Goal: Task Accomplishment & Management: Use online tool/utility

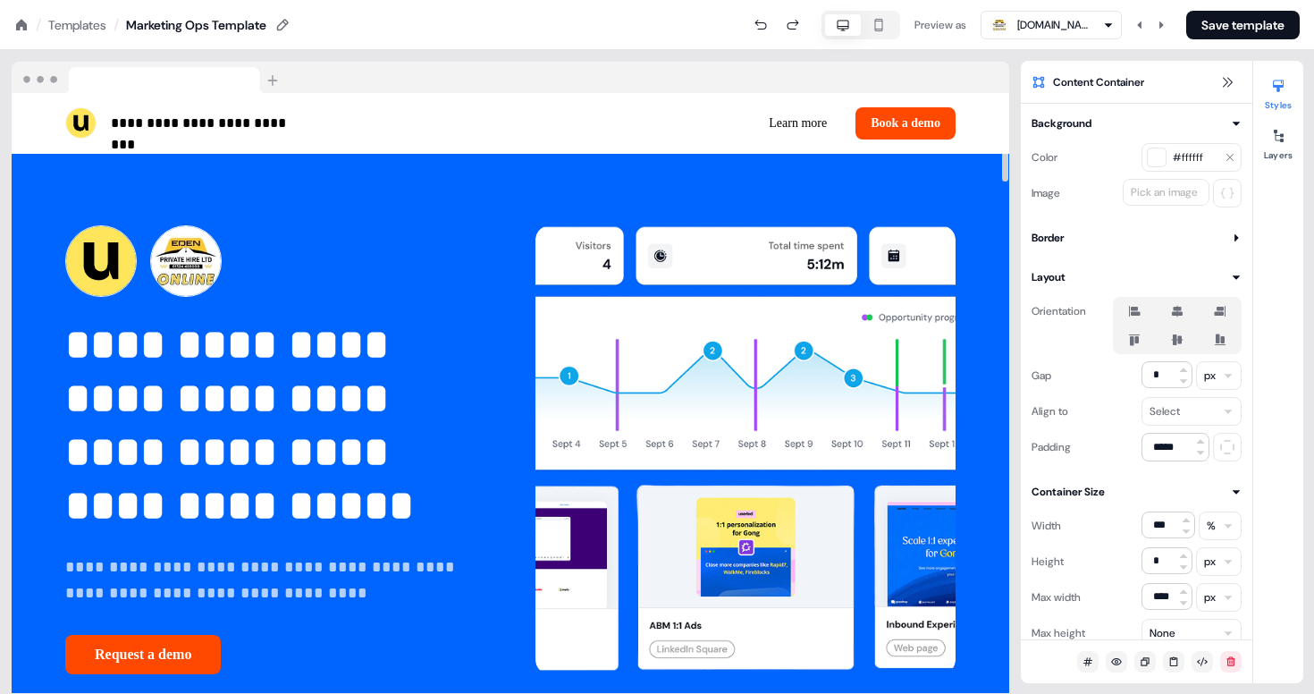
click at [93, 10] on nav "/ Templates / Marketing Ops Template Preview as edenprivatehire.co.uk Save temp…" at bounding box center [657, 25] width 1314 height 50
click at [88, 20] on div "Templates" at bounding box center [77, 25] width 58 height 18
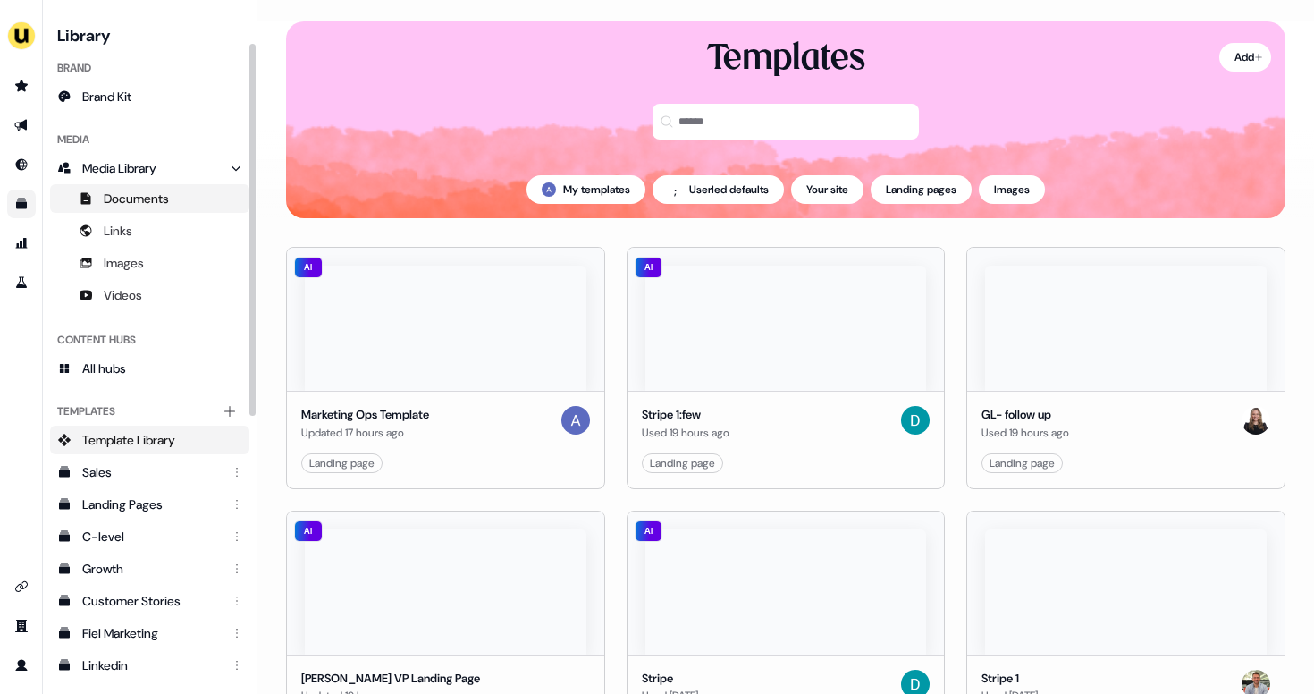
scroll to position [94, 0]
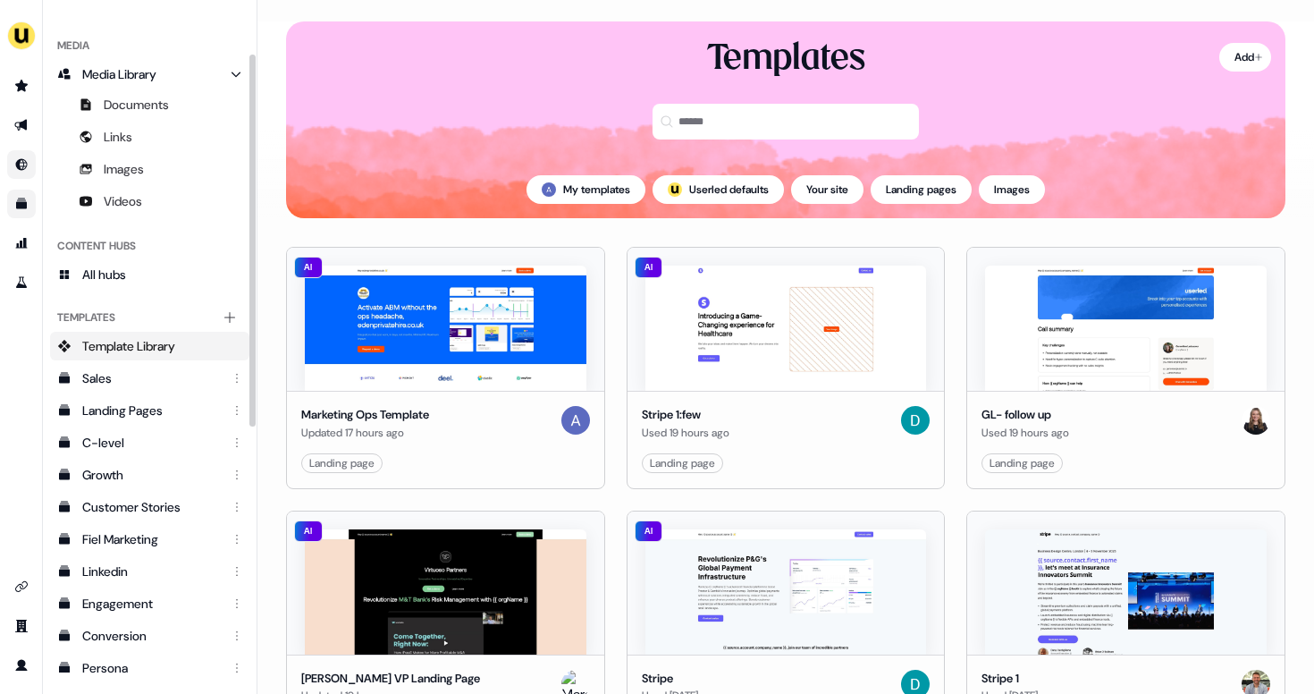
click at [29, 168] on link "Go to Inbound" at bounding box center [21, 164] width 29 height 29
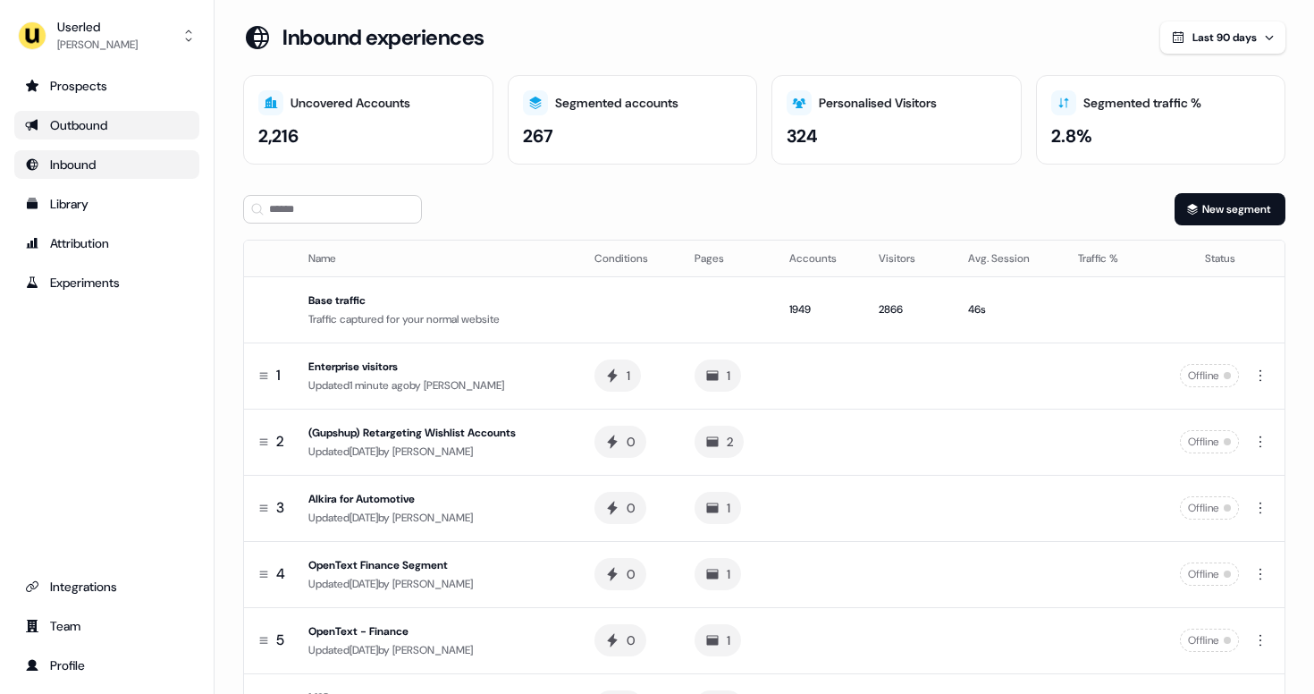
click at [116, 133] on div "Outbound" at bounding box center [107, 125] width 164 height 18
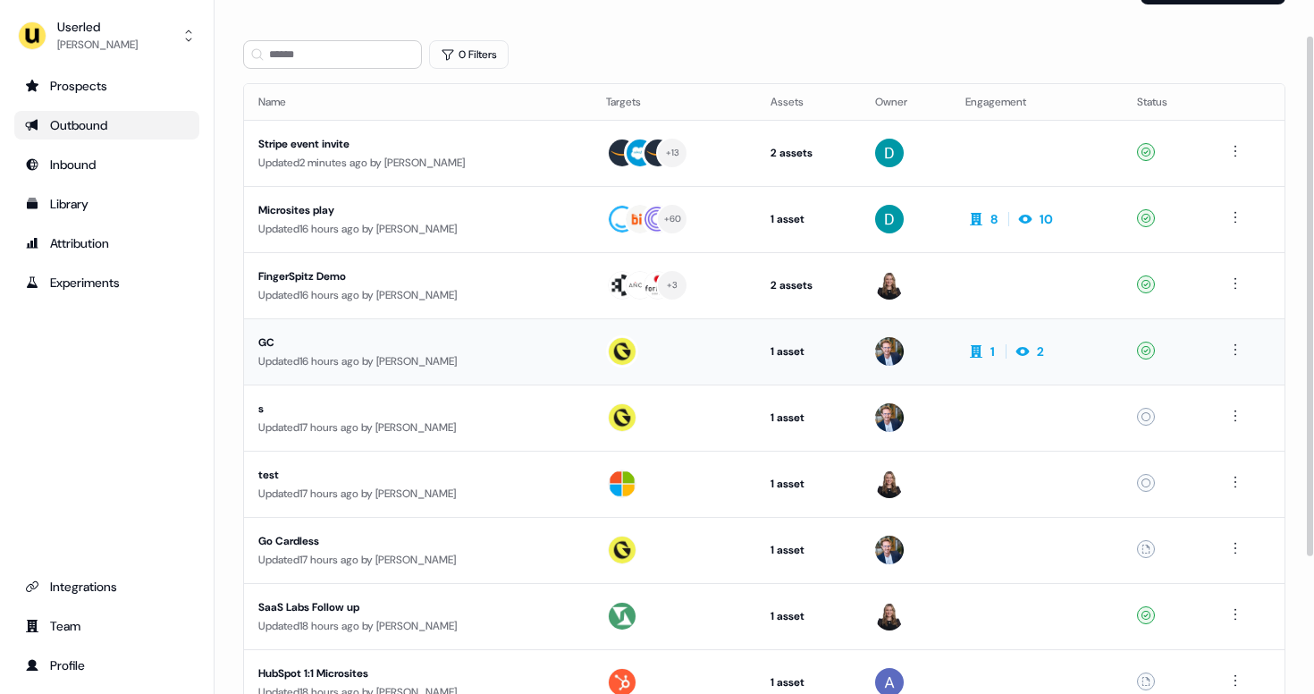
scroll to position [54, 0]
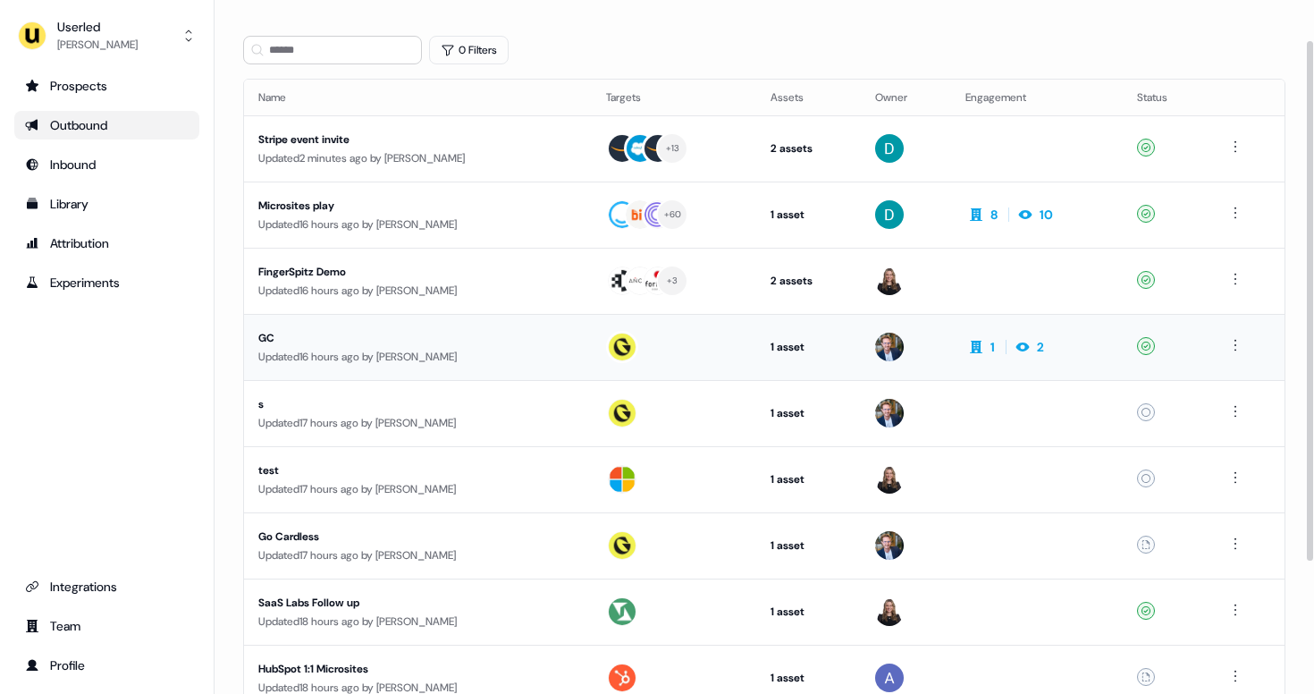
click at [497, 338] on div "GC" at bounding box center [417, 338] width 319 height 18
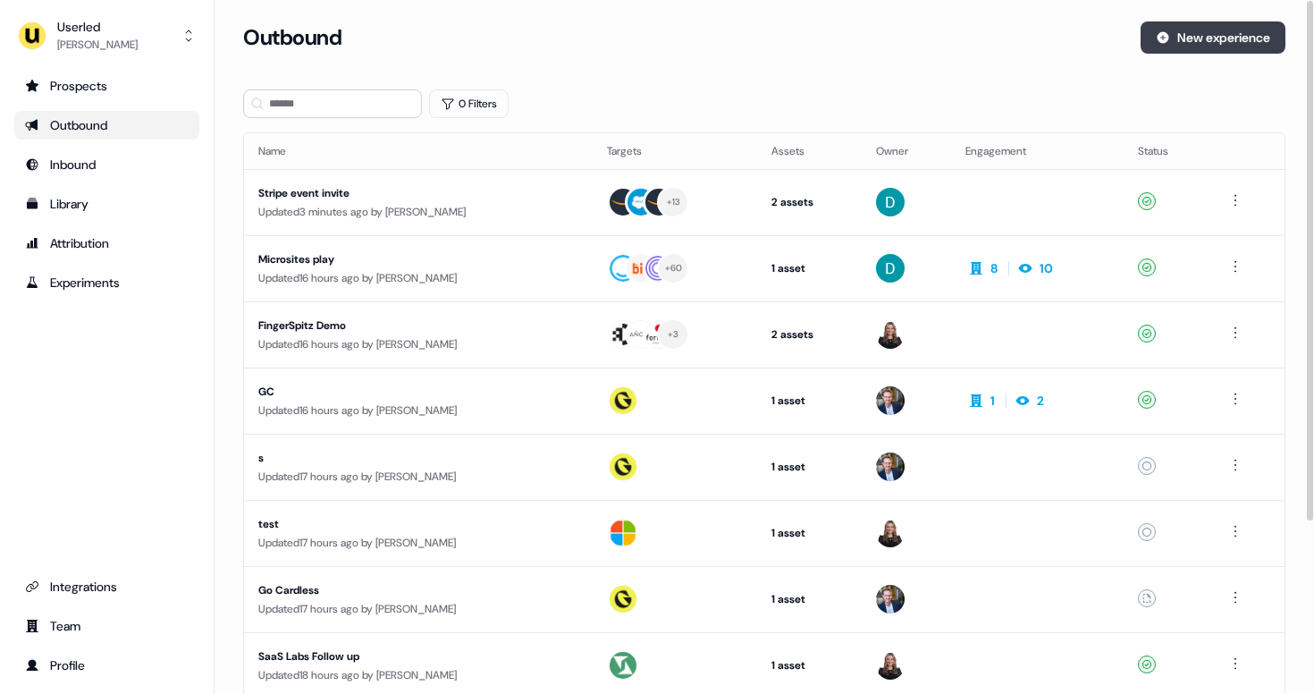
click at [1182, 48] on button "New experience" at bounding box center [1212, 37] width 145 height 32
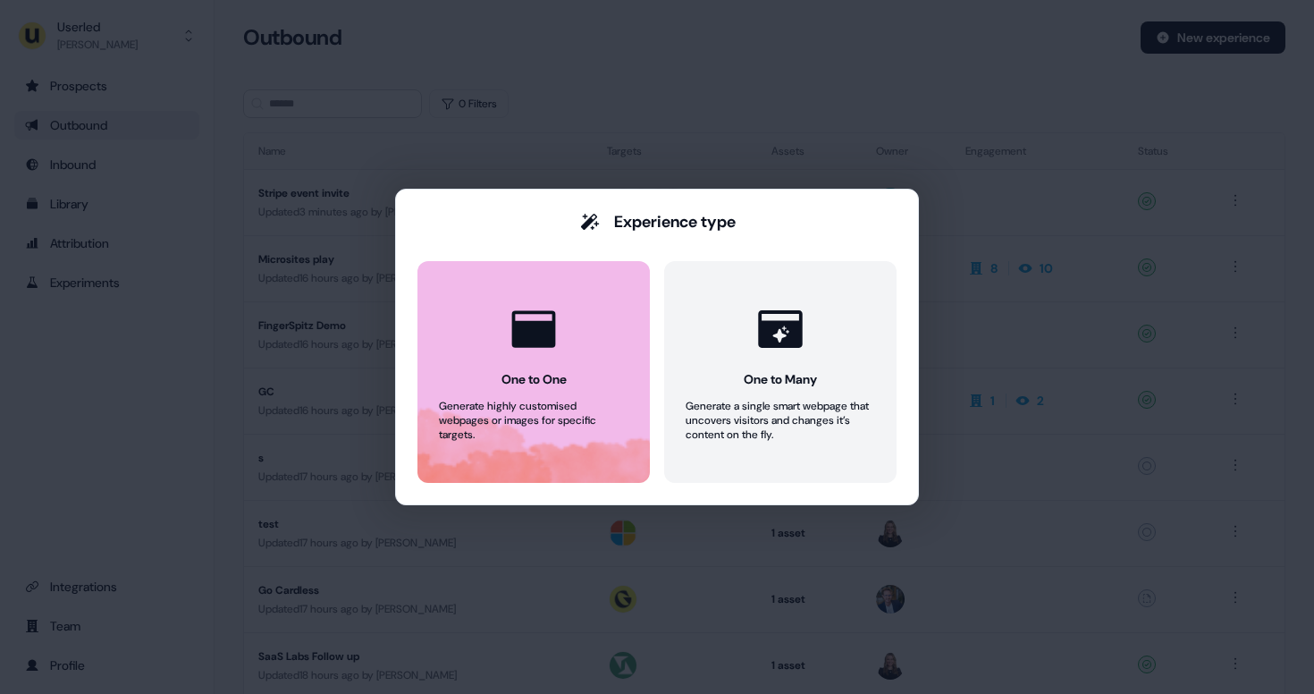
click at [523, 395] on button "One to One Generate highly customised webpages or images for specific targets." at bounding box center [533, 372] width 232 height 222
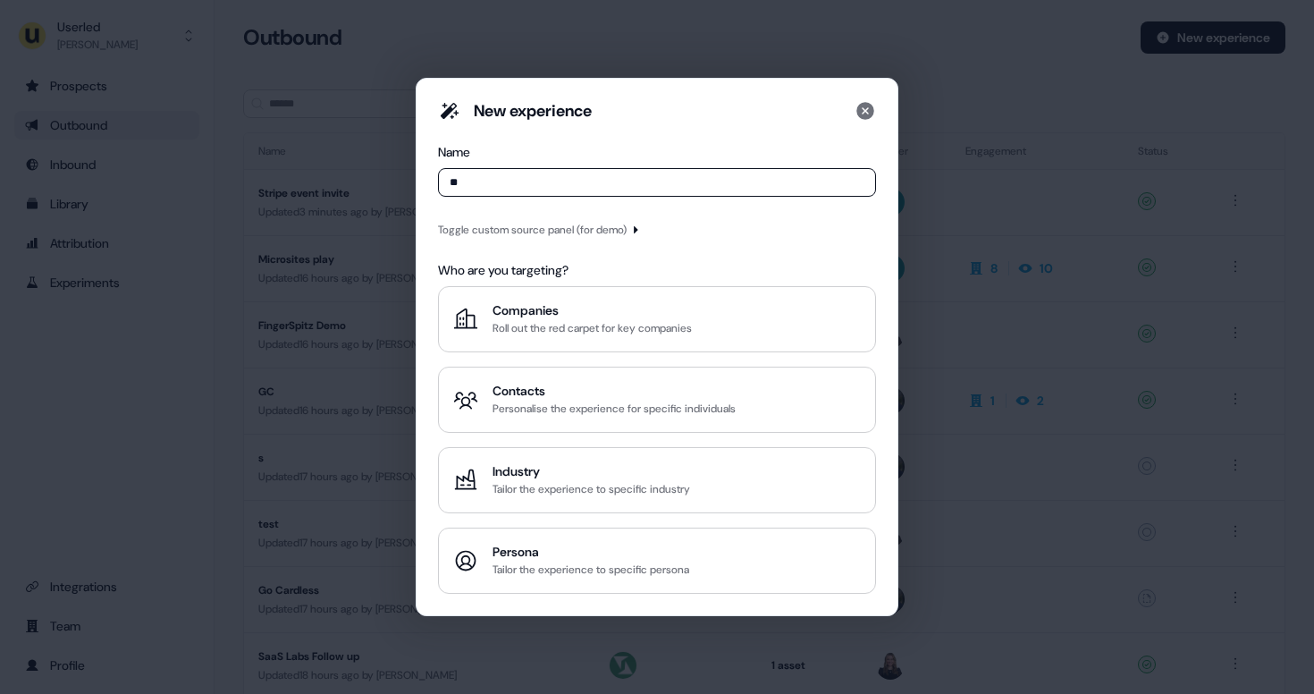
type input "*"
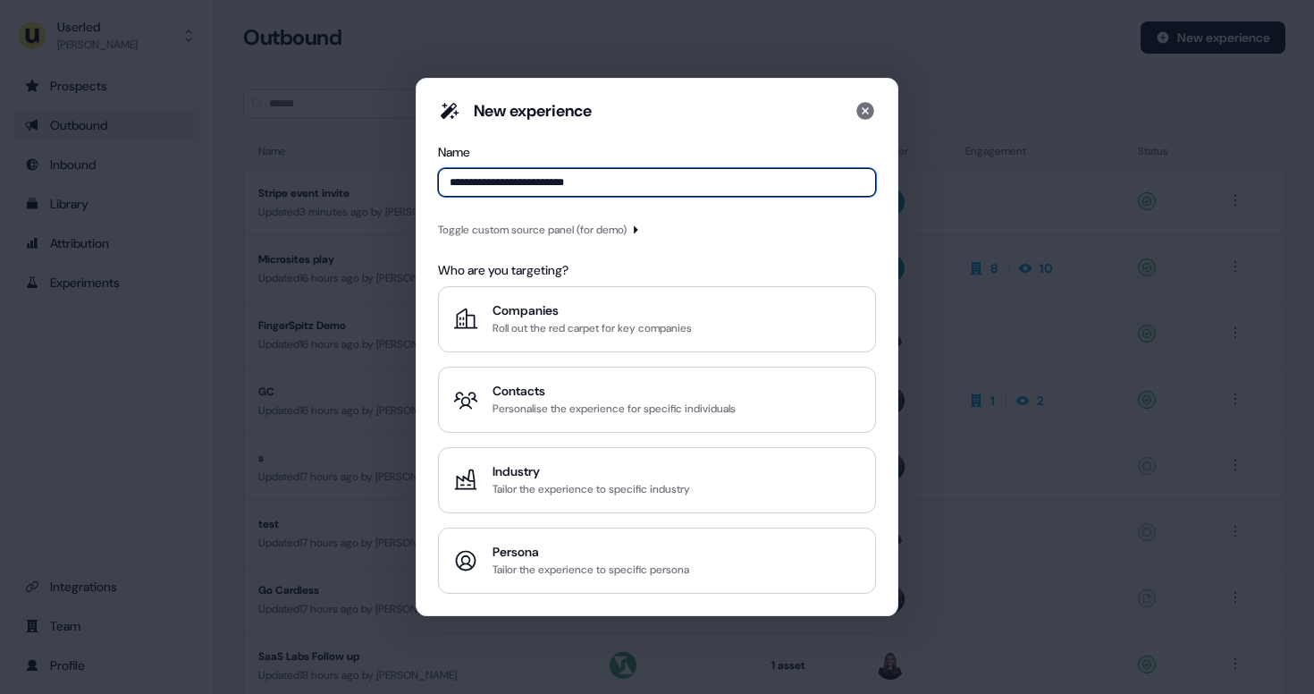
type input "**********"
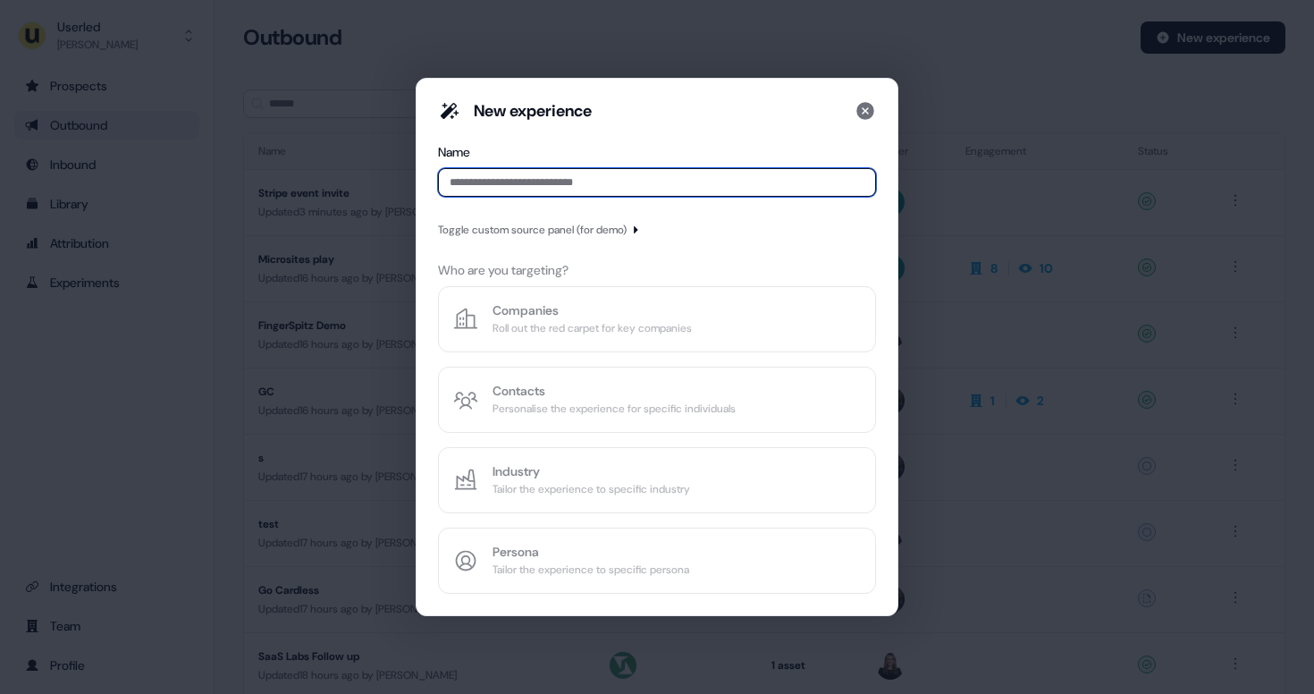
click at [610, 189] on input at bounding box center [657, 182] width 438 height 29
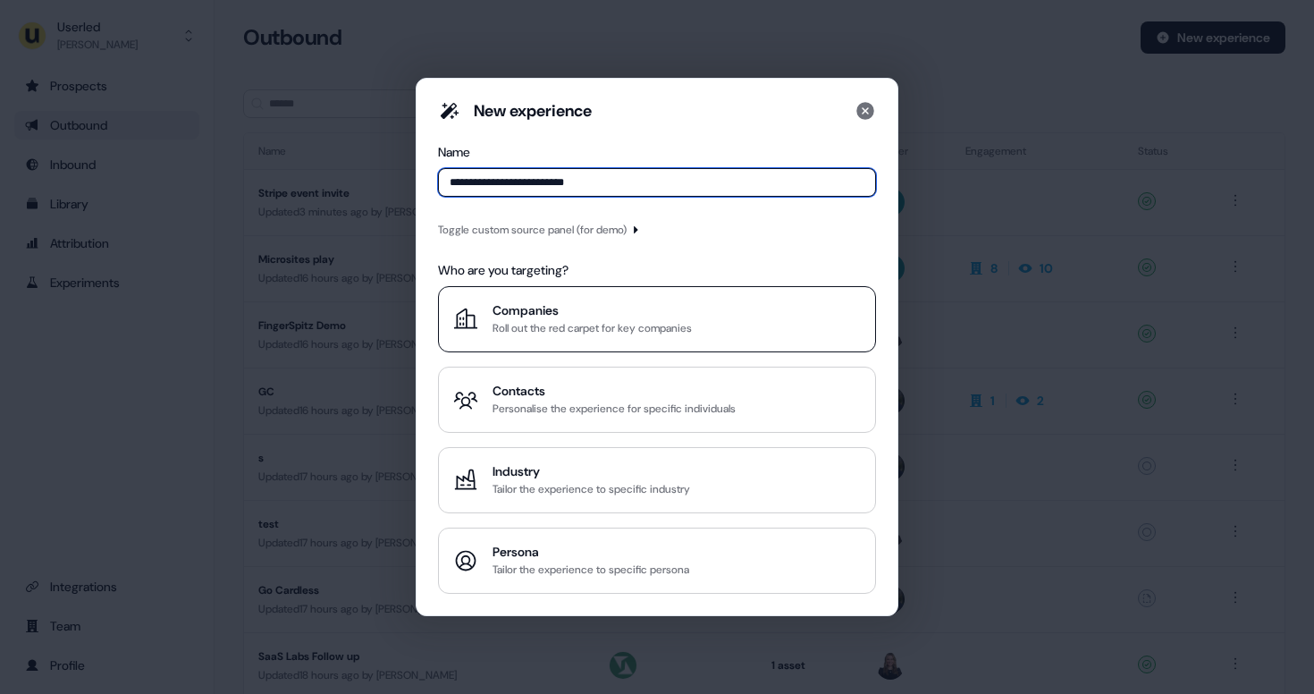
type input "**********"
click at [503, 319] on div "Roll out the red carpet for key companies" at bounding box center [591, 328] width 199 height 18
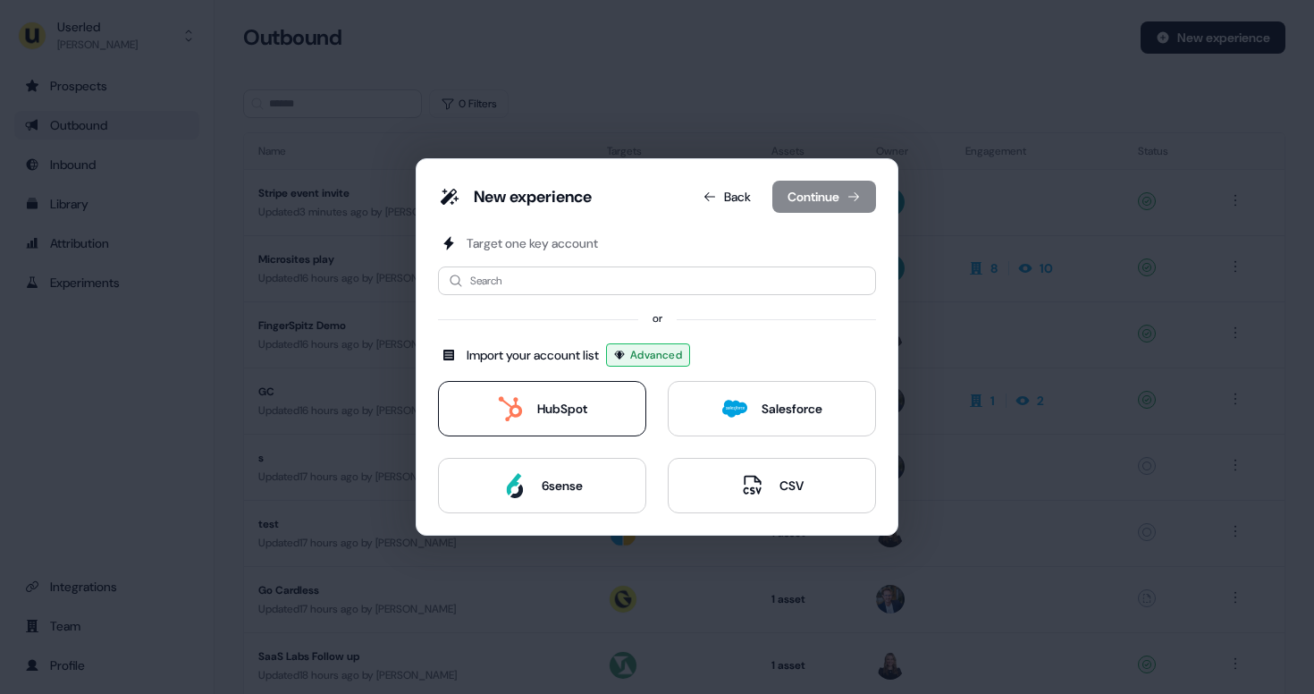
click at [536, 426] on button "HubSpot" at bounding box center [542, 408] width 208 height 55
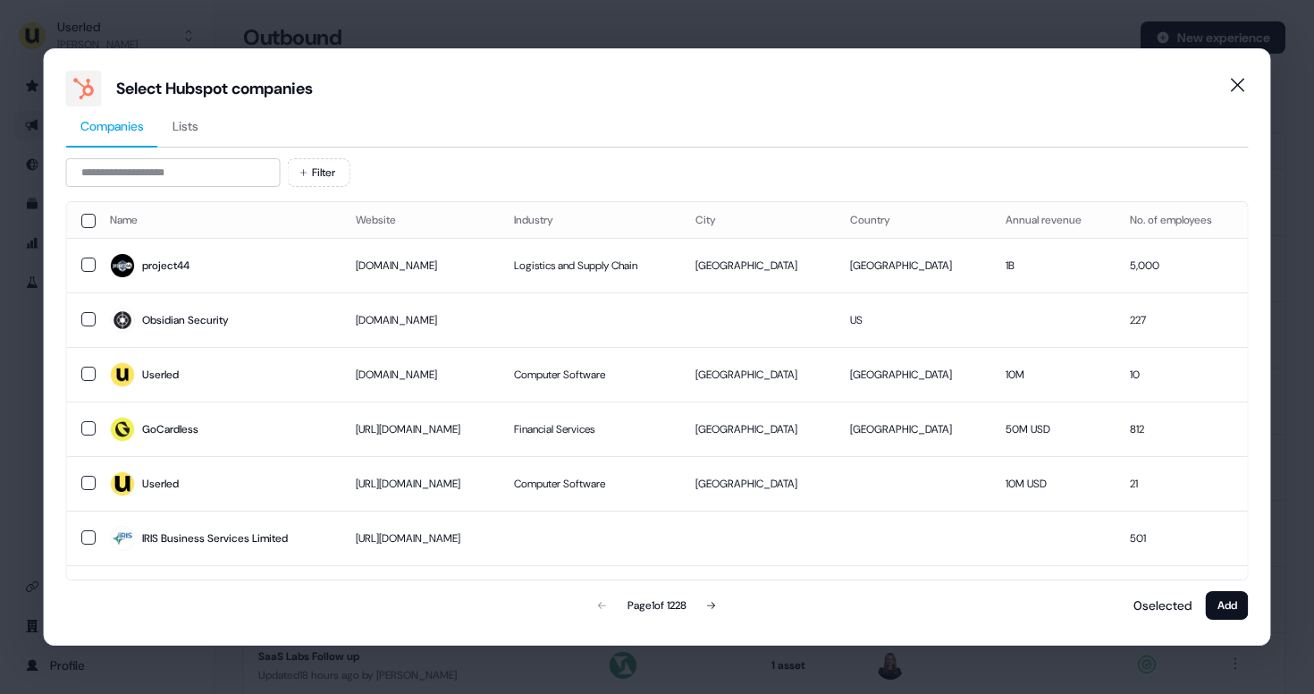
click at [188, 128] on span "Lists" at bounding box center [185, 126] width 26 height 18
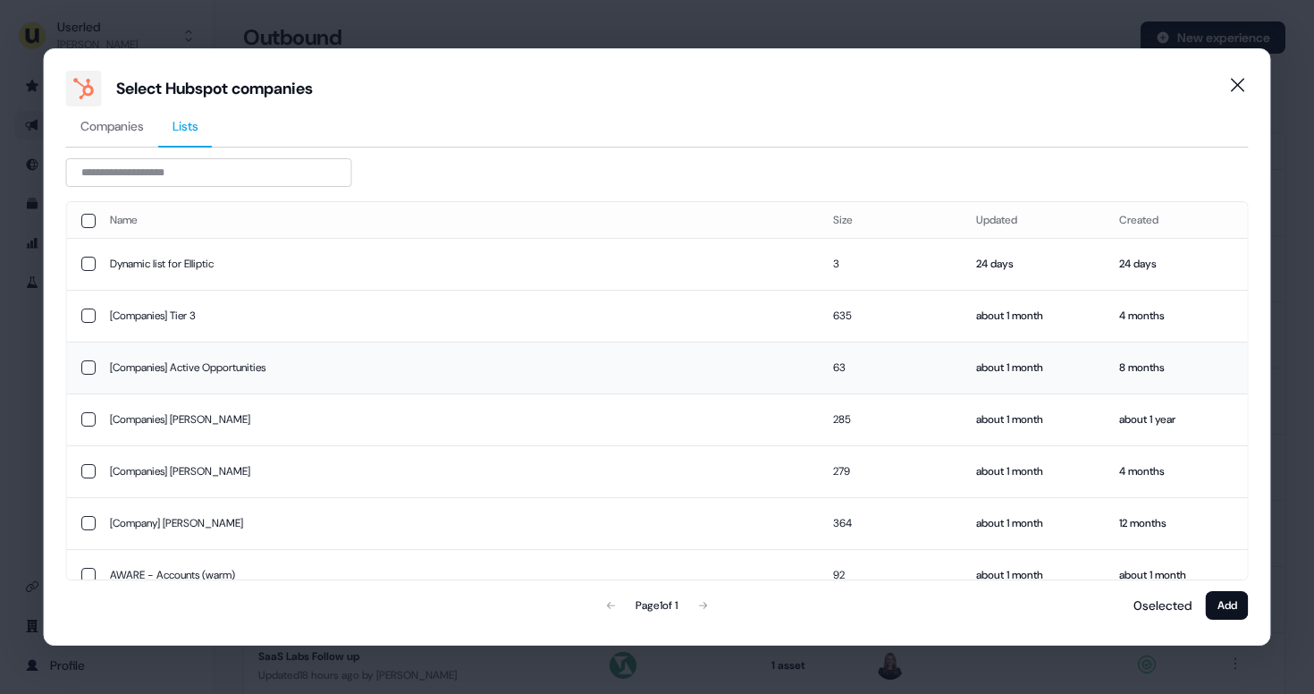
click at [90, 366] on button "button" at bounding box center [88, 367] width 14 height 14
click at [1225, 612] on button "Add" at bounding box center [1227, 605] width 43 height 29
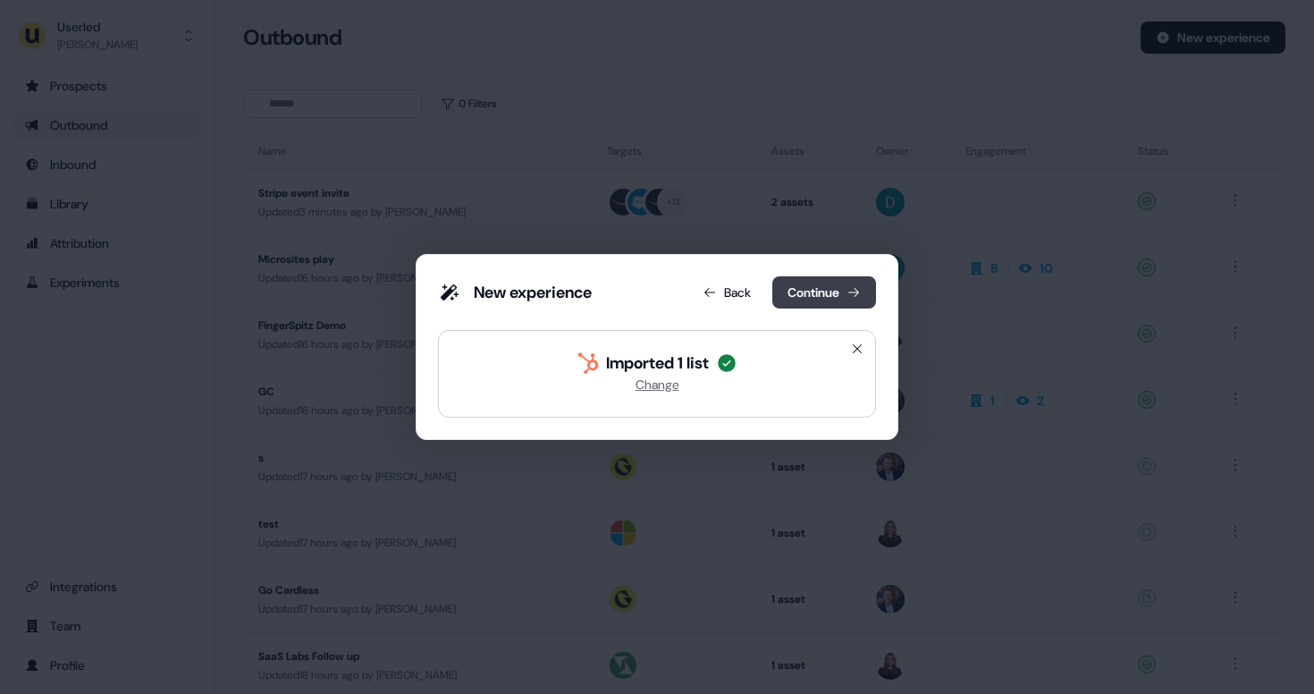
click at [864, 292] on button "Continue" at bounding box center [824, 292] width 104 height 32
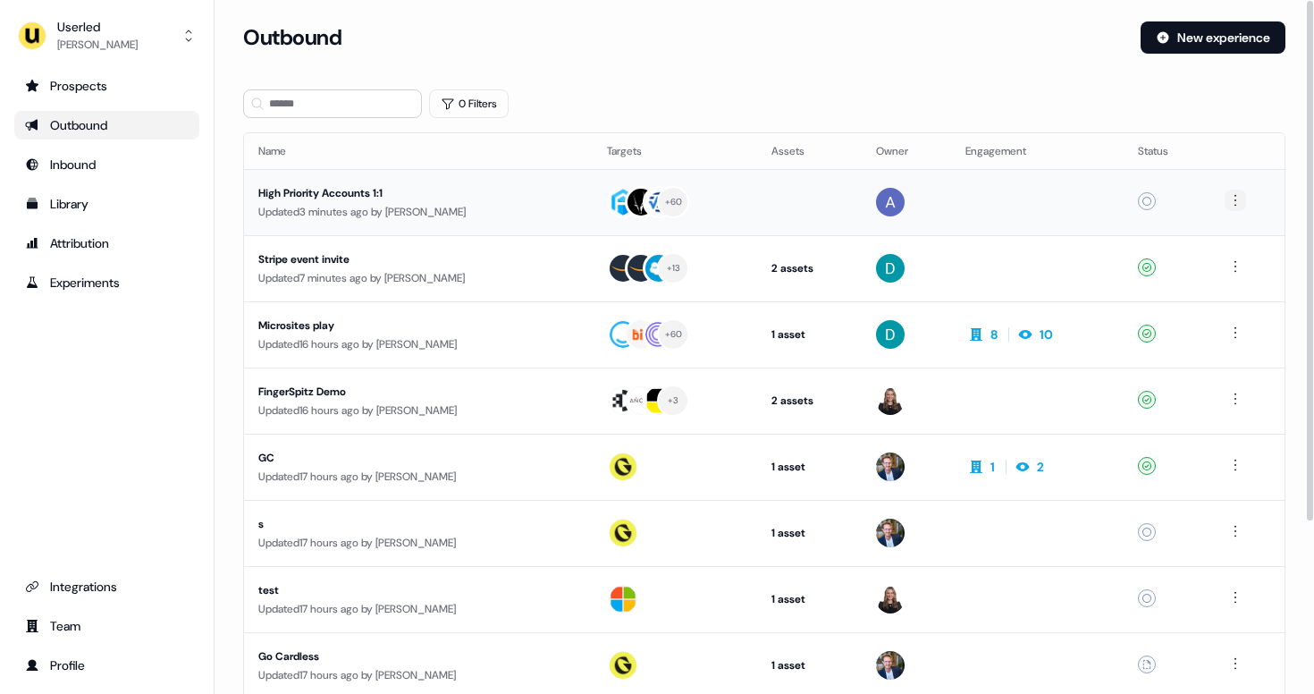
click at [1235, 202] on html "For the best experience switch devices to a bigger screen. Go to [DOMAIN_NAME] …" at bounding box center [657, 347] width 1314 height 694
click at [1219, 235] on span "Delete" at bounding box center [1206, 233] width 31 height 14
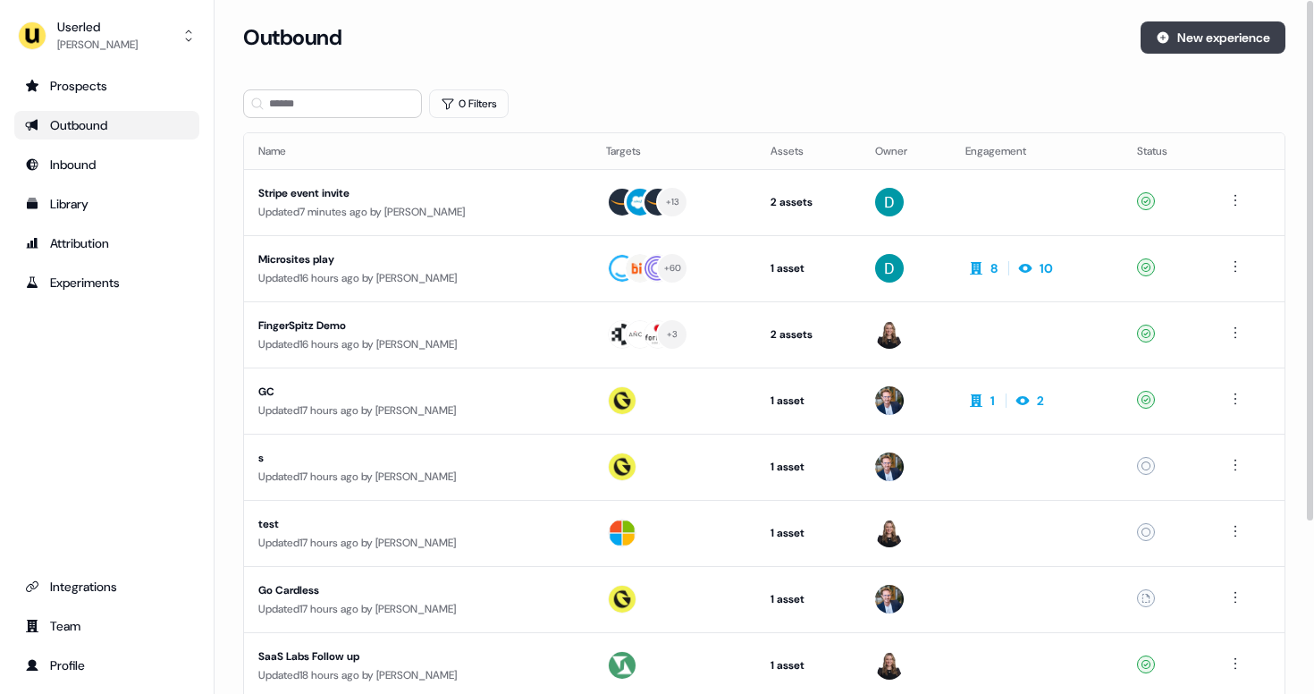
click at [1237, 34] on button "New experience" at bounding box center [1212, 37] width 145 height 32
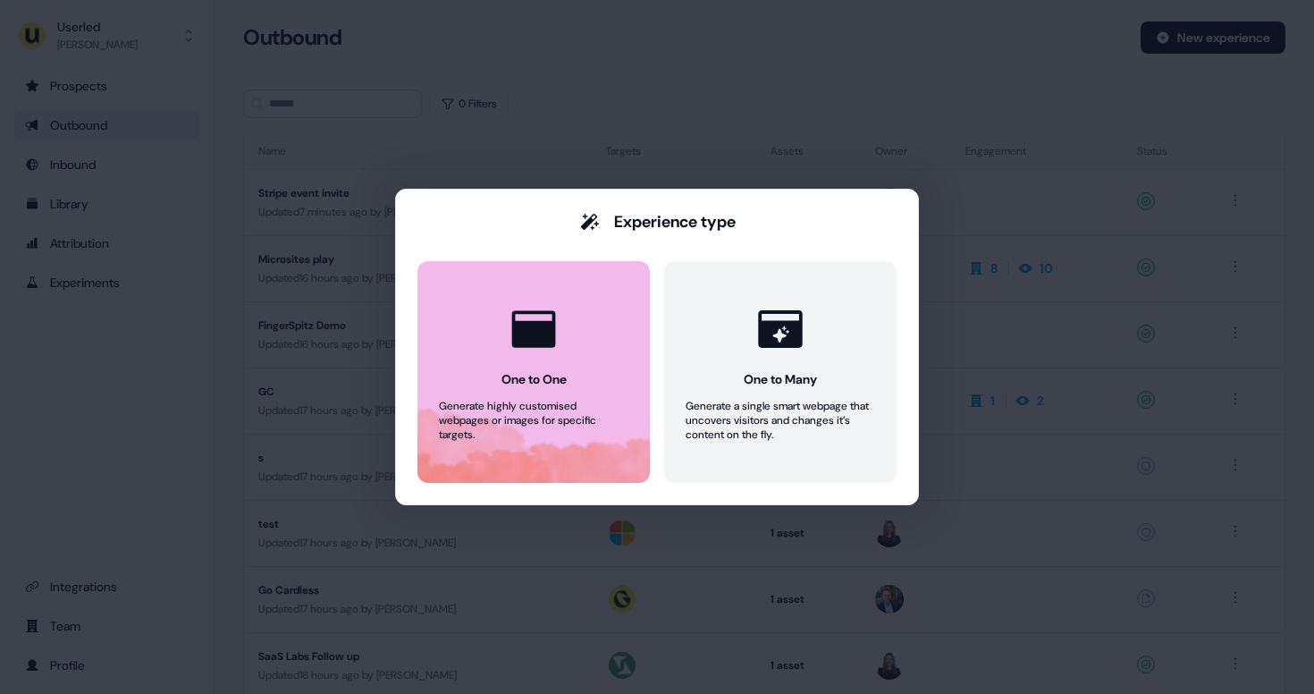
click at [550, 348] on icon at bounding box center [534, 329] width 54 height 54
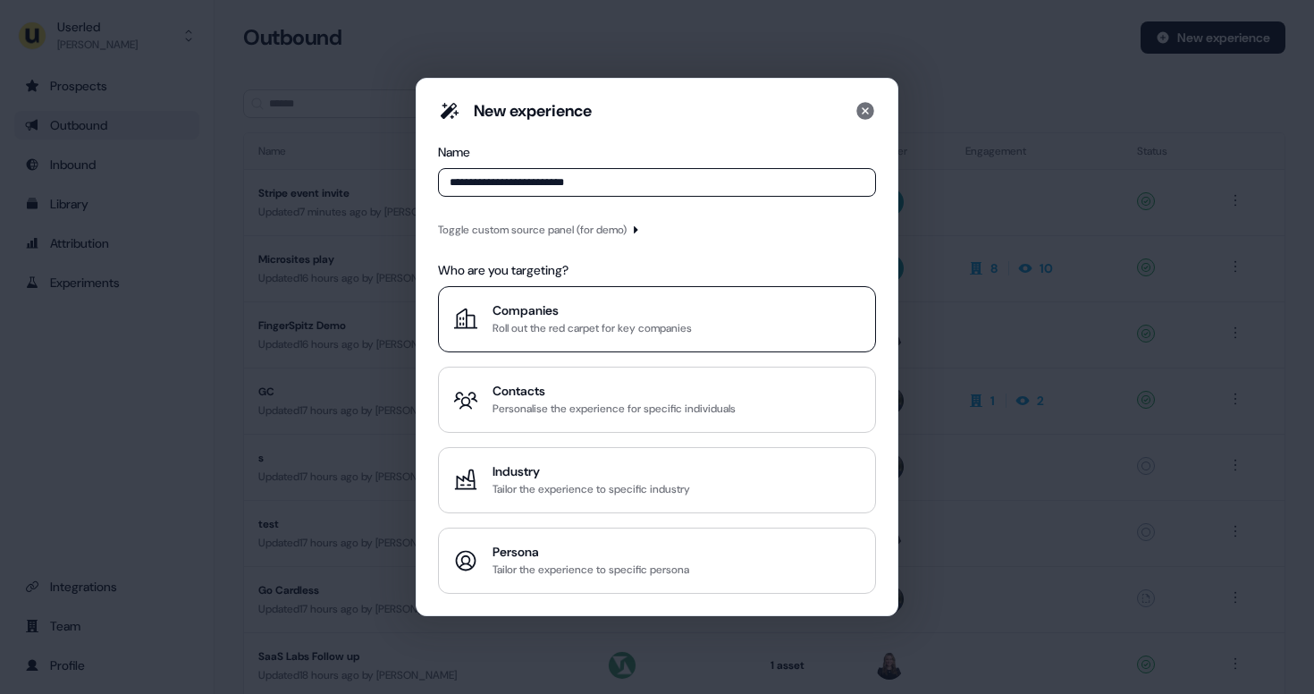
type input "**********"
click at [633, 330] on div "Roll out the red carpet for key companies" at bounding box center [591, 328] width 199 height 18
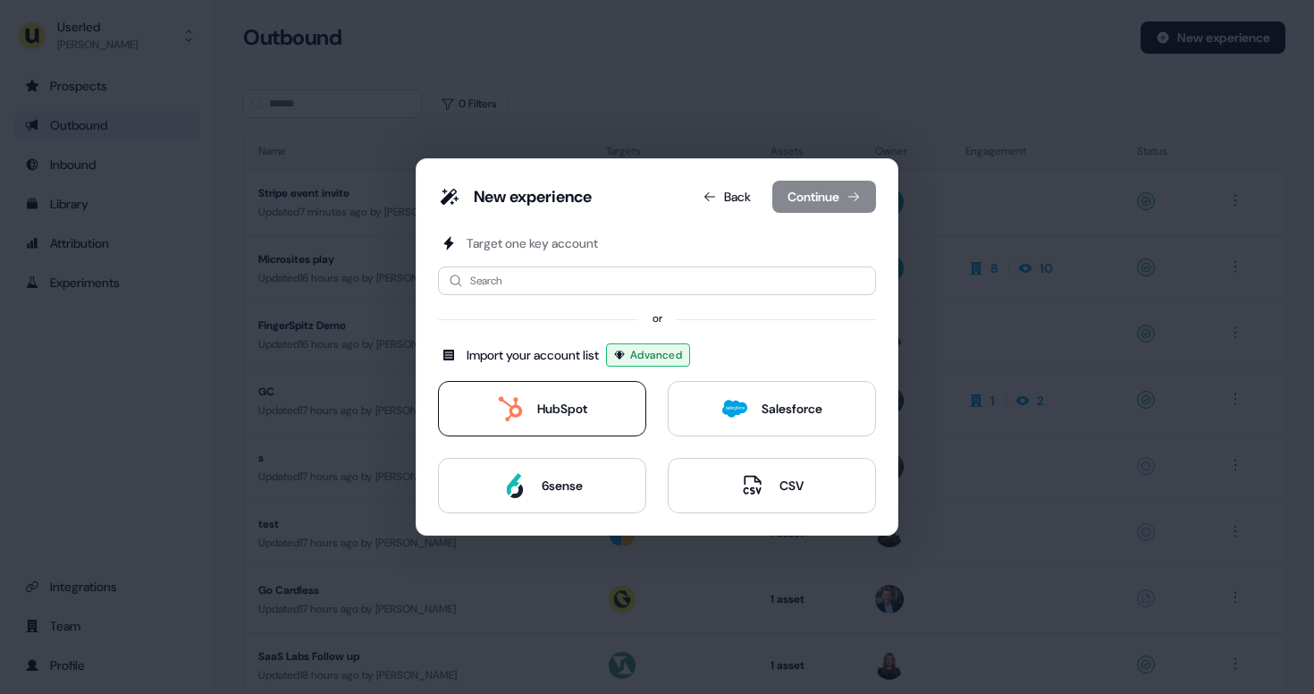
click at [563, 406] on div "HubSpot" at bounding box center [562, 409] width 50 height 18
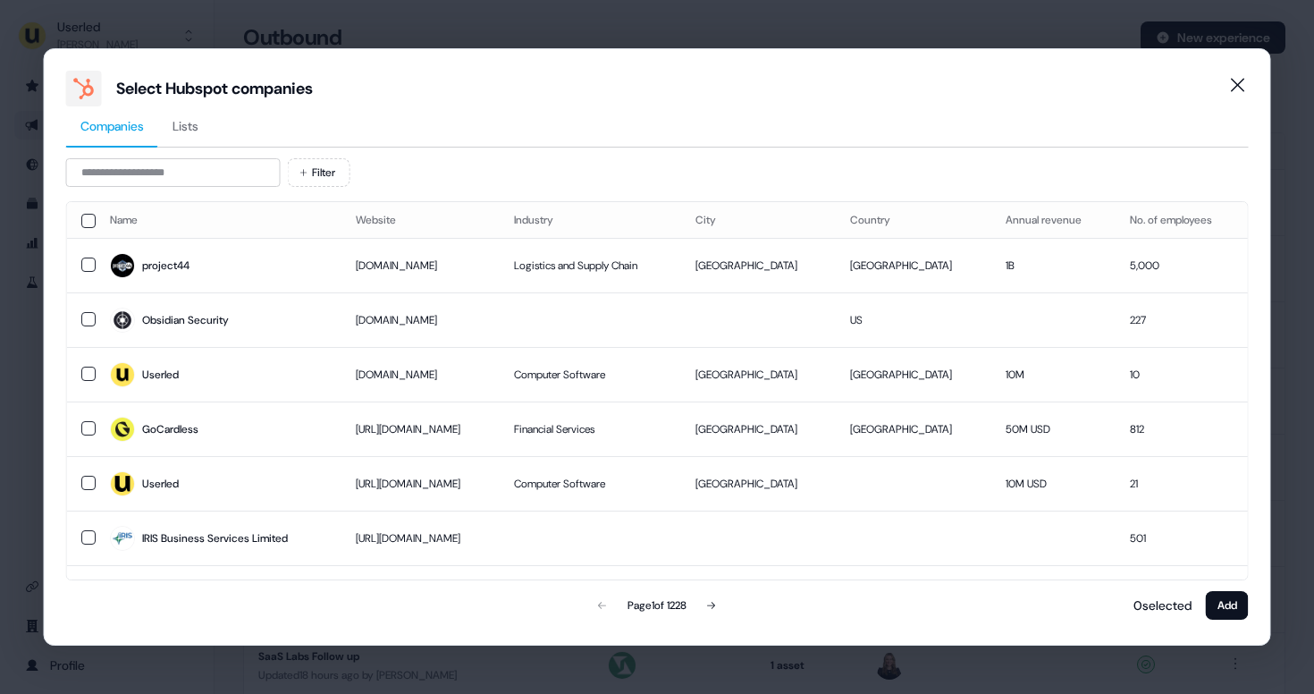
click at [204, 125] on button "Lists" at bounding box center [185, 126] width 55 height 41
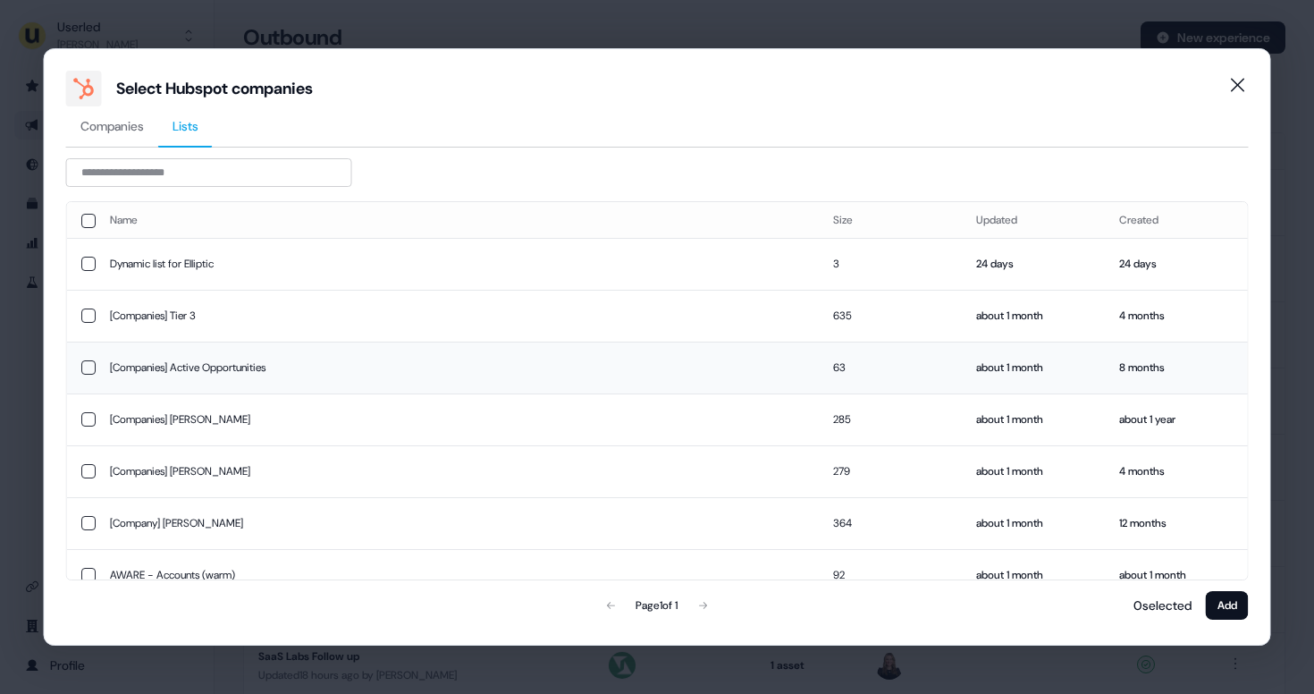
click at [89, 363] on button "button" at bounding box center [88, 367] width 14 height 14
click at [1228, 614] on button "Add" at bounding box center [1227, 605] width 43 height 29
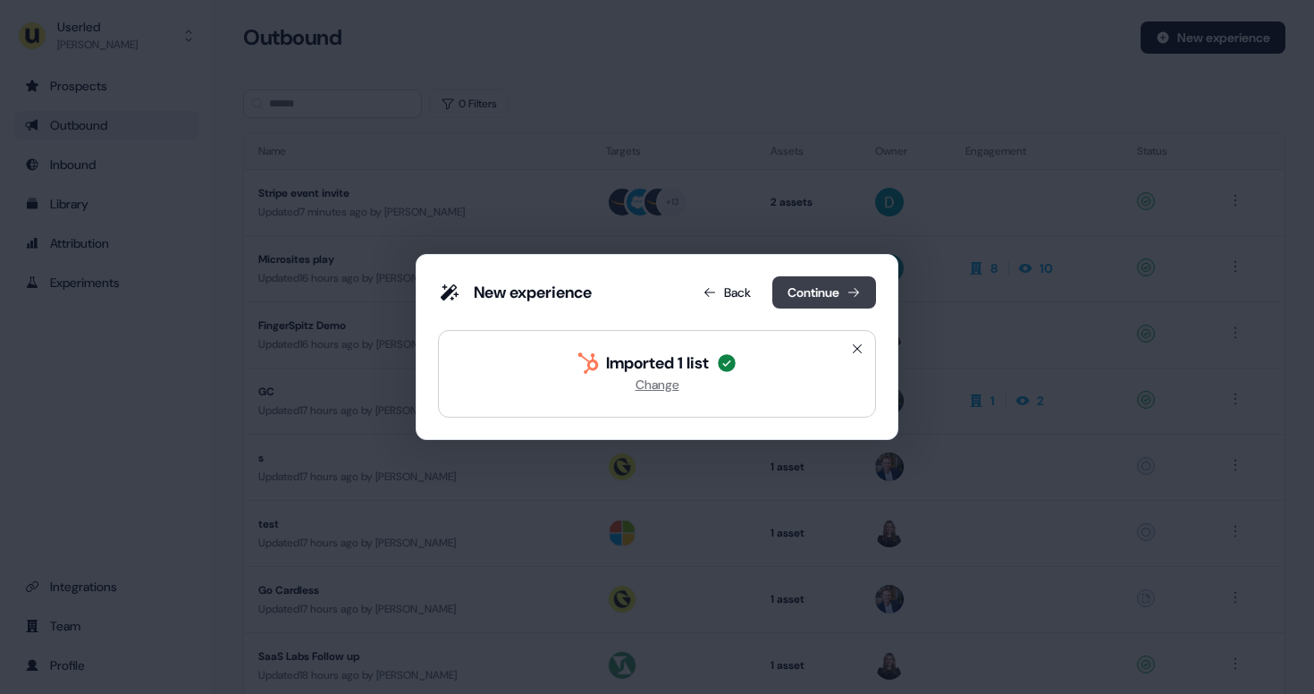
click at [798, 298] on button "Continue" at bounding box center [824, 292] width 104 height 32
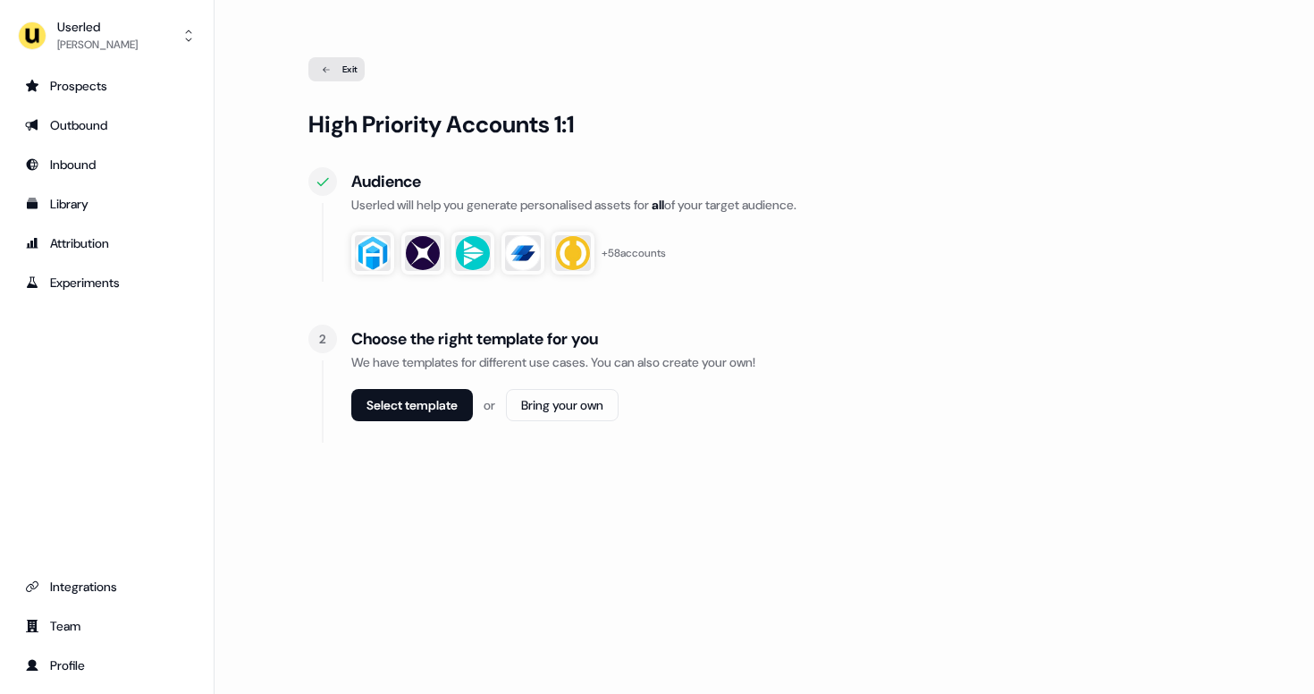
click at [344, 70] on div "Exit" at bounding box center [336, 69] width 56 height 24
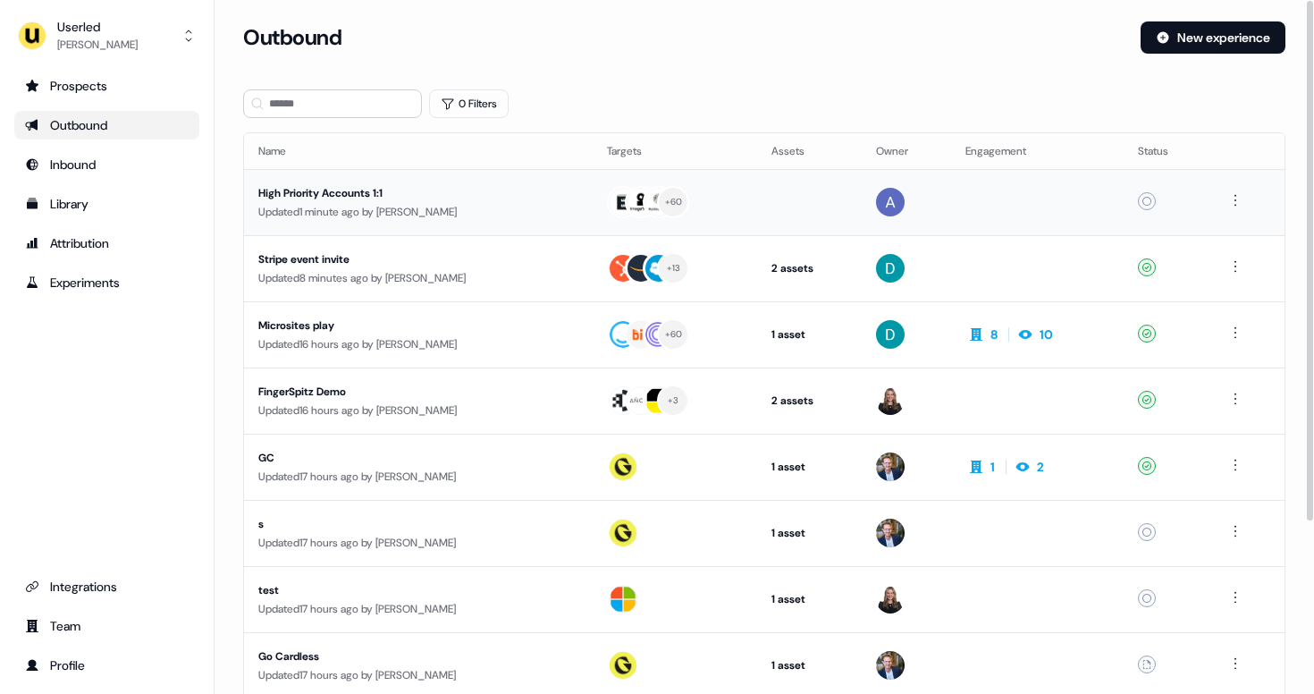
click at [1123, 193] on td at bounding box center [1037, 202] width 172 height 66
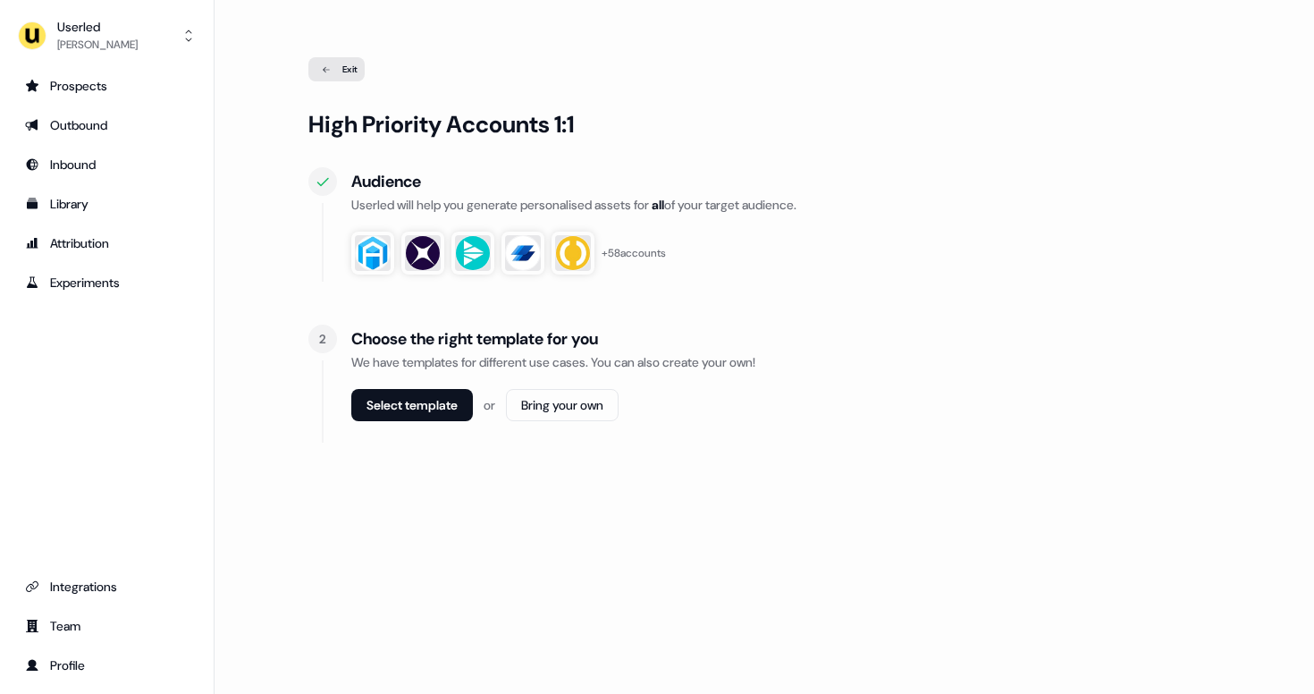
click at [633, 254] on div "+ 58 accounts" at bounding box center [634, 253] width 64 height 18
click at [344, 77] on div "Exit" at bounding box center [336, 69] width 56 height 24
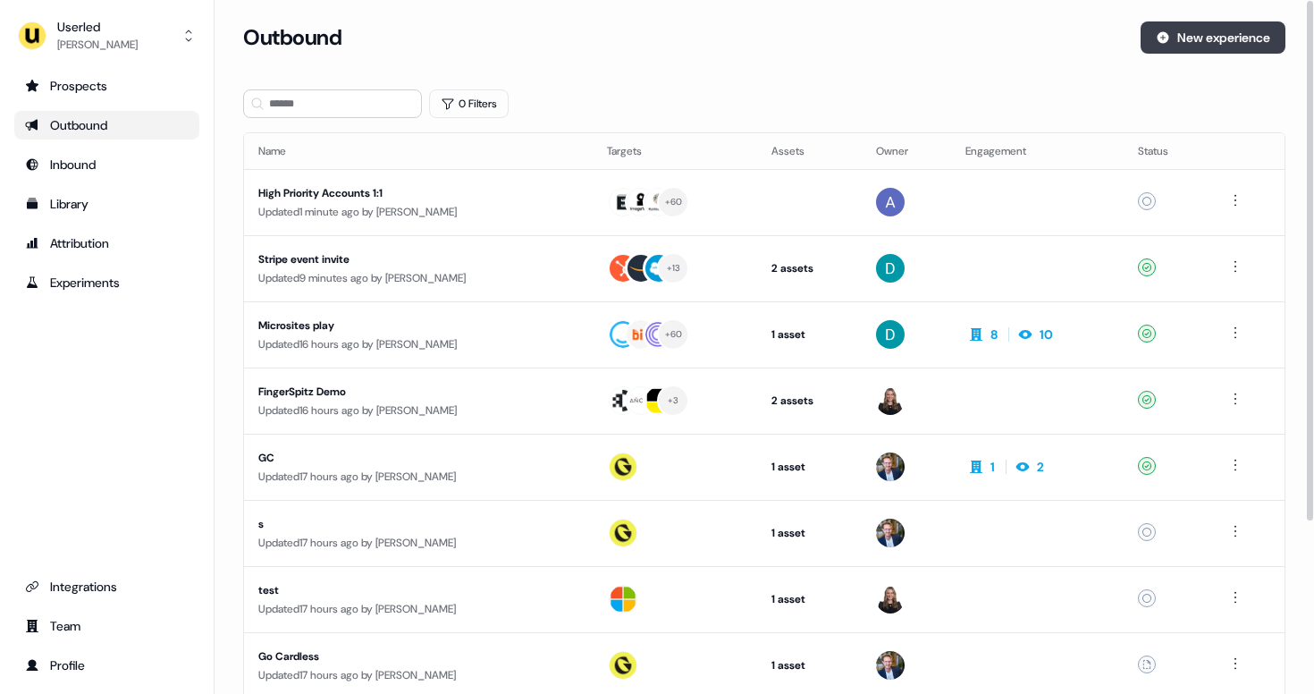
click at [1171, 51] on button "New experience" at bounding box center [1212, 37] width 145 height 32
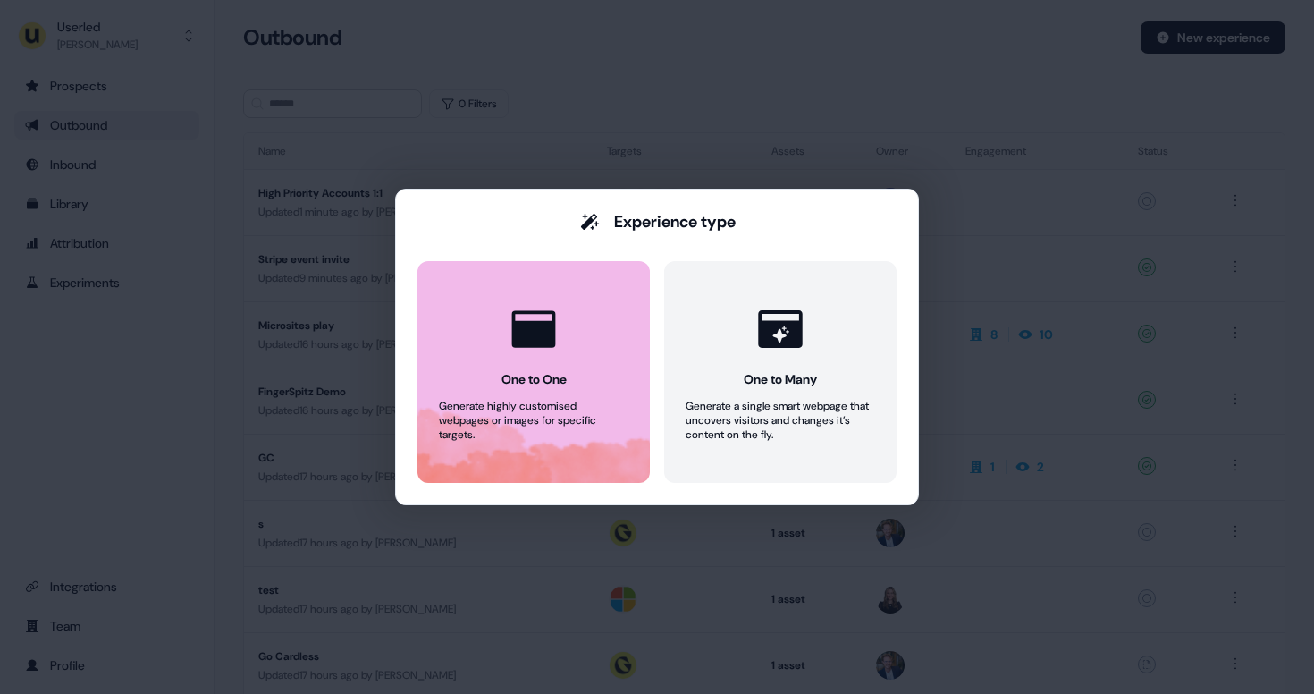
click at [585, 300] on button "One to One Generate highly customised webpages or images for specific targets." at bounding box center [533, 372] width 232 height 222
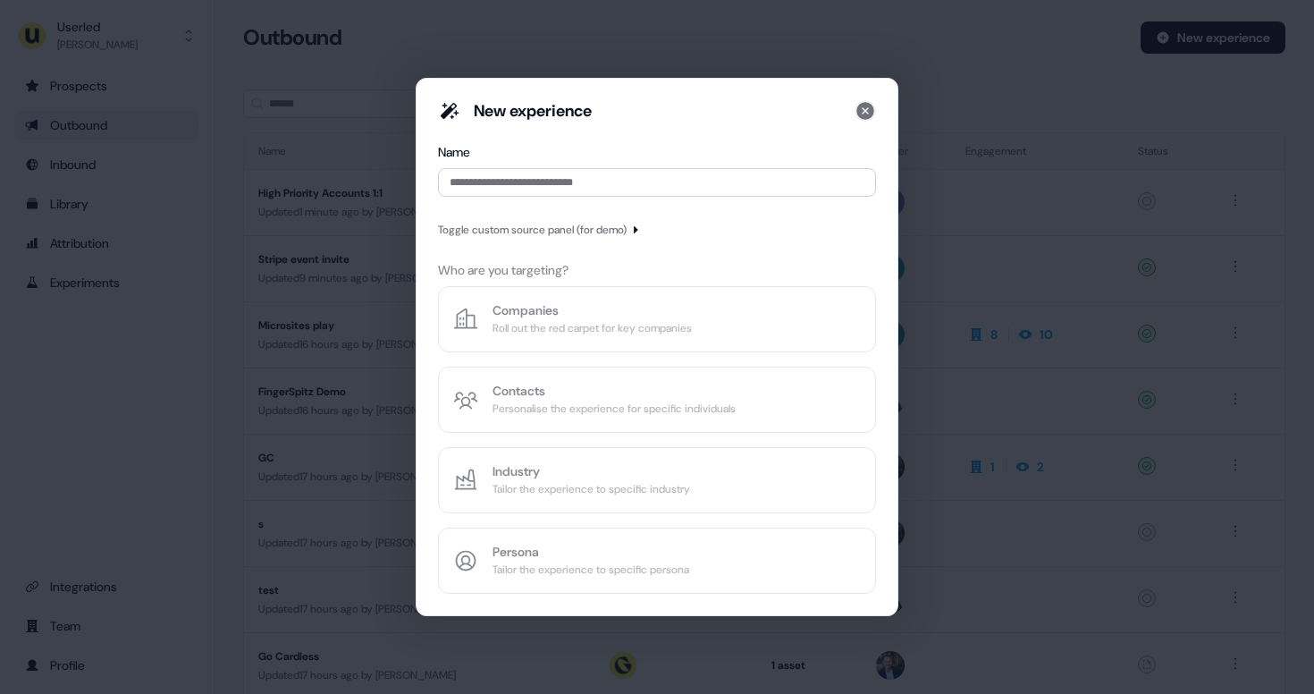
click at [862, 101] on icon at bounding box center [864, 110] width 21 height 21
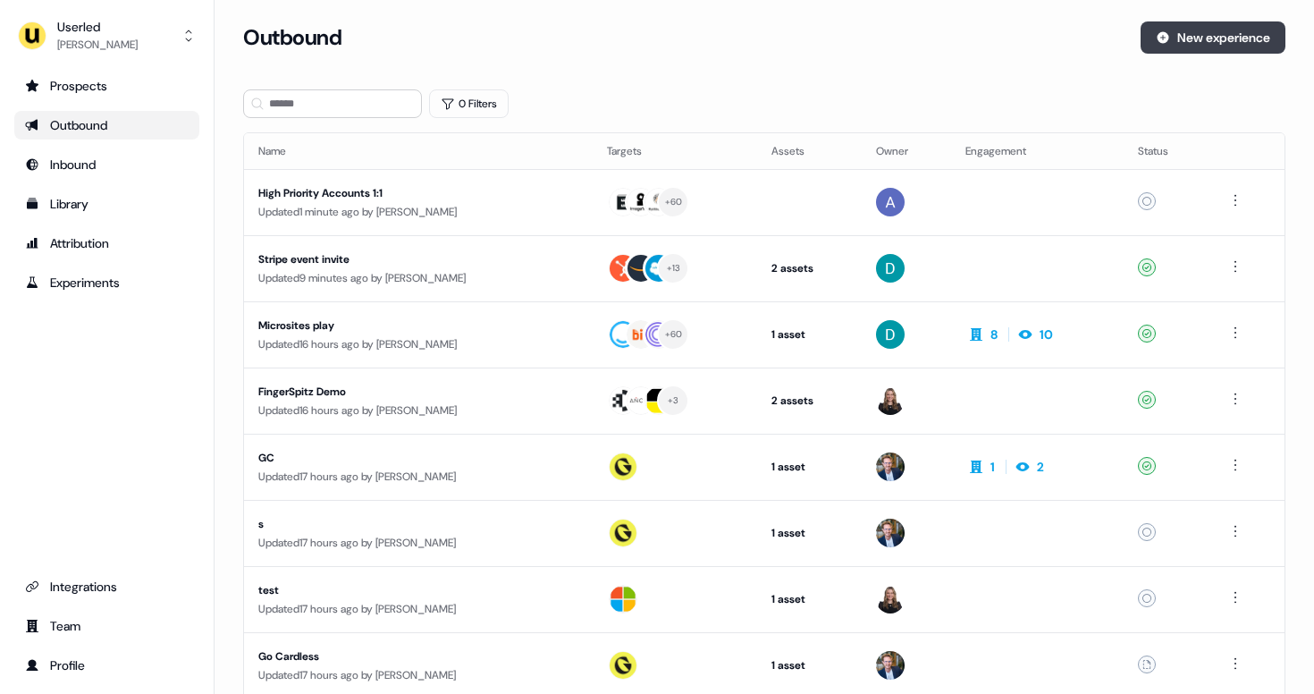
click at [1207, 38] on button "New experience" at bounding box center [1212, 37] width 145 height 32
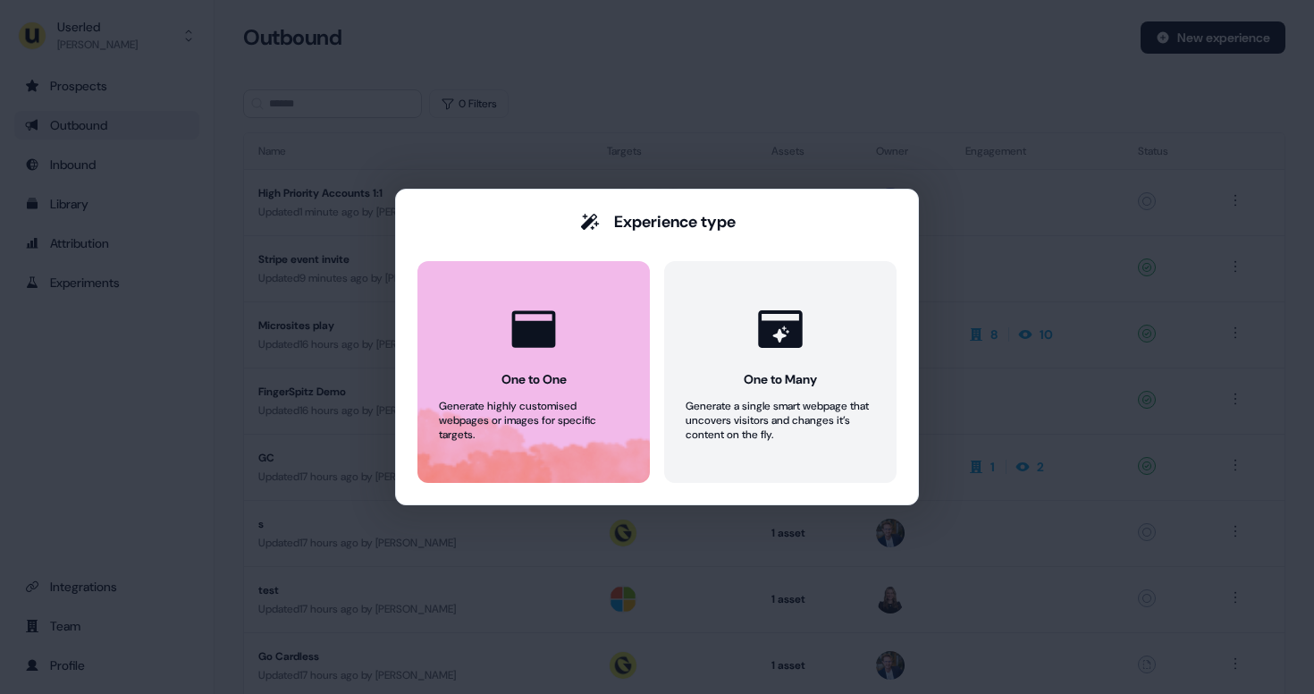
click at [499, 364] on button "One to One Generate highly customised webpages or images for specific targets." at bounding box center [533, 372] width 232 height 222
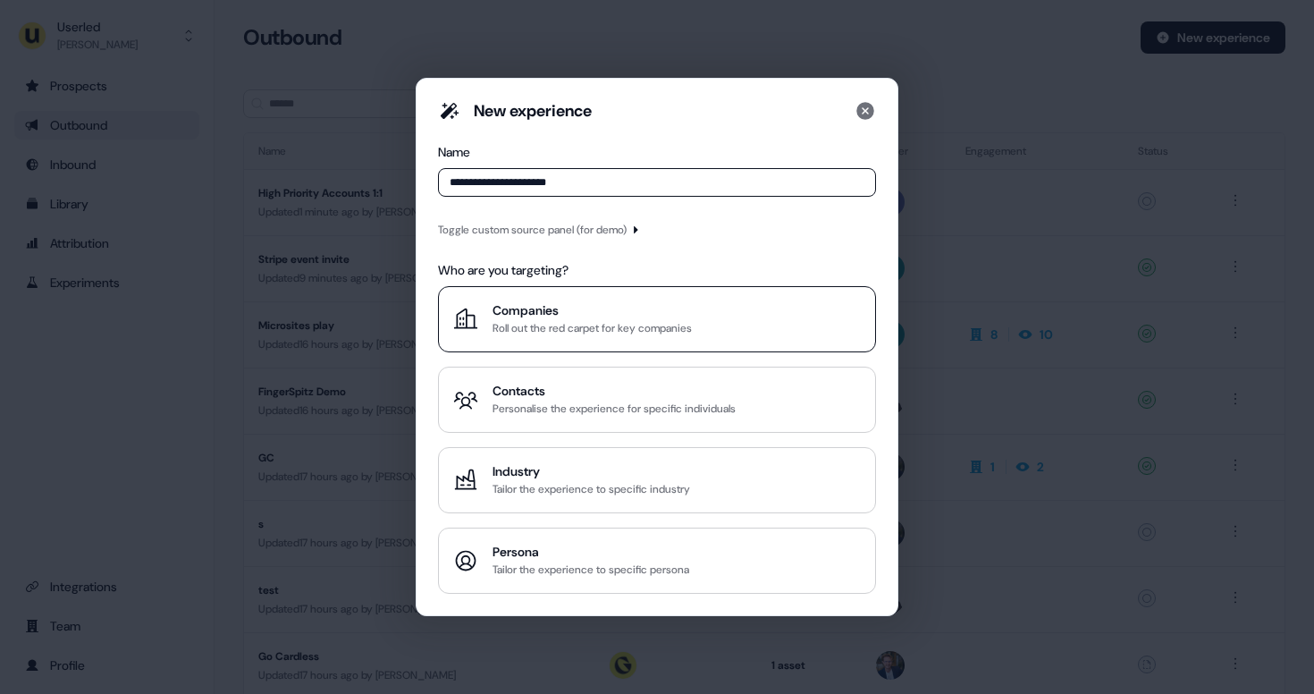
type input "**********"
click at [575, 334] on div "Roll out the red carpet for key companies" at bounding box center [591, 328] width 199 height 18
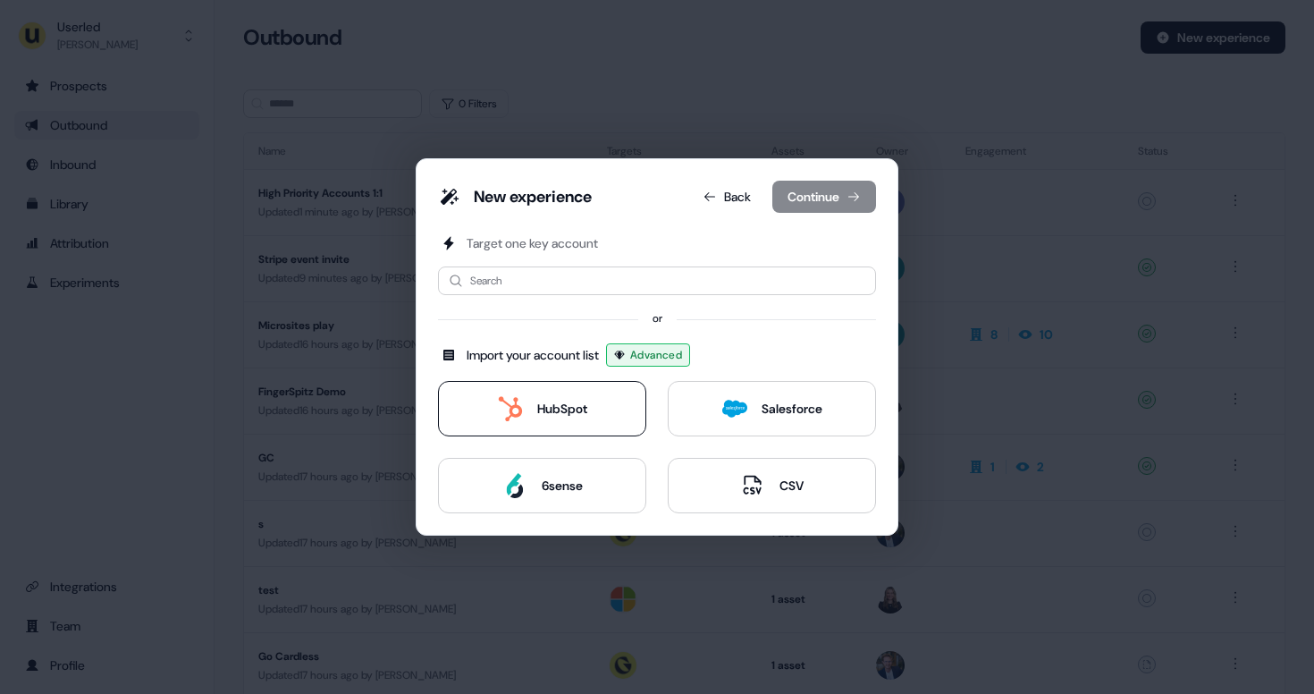
click at [577, 393] on button "HubSpot" at bounding box center [542, 408] width 208 height 55
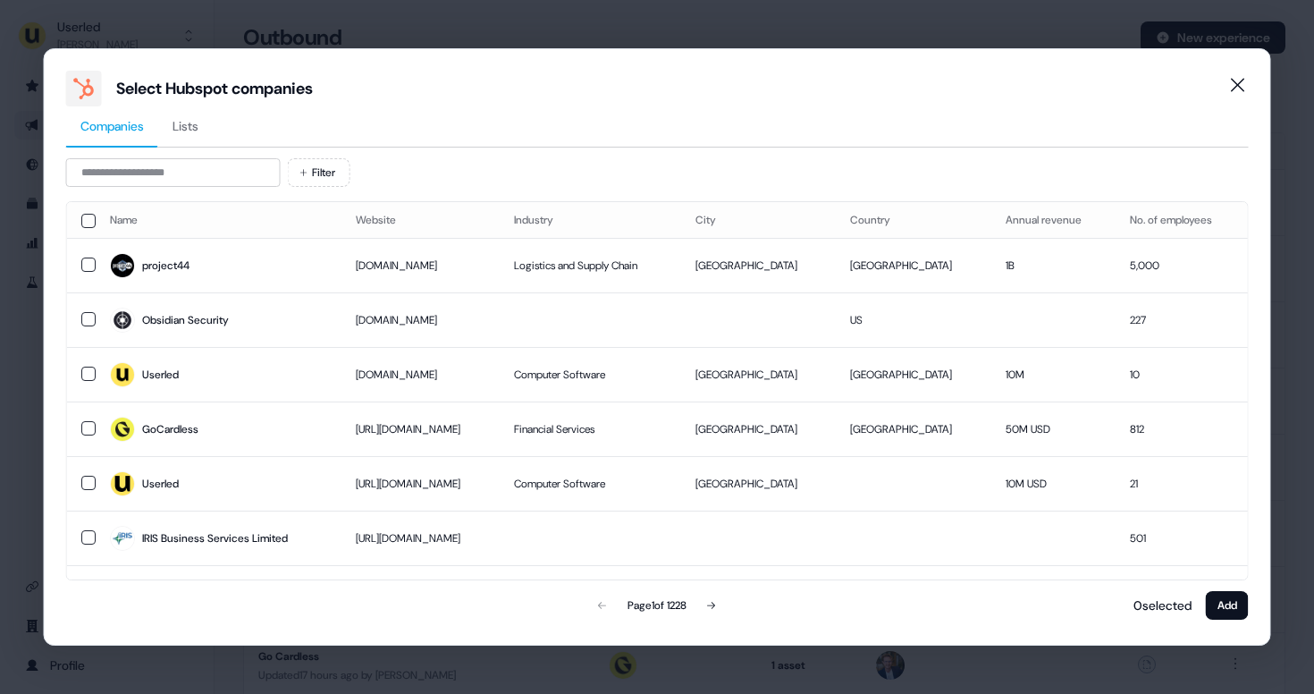
click at [198, 131] on span "Lists" at bounding box center [185, 126] width 26 height 18
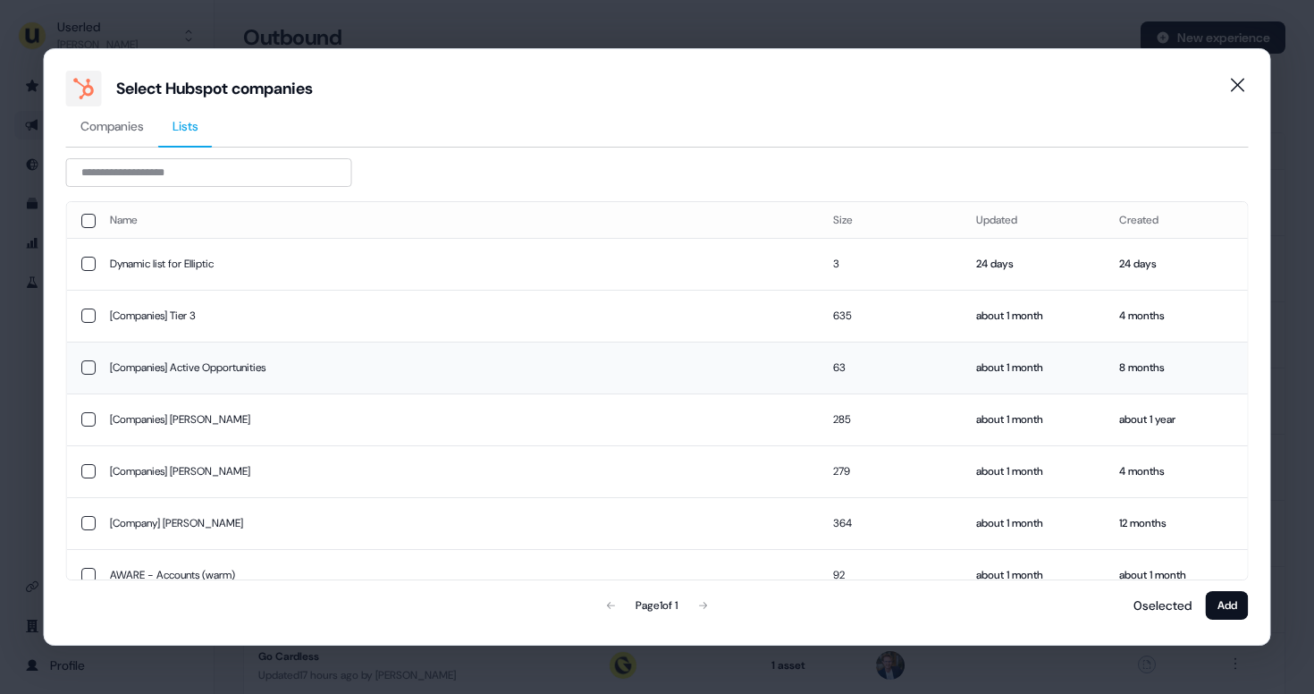
click at [126, 363] on td "[Companies] Active Opportunities" at bounding box center [457, 367] width 723 height 52
click at [1216, 598] on button "Add" at bounding box center [1227, 605] width 43 height 29
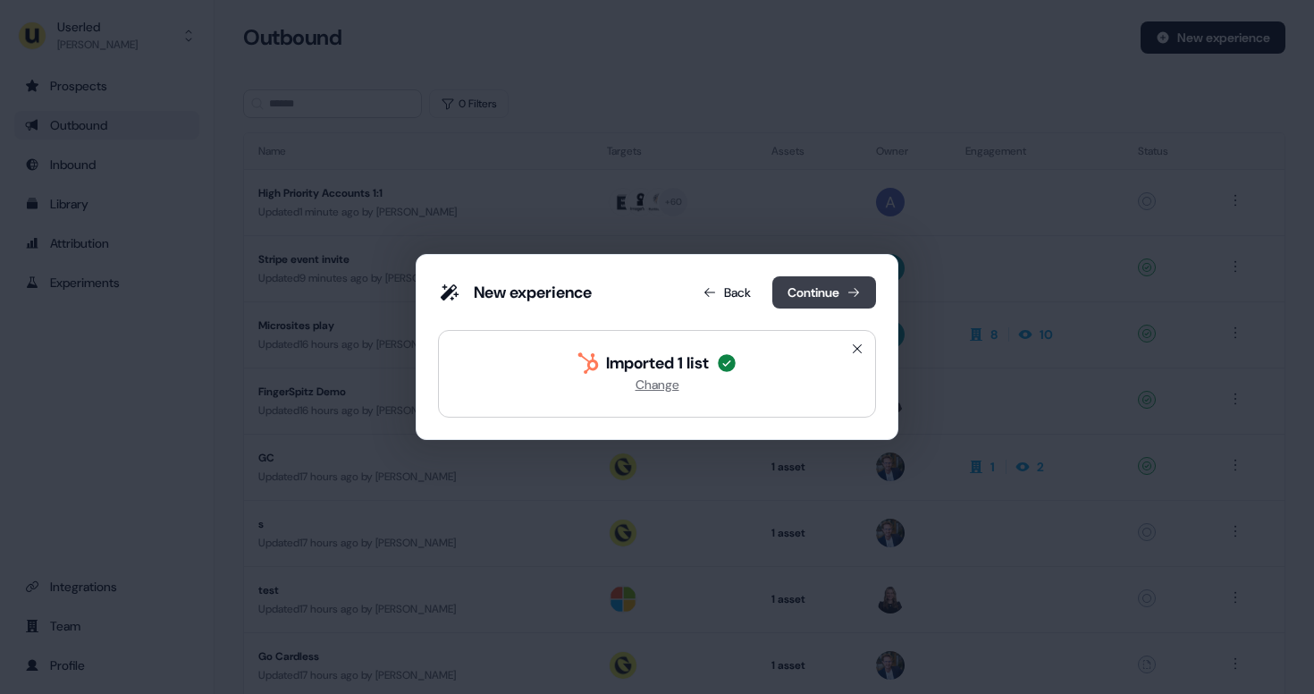
click at [835, 282] on button "Continue" at bounding box center [824, 292] width 104 height 32
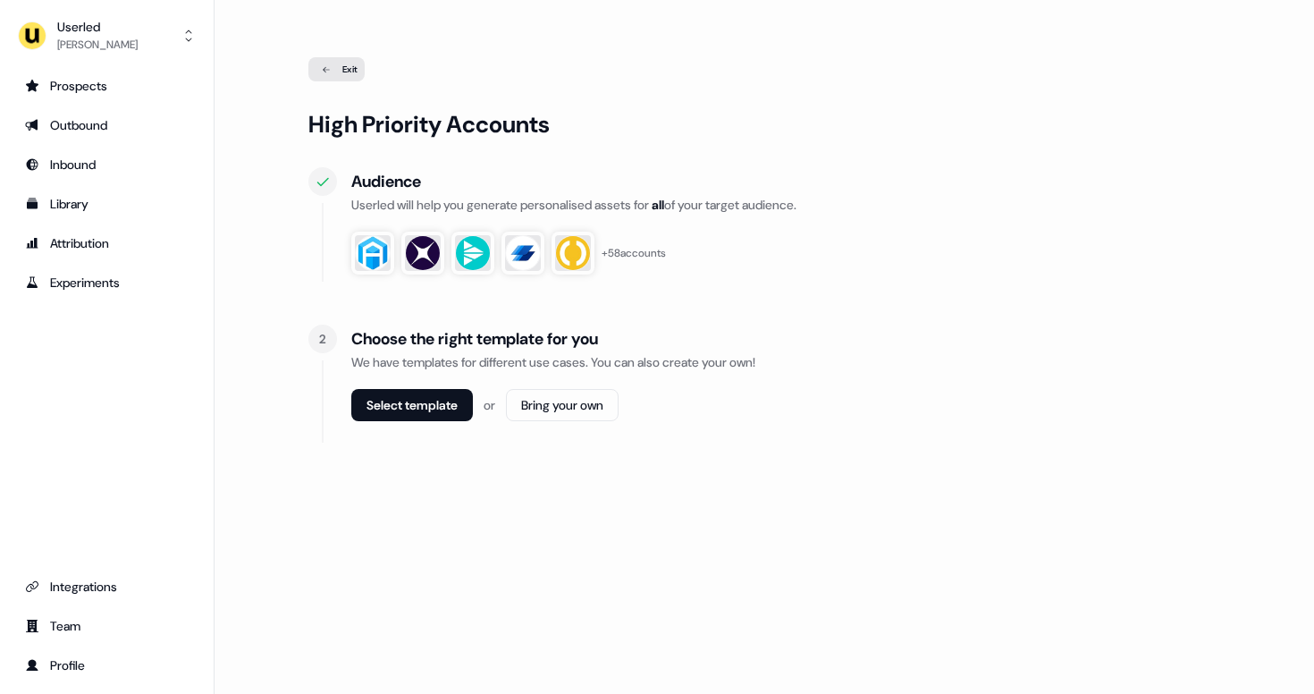
click at [914, 385] on div "Choose the right template for you We have templates for different use cases. Yo…" at bounding box center [785, 383] width 869 height 118
click at [434, 410] on button "Select template" at bounding box center [412, 405] width 122 height 32
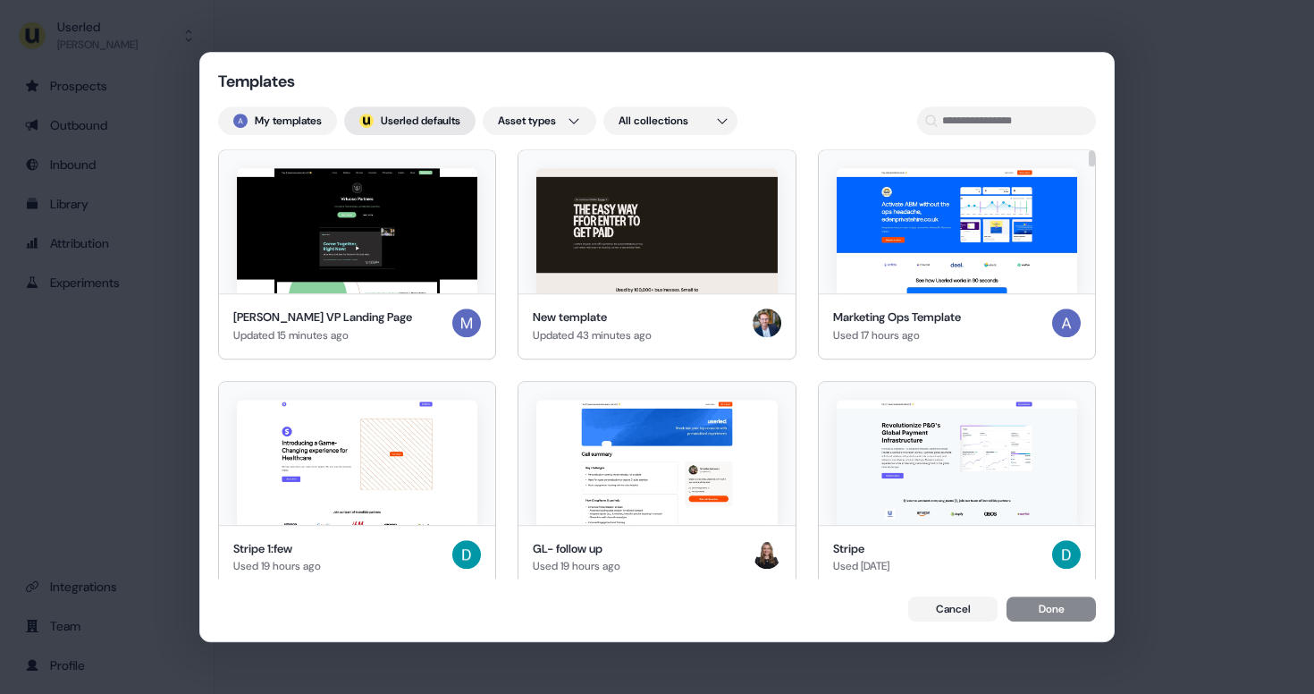
click at [436, 127] on button "; Userled defaults" at bounding box center [409, 120] width 131 height 29
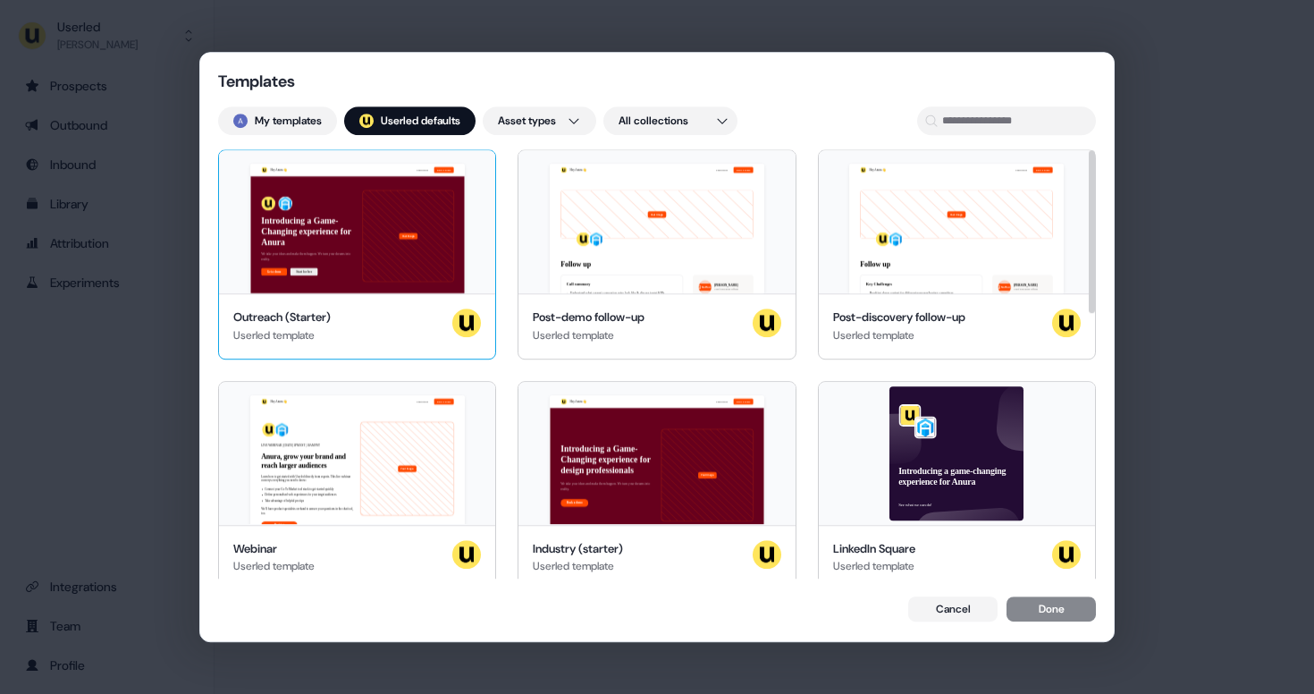
click at [341, 243] on div "Hey Anura 👋 Learn more Book a demo Introducing a Game-Changing experience for A…" at bounding box center [357, 221] width 276 height 143
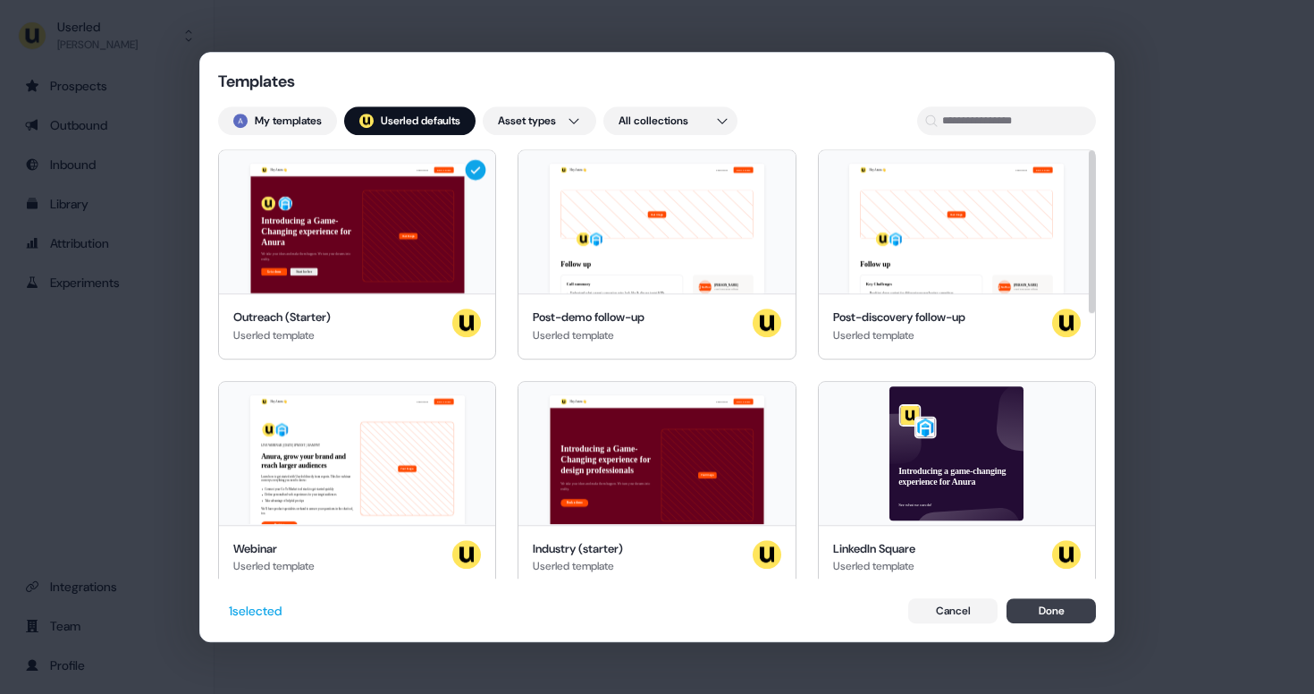
click at [1048, 615] on button "Done" at bounding box center [1050, 610] width 89 height 25
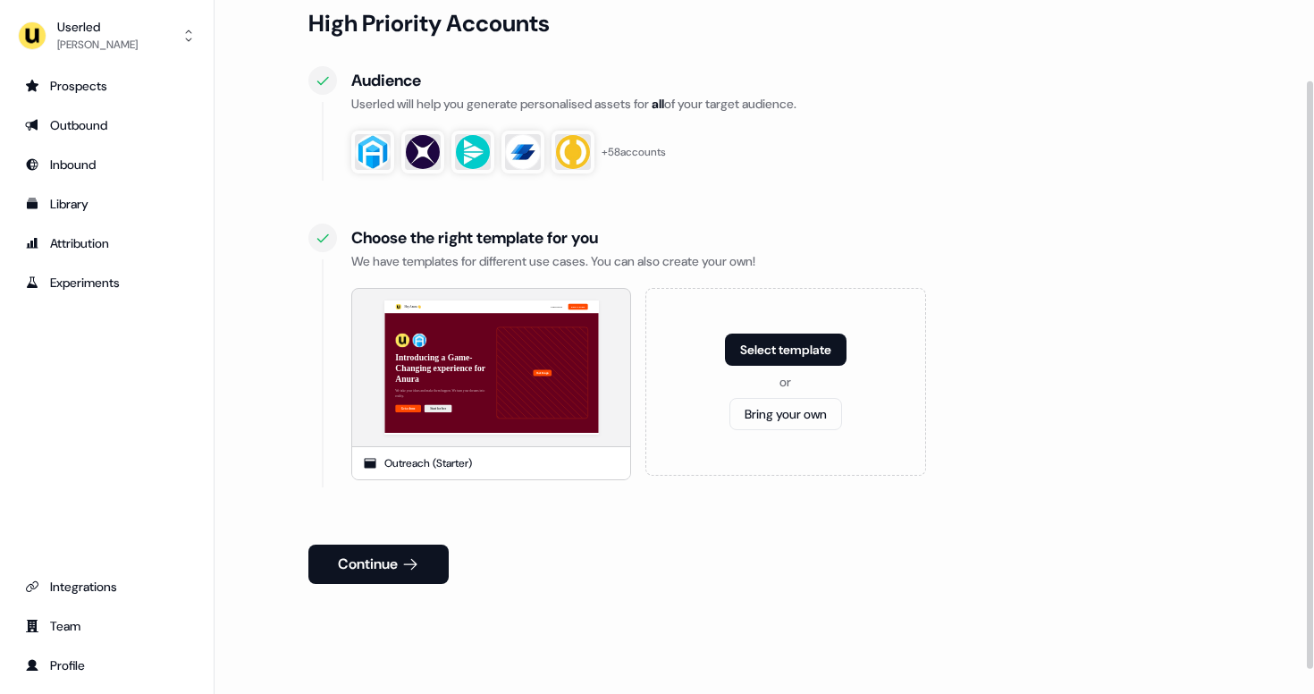
scroll to position [123, 0]
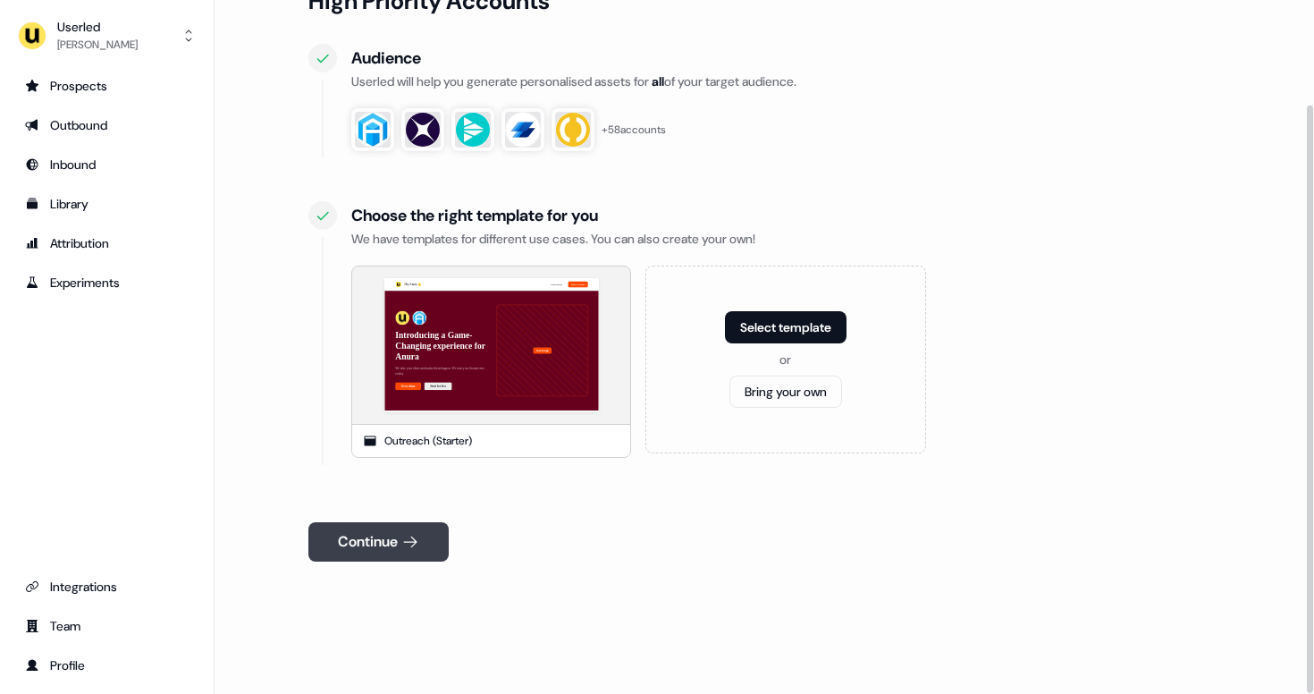
click at [396, 543] on button "Continue" at bounding box center [378, 541] width 140 height 39
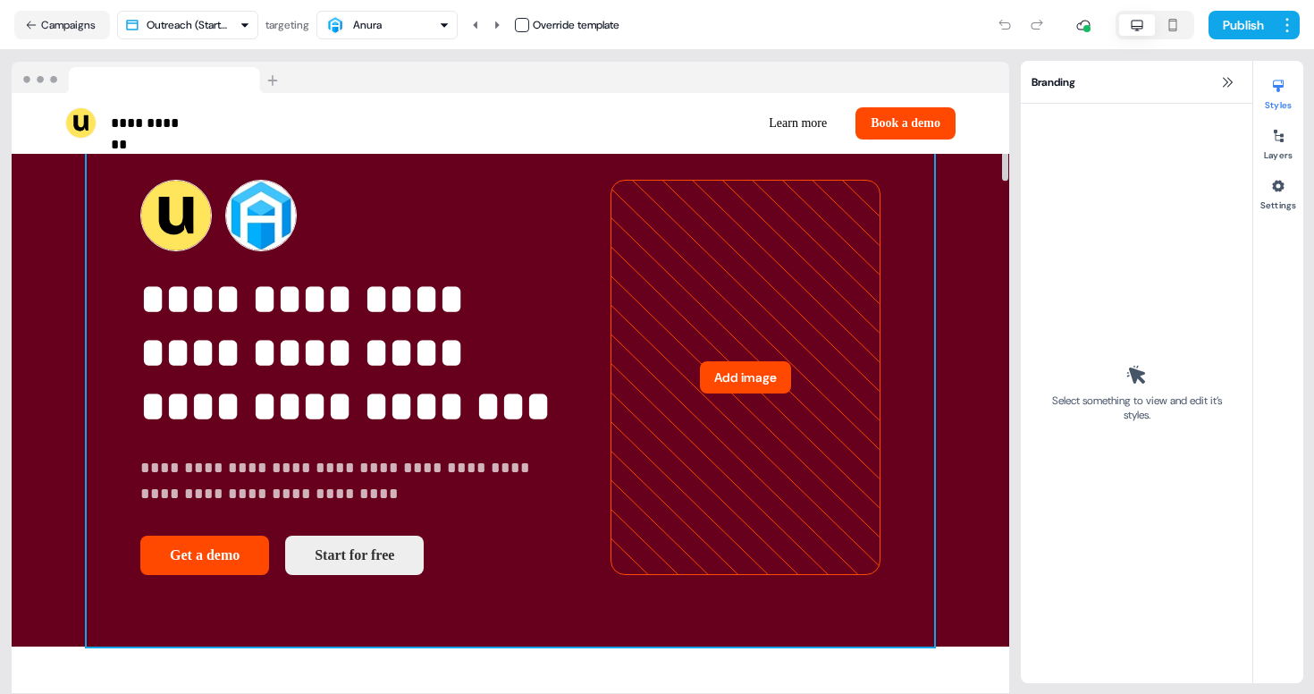
scroll to position [27, 0]
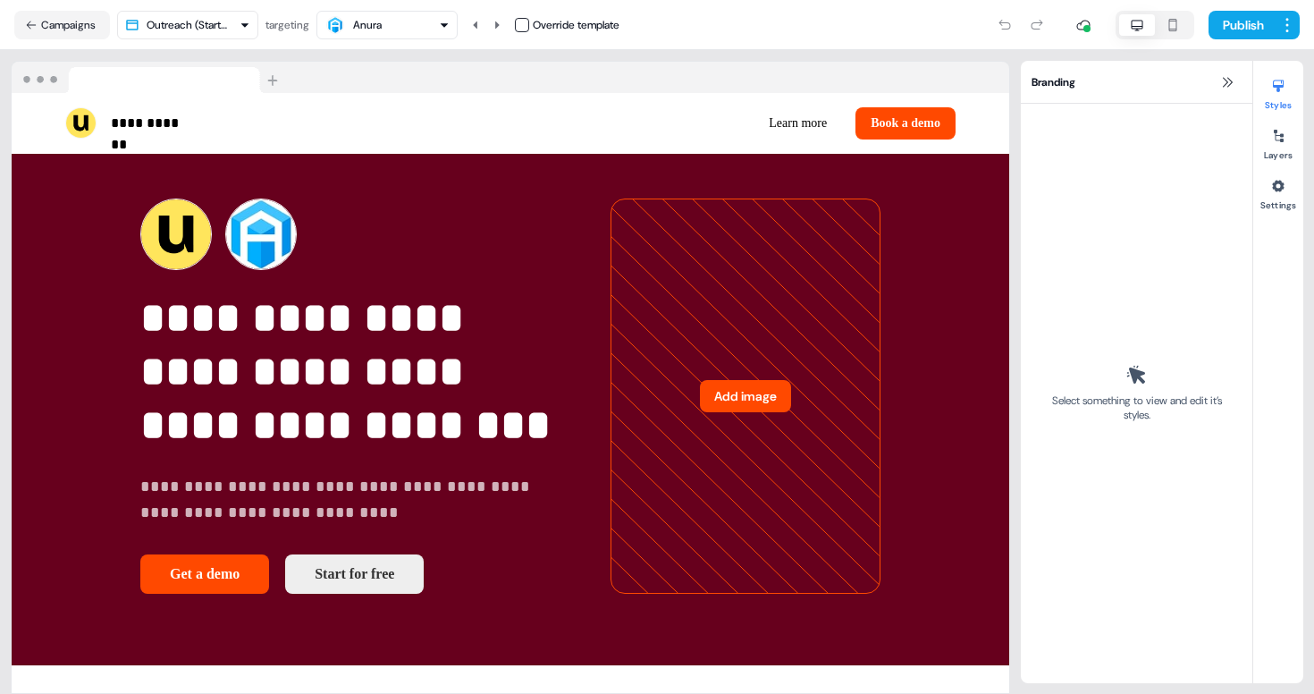
click at [371, 21] on div "Anura" at bounding box center [367, 25] width 29 height 18
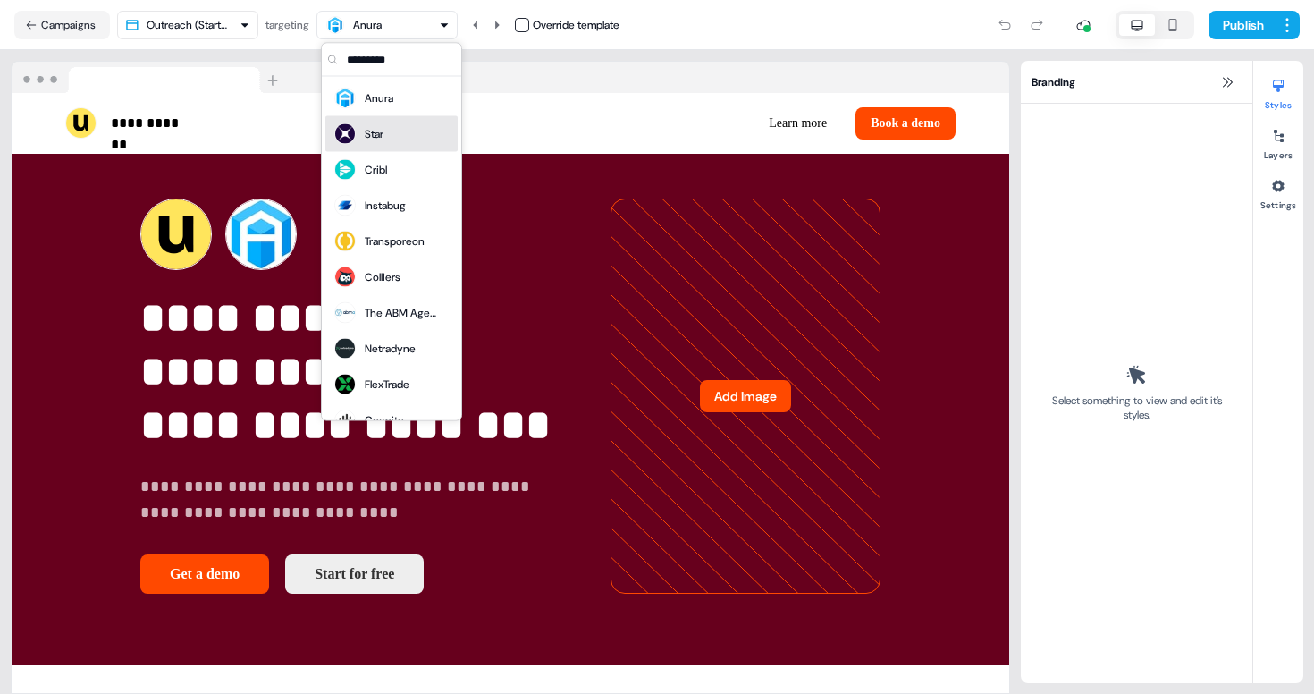
click at [392, 122] on div "Star" at bounding box center [391, 134] width 118 height 25
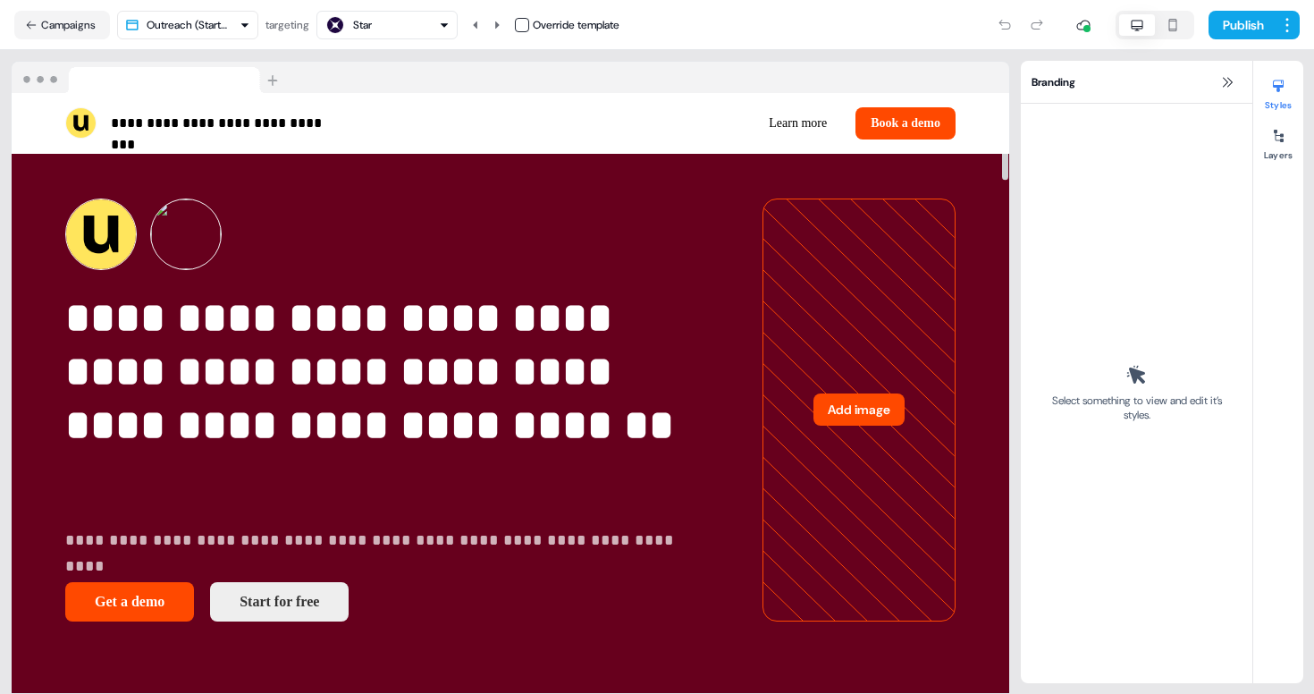
click at [408, 28] on div "Star" at bounding box center [386, 24] width 125 height 21
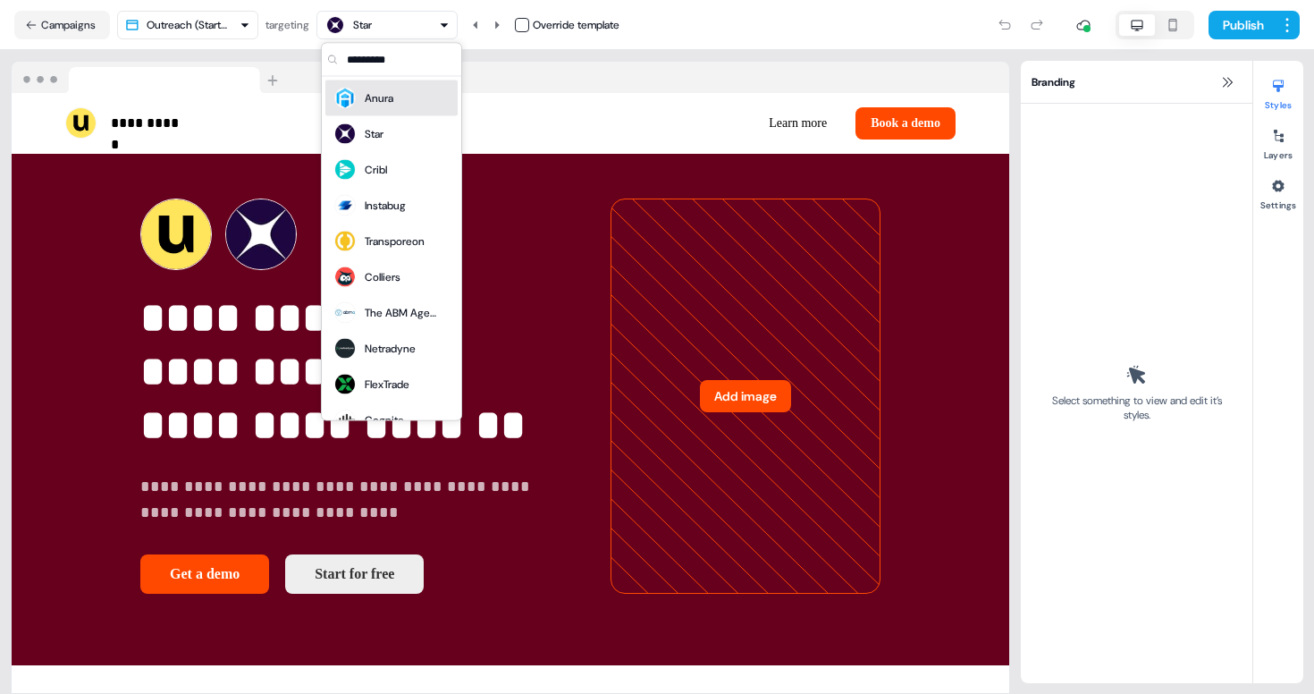
click at [395, 92] on div "Anura" at bounding box center [391, 98] width 118 height 25
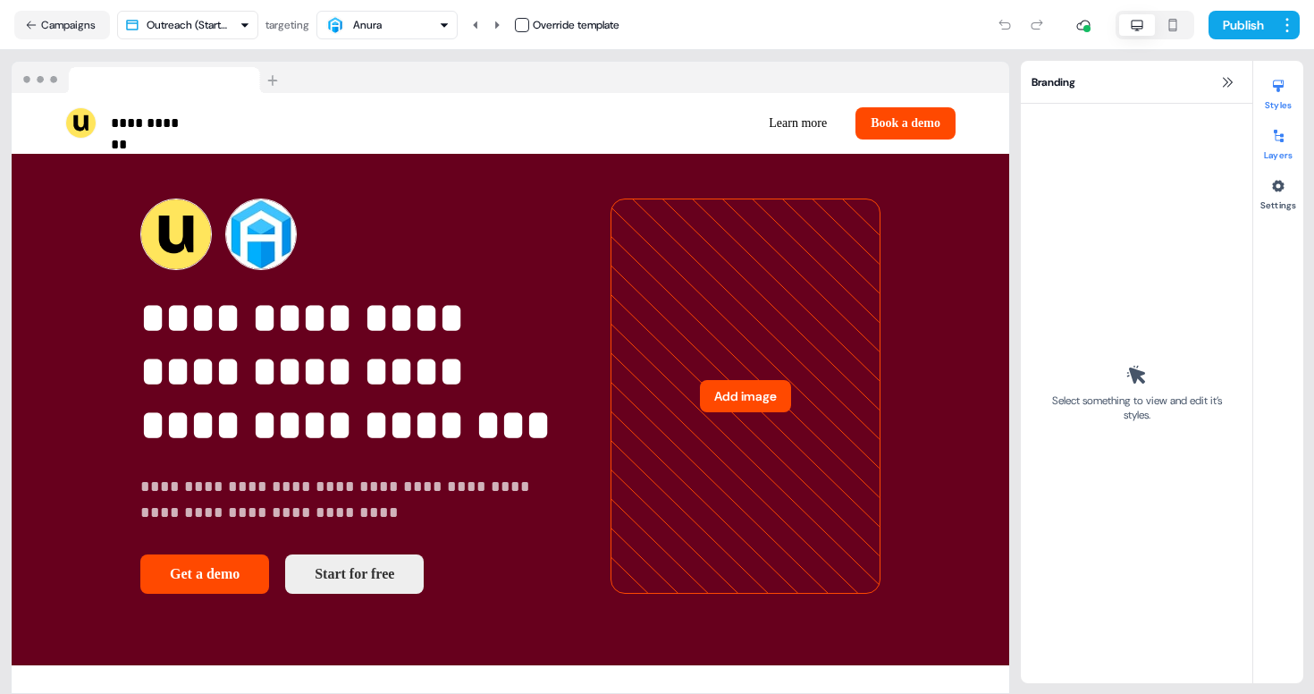
click at [1275, 135] on icon at bounding box center [1279, 136] width 10 height 13
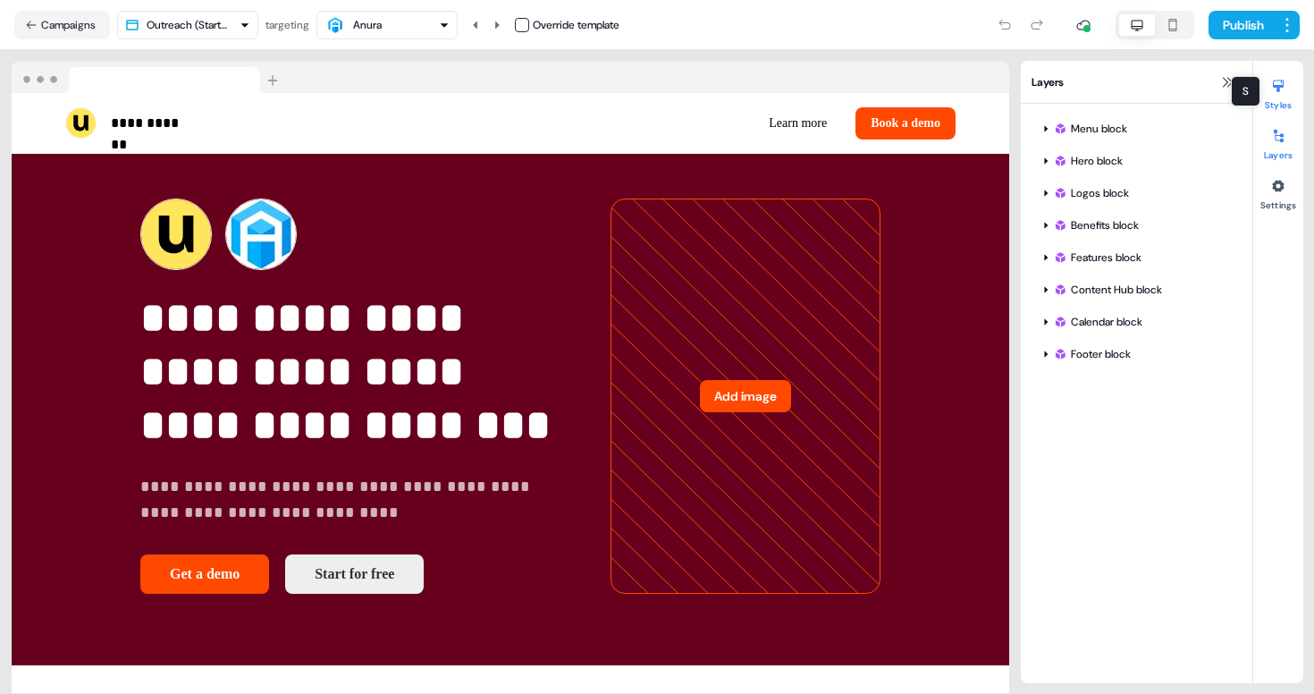
click at [1278, 95] on div at bounding box center [1278, 86] width 29 height 29
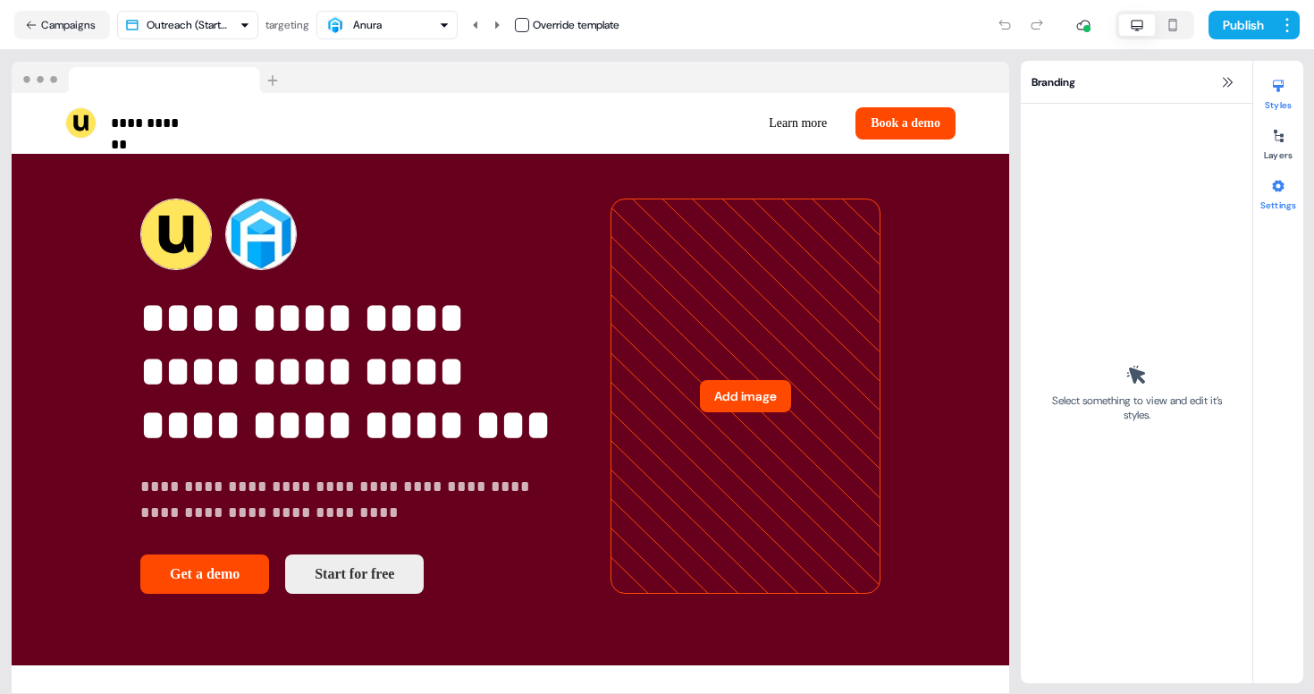
click at [1297, 185] on button "Settings" at bounding box center [1278, 191] width 50 height 39
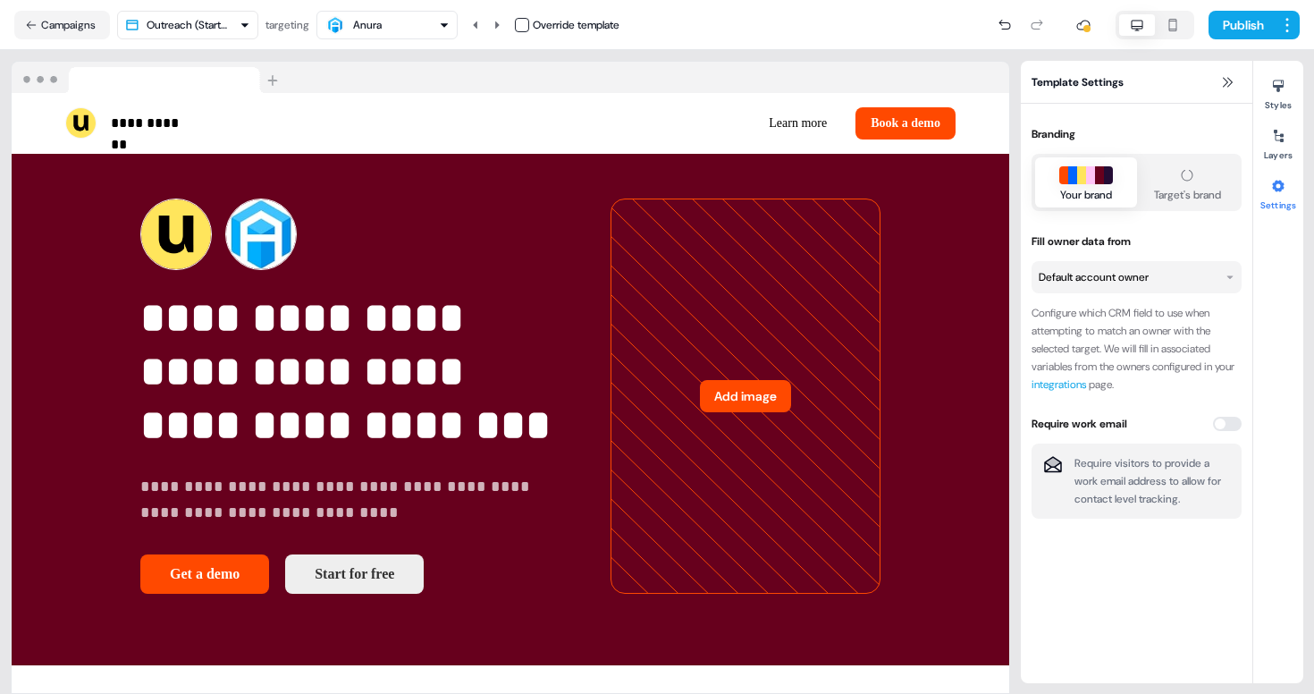
click at [1297, 185] on button "Settings" at bounding box center [1278, 191] width 50 height 39
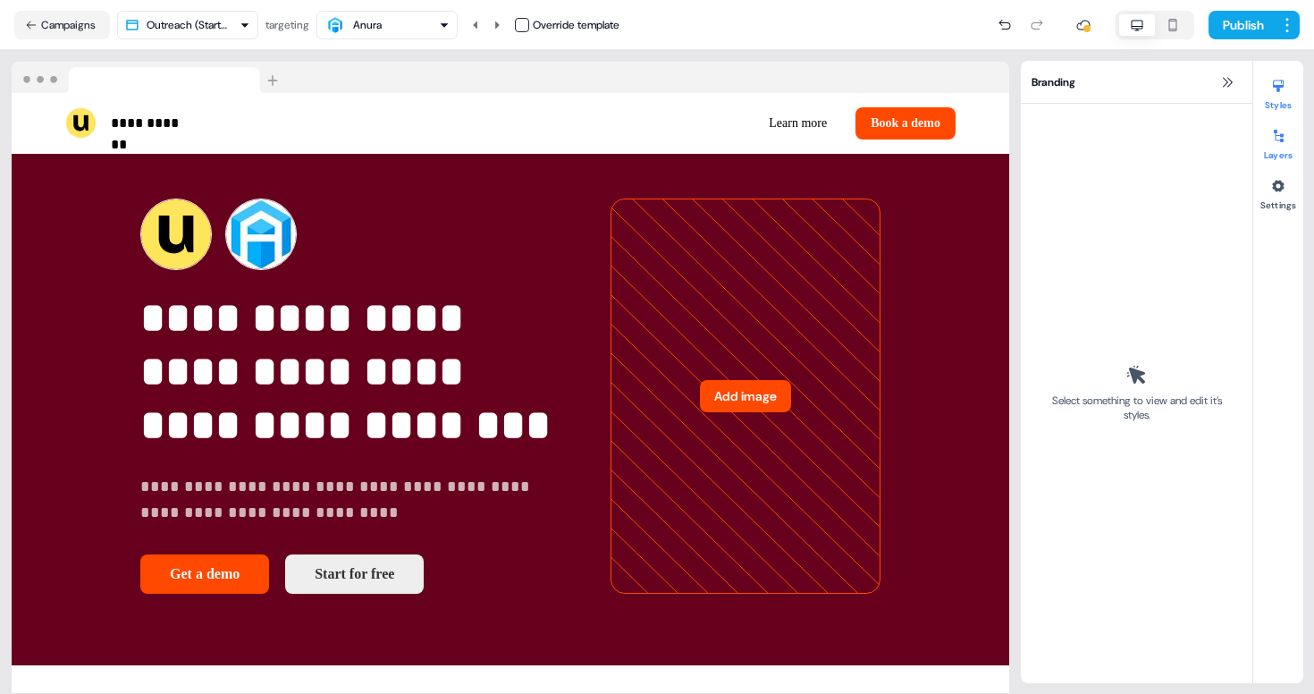
click at [1284, 133] on icon at bounding box center [1278, 136] width 14 height 14
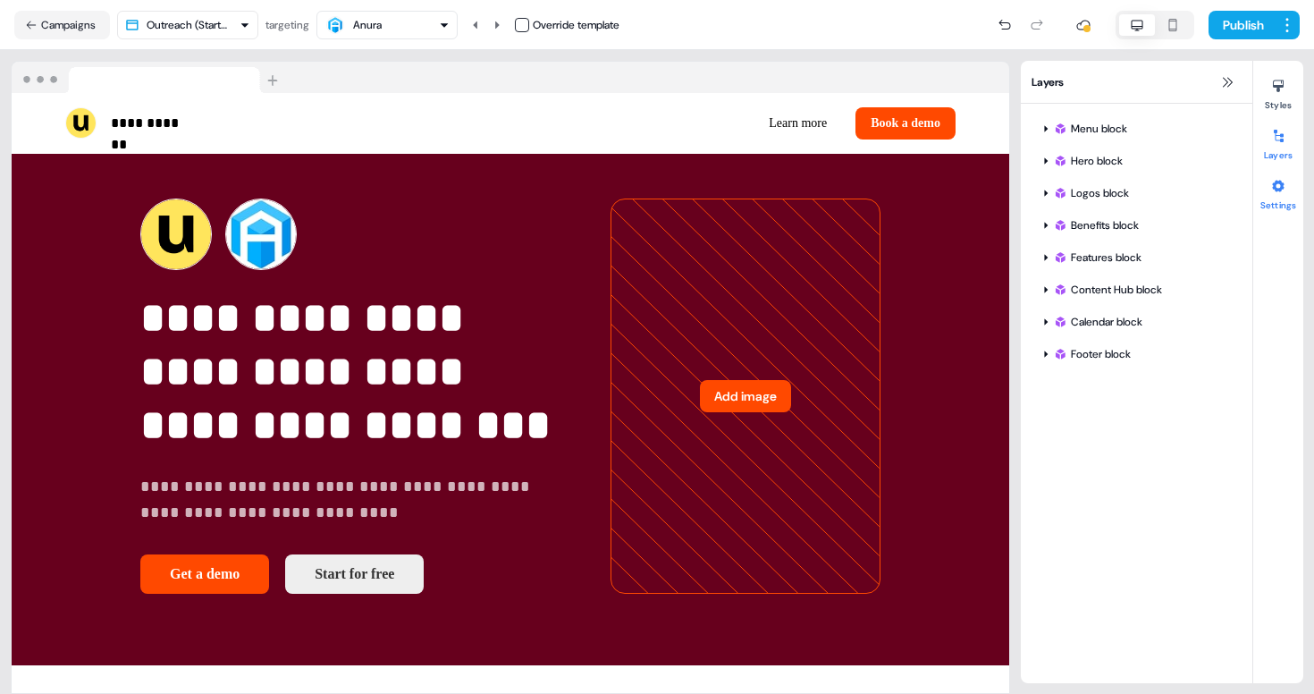
click at [1274, 200] on button "Settings" at bounding box center [1278, 191] width 50 height 39
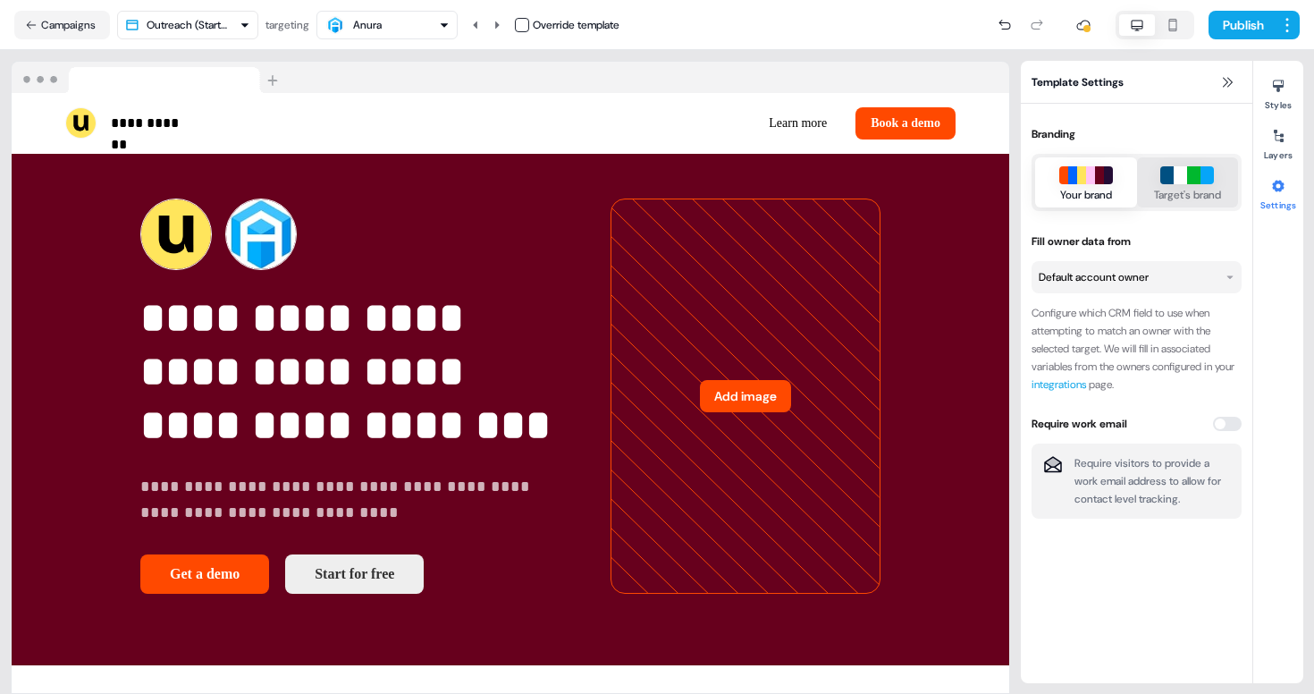
click at [1203, 179] on div "button" at bounding box center [1206, 175] width 13 height 18
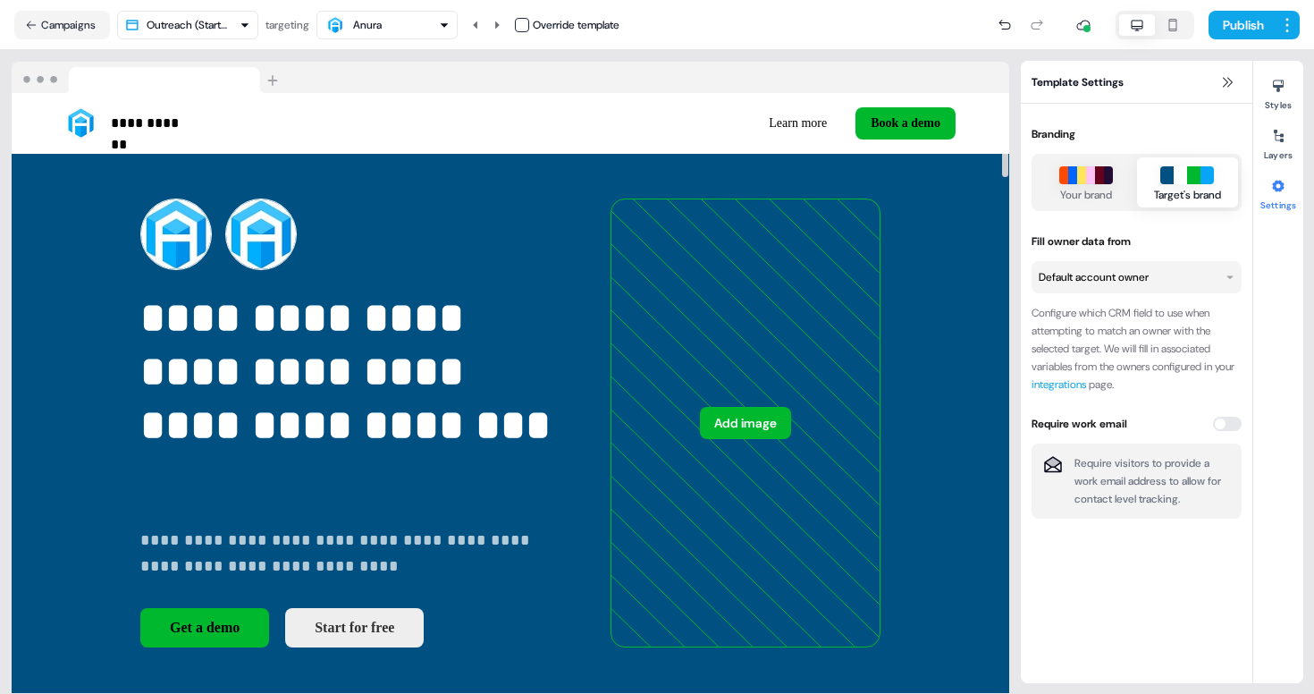
click at [730, 53] on div "**********" at bounding box center [510, 372] width 1021 height 644
click at [140, 231] on img at bounding box center [176, 234] width 72 height 72
click at [49, 14] on button "Campaigns" at bounding box center [62, 25] width 96 height 29
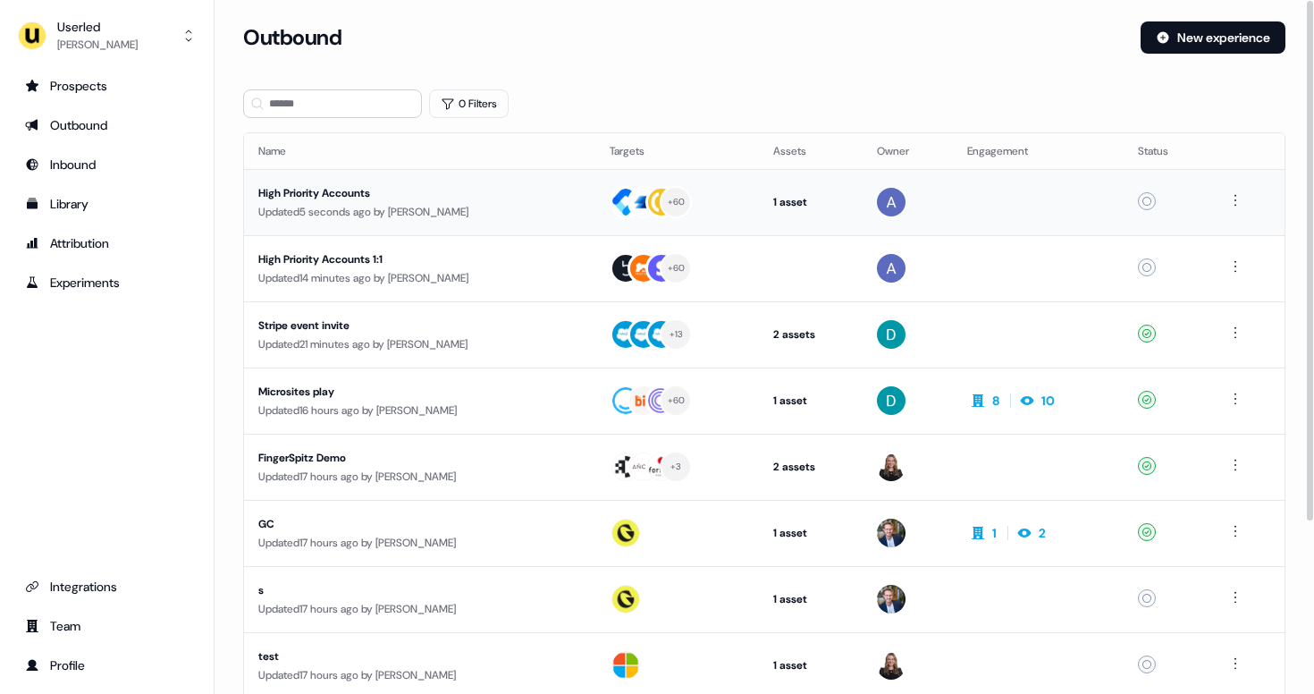
click at [486, 194] on div "High Priority Accounts" at bounding box center [419, 193] width 323 height 18
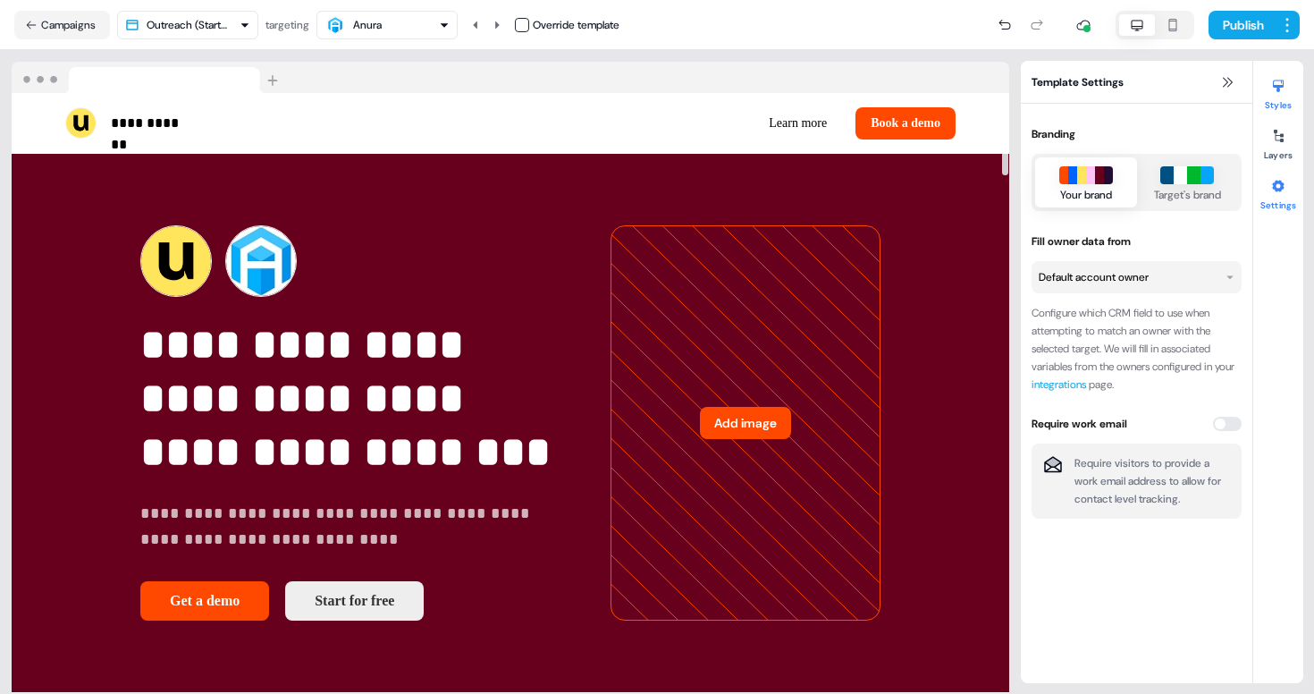
click at [1270, 96] on div at bounding box center [1278, 86] width 29 height 29
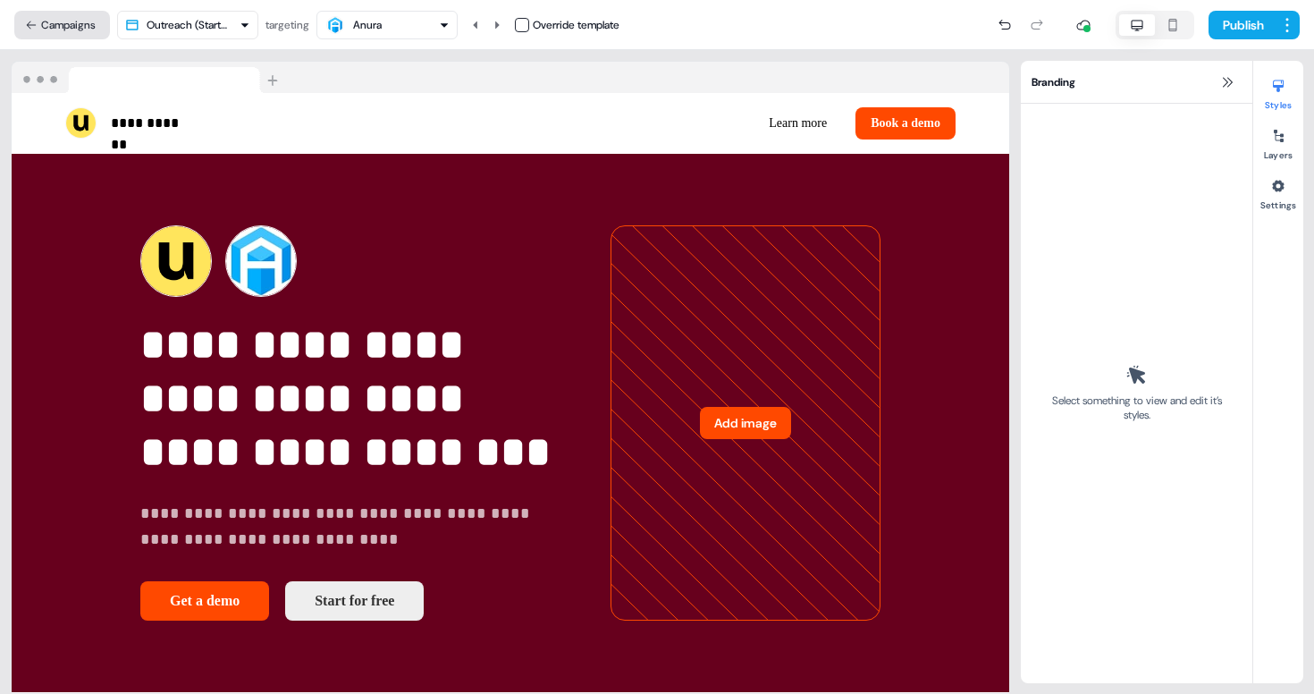
click at [76, 27] on button "Campaigns" at bounding box center [62, 25] width 96 height 29
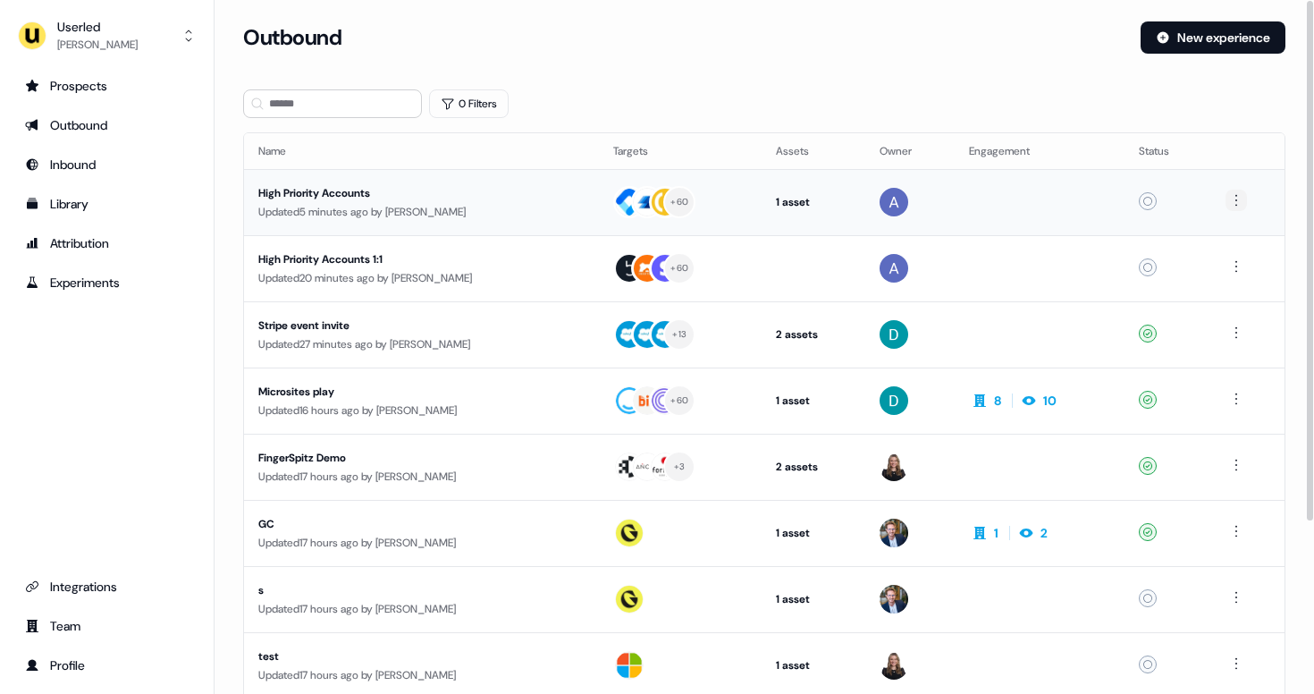
click at [1234, 203] on html "For the best experience switch devices to a bigger screen. Go to [DOMAIN_NAME] …" at bounding box center [657, 347] width 1314 height 694
click at [516, 196] on html "For the best experience switch devices to a bigger screen. Go to [DOMAIN_NAME] …" at bounding box center [657, 347] width 1314 height 694
click at [471, 192] on div "High Priority Accounts" at bounding box center [421, 193] width 326 height 18
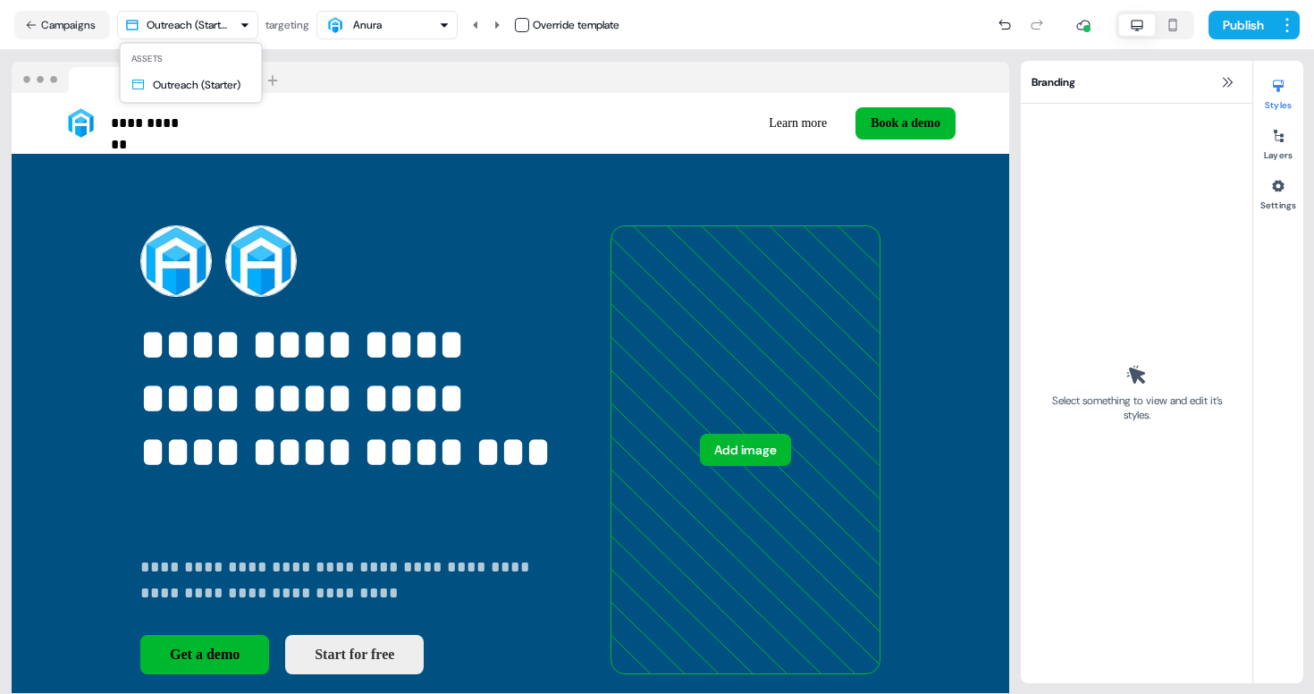
click at [222, 31] on html "**********" at bounding box center [657, 347] width 1314 height 694
click at [346, 54] on html "**********" at bounding box center [657, 347] width 1314 height 694
click at [172, 29] on html "**********" at bounding box center [657, 347] width 1314 height 694
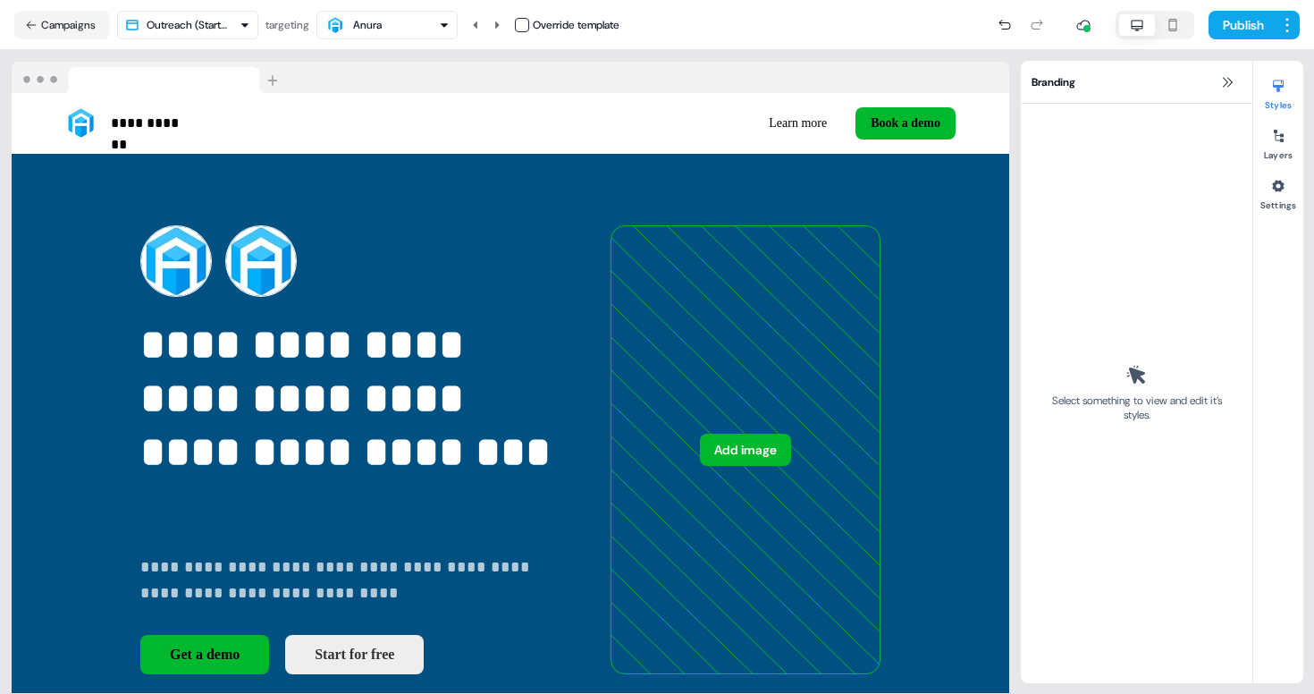
click at [172, 28] on html "**********" at bounding box center [657, 347] width 1314 height 694
click at [85, 26] on button "Campaigns" at bounding box center [62, 25] width 96 height 29
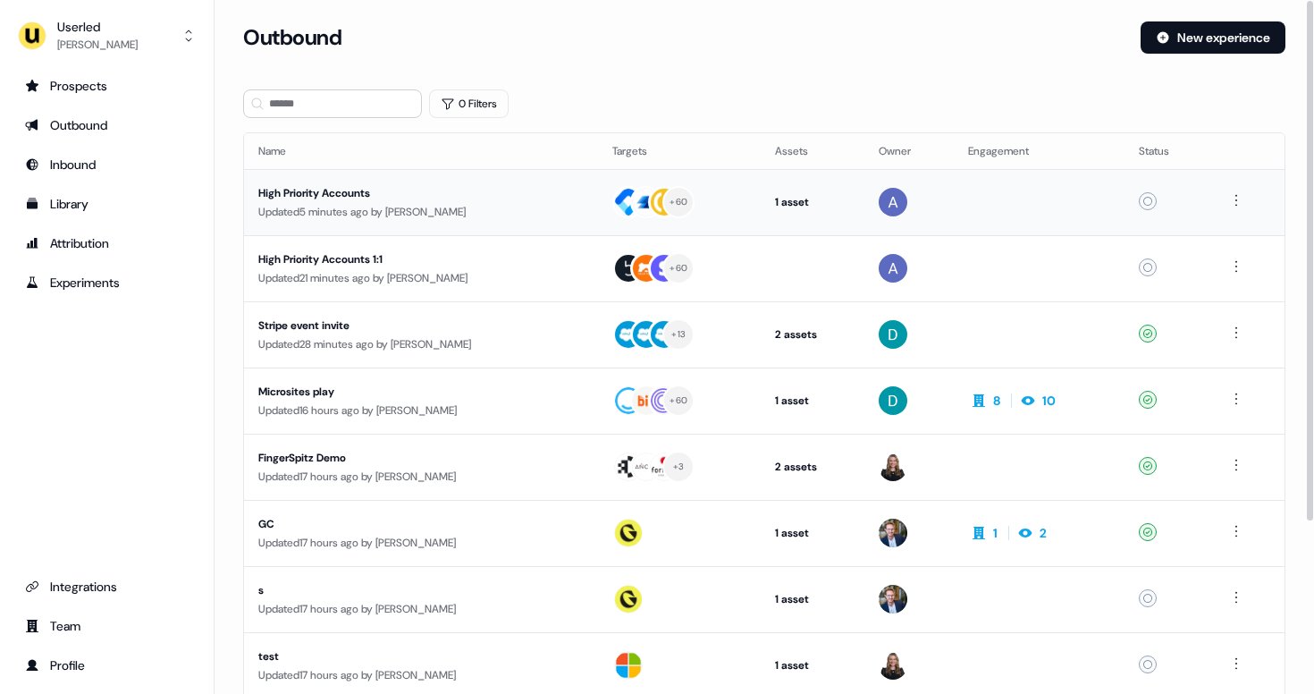
click at [950, 202] on td at bounding box center [908, 202] width 89 height 66
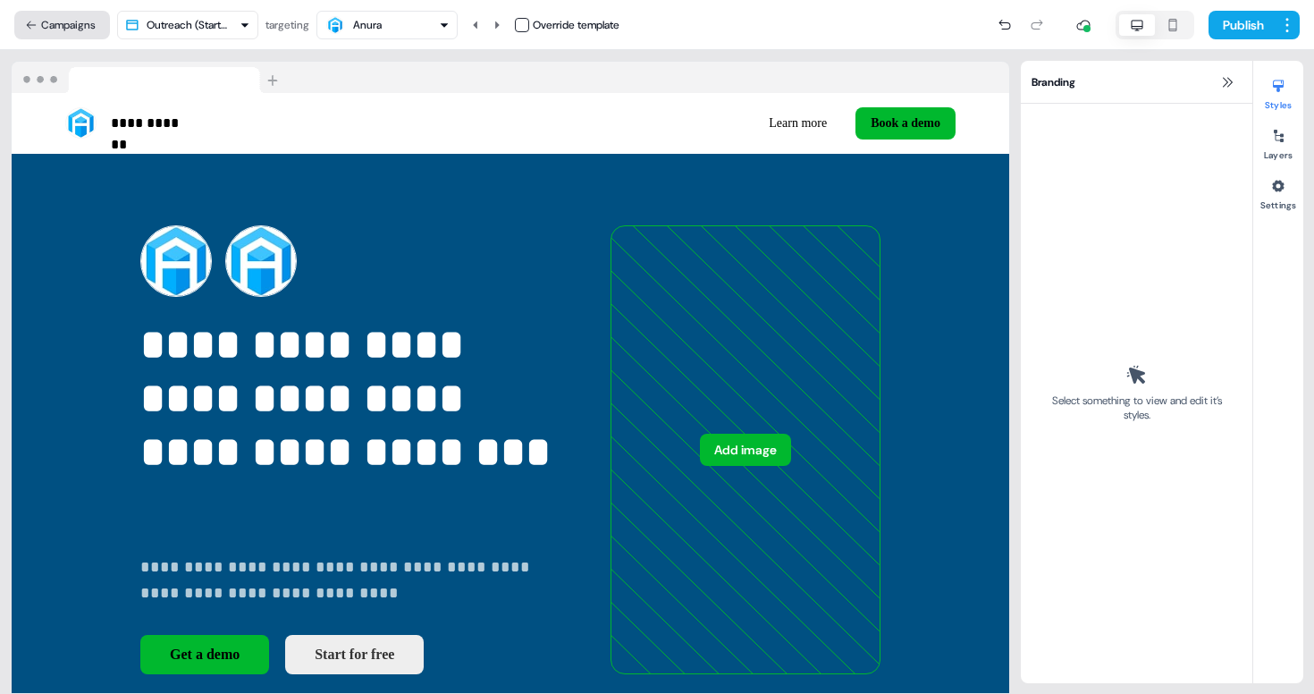
click at [41, 26] on button "Campaigns" at bounding box center [62, 25] width 96 height 29
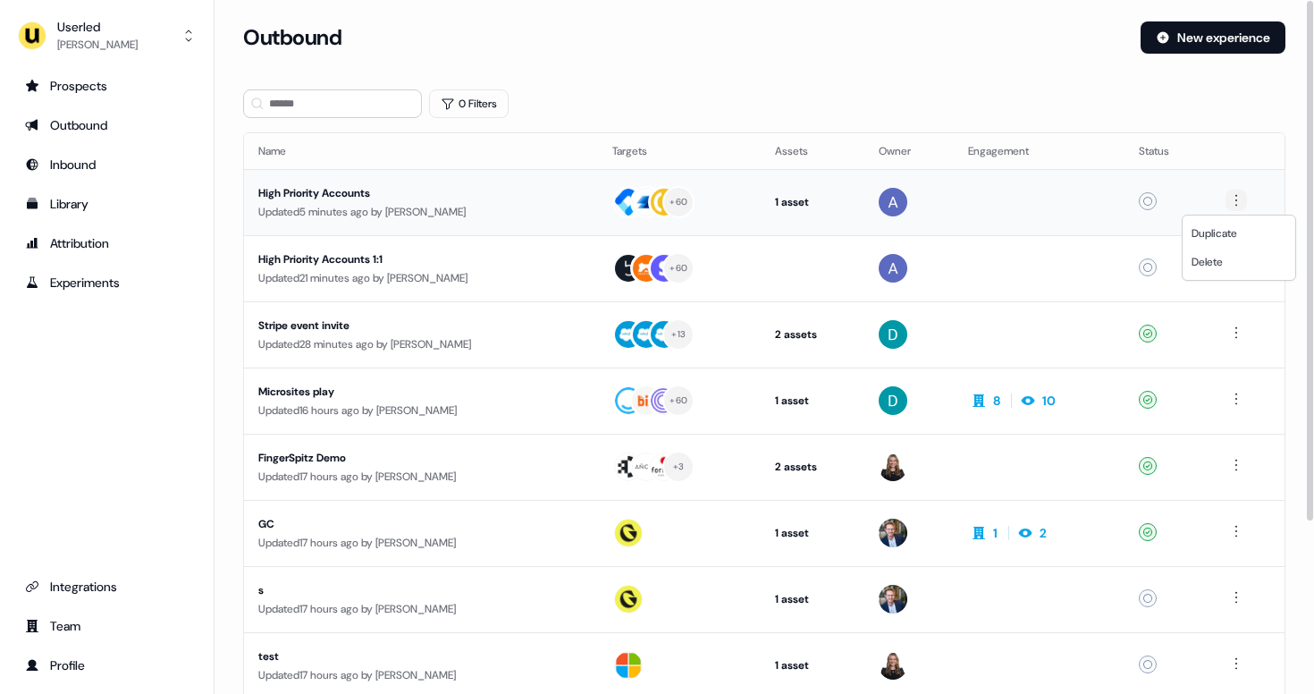
click at [1243, 200] on html "For the best experience switch devices to a bigger screen. Go to [DOMAIN_NAME] …" at bounding box center [657, 347] width 1314 height 694
click at [1198, 259] on span "Delete" at bounding box center [1206, 262] width 31 height 14
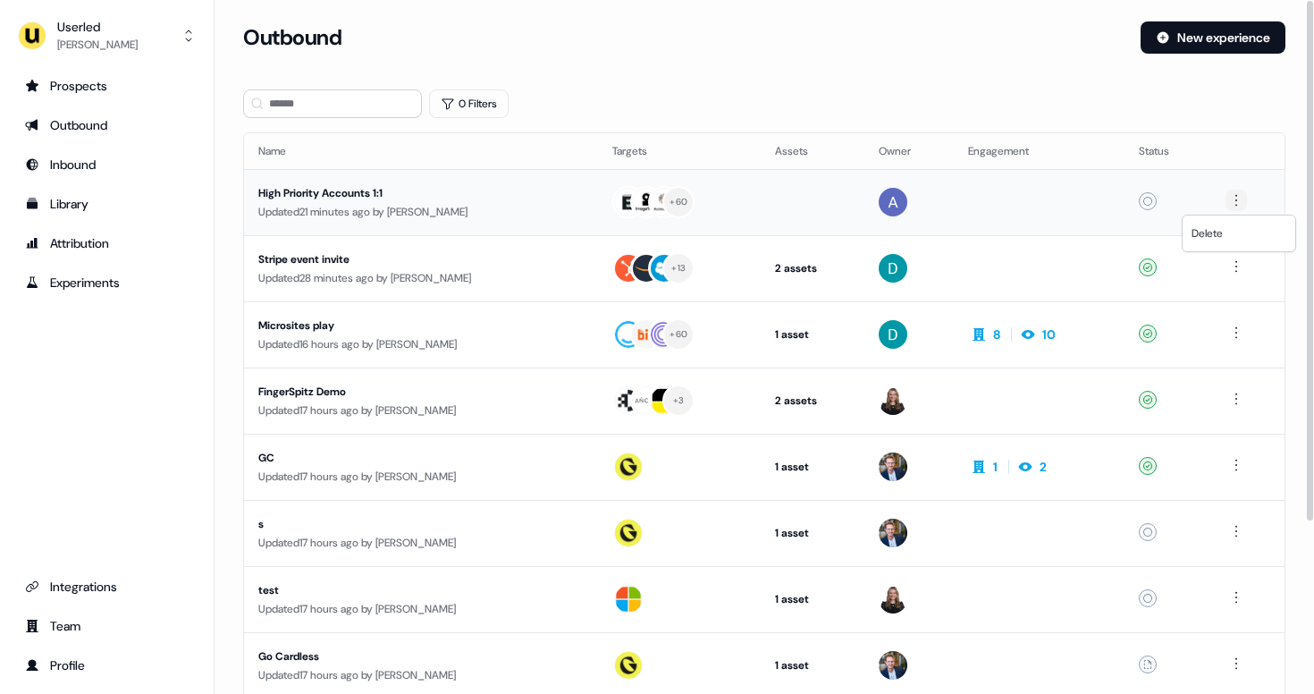
click at [1237, 192] on html "For the best experience switch devices to a bigger screen. Go to [DOMAIN_NAME] …" at bounding box center [657, 347] width 1314 height 694
click at [1220, 232] on span "Delete" at bounding box center [1206, 233] width 31 height 14
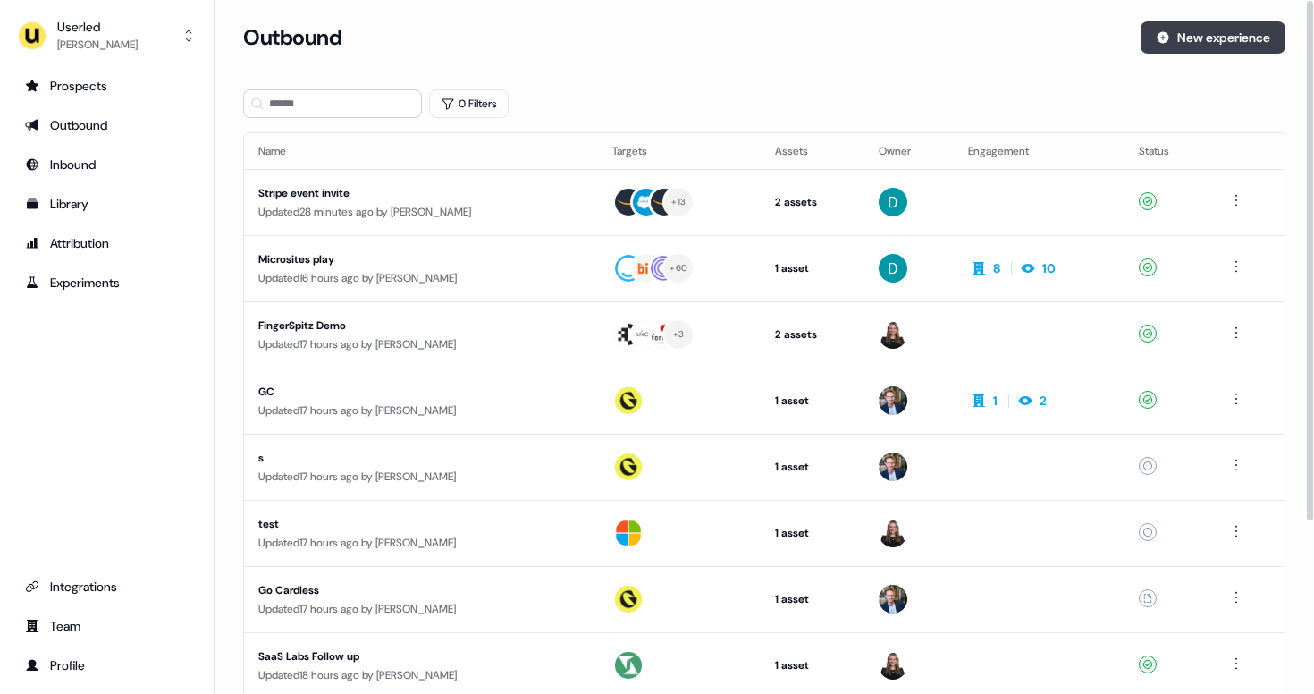
click at [1227, 49] on button "New experience" at bounding box center [1212, 37] width 145 height 32
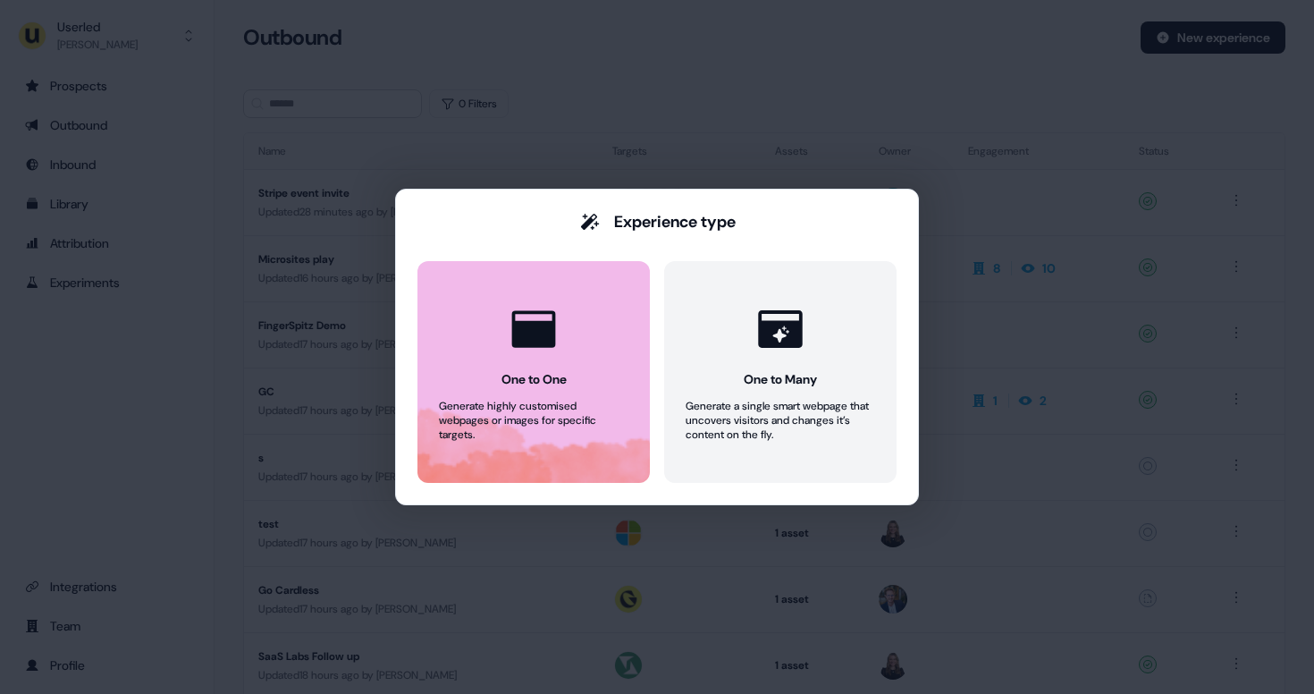
click at [557, 366] on button "One to One Generate highly customised webpages or images for specific targets." at bounding box center [533, 372] width 232 height 222
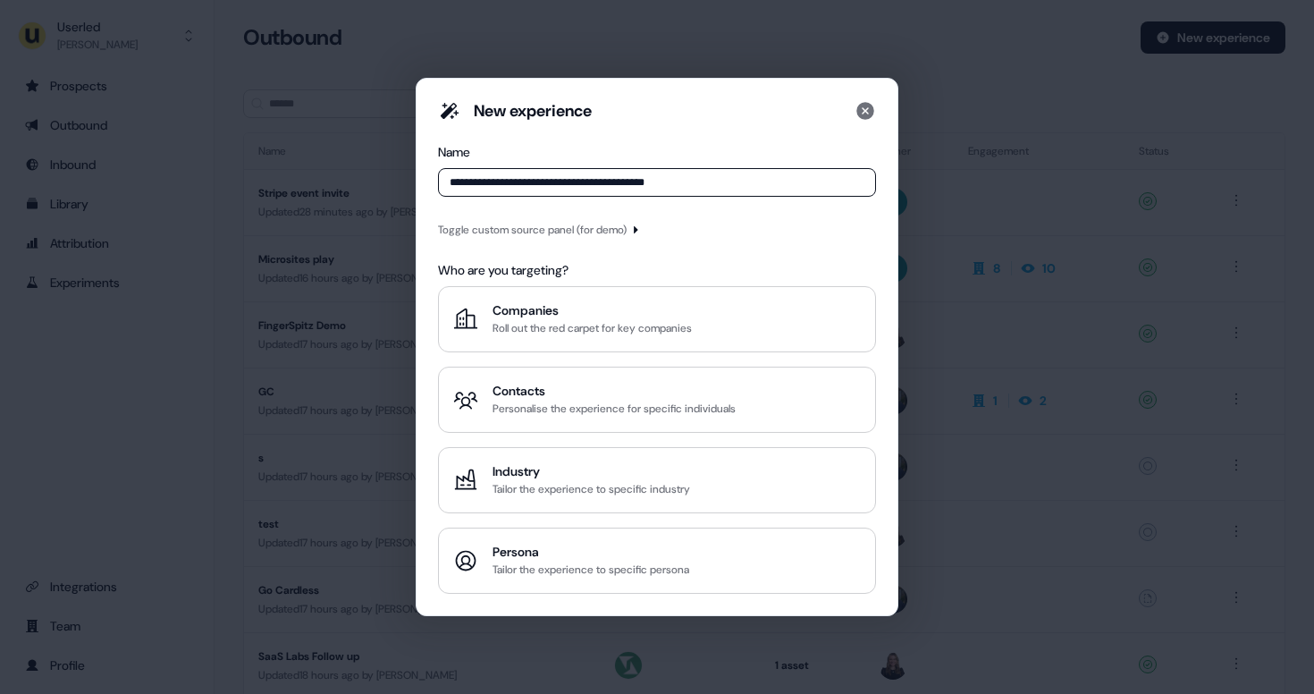
type input "**********"
click at [494, 240] on div "**********" at bounding box center [657, 346] width 438 height 493
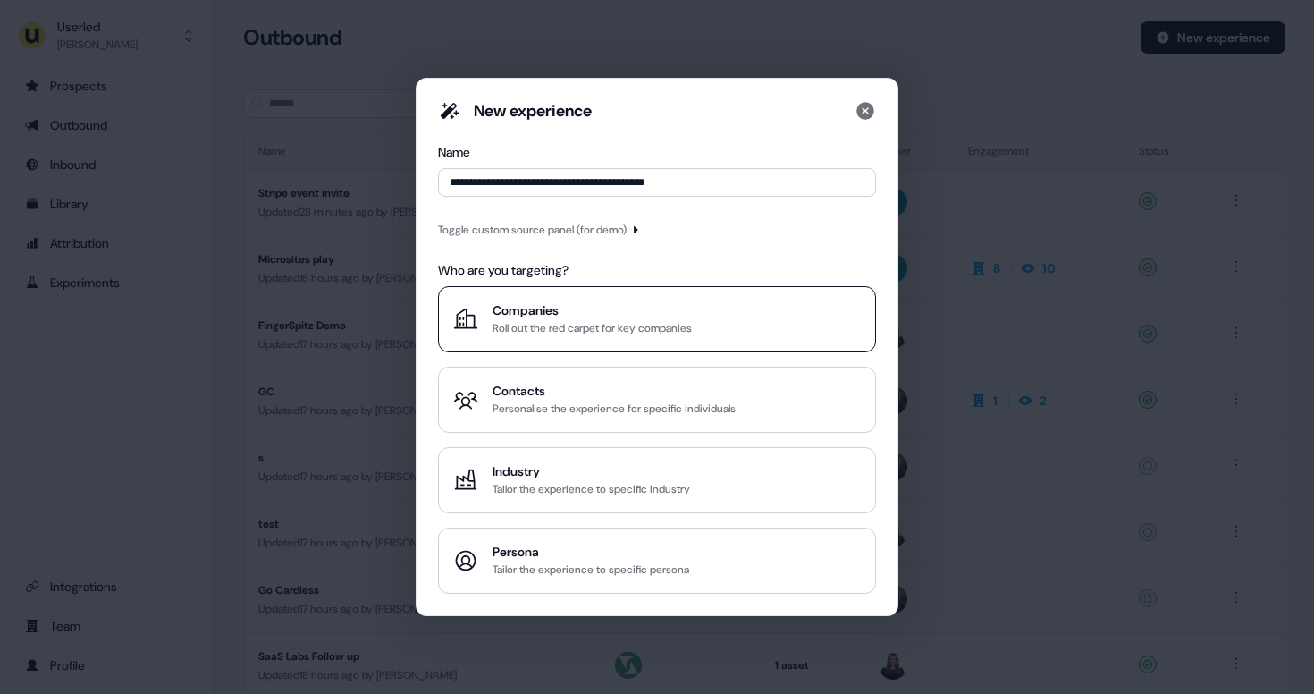
click at [578, 303] on div "Companies" at bounding box center [591, 310] width 199 height 18
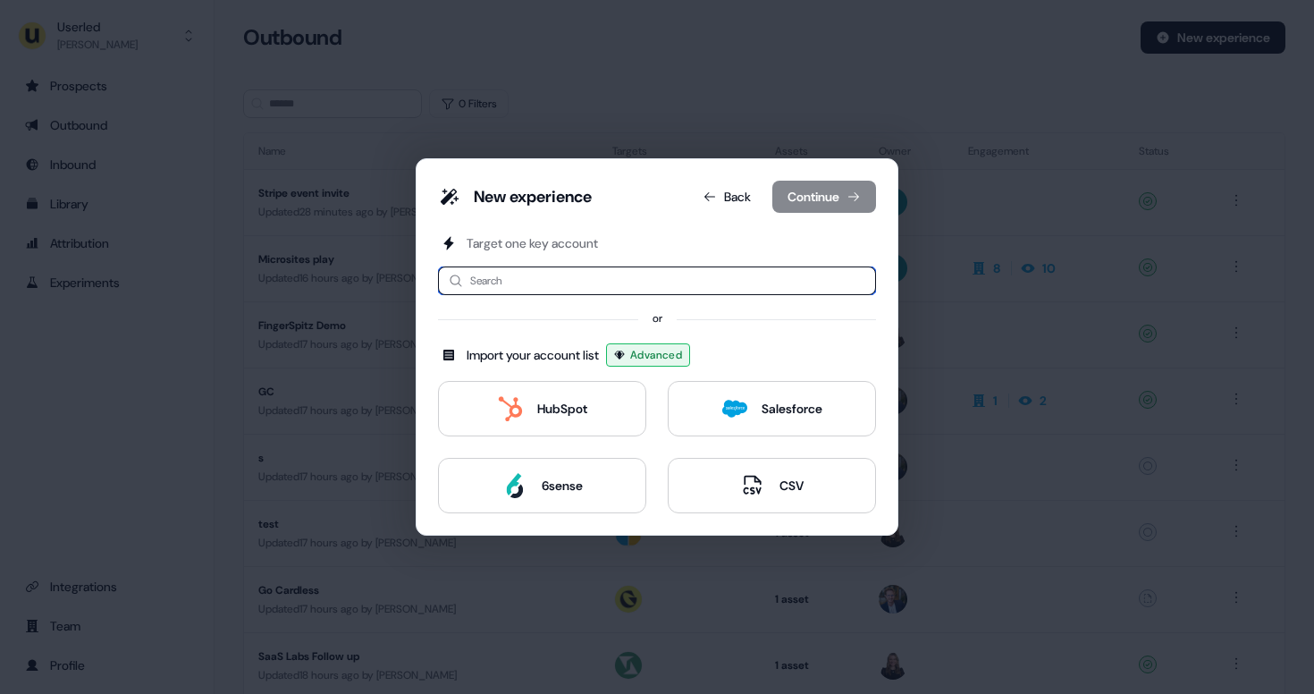
click at [588, 280] on input at bounding box center [657, 280] width 438 height 29
click at [595, 287] on input at bounding box center [657, 280] width 438 height 29
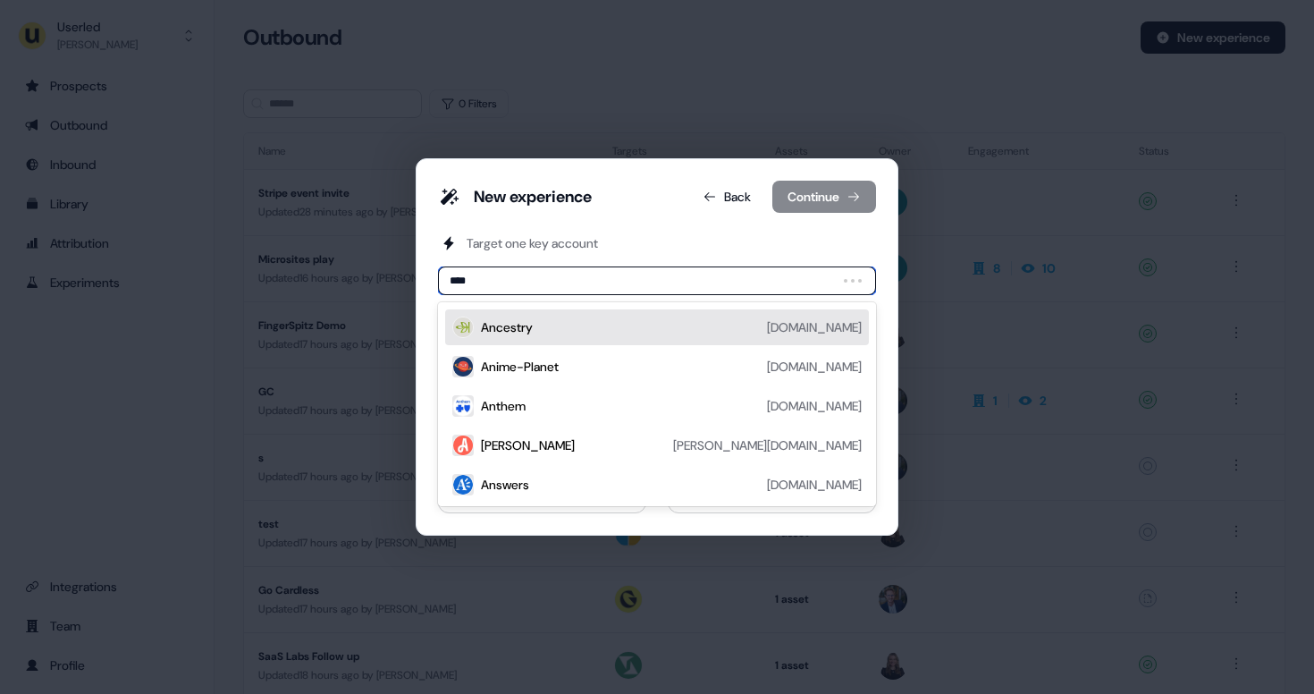
type input "*****"
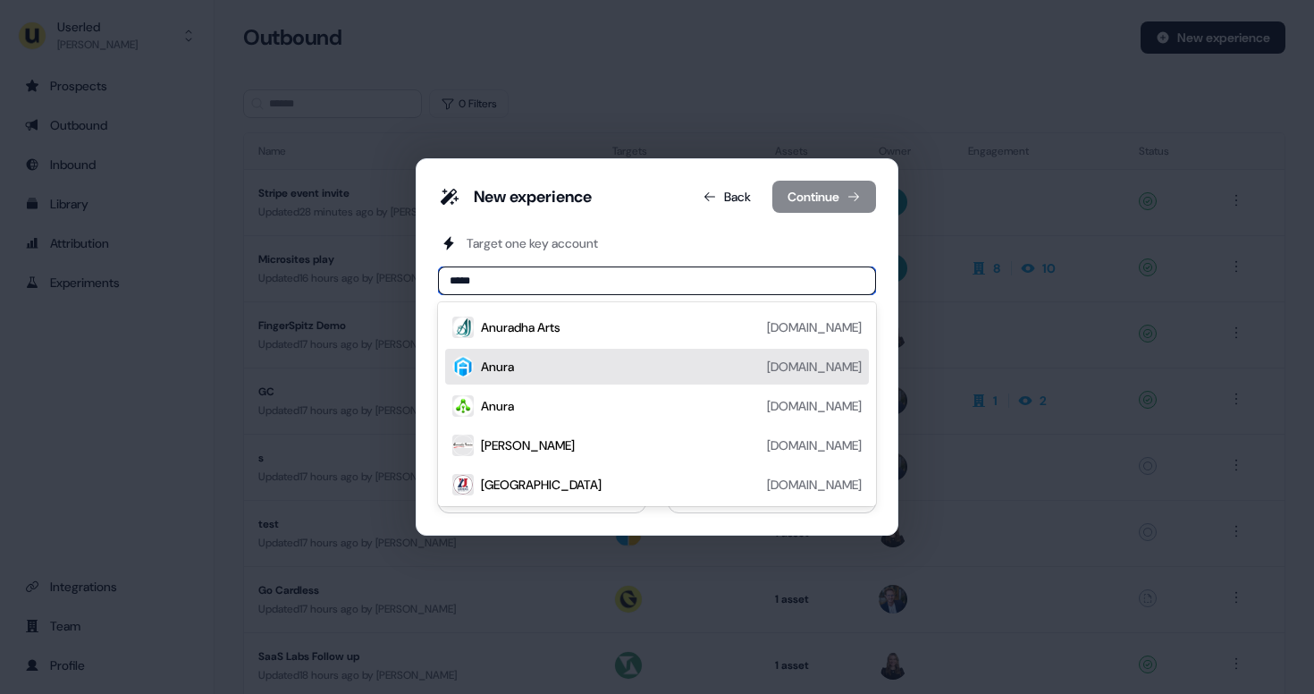
click at [562, 365] on div "Anura [DOMAIN_NAME]" at bounding box center [671, 366] width 381 height 21
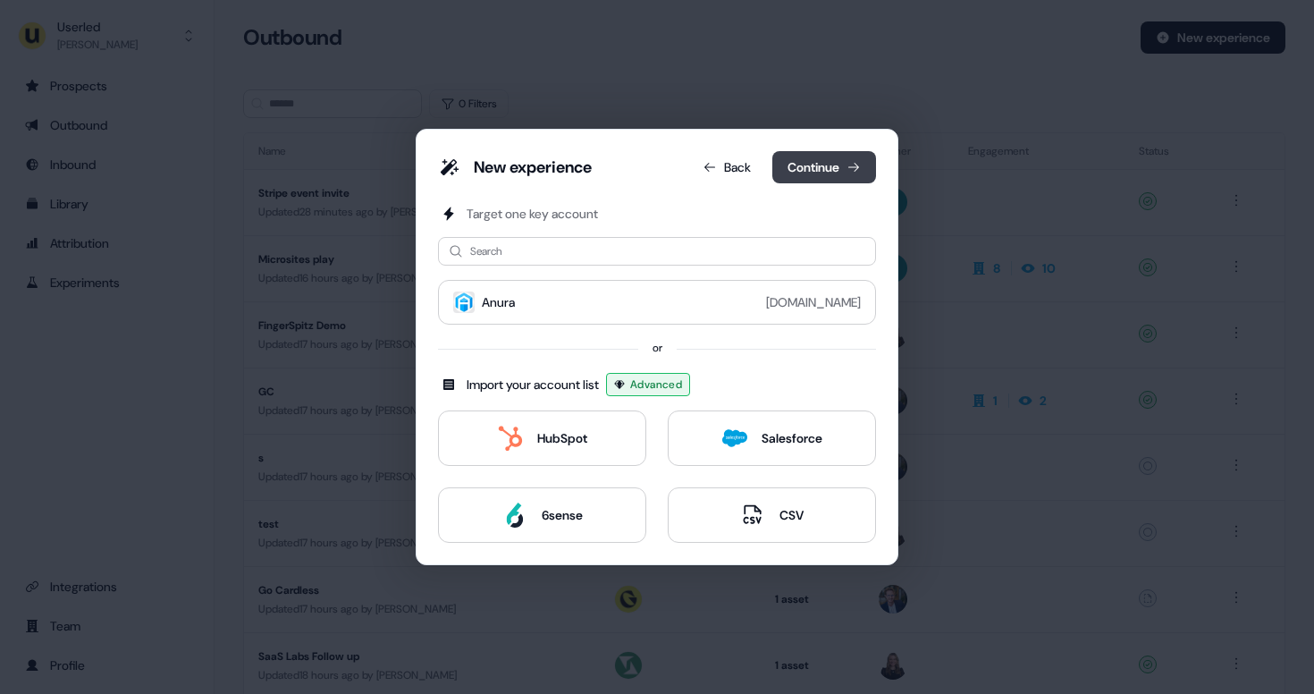
click at [861, 166] on button "Continue" at bounding box center [824, 167] width 104 height 32
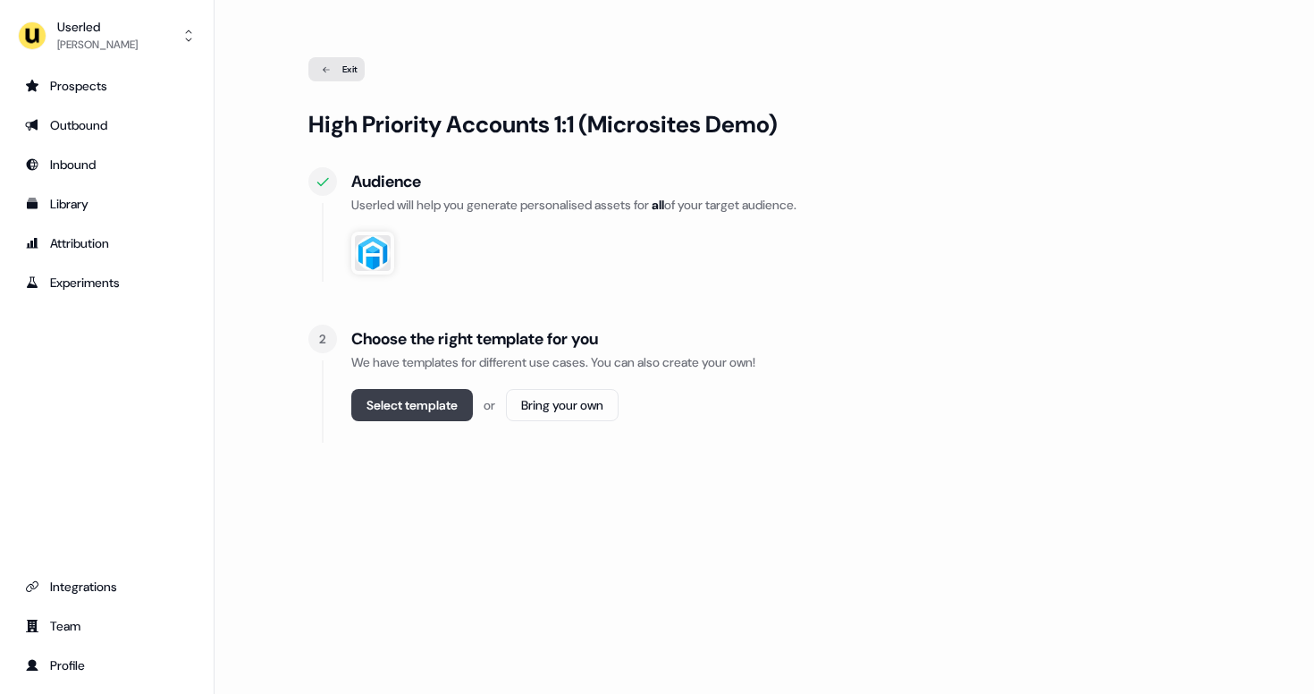
click at [423, 409] on button "Select template" at bounding box center [412, 405] width 122 height 32
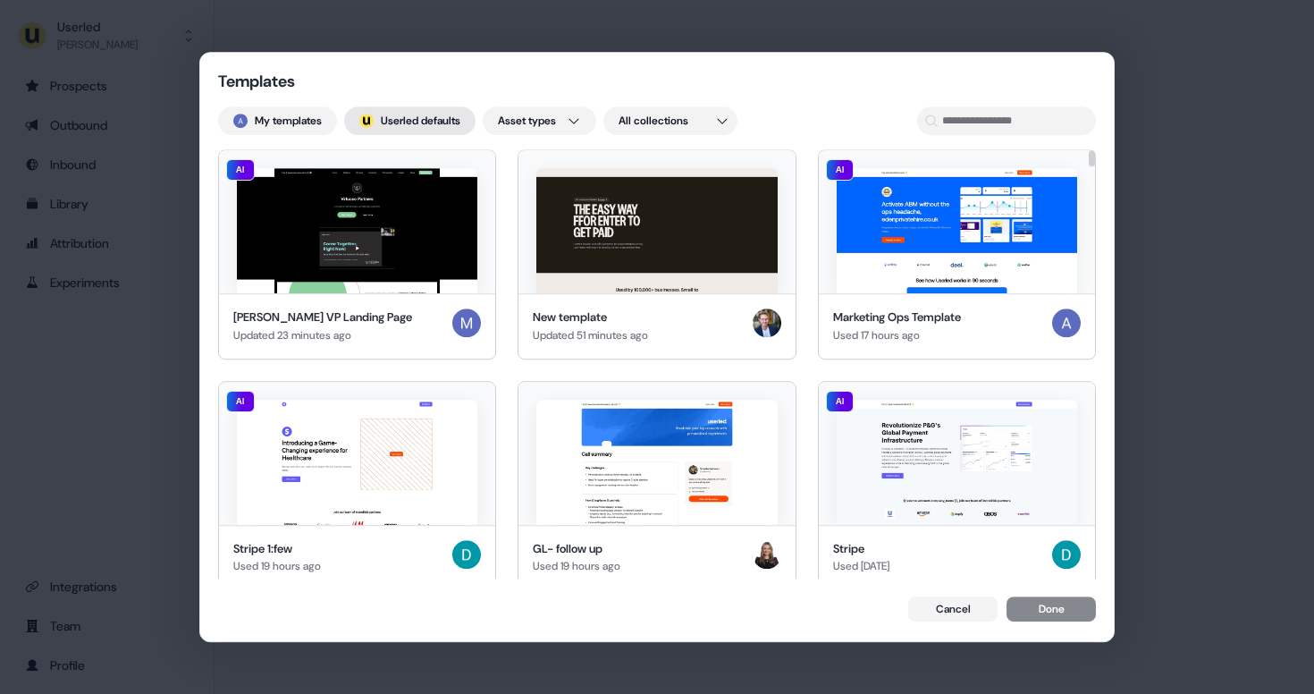
click at [417, 117] on button "; Userled defaults" at bounding box center [409, 120] width 131 height 29
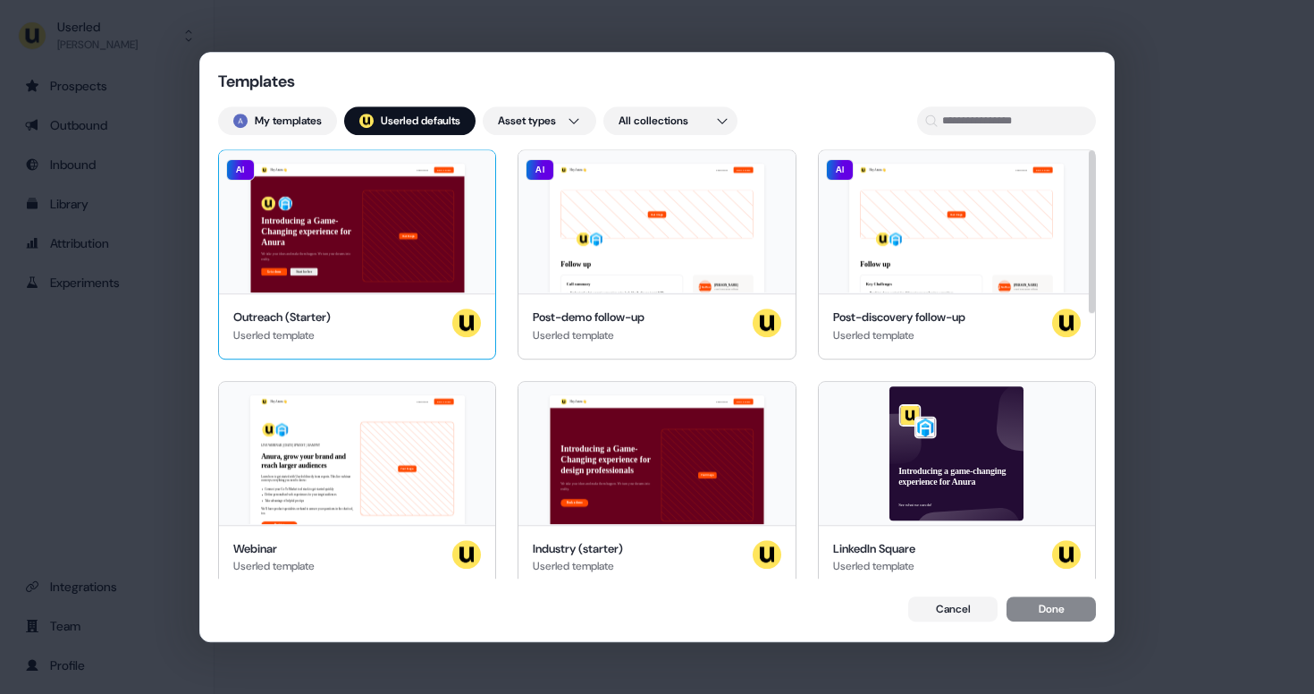
click at [383, 230] on div "Hey Anura 👋 Learn more Book a demo Introducing a Game-Changing experience for A…" at bounding box center [357, 221] width 276 height 143
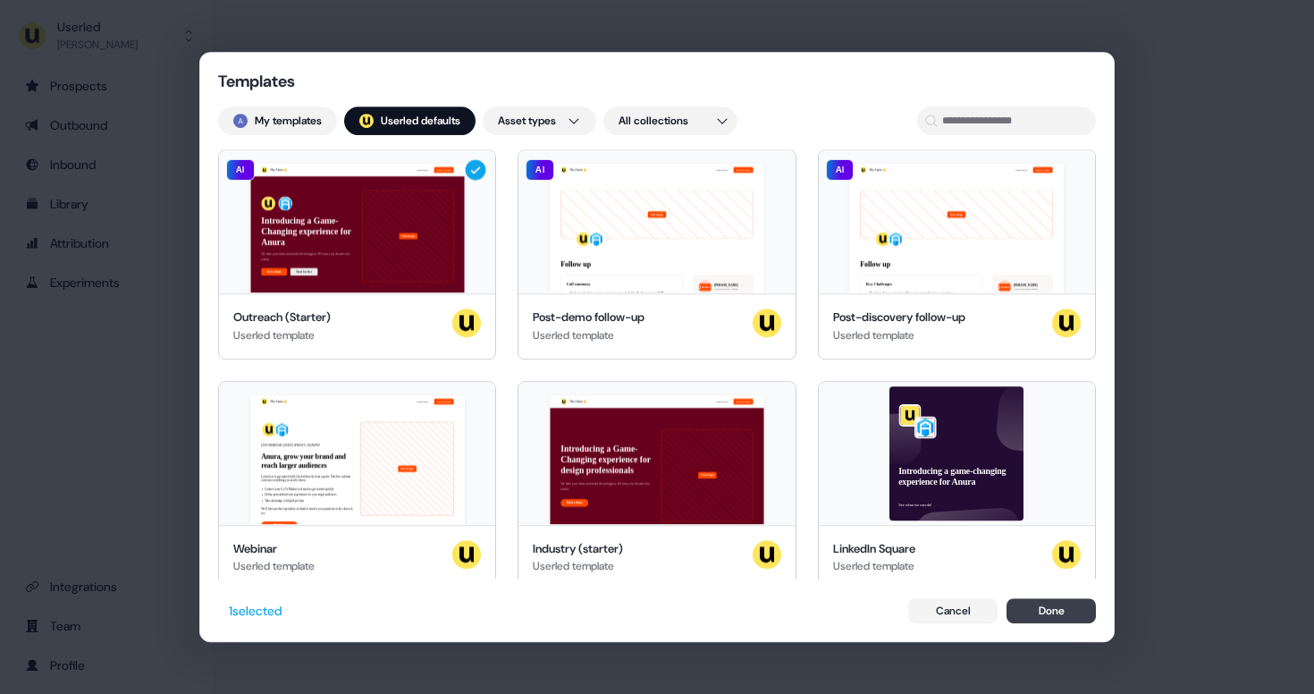
click at [1044, 609] on button "Done" at bounding box center [1050, 610] width 89 height 25
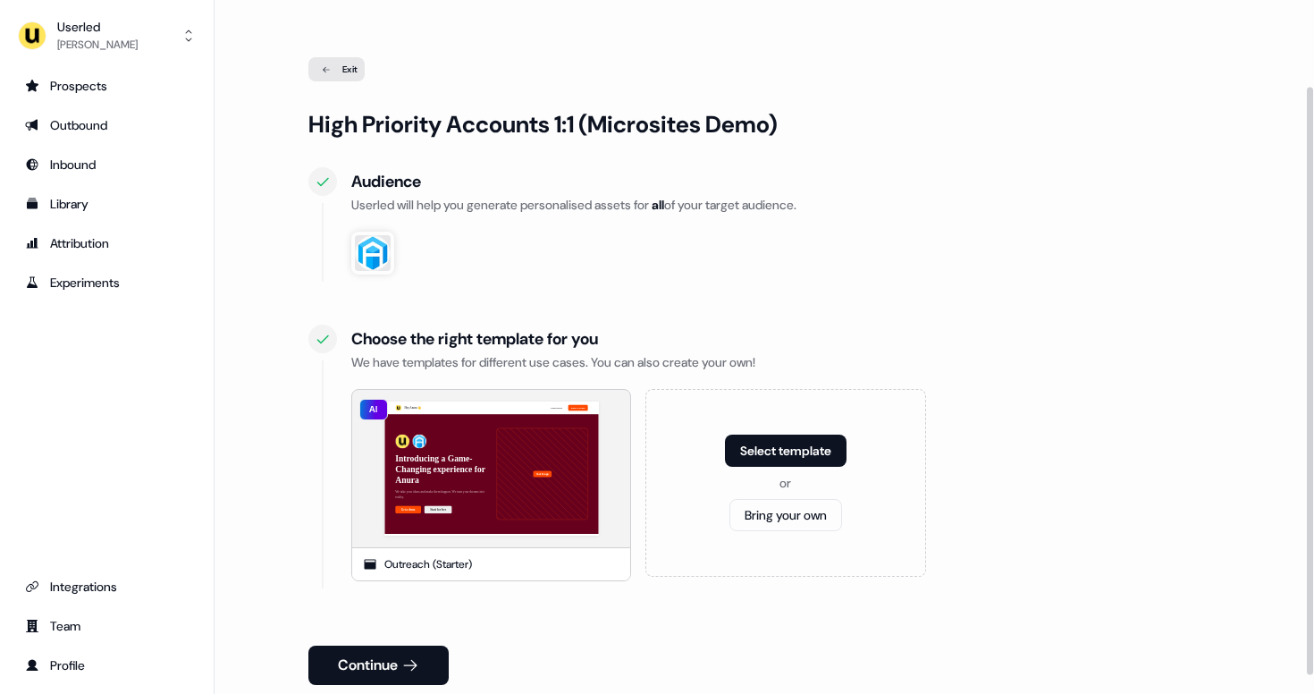
scroll to position [123, 0]
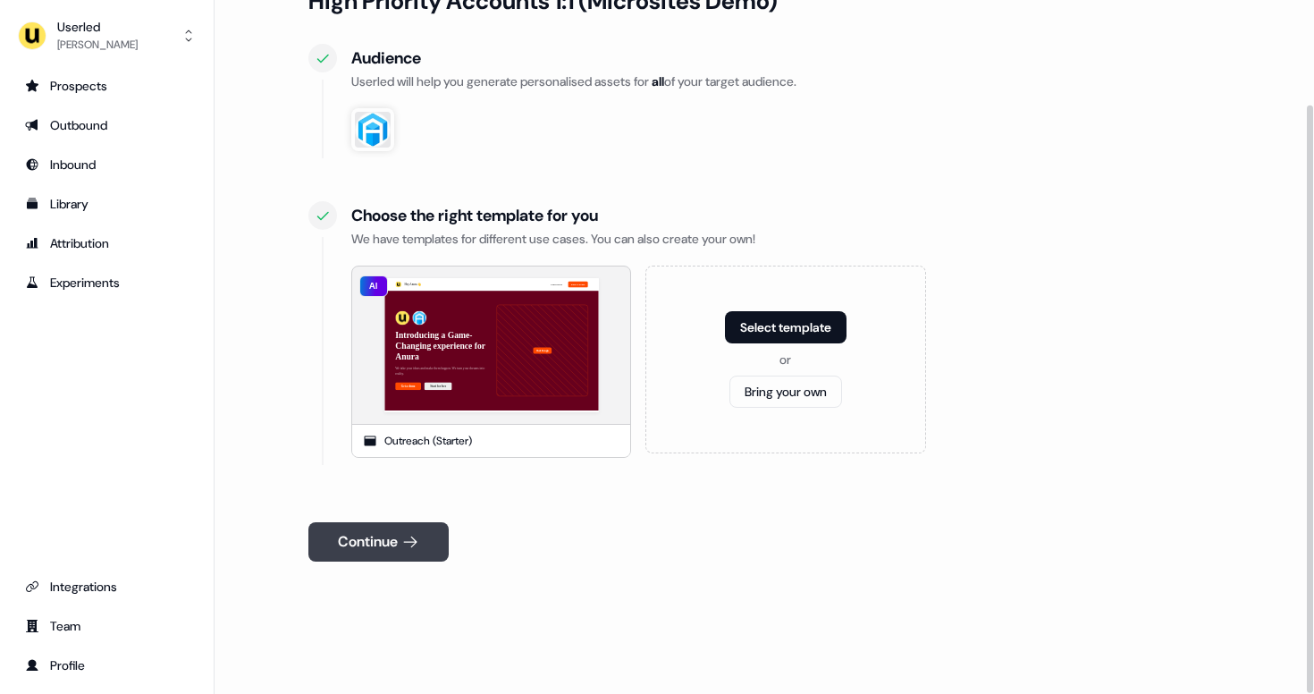
click at [399, 535] on button "Continue" at bounding box center [378, 541] width 140 height 39
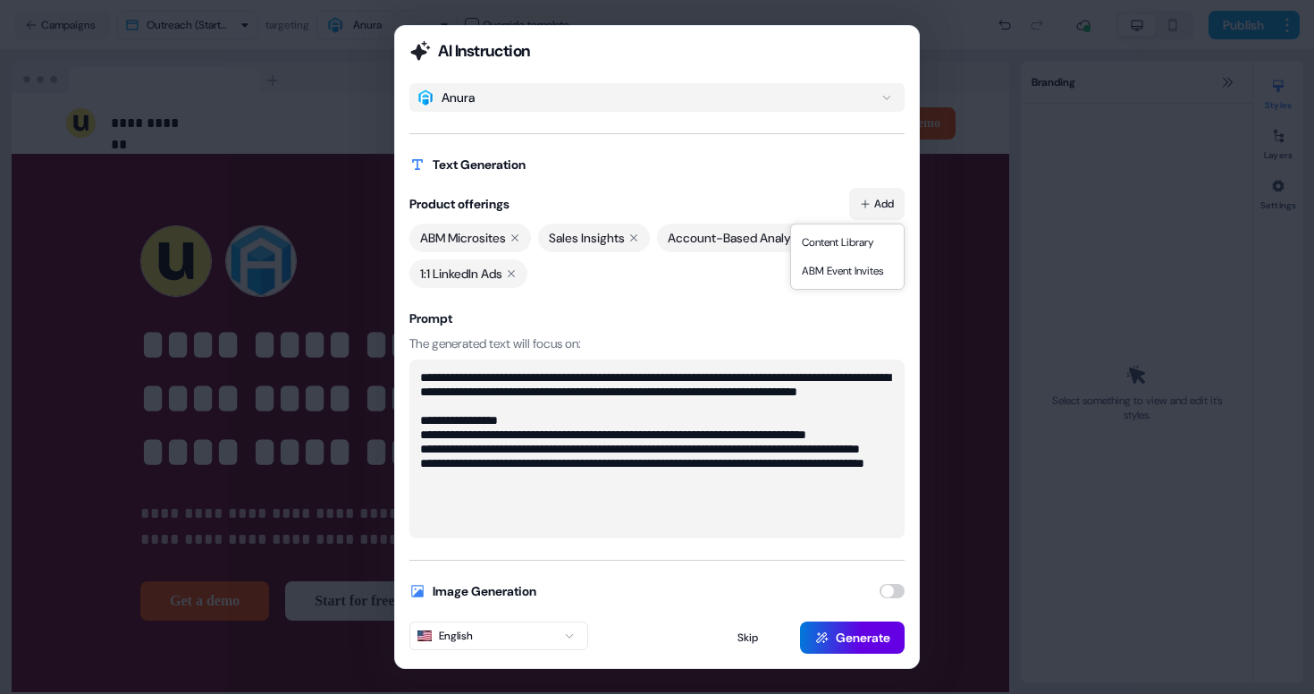
click at [875, 204] on button "Add" at bounding box center [876, 204] width 55 height 32
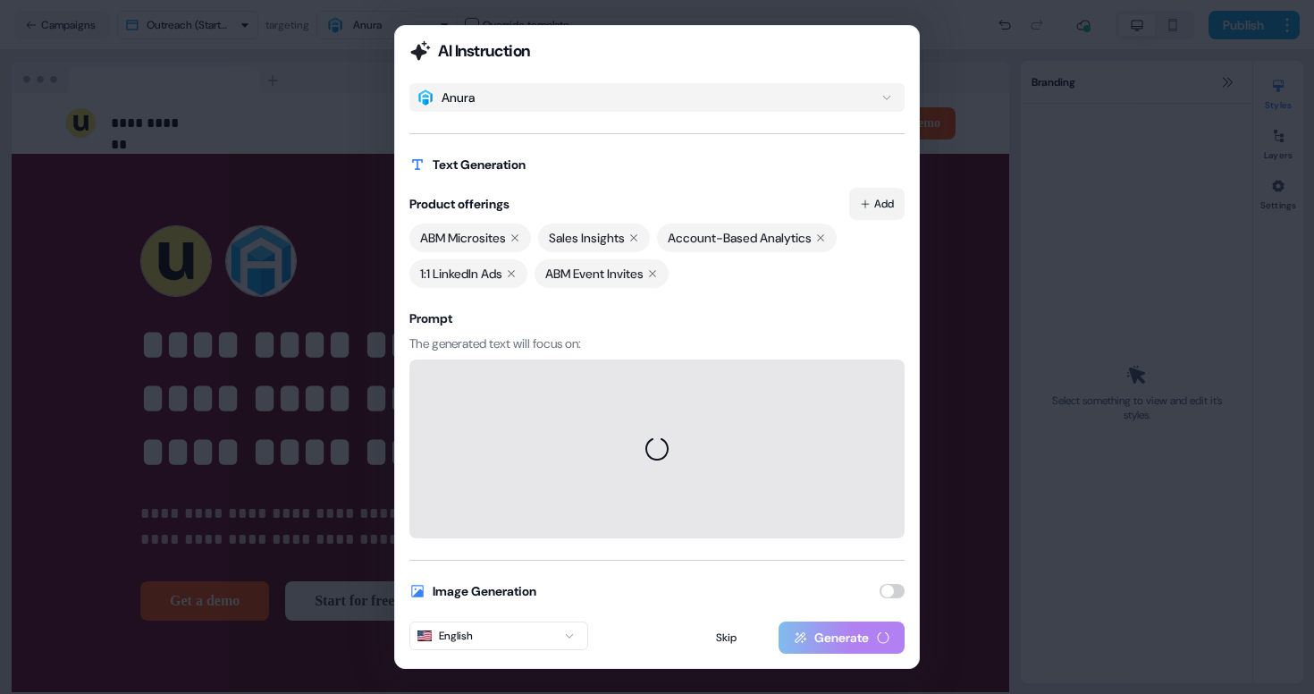
click at [874, 203] on button "Add" at bounding box center [876, 204] width 55 height 32
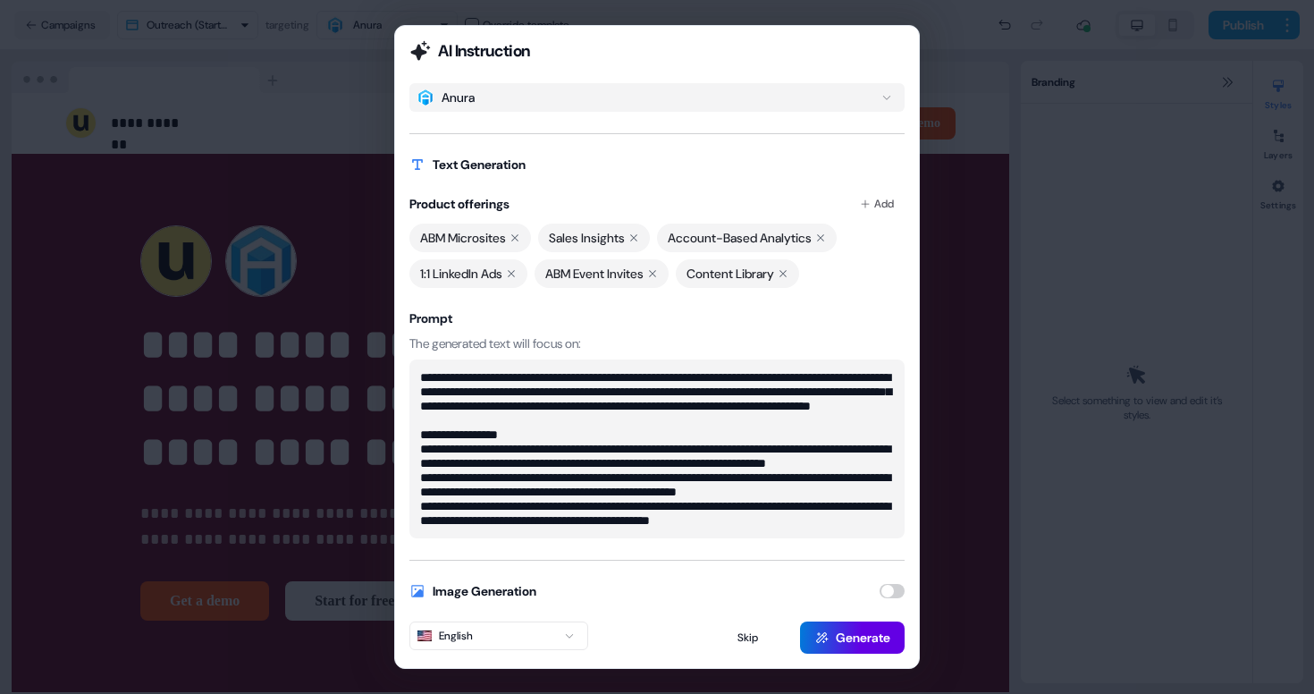
type textarea "**********"
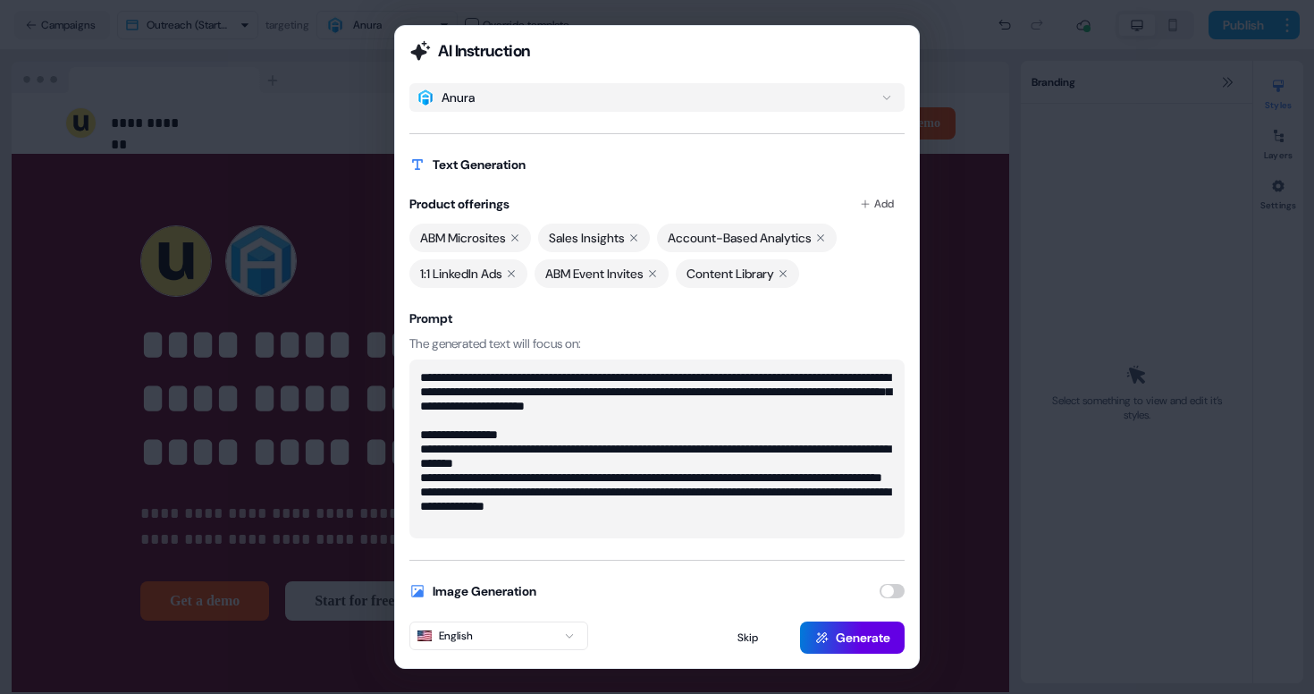
click at [892, 592] on button "button" at bounding box center [891, 591] width 25 height 14
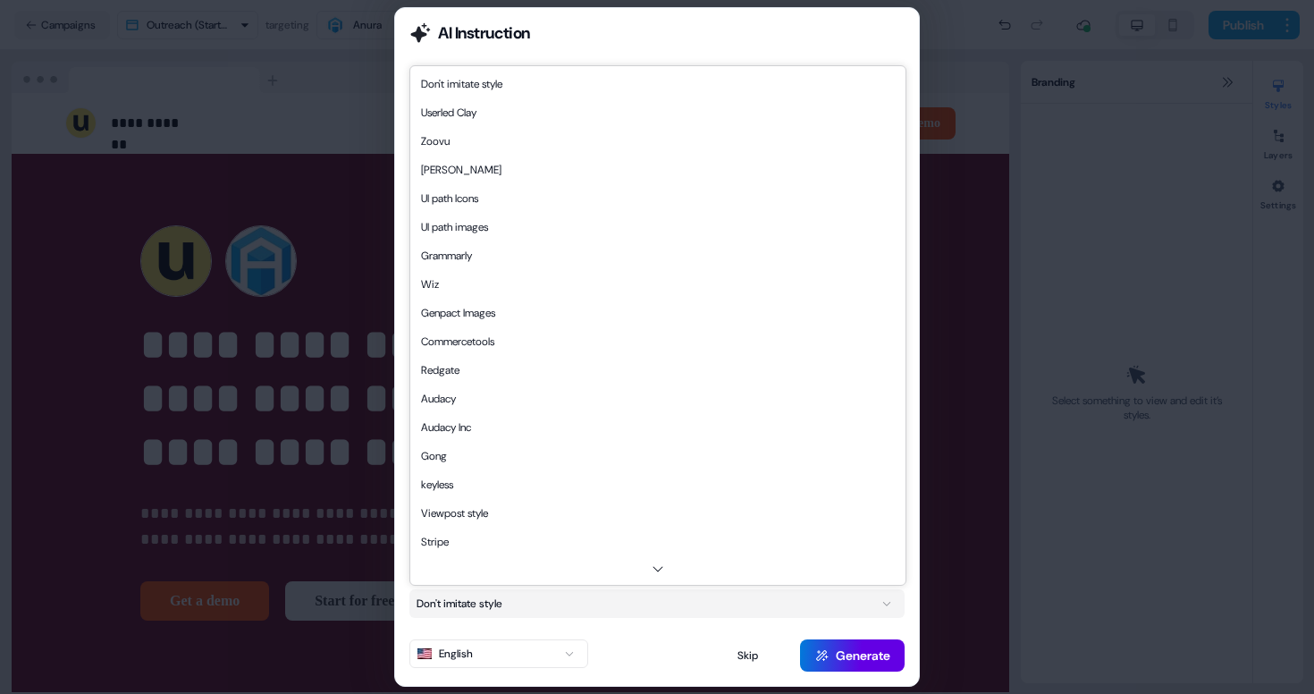
click at [830, 602] on button "Don't imitate style" at bounding box center [656, 603] width 495 height 29
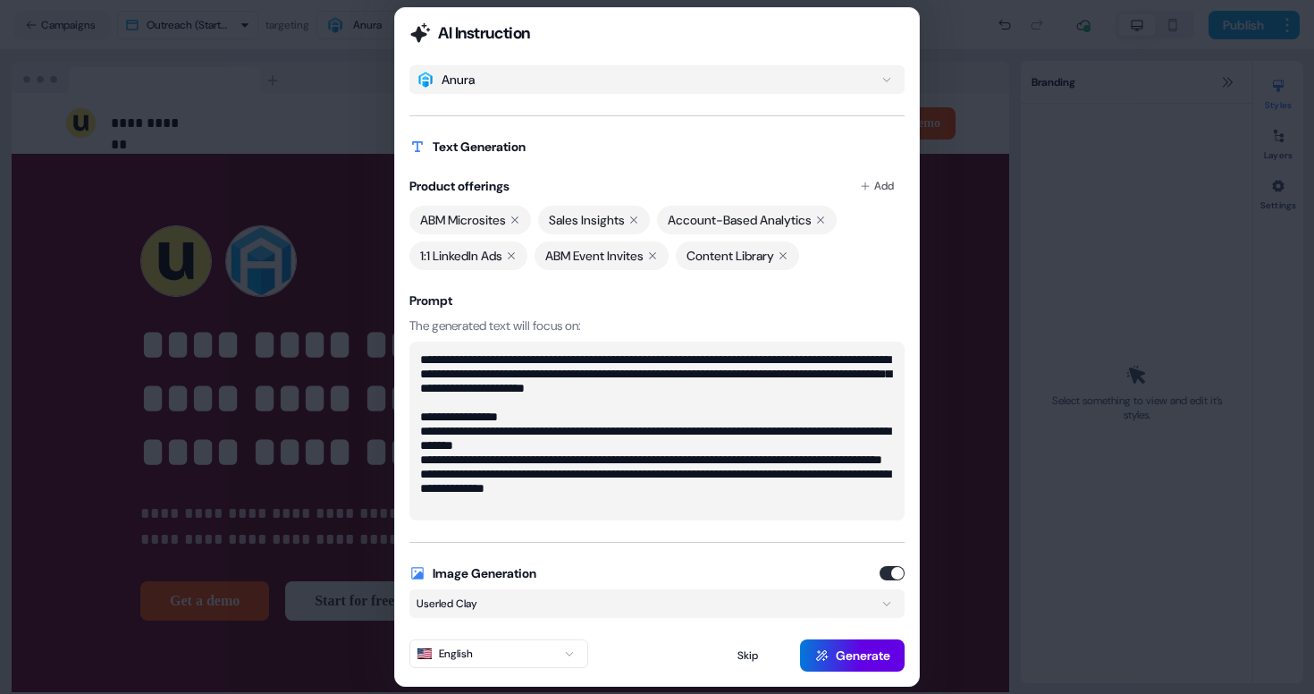
scroll to position [14, 0]
click at [846, 651] on button "Generate" at bounding box center [852, 655] width 105 height 32
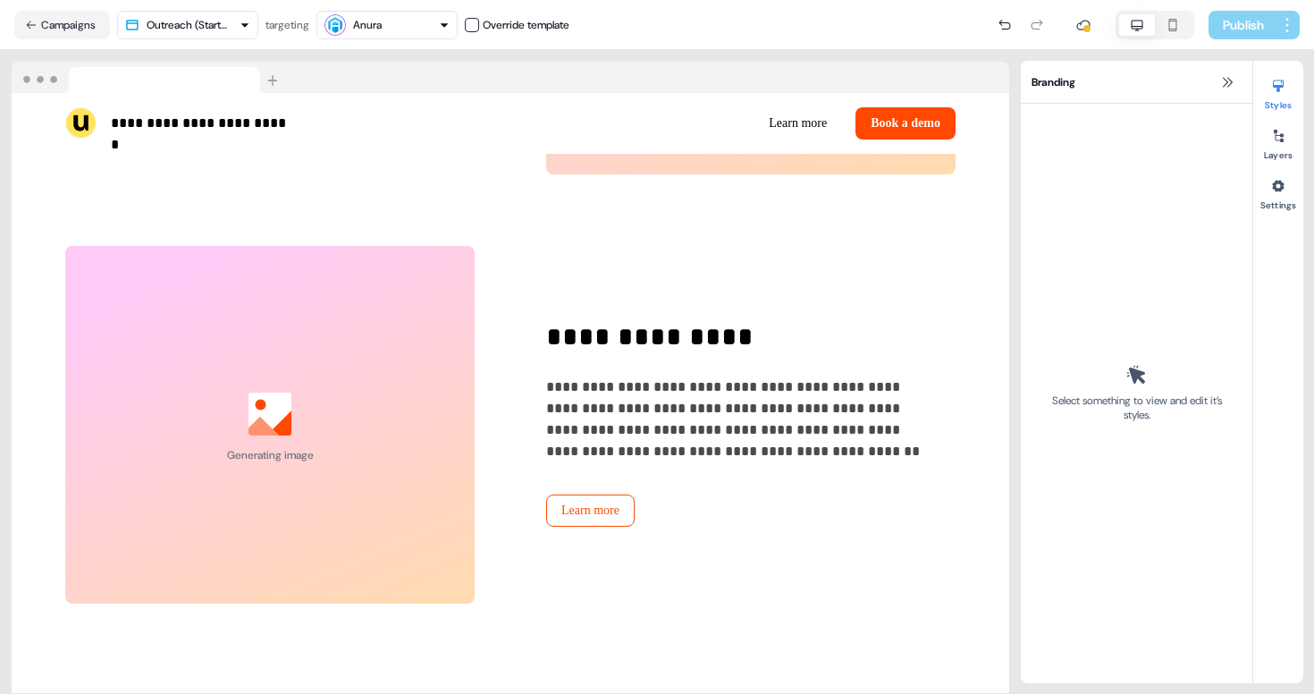
scroll to position [2420, 0]
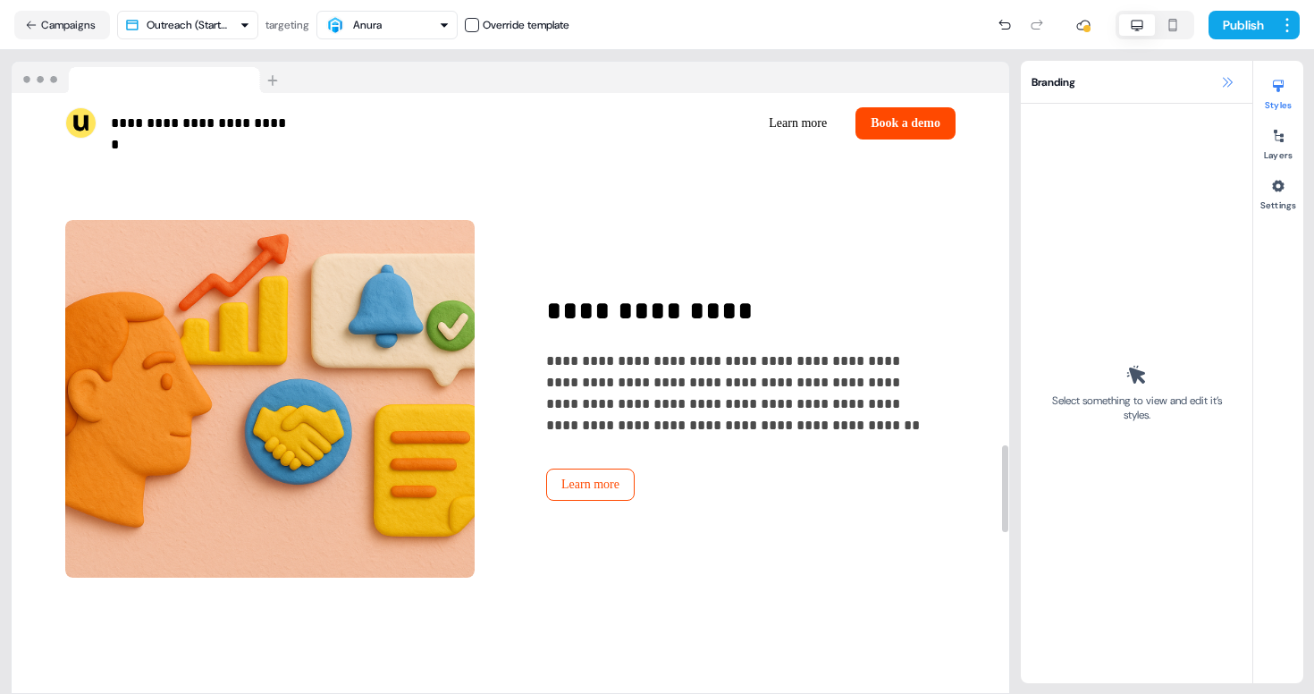
click at [1224, 82] on icon at bounding box center [1227, 82] width 14 height 14
click at [1229, 82] on icon at bounding box center [1227, 82] width 14 height 14
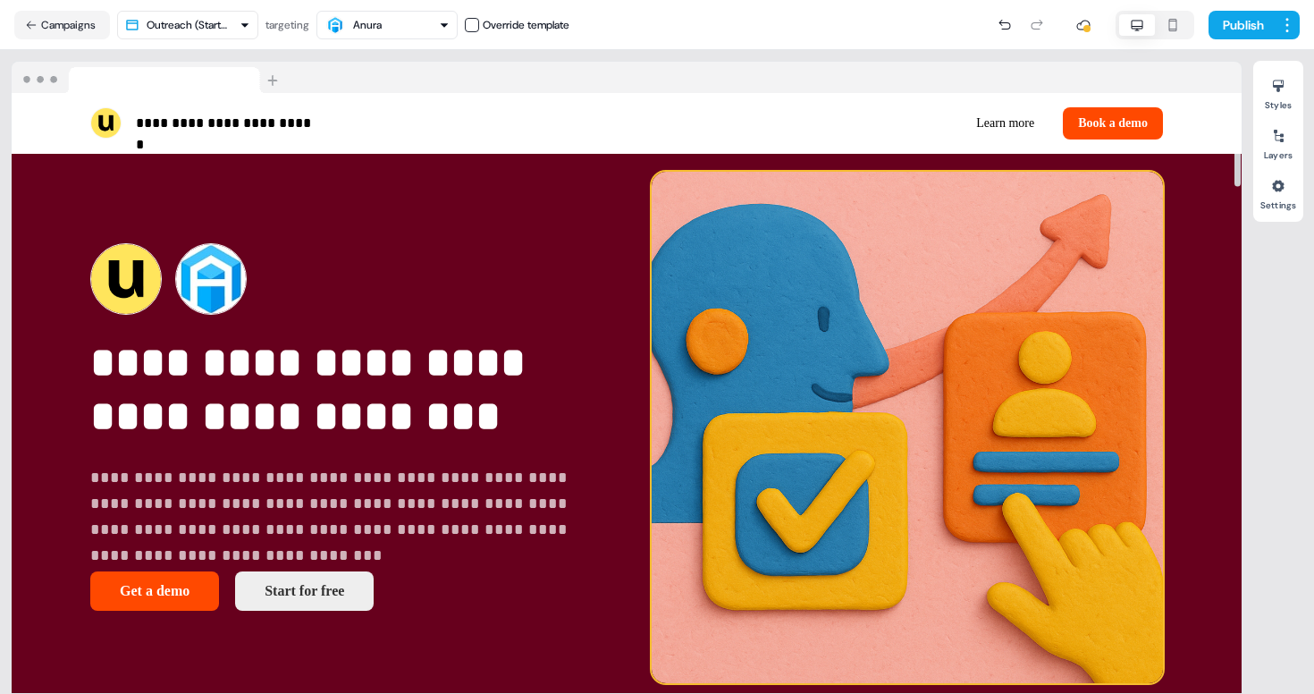
scroll to position [55, 0]
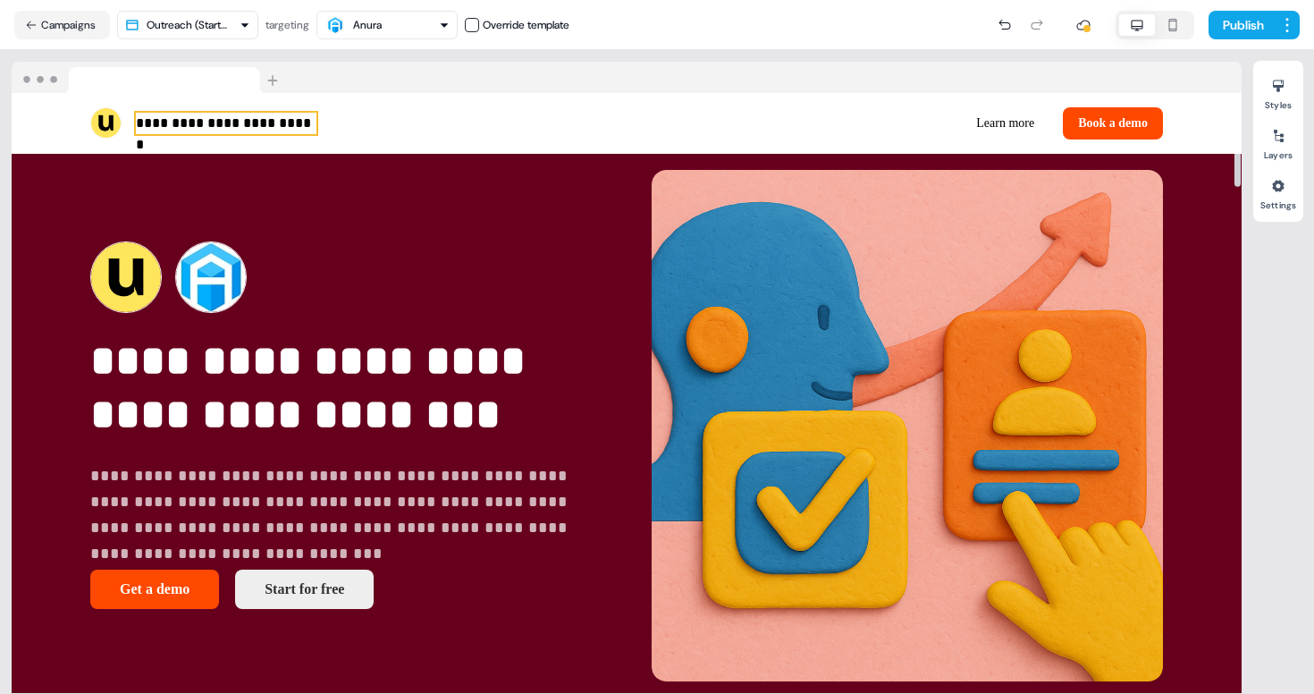
click at [284, 129] on p "**********" at bounding box center [226, 123] width 181 height 21
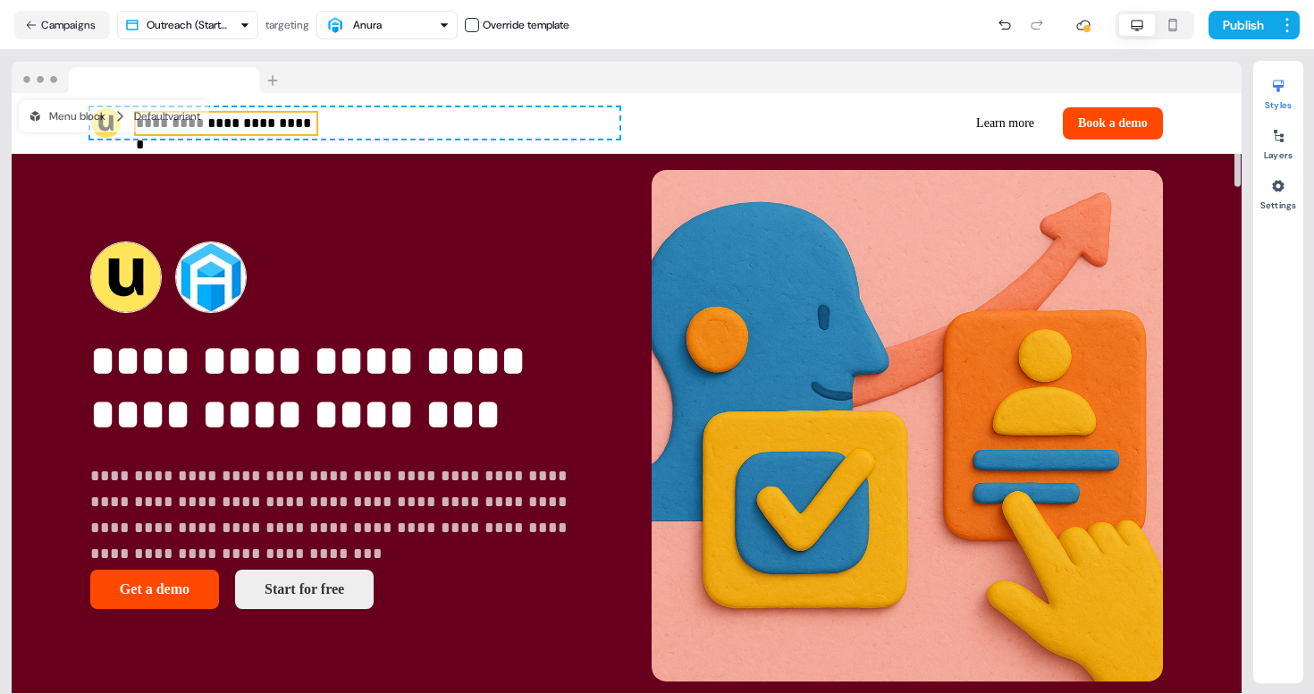
scroll to position [0, 0]
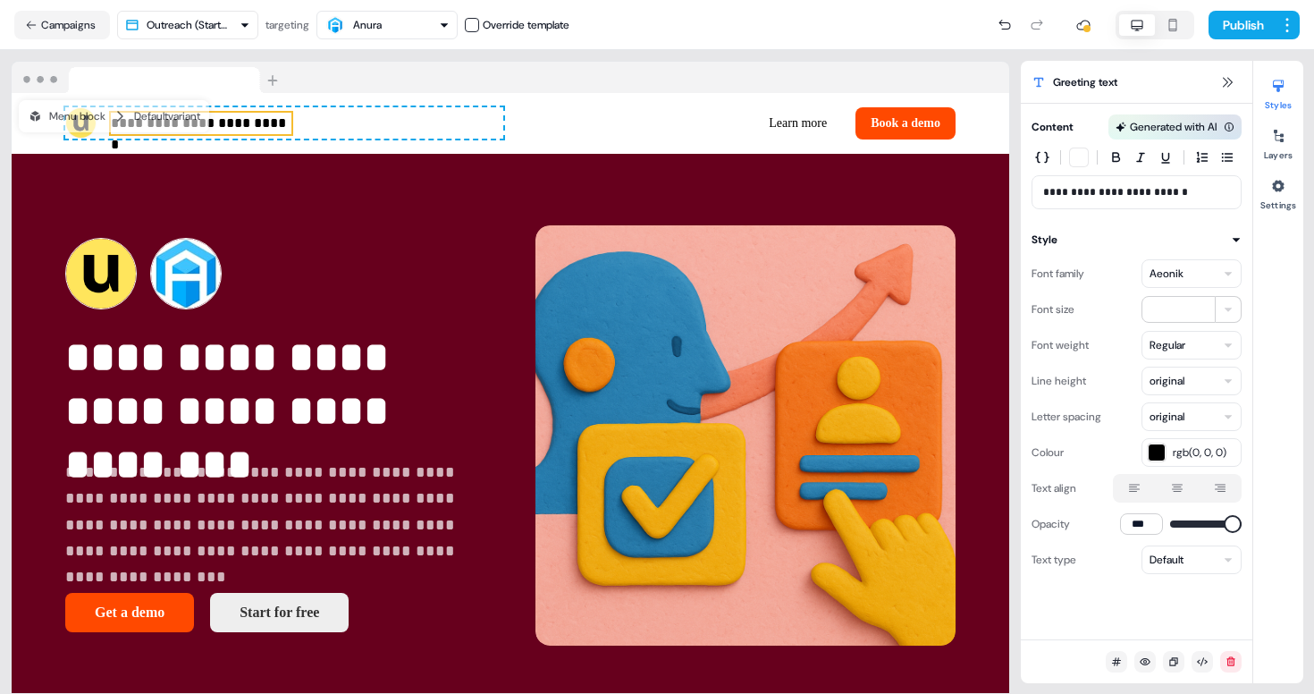
click at [1197, 133] on div "Generated with AI" at bounding box center [1173, 127] width 87 height 18
click at [1234, 123] on div "Generated with AI" at bounding box center [1174, 126] width 133 height 25
click at [1228, 127] on icon at bounding box center [1228, 126] width 9 height 9
click at [1226, 88] on icon at bounding box center [1227, 82] width 14 height 14
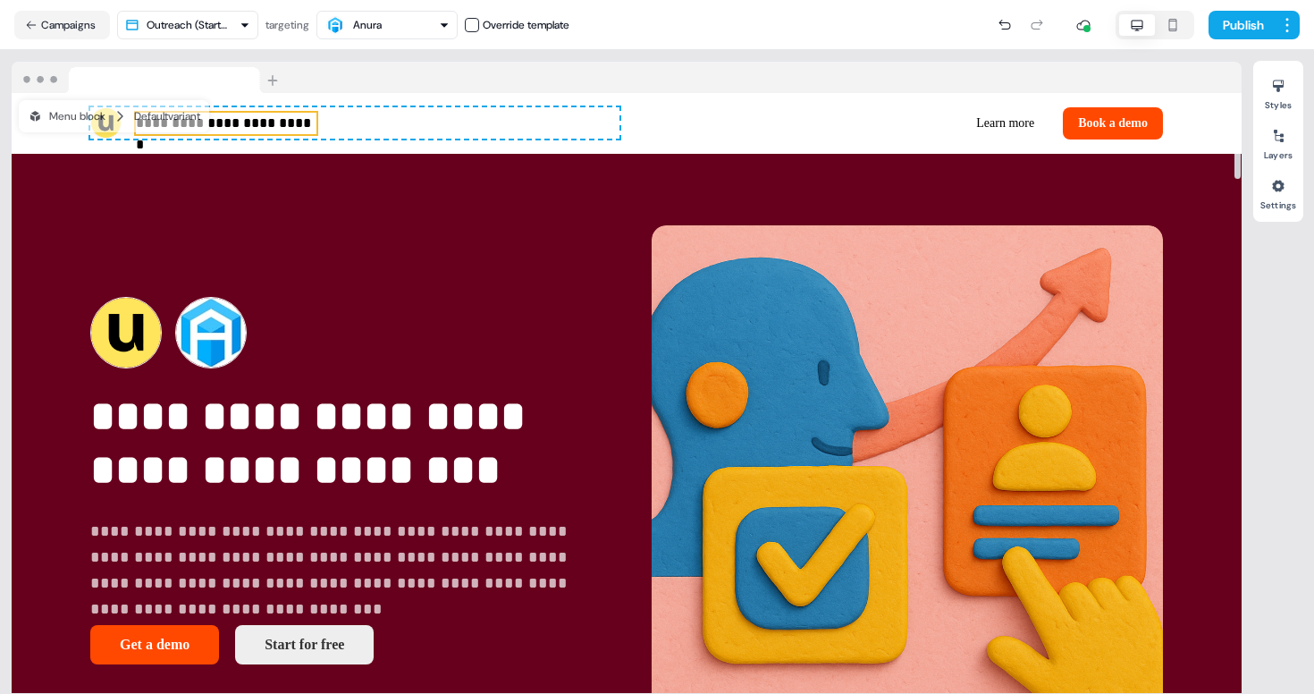
click at [1233, 457] on div at bounding box center [1237, 393] width 9 height 601
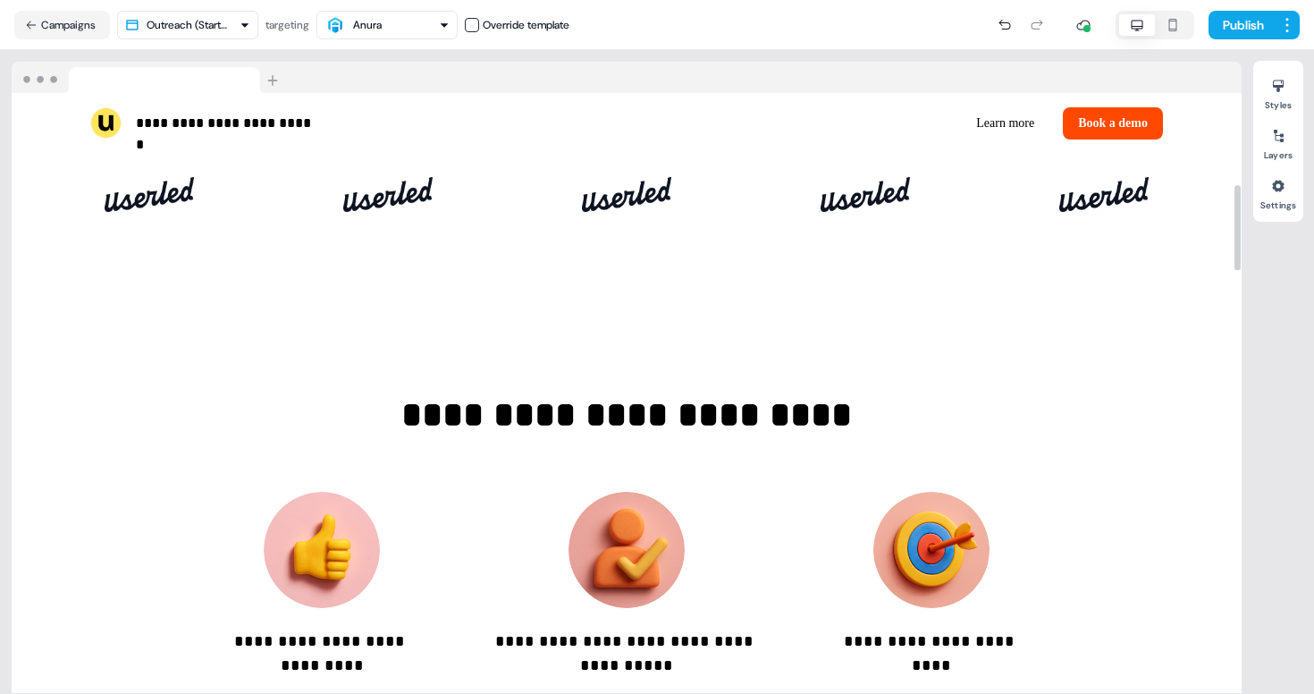
scroll to position [289, 0]
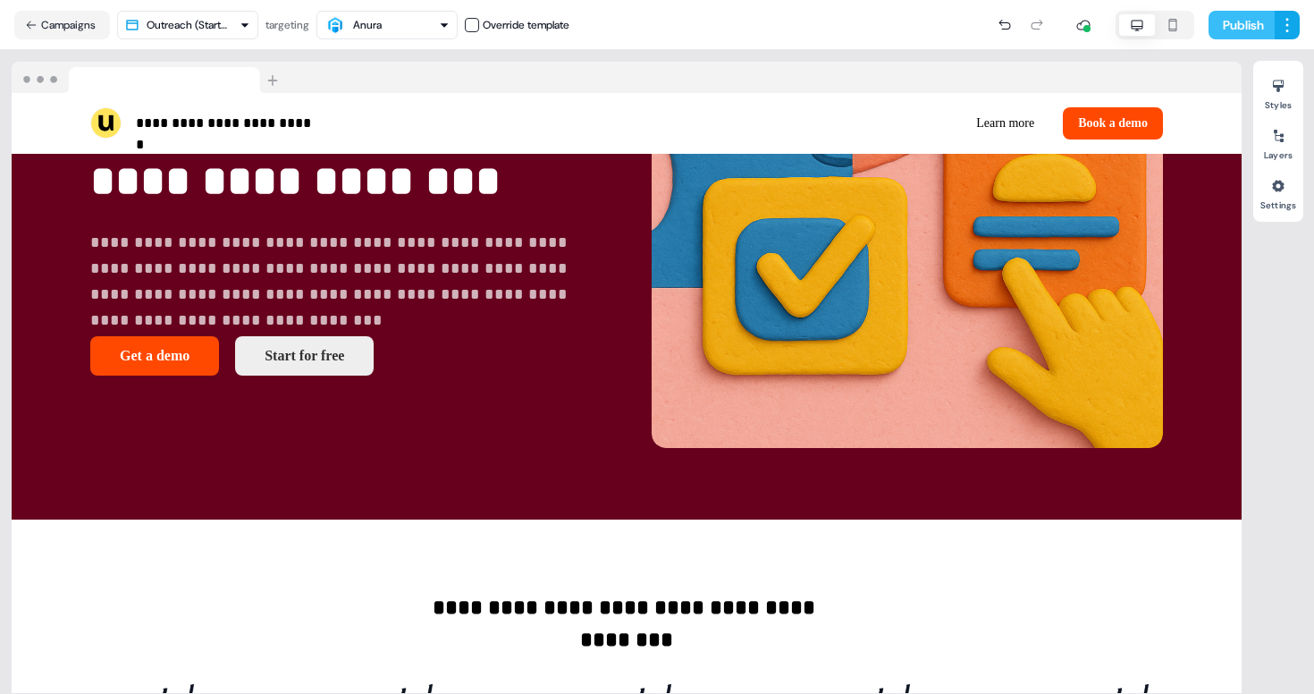
click at [1233, 28] on button "Publish" at bounding box center [1241, 25] width 66 height 29
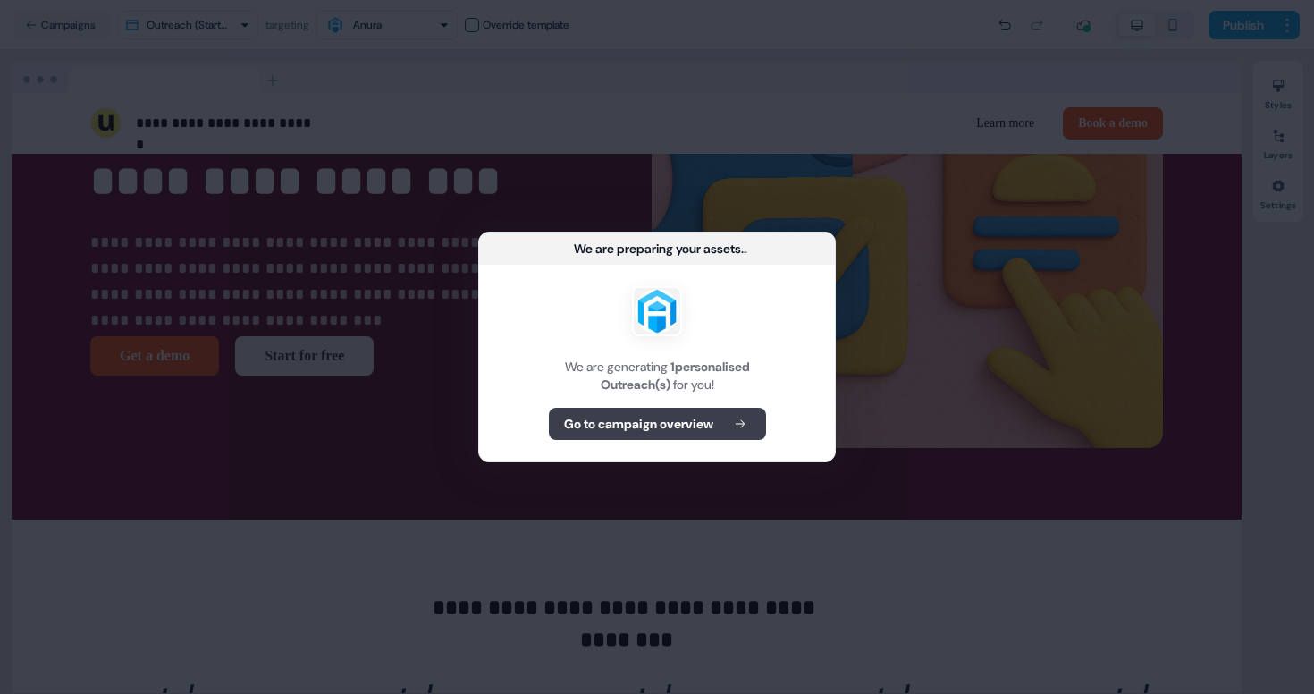
click at [681, 431] on b "Go to campaign overview" at bounding box center [638, 424] width 149 height 18
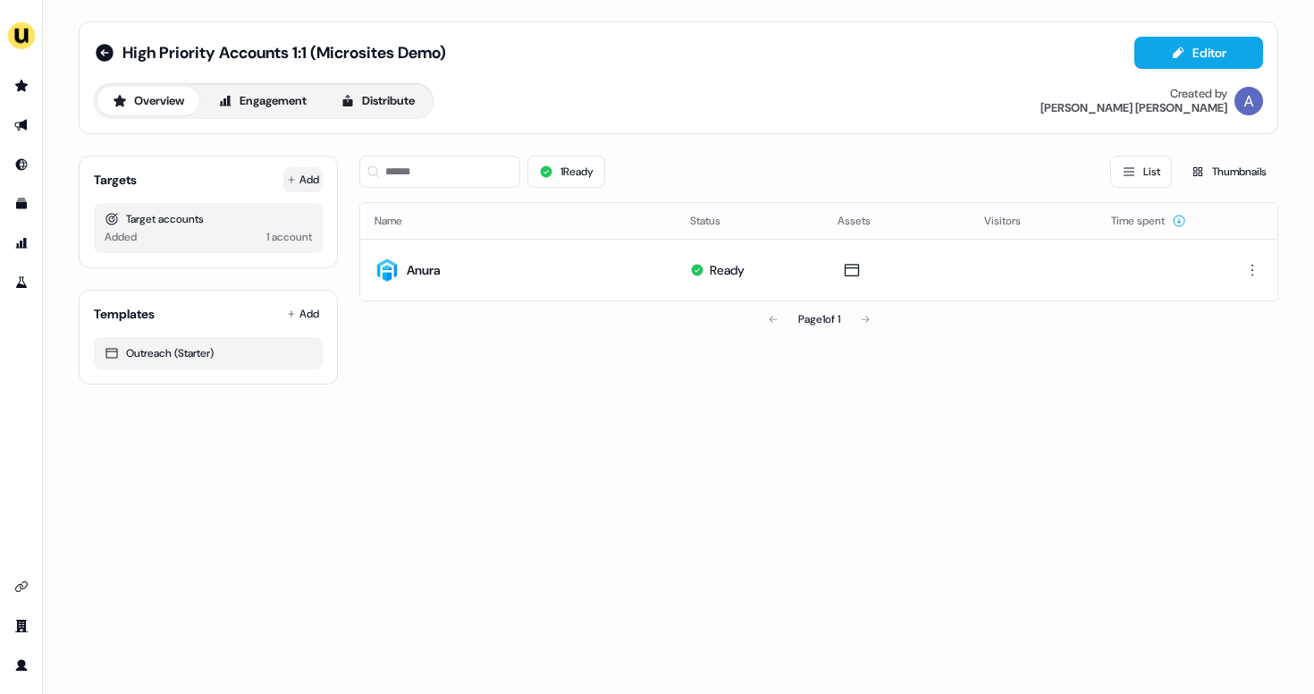
click at [307, 185] on button "Add" at bounding box center [302, 179] width 39 height 25
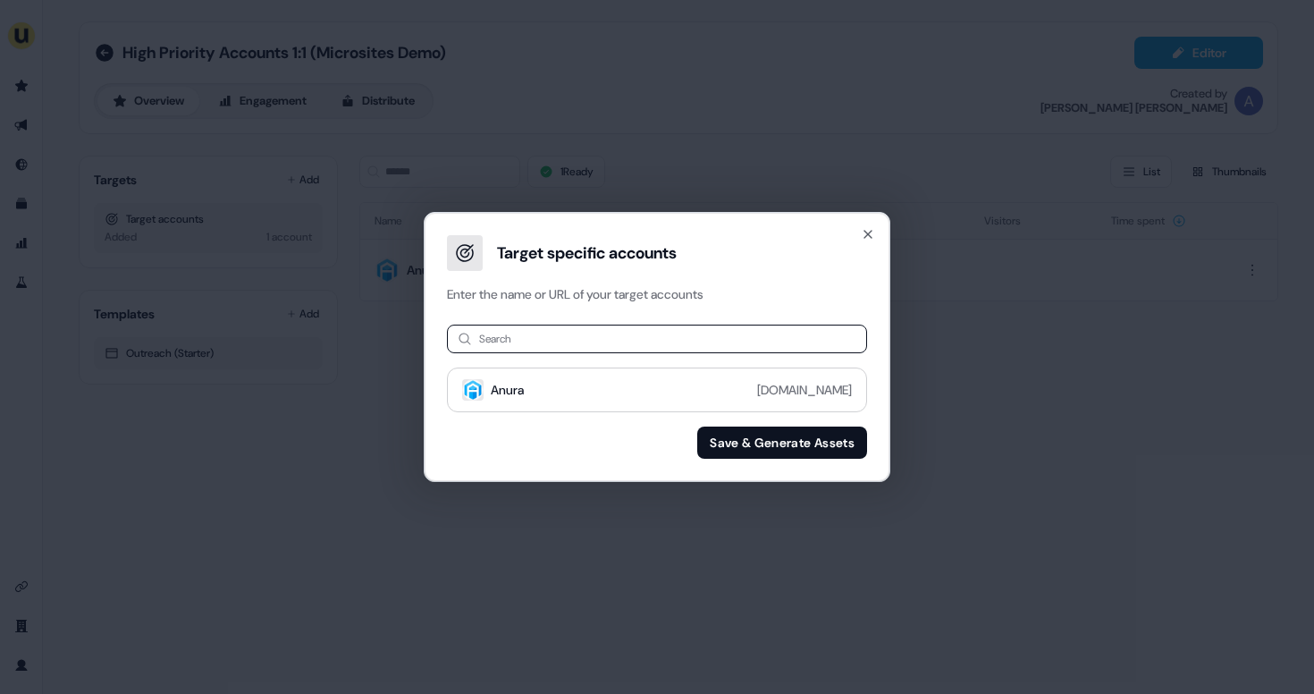
click at [543, 341] on input at bounding box center [657, 338] width 420 height 29
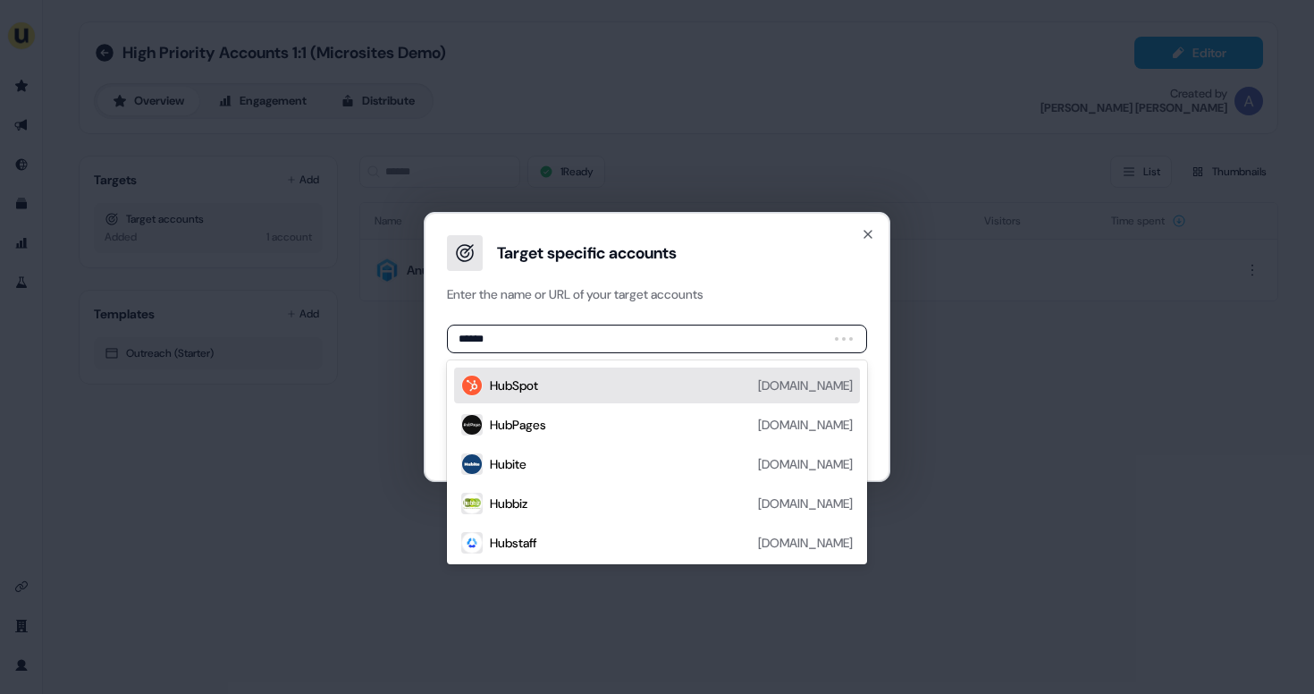
type input "*******"
click at [538, 385] on div "HubSpot" at bounding box center [514, 385] width 48 height 18
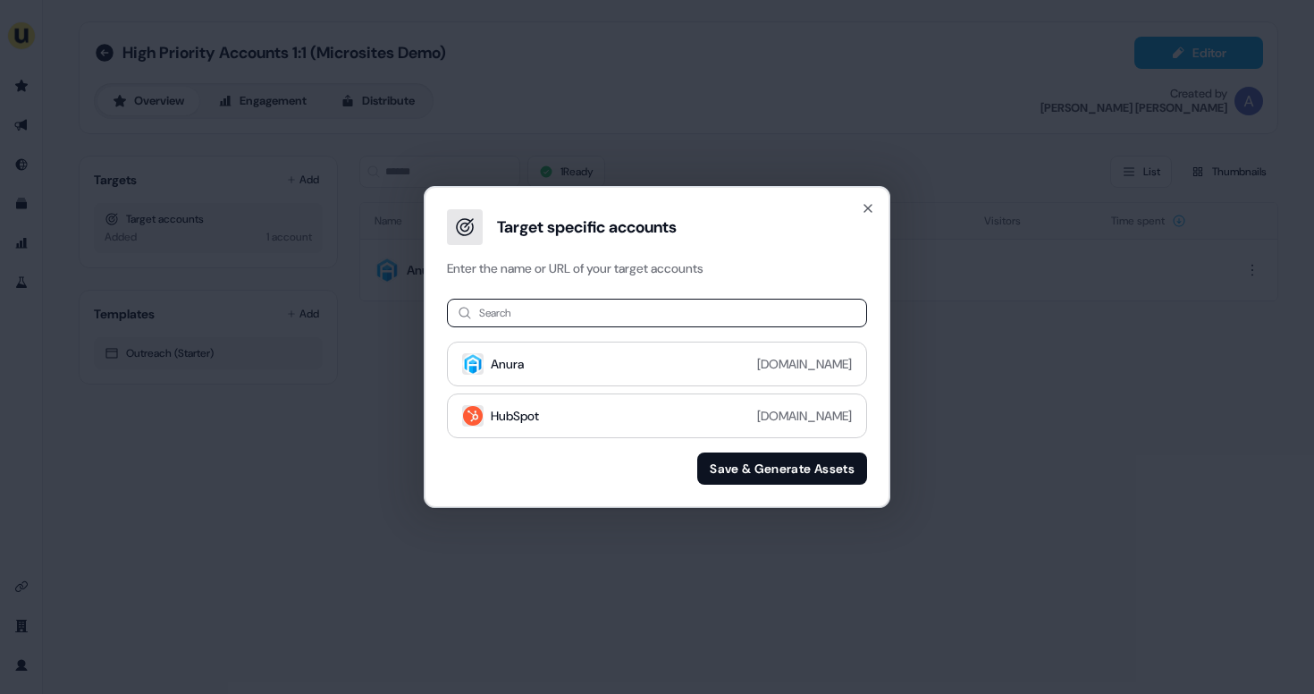
click at [568, 316] on input at bounding box center [657, 313] width 420 height 29
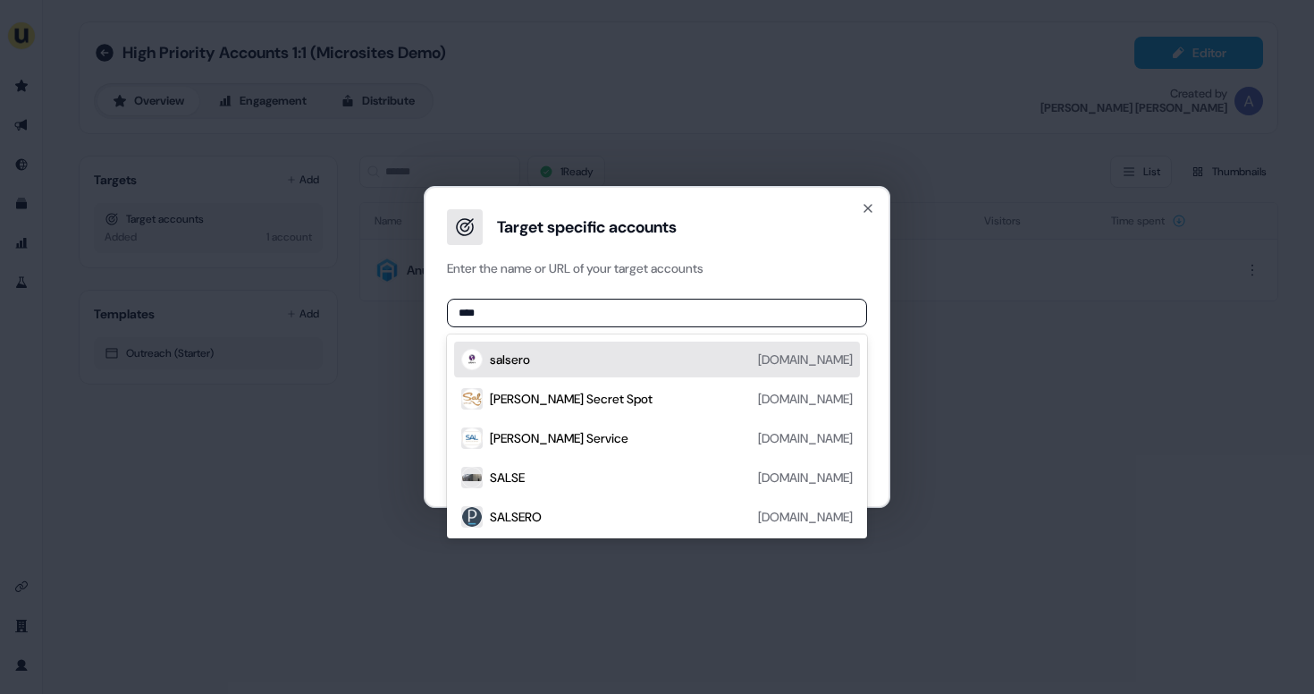
type input "*****"
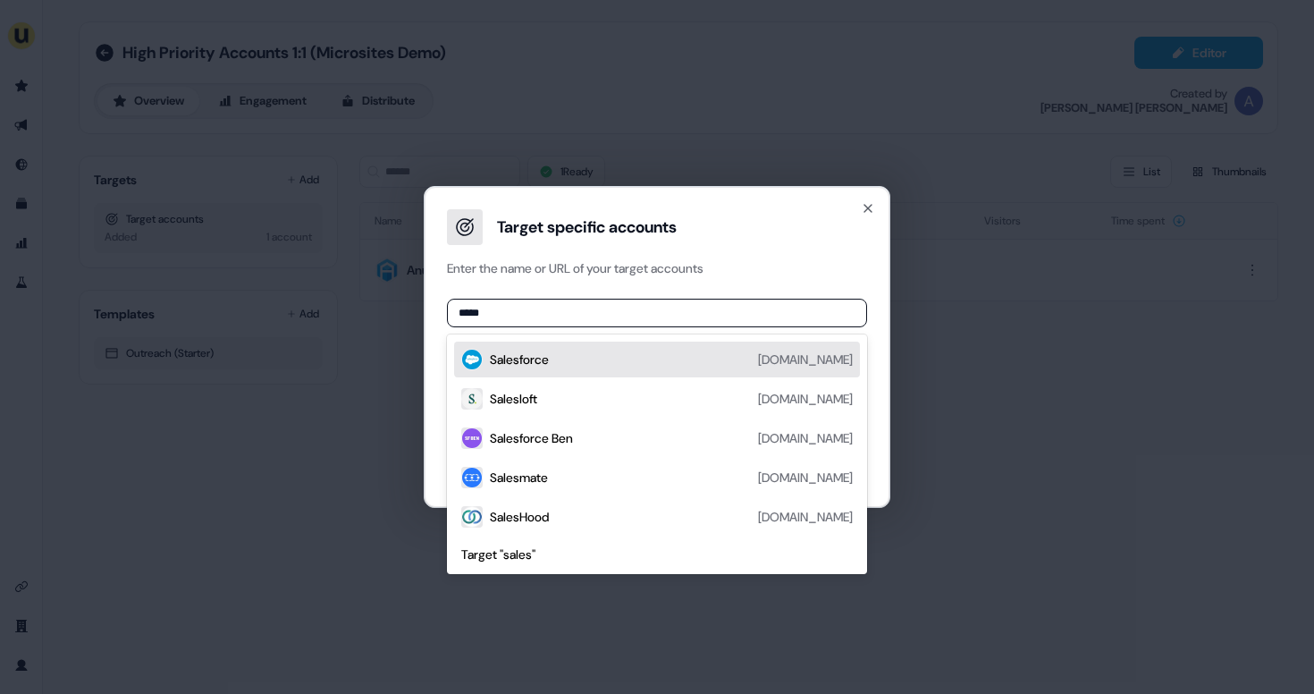
click at [561, 361] on div "Salesforce [DOMAIN_NAME]" at bounding box center [671, 359] width 363 height 21
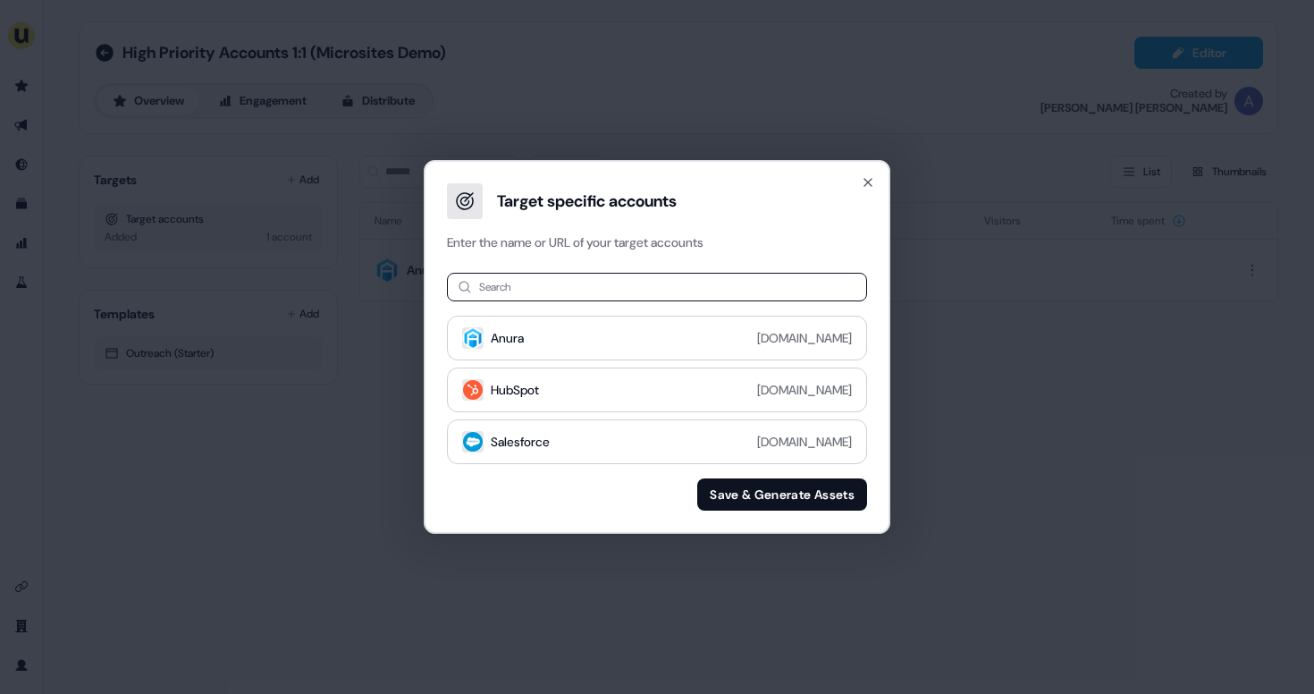
click at [577, 290] on input at bounding box center [657, 287] width 420 height 29
type input "*"
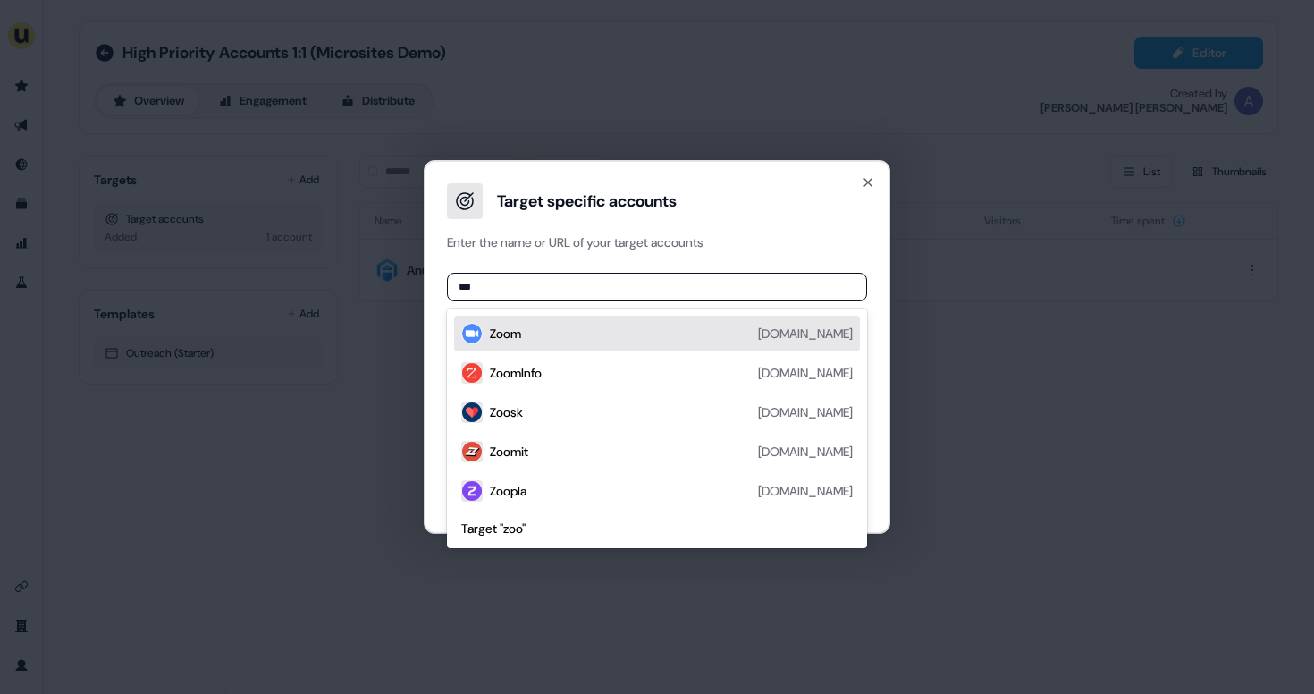
type input "****"
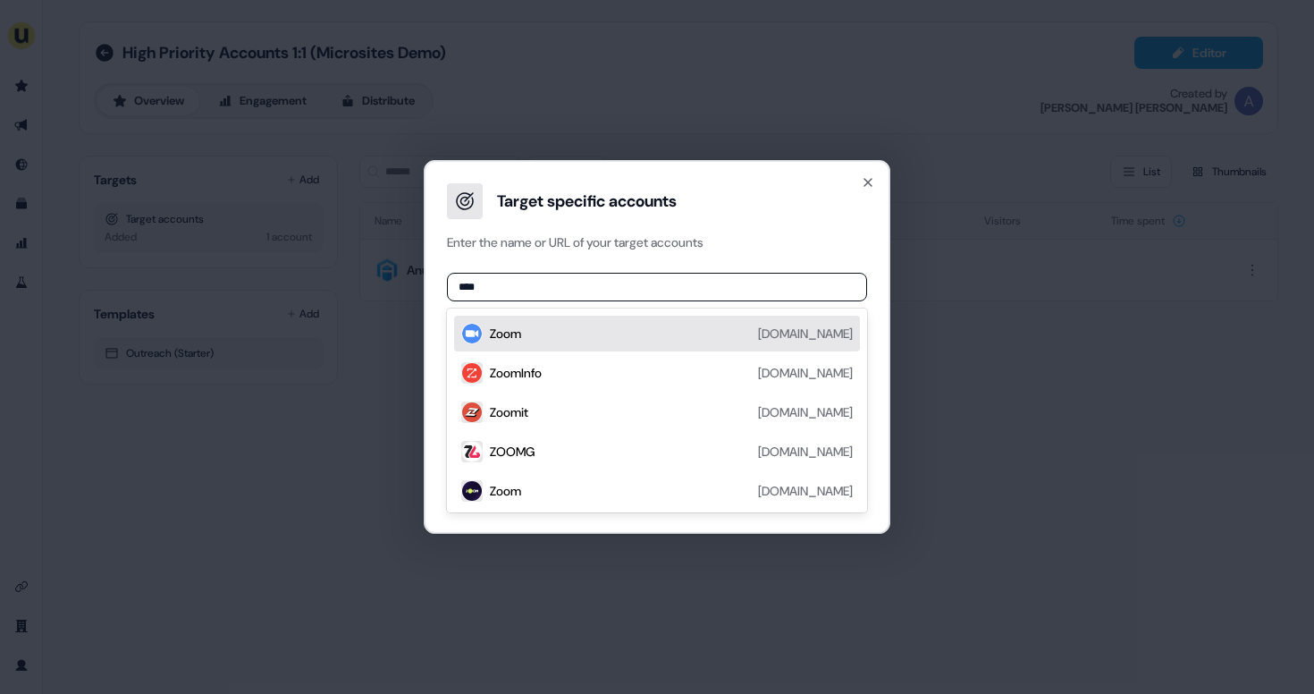
click at [568, 331] on div "Zoom [DOMAIN_NAME]" at bounding box center [671, 333] width 363 height 21
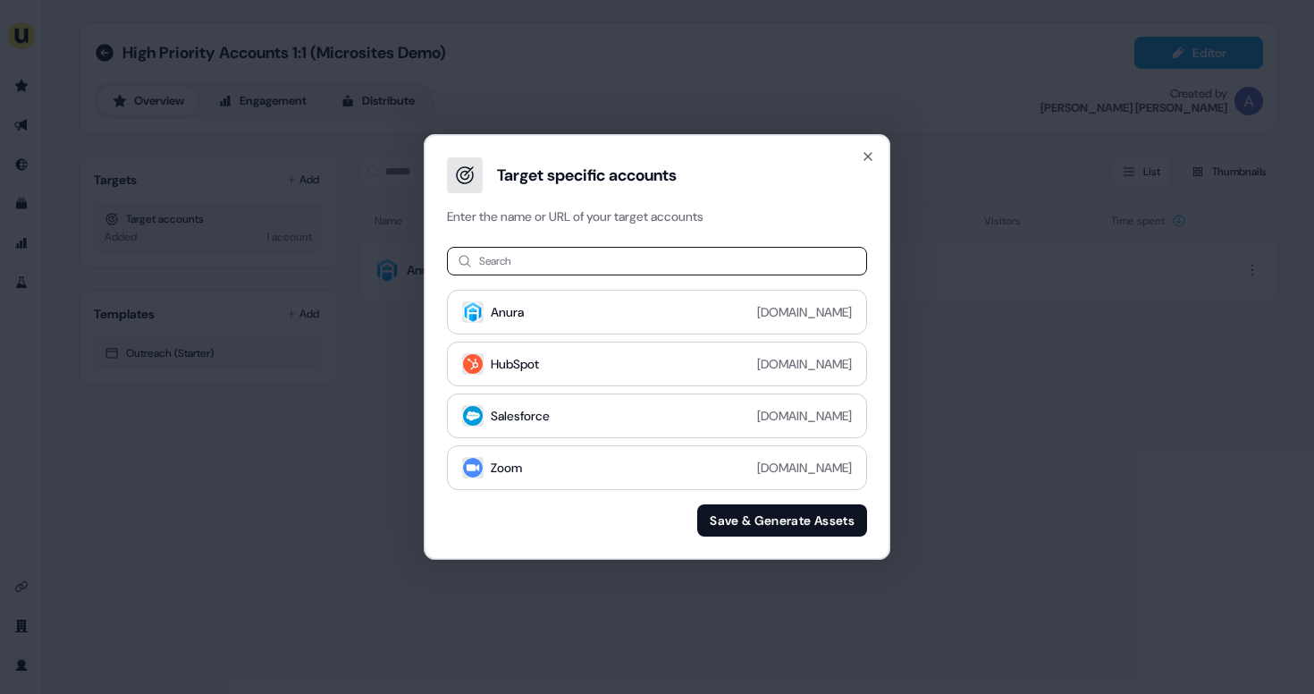
click at [581, 263] on input at bounding box center [657, 261] width 420 height 29
type input "*"
type input "*****"
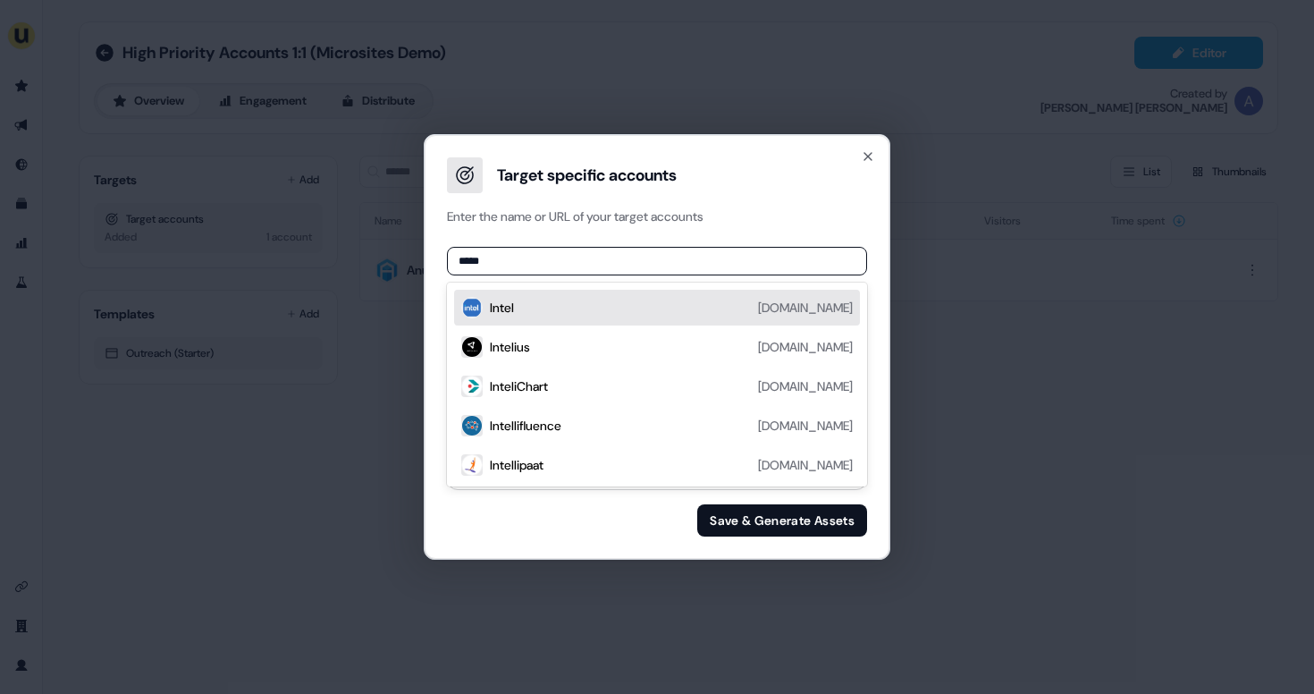
click at [568, 308] on div "Intel [DOMAIN_NAME]" at bounding box center [671, 307] width 363 height 21
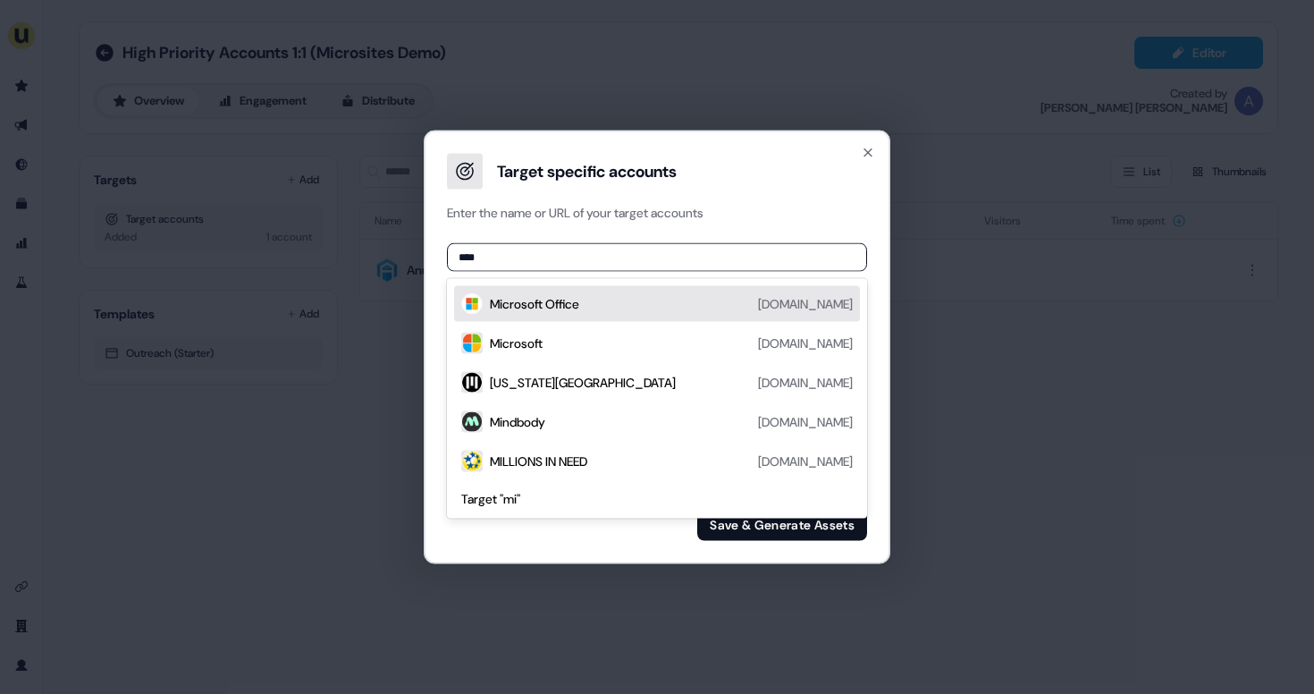
type input "*****"
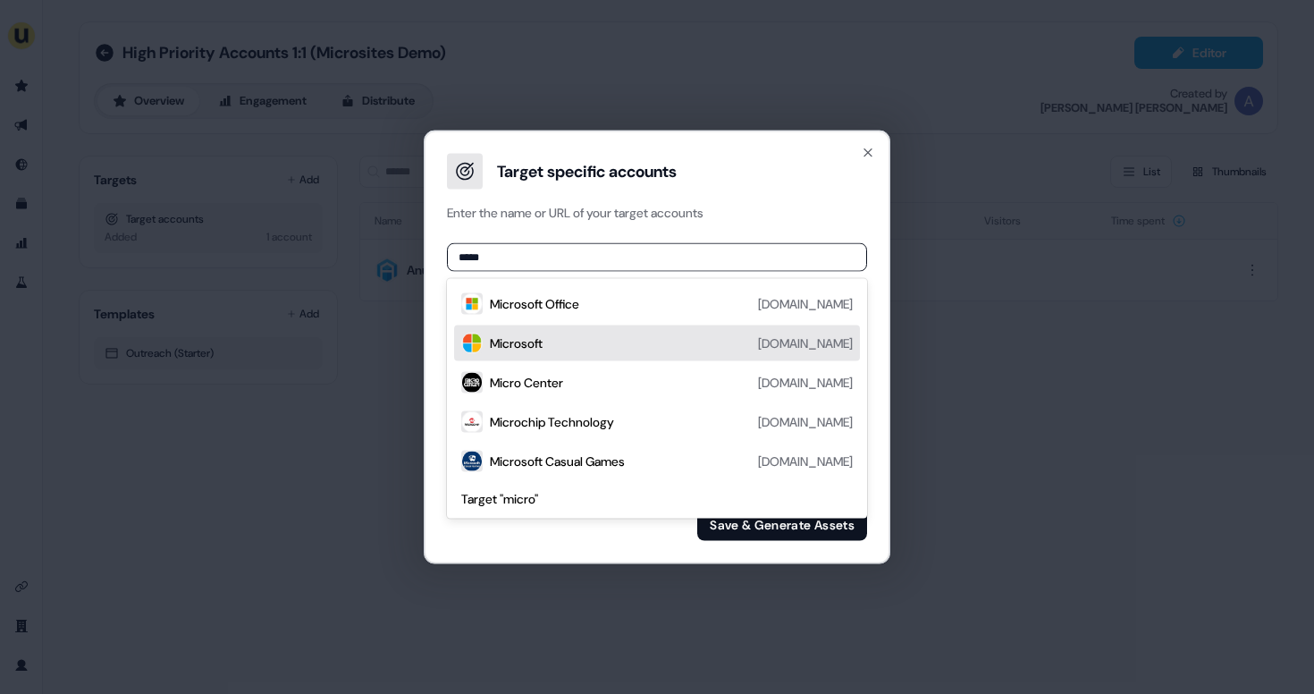
click at [553, 343] on div "Microsoft [DOMAIN_NAME]" at bounding box center [671, 342] width 363 height 21
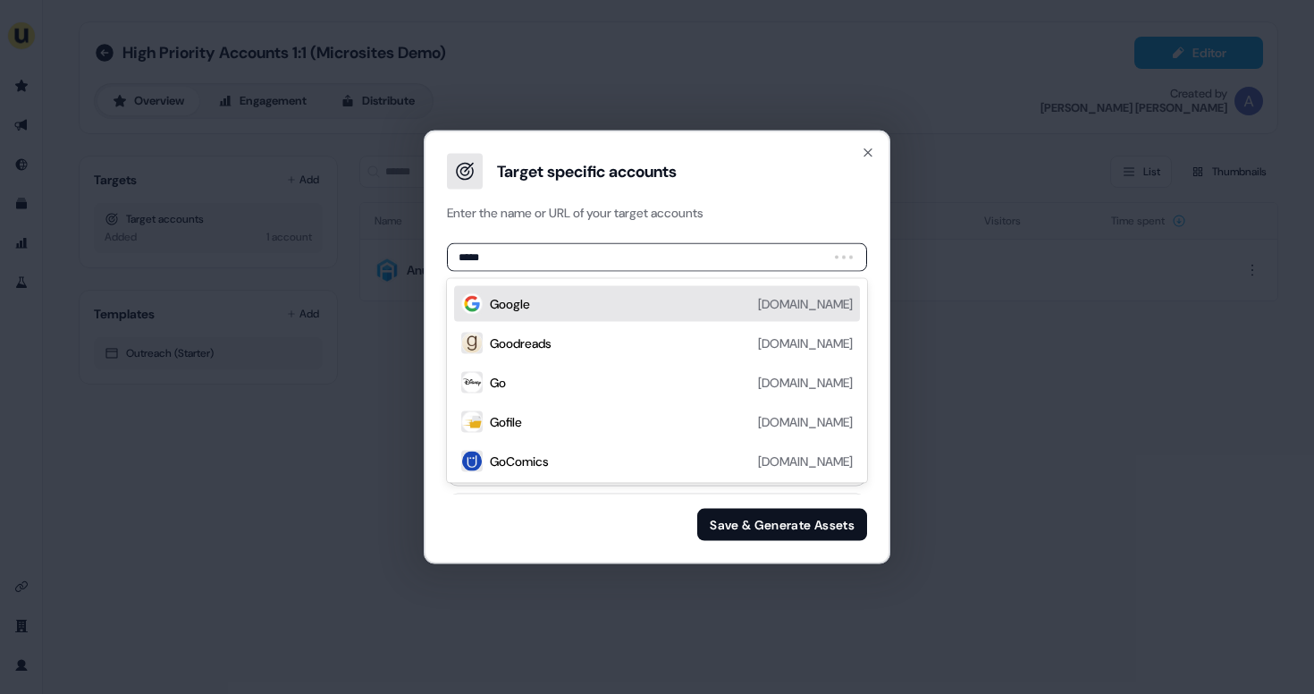
type input "******"
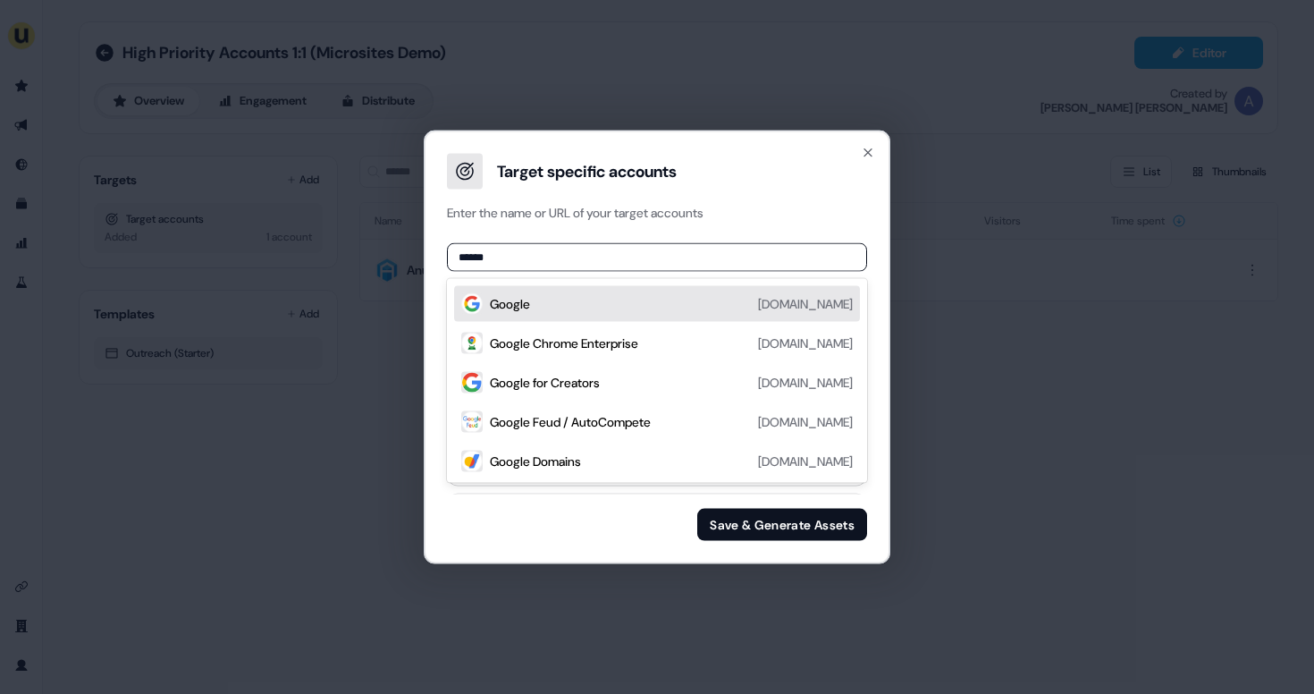
click at [566, 313] on div "Google [DOMAIN_NAME]" at bounding box center [671, 303] width 363 height 21
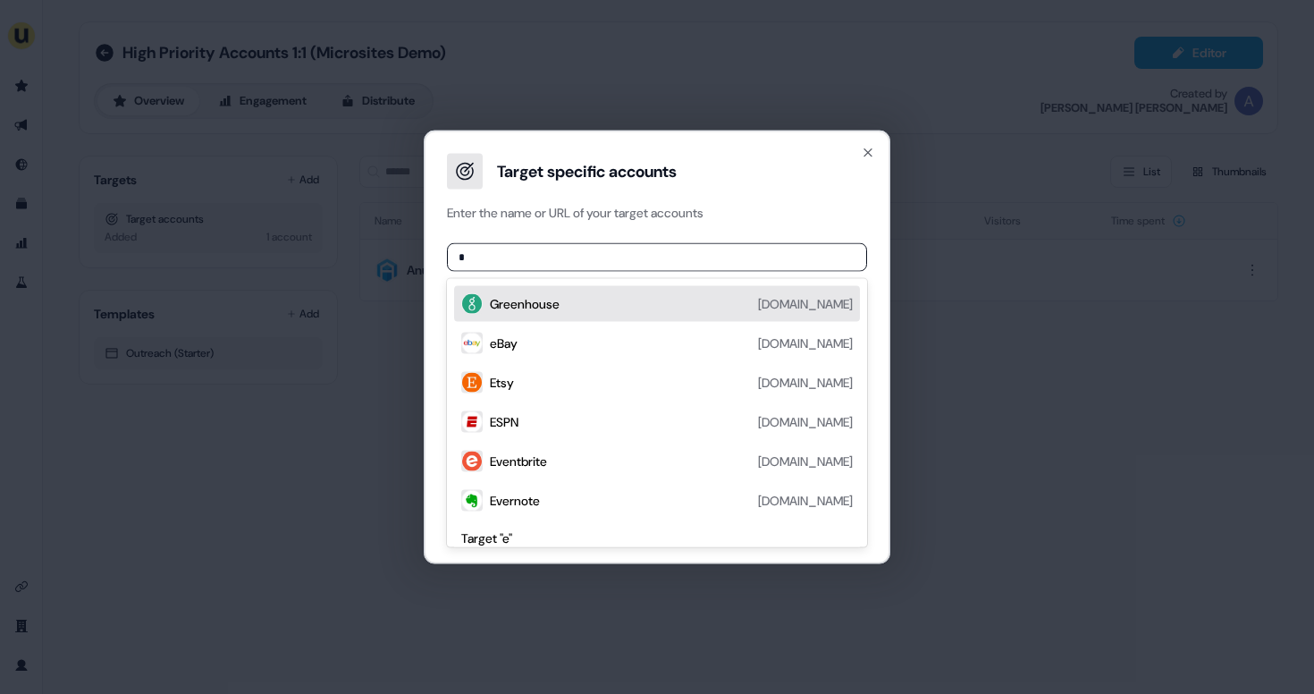
type input "**"
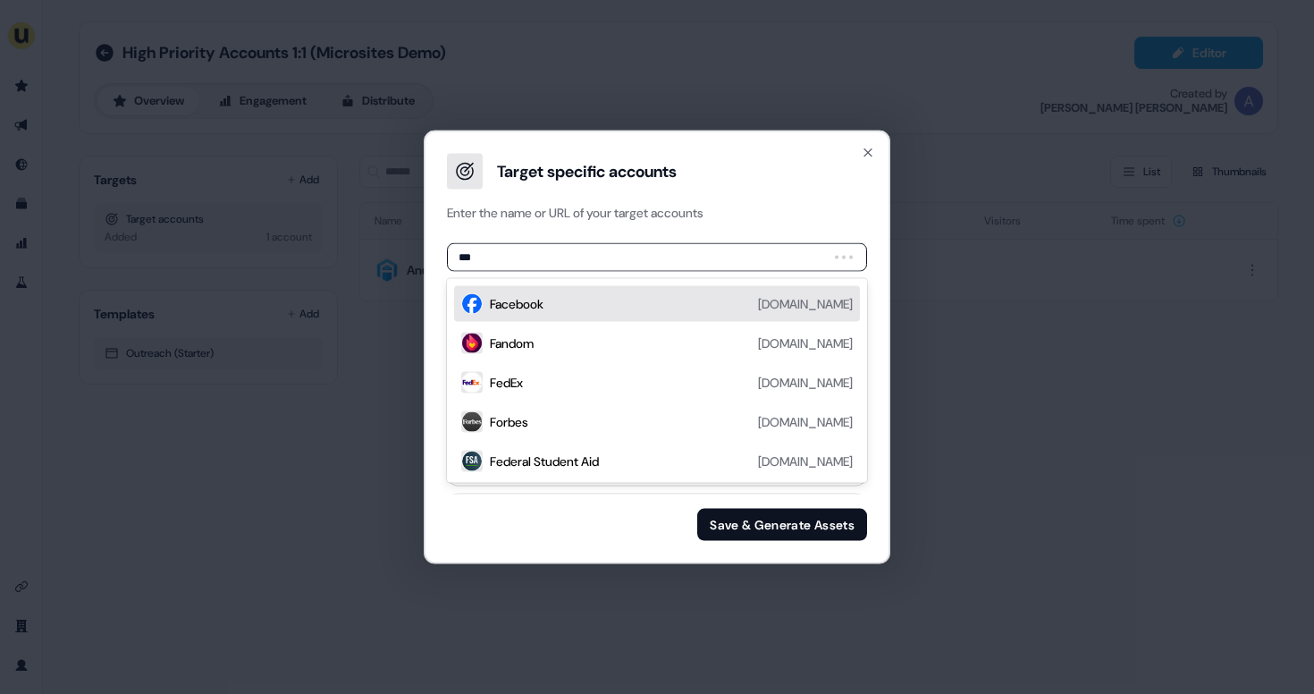
type input "****"
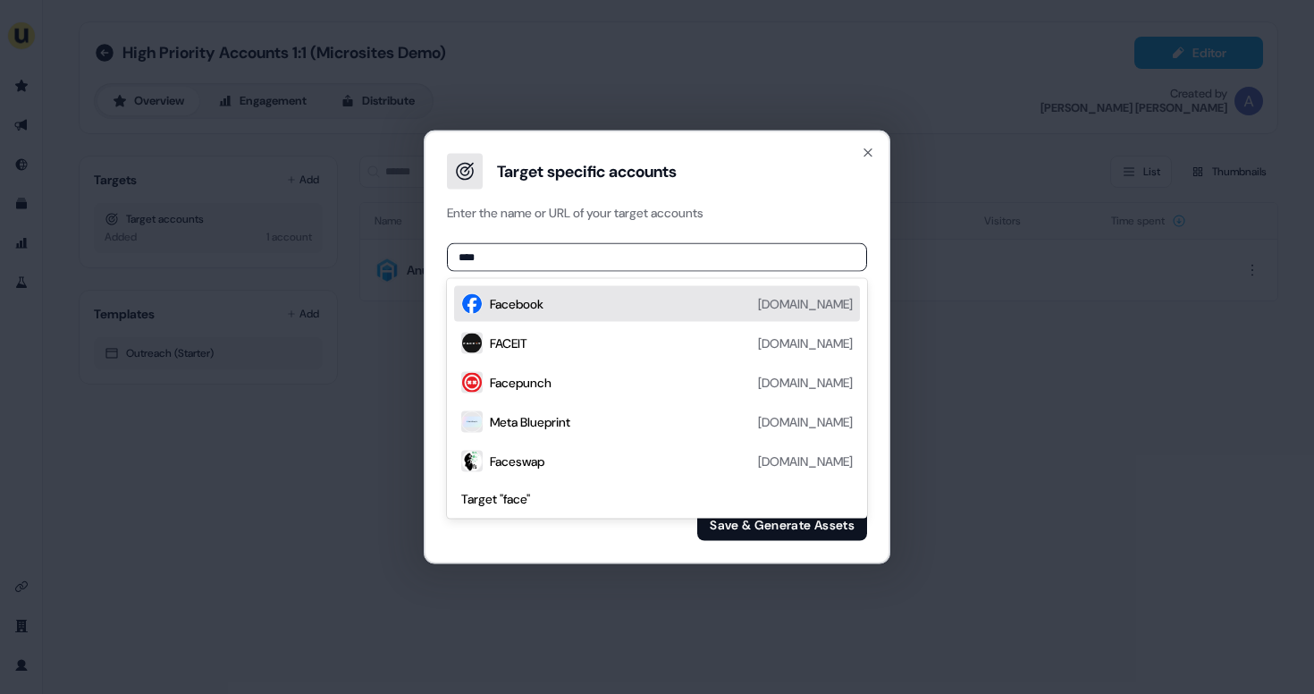
click at [563, 302] on div "Facebook [DOMAIN_NAME]" at bounding box center [671, 303] width 363 height 21
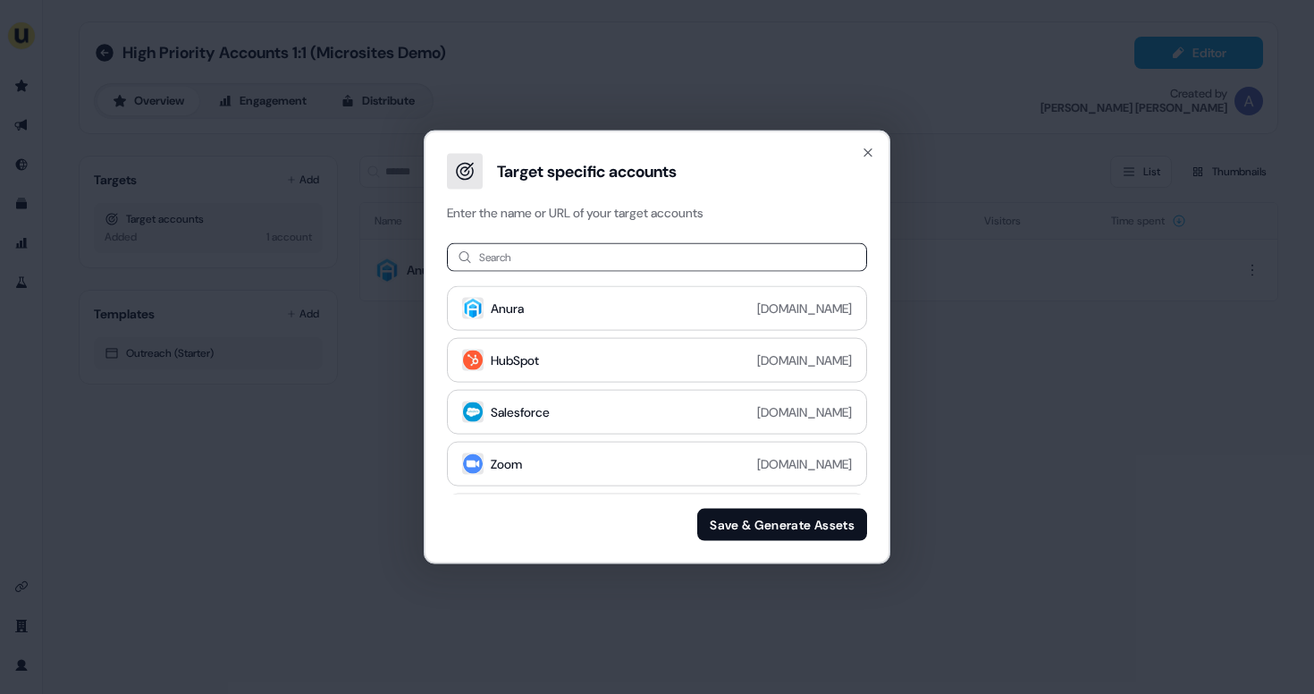
click at [572, 264] on input at bounding box center [657, 257] width 420 height 29
type input "***"
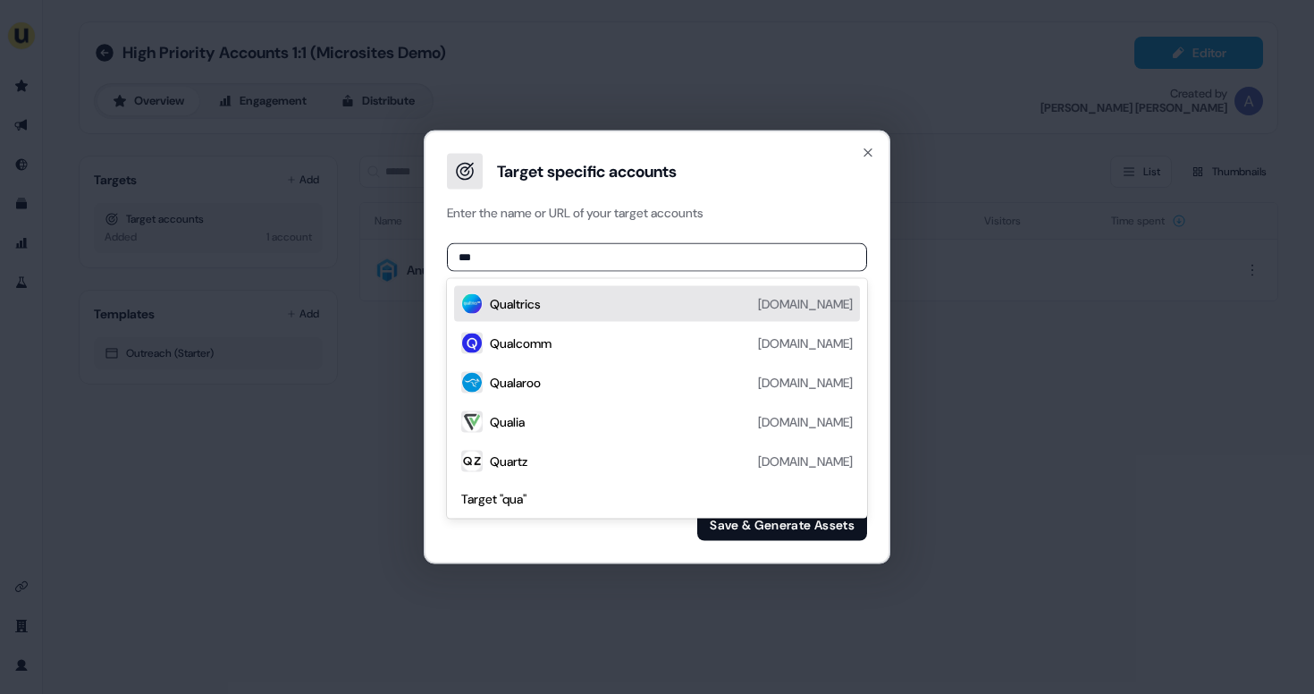
click at [577, 298] on div "Qualtrics [DOMAIN_NAME]" at bounding box center [671, 303] width 363 height 21
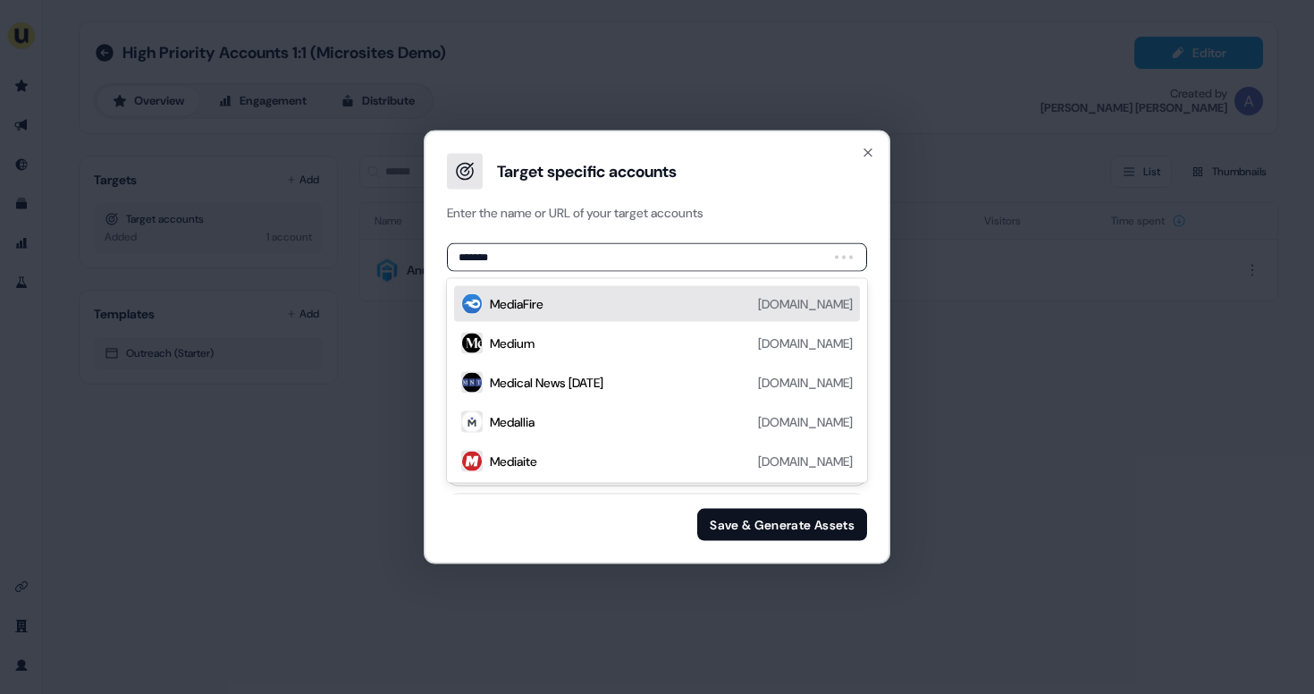
type input "********"
click at [567, 303] on div "Medallia [DOMAIN_NAME]" at bounding box center [671, 303] width 363 height 21
type input "*******"
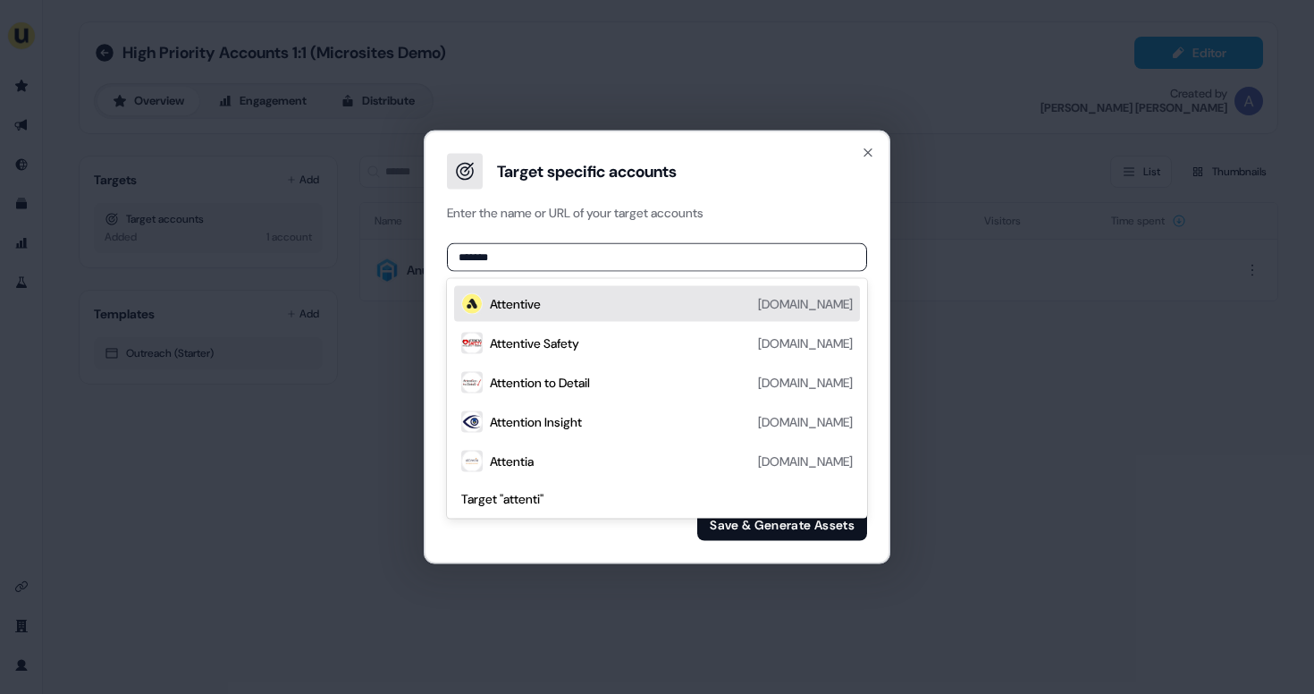
click at [549, 310] on div "Attentive [DOMAIN_NAME]" at bounding box center [671, 303] width 363 height 21
type input "****"
click at [558, 291] on div "Atlassian [DOMAIN_NAME]" at bounding box center [657, 304] width 406 height 36
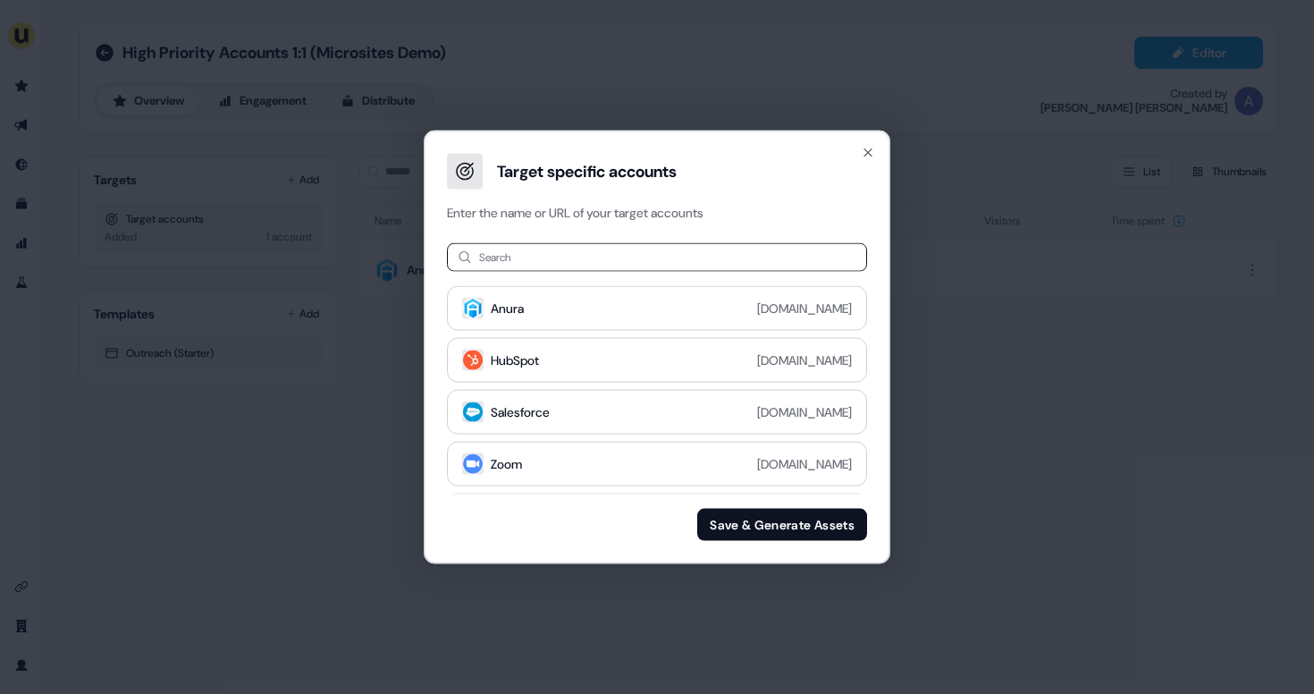
click at [731, 524] on button "Save & Generate Assets" at bounding box center [782, 524] width 170 height 32
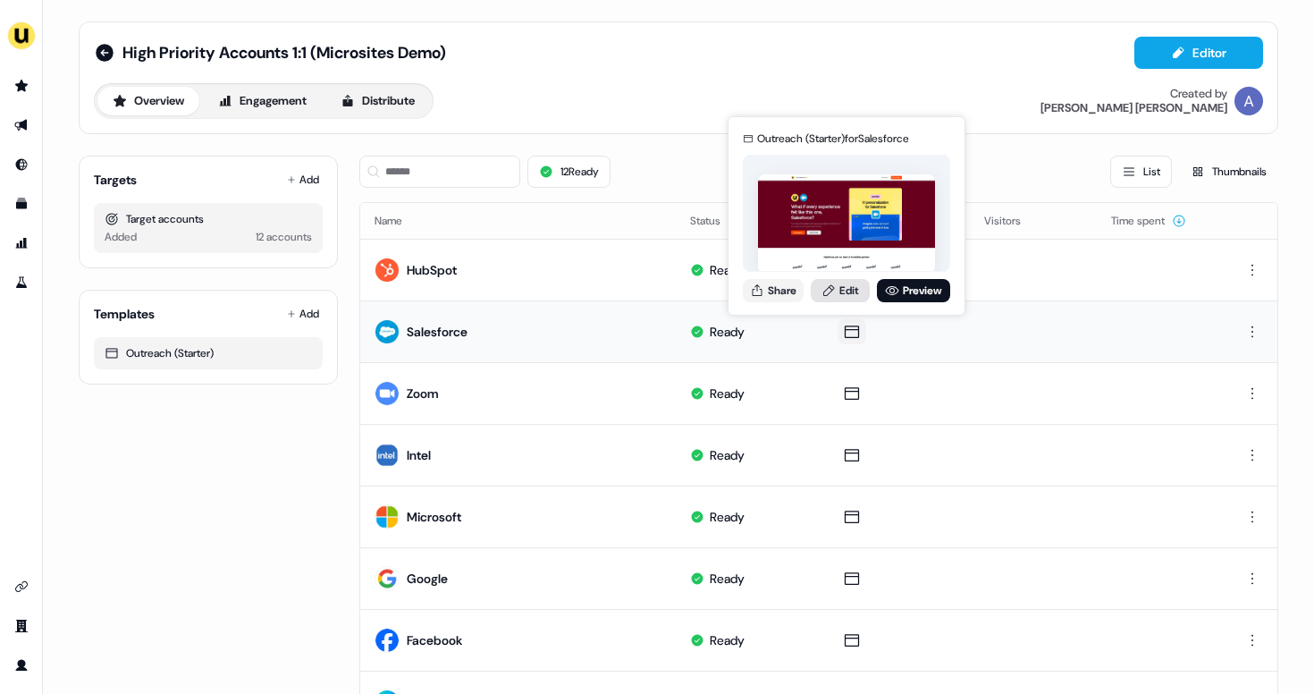
click at [848, 290] on link "Edit" at bounding box center [840, 290] width 59 height 23
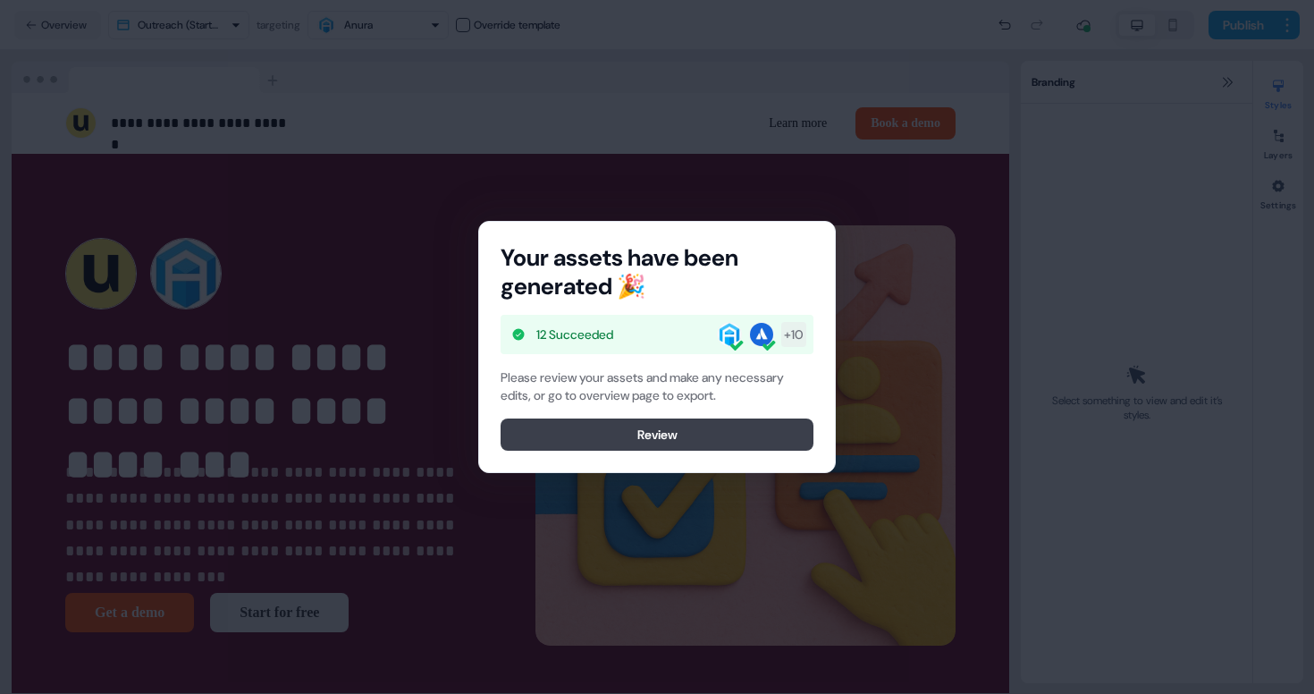
click at [648, 437] on button "Review" at bounding box center [657, 434] width 313 height 32
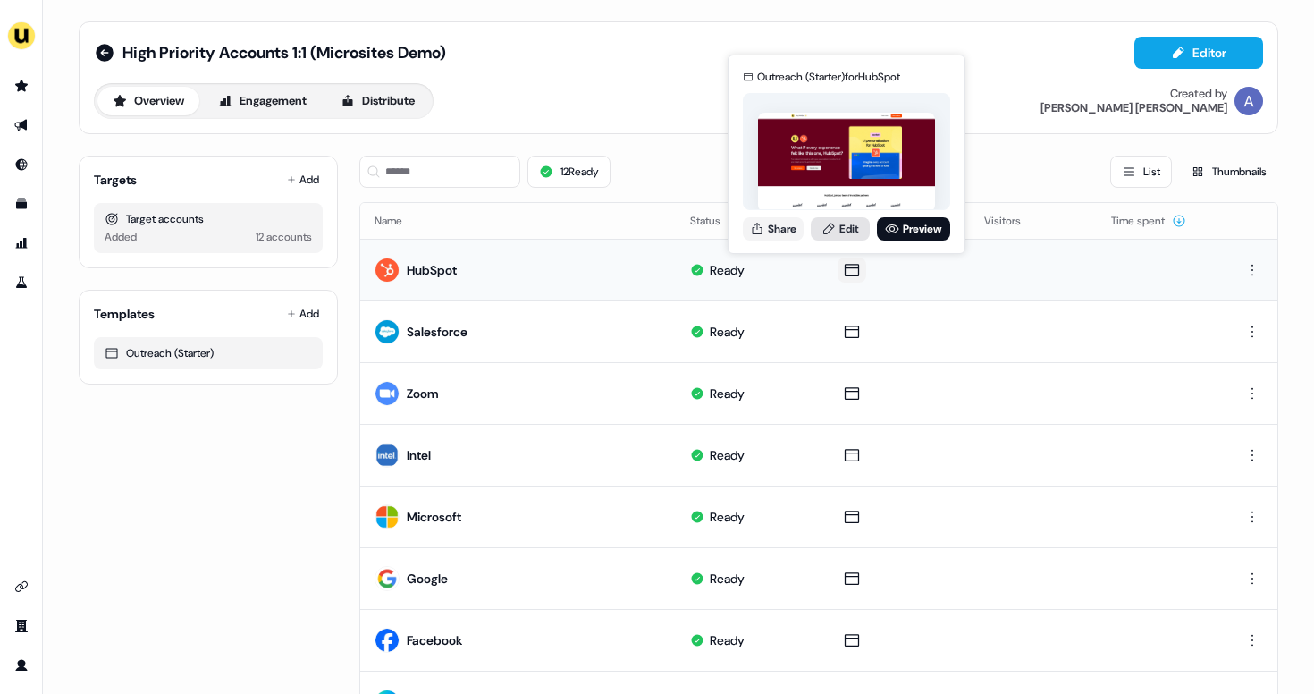
click at [847, 238] on link "Edit" at bounding box center [840, 228] width 59 height 23
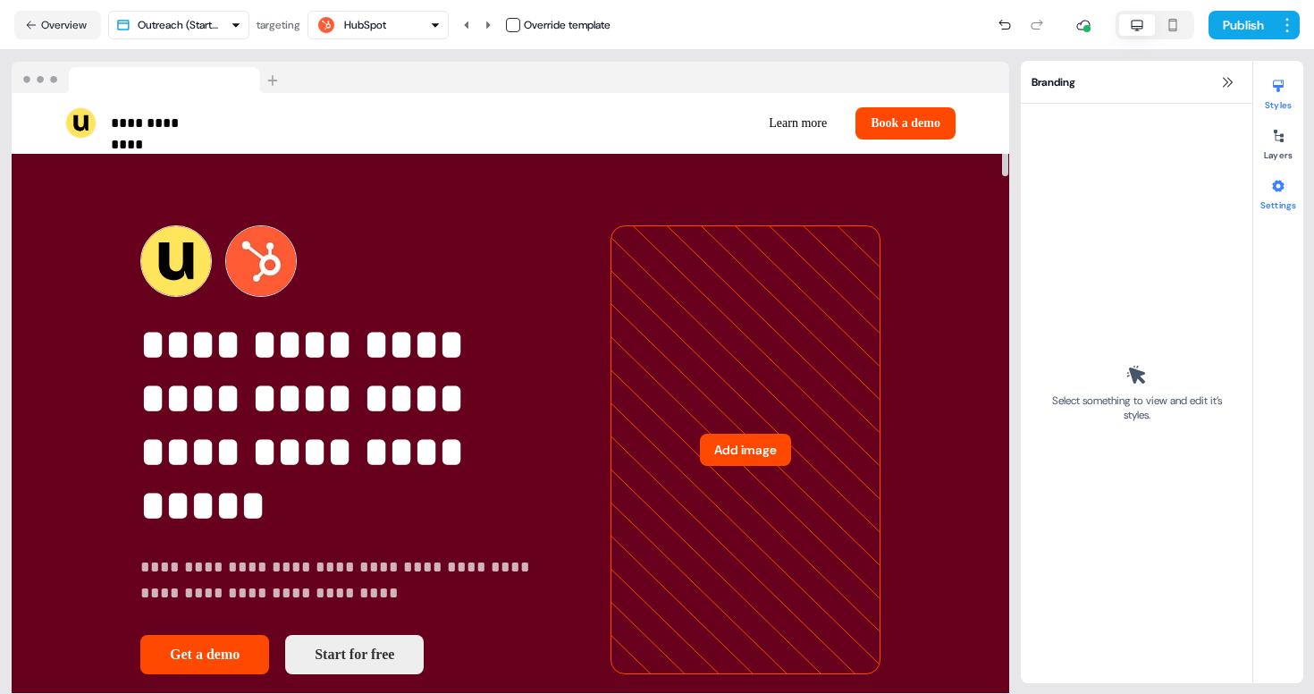
click at [1298, 194] on button "Settings" at bounding box center [1278, 191] width 50 height 39
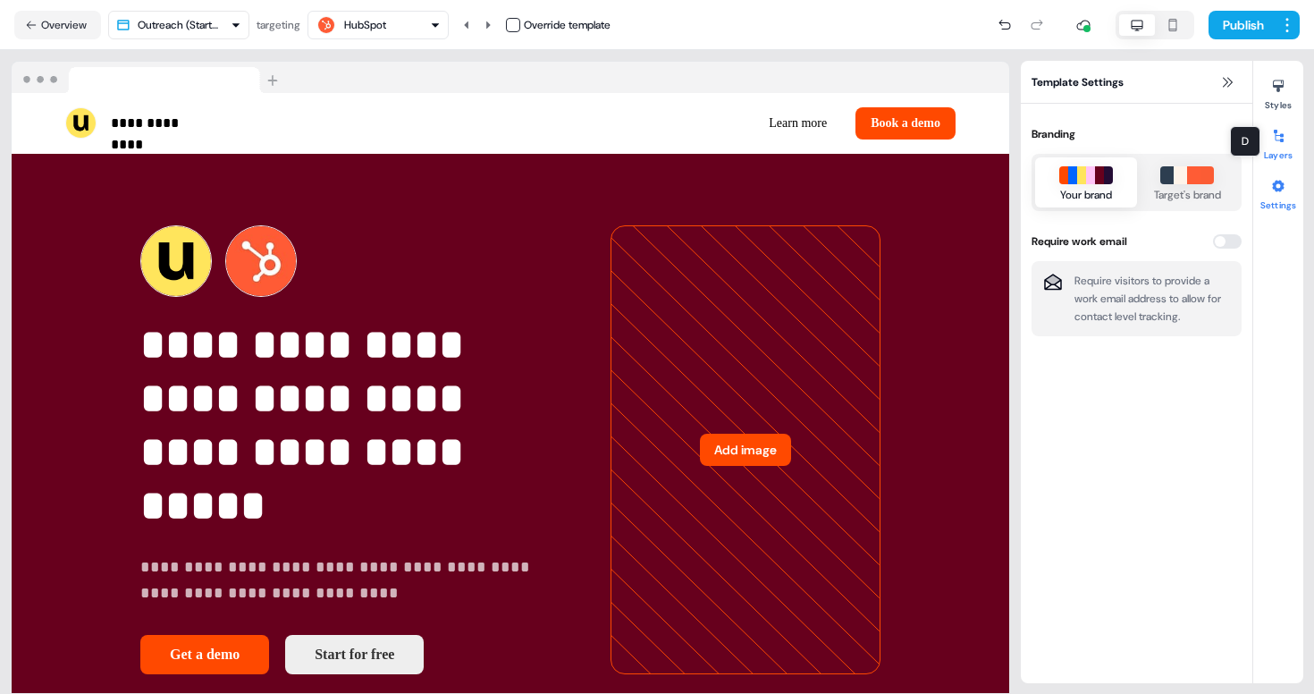
click at [1283, 149] on button "Layers" at bounding box center [1278, 141] width 50 height 39
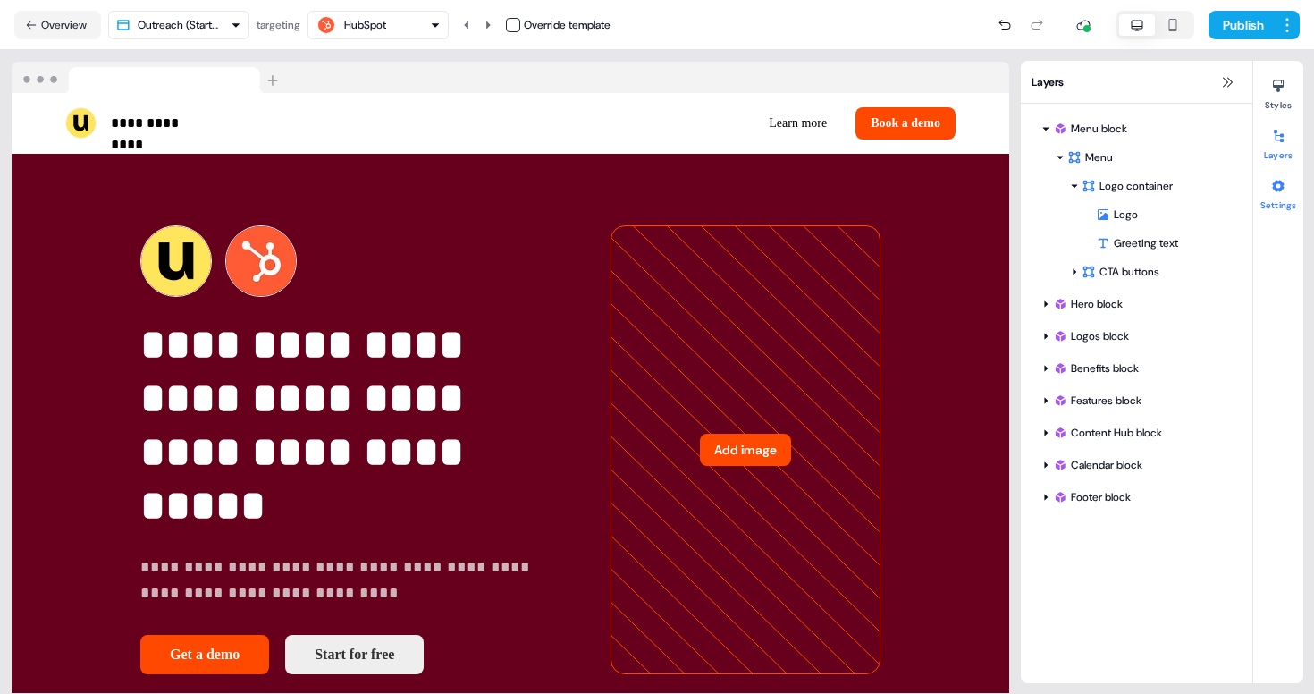
click at [1271, 203] on button "Settings" at bounding box center [1278, 191] width 50 height 39
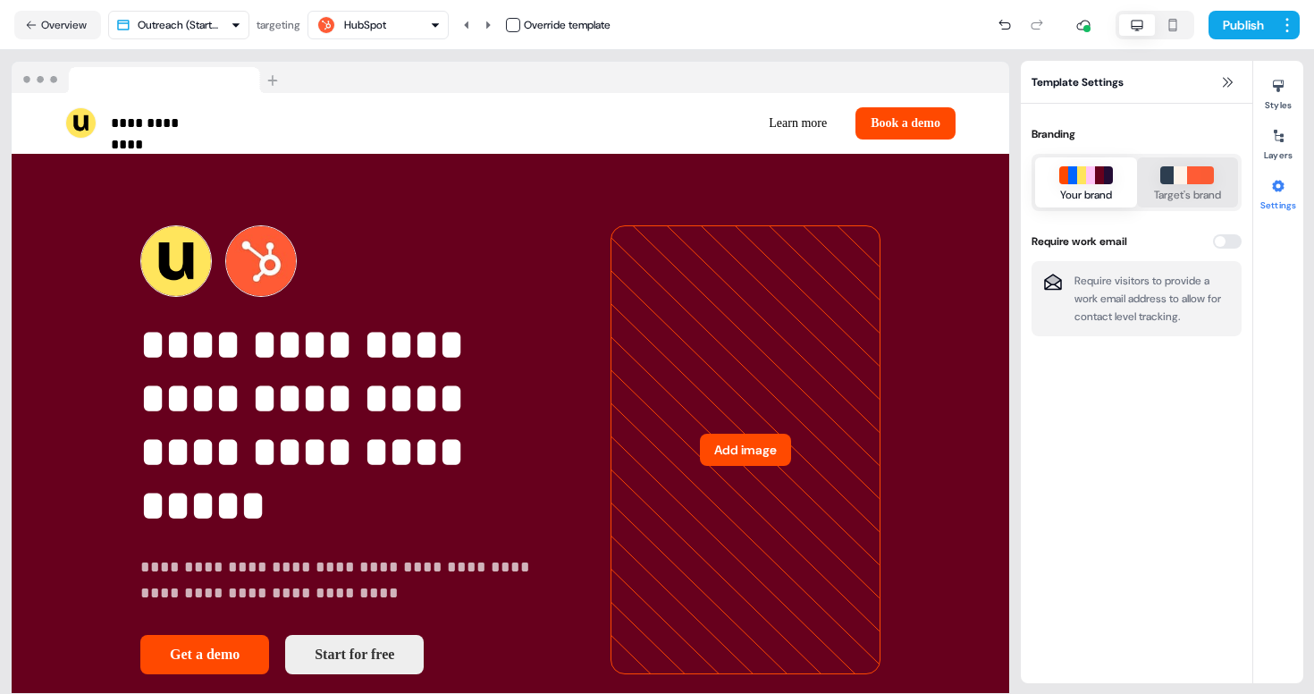
click at [1207, 179] on div "button" at bounding box center [1206, 175] width 13 height 18
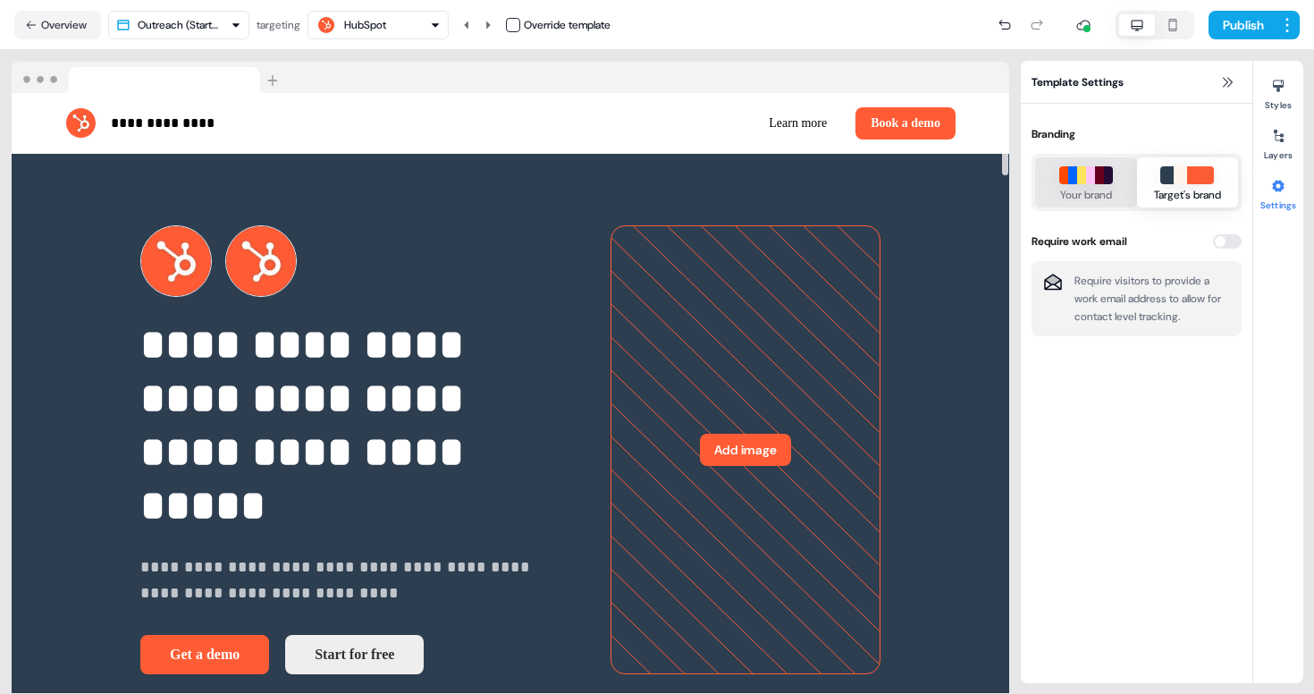
click at [1046, 190] on button "Your brand" at bounding box center [1086, 182] width 102 height 50
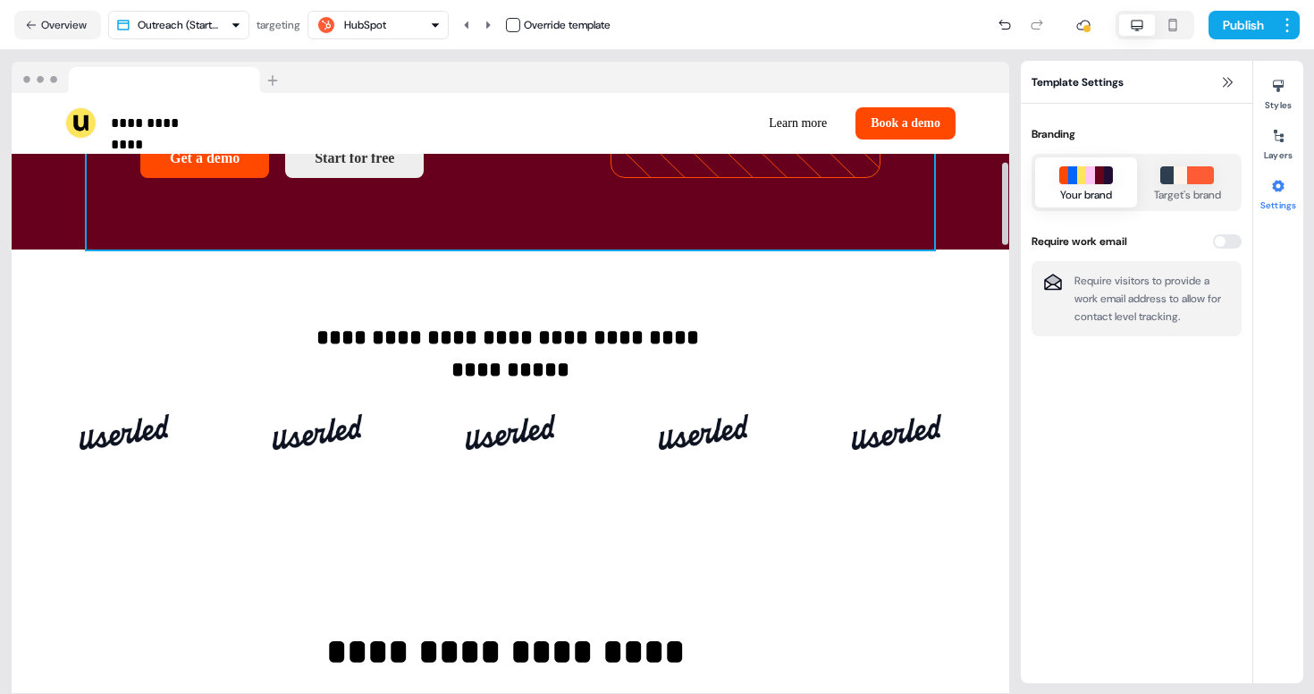
scroll to position [497, 0]
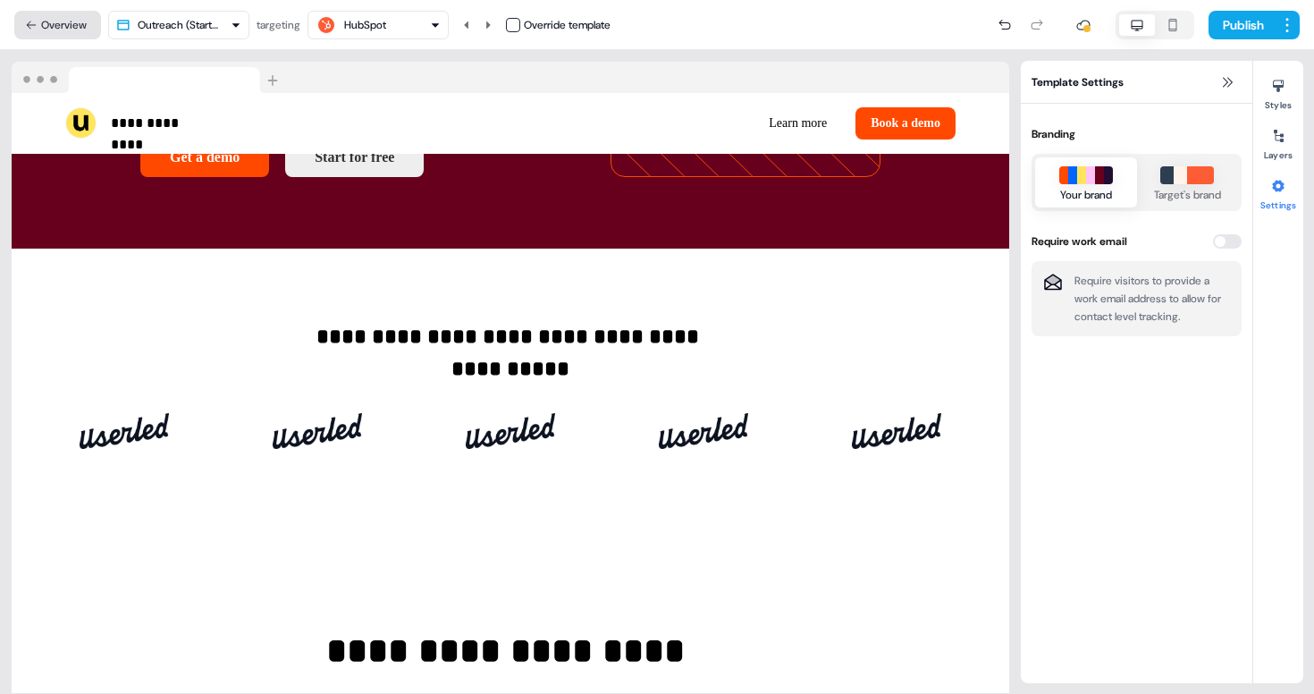
click at [56, 27] on button "Overview" at bounding box center [57, 25] width 87 height 29
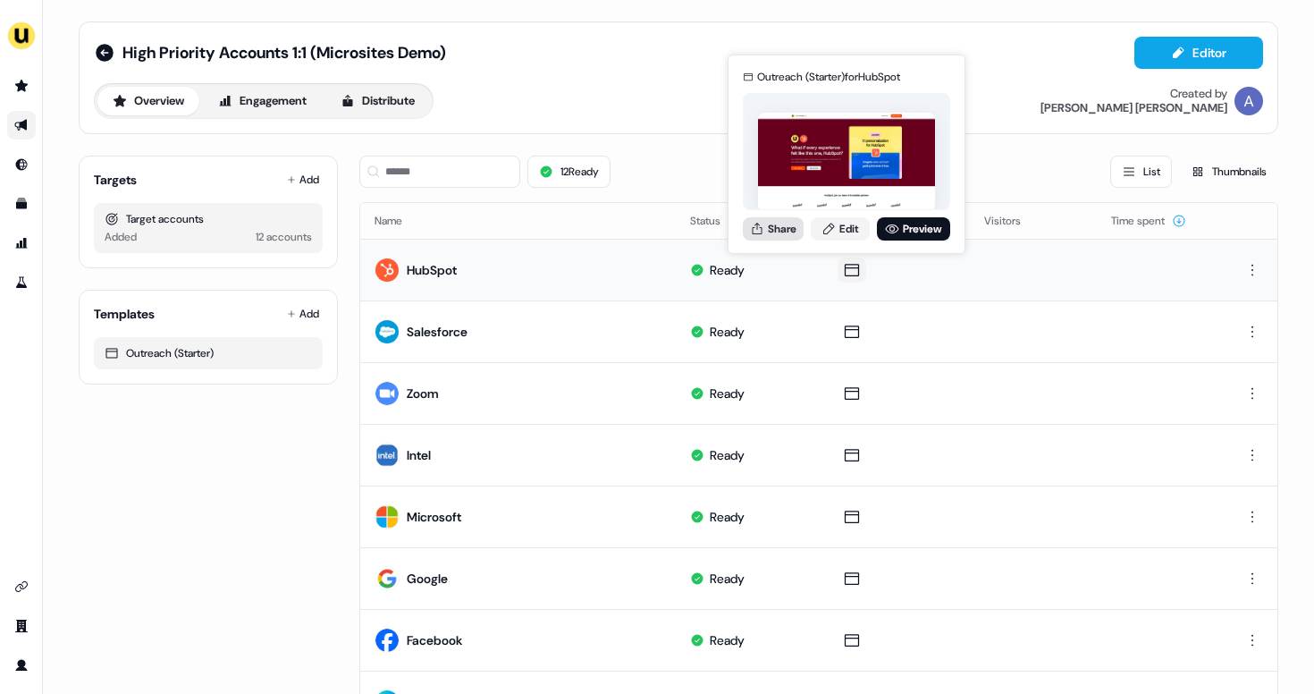
click at [775, 229] on button "Share" at bounding box center [773, 228] width 61 height 23
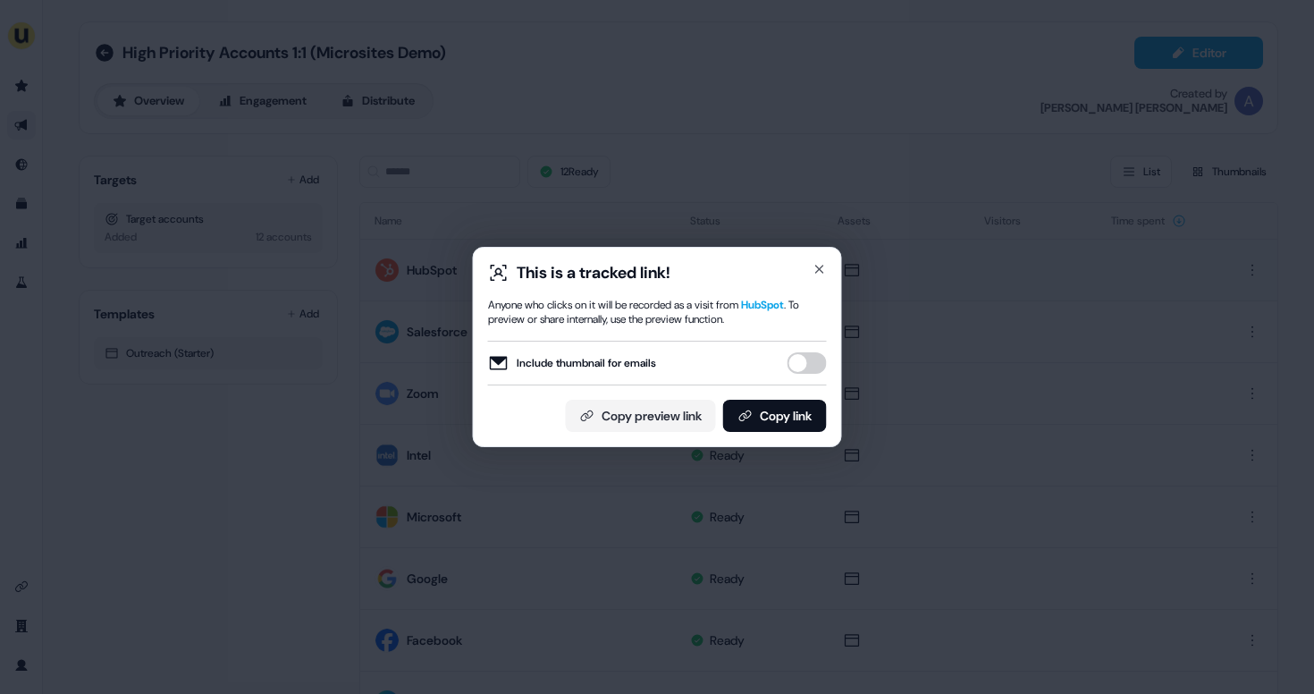
click at [806, 364] on button "Include thumbnail for emails" at bounding box center [806, 362] width 39 height 21
click at [695, 140] on div "This is a tracked link! Anyone who clicks on it will be recorded as a visit fro…" at bounding box center [657, 347] width 1314 height 694
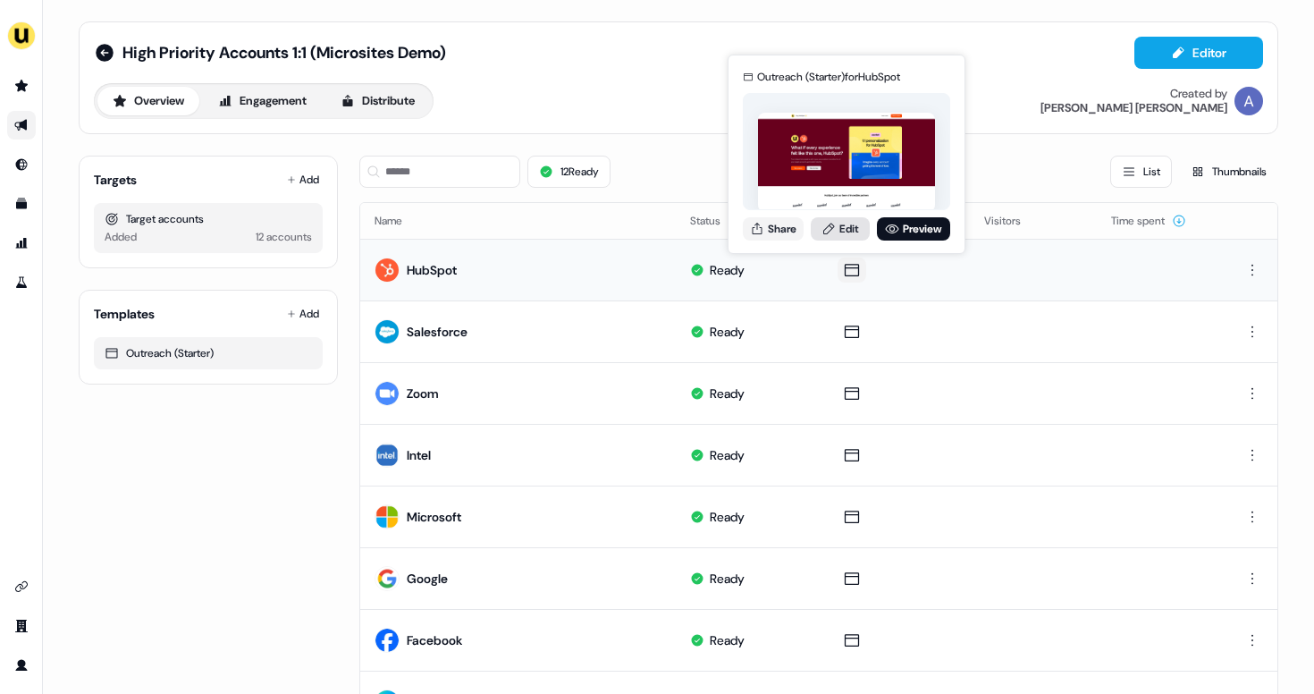
click at [831, 231] on icon at bounding box center [828, 229] width 14 height 14
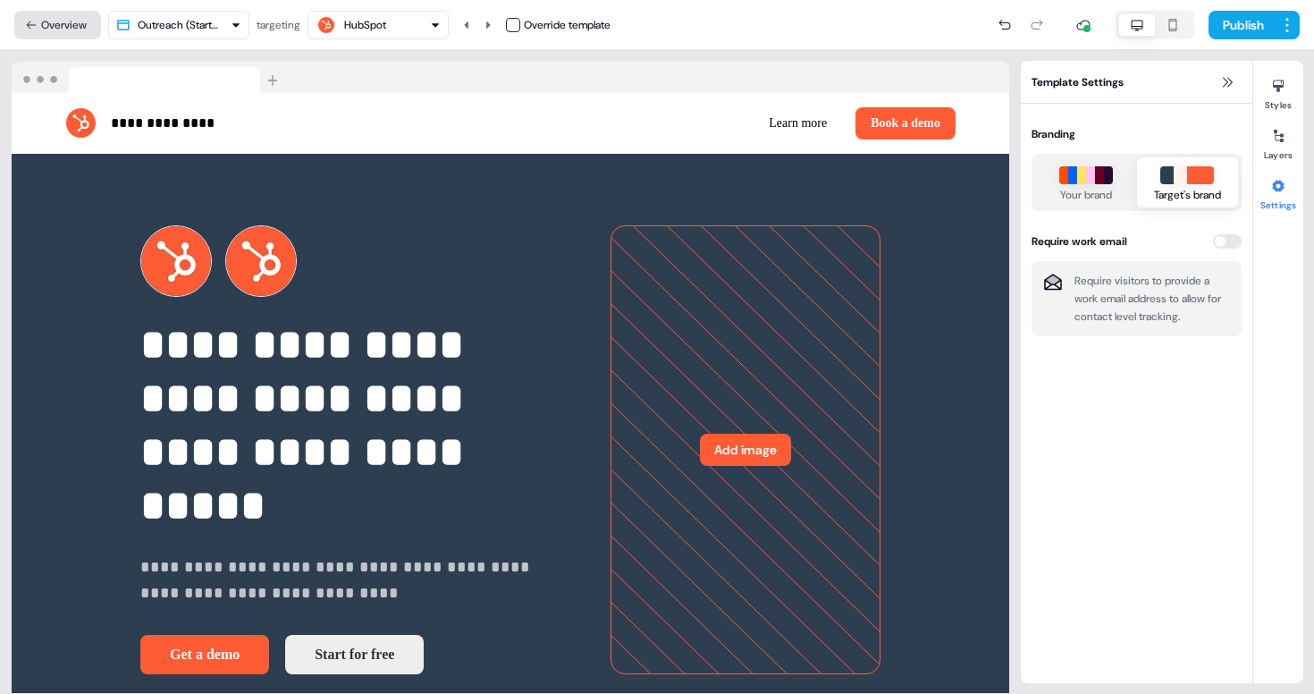
click at [74, 23] on button "Overview" at bounding box center [57, 25] width 87 height 29
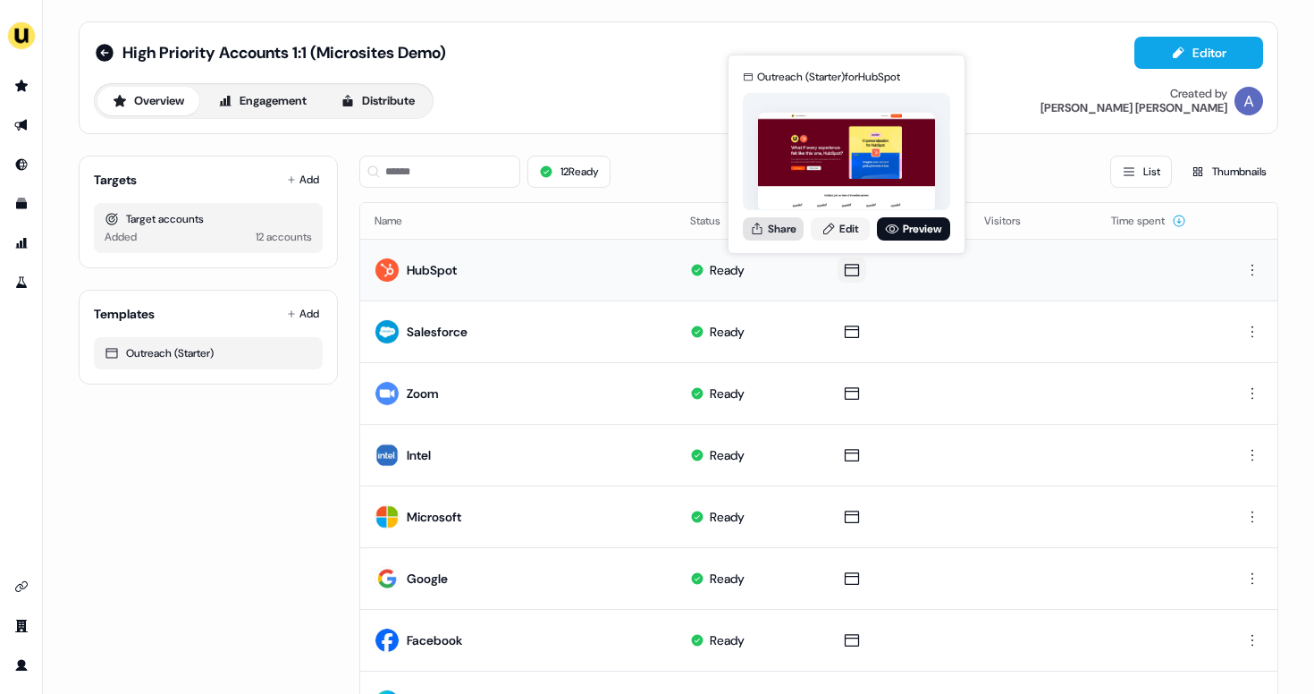
click at [765, 221] on button "Share" at bounding box center [773, 228] width 61 height 23
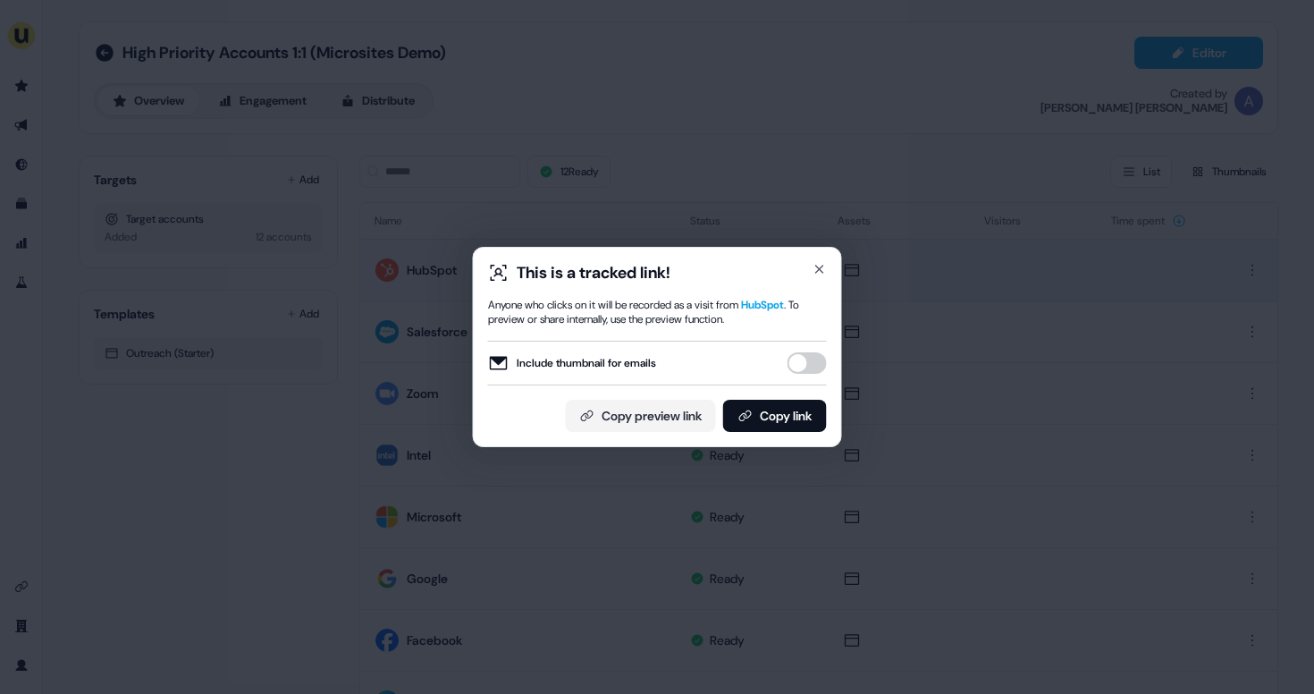
click at [820, 373] on div "Include thumbnail for emails" at bounding box center [657, 362] width 339 height 21
click at [818, 366] on button "Include thumbnail for emails" at bounding box center [806, 362] width 39 height 21
click at [763, 410] on button "Copy link" at bounding box center [775, 416] width 104 height 32
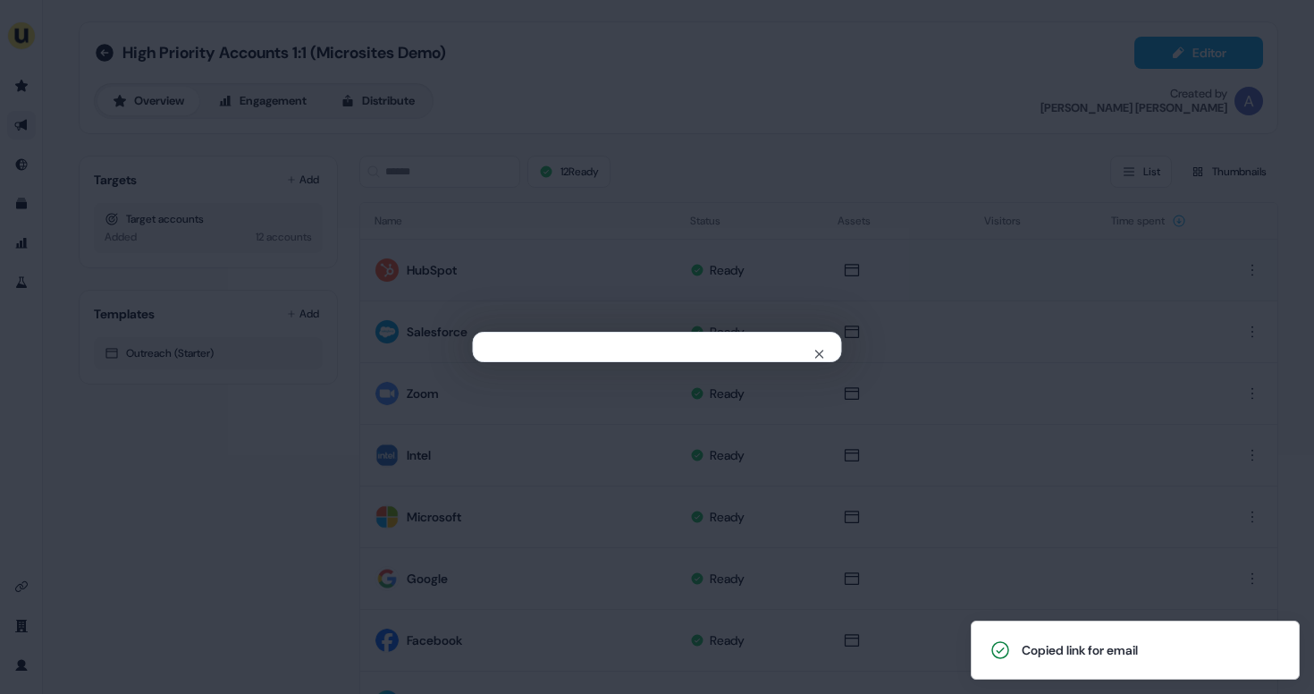
click at [360, 295] on div "Close" at bounding box center [657, 347] width 1314 height 694
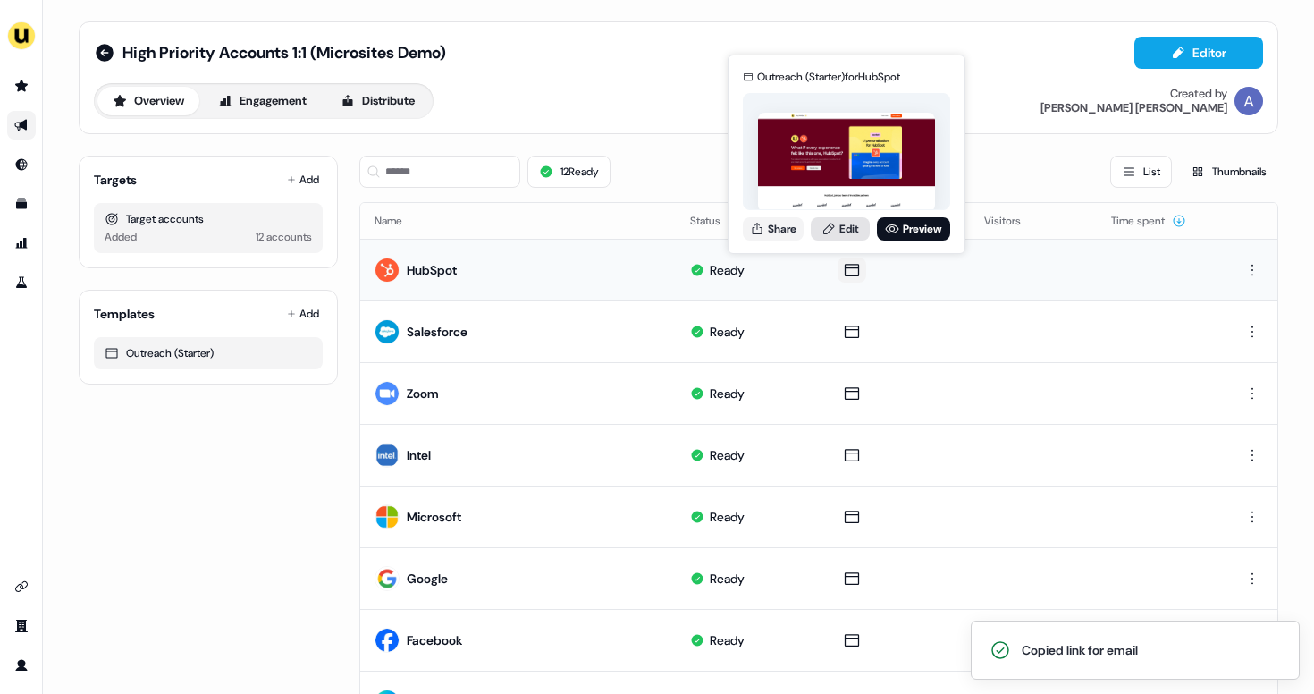
click at [845, 230] on link "Edit" at bounding box center [840, 228] width 59 height 23
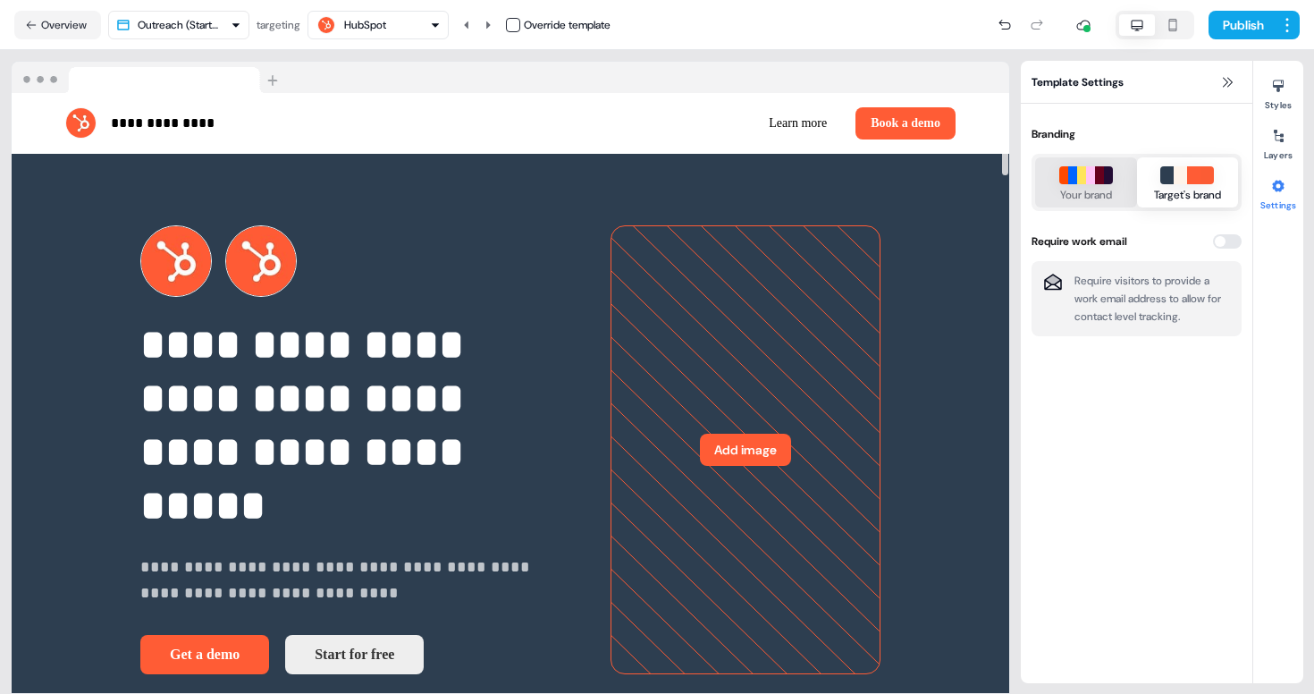
click at [1064, 181] on div "button" at bounding box center [1063, 175] width 9 height 18
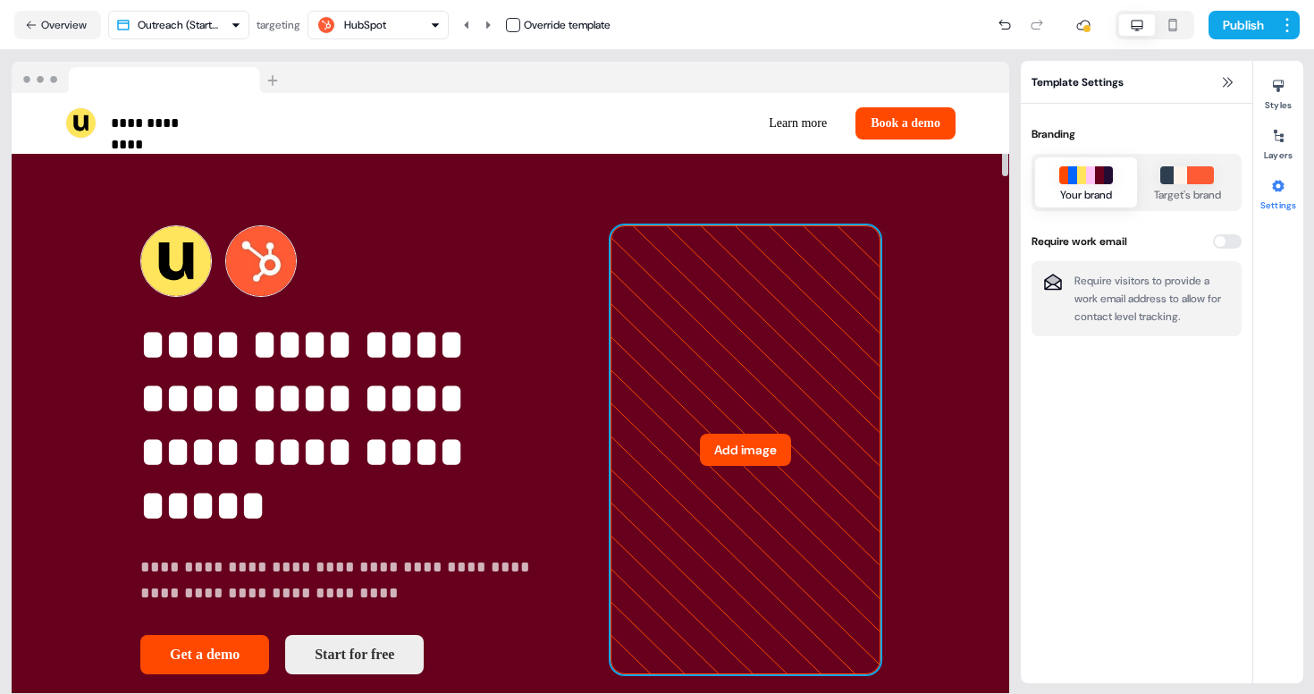
click at [756, 436] on button "Add image" at bounding box center [745, 449] width 91 height 32
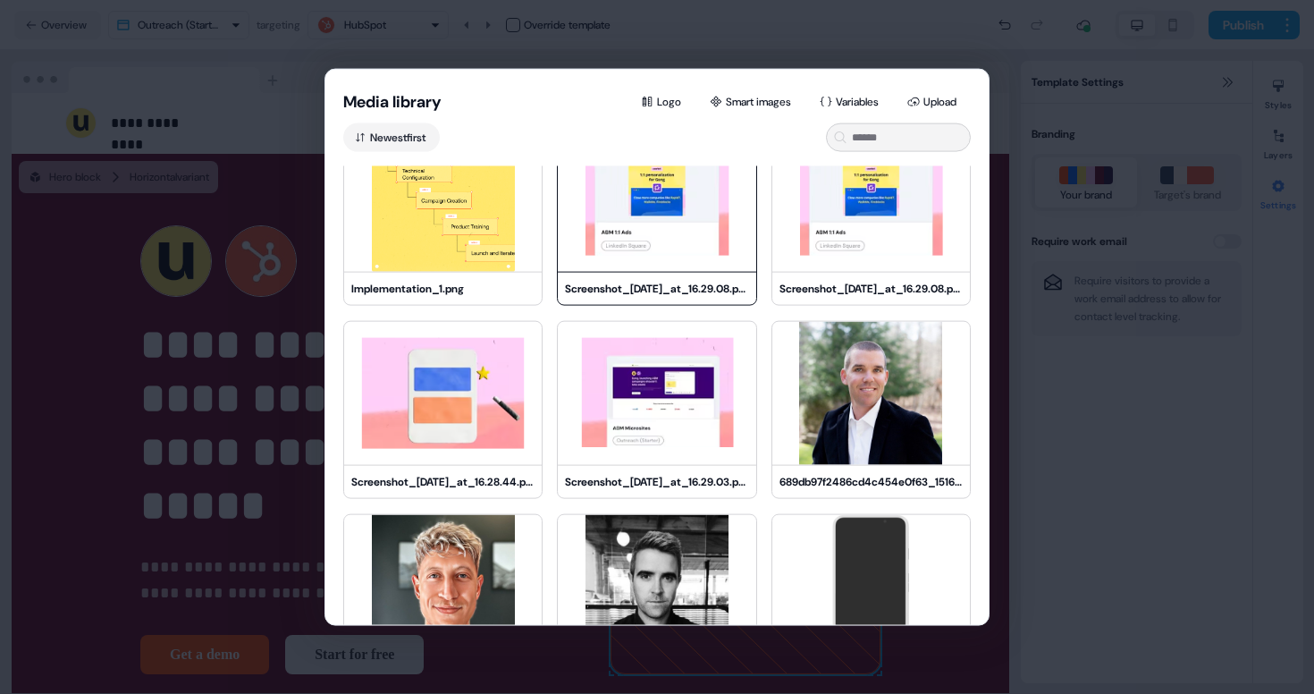
scroll to position [1988, 0]
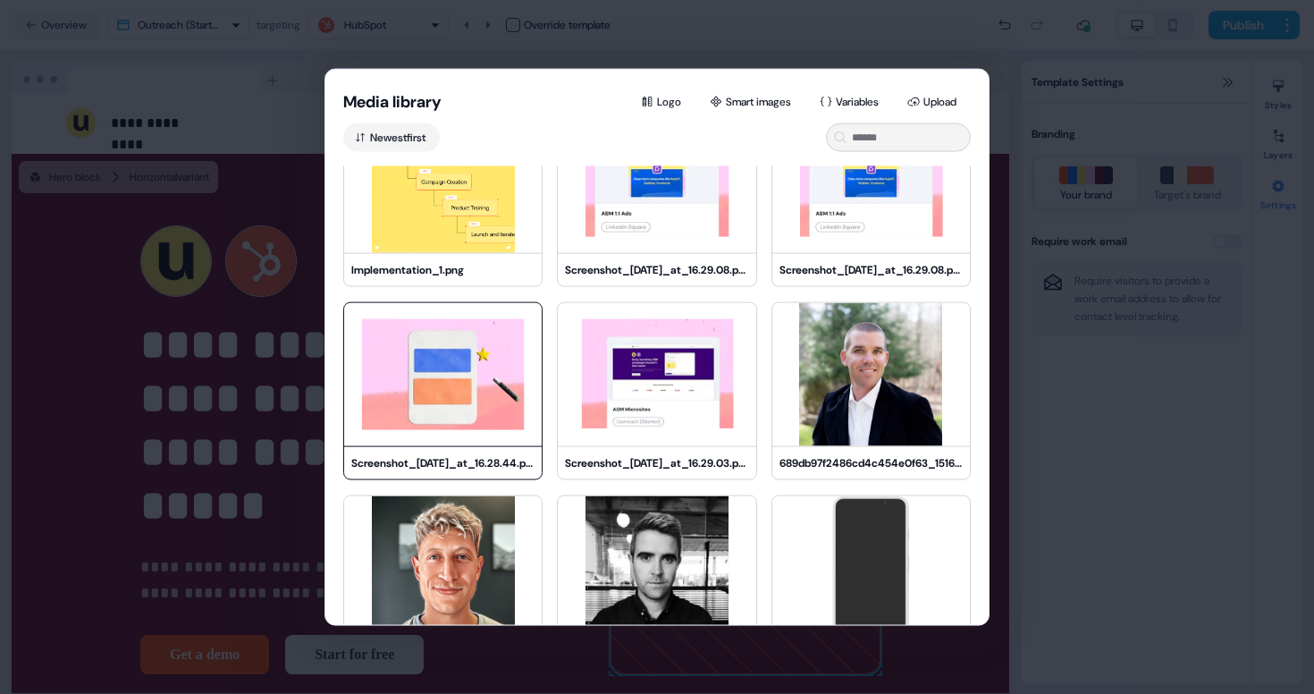
click at [524, 382] on img at bounding box center [443, 374] width 198 height 143
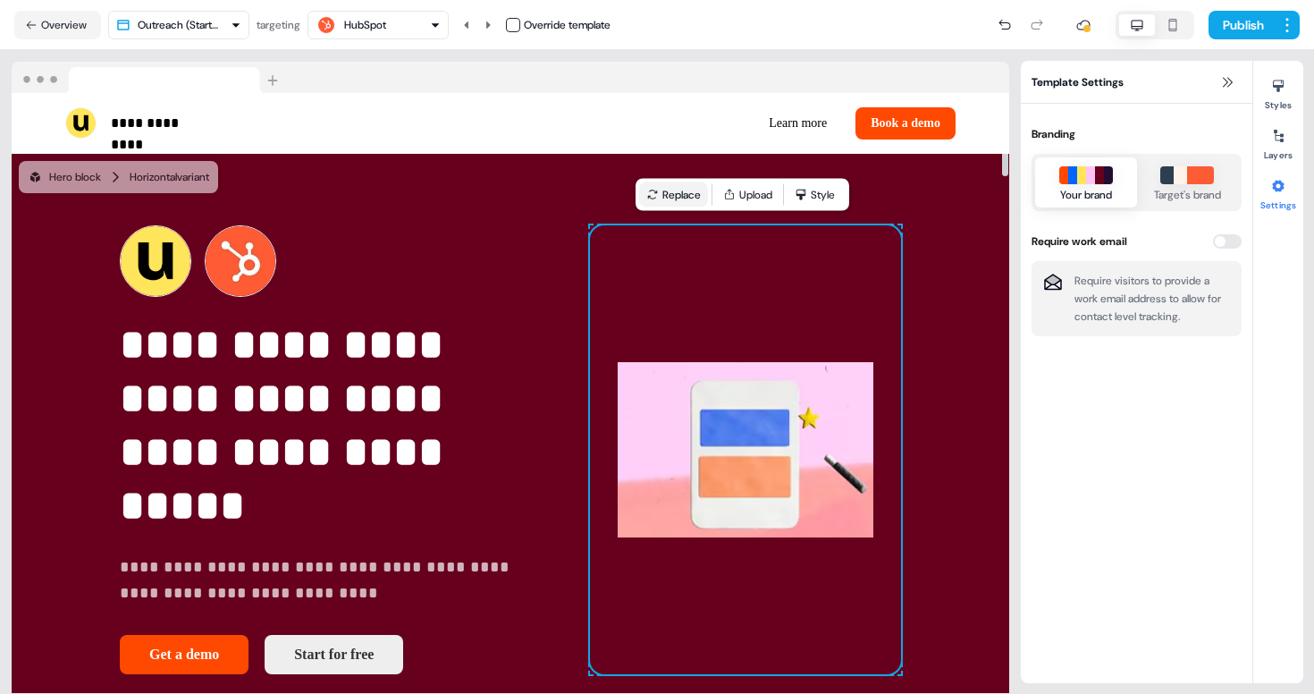
click at [687, 203] on button "Replace" at bounding box center [673, 194] width 69 height 25
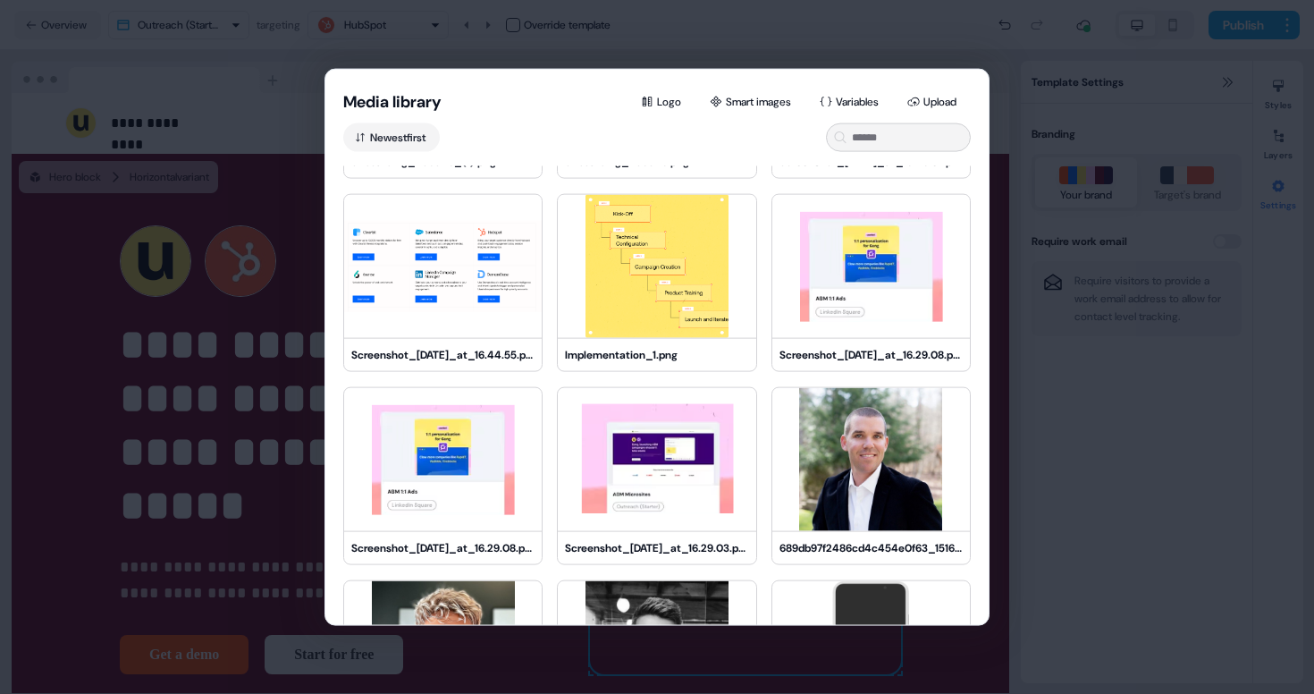
scroll to position [1900, 0]
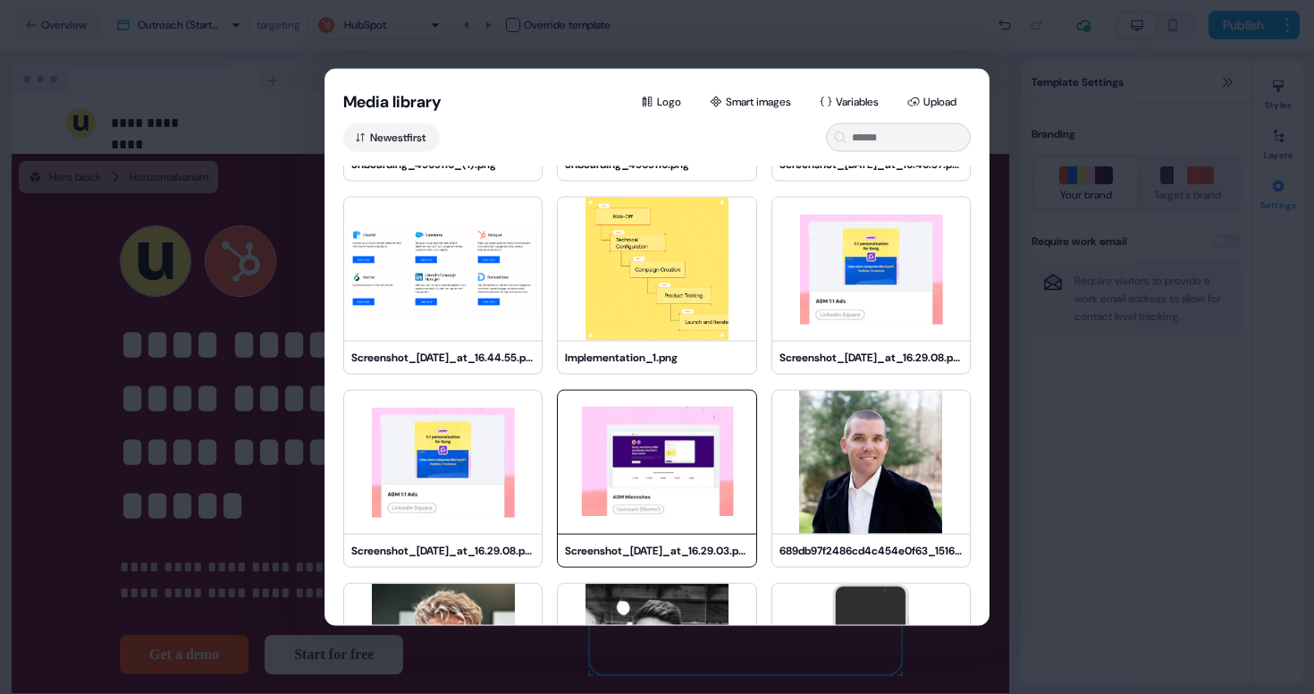
click at [589, 417] on img at bounding box center [657, 462] width 198 height 143
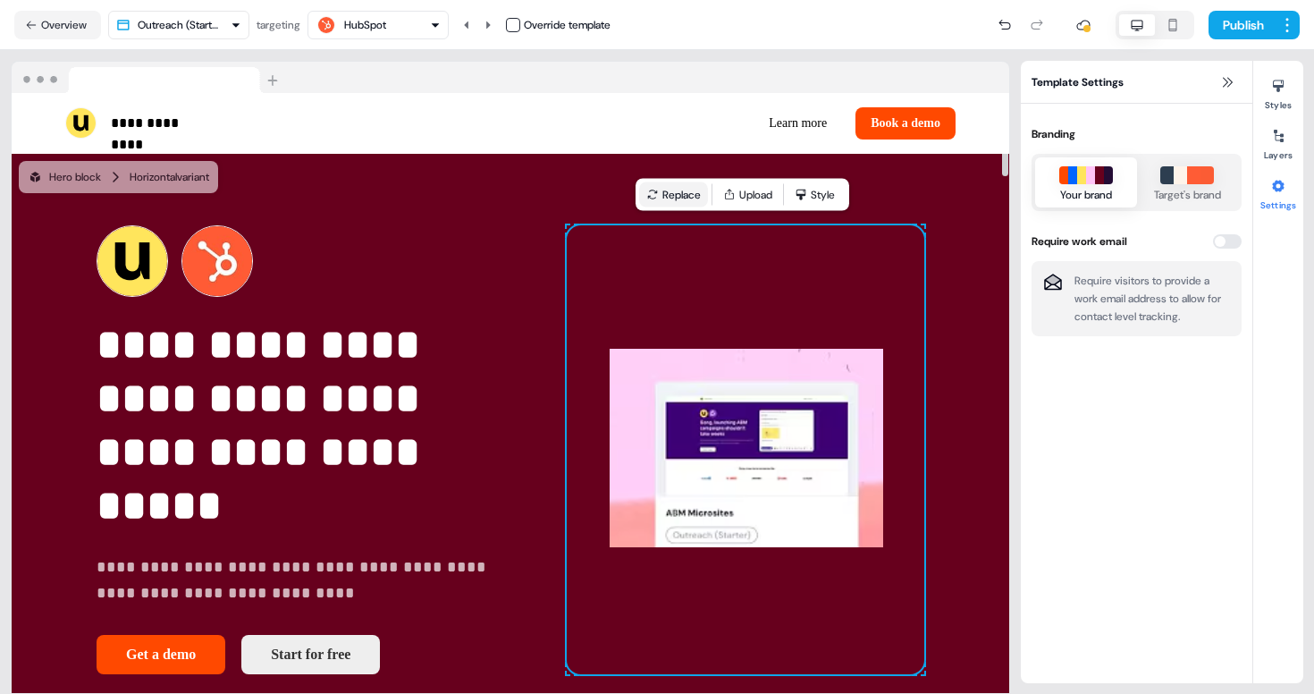
click at [691, 195] on button "Replace" at bounding box center [673, 194] width 69 height 25
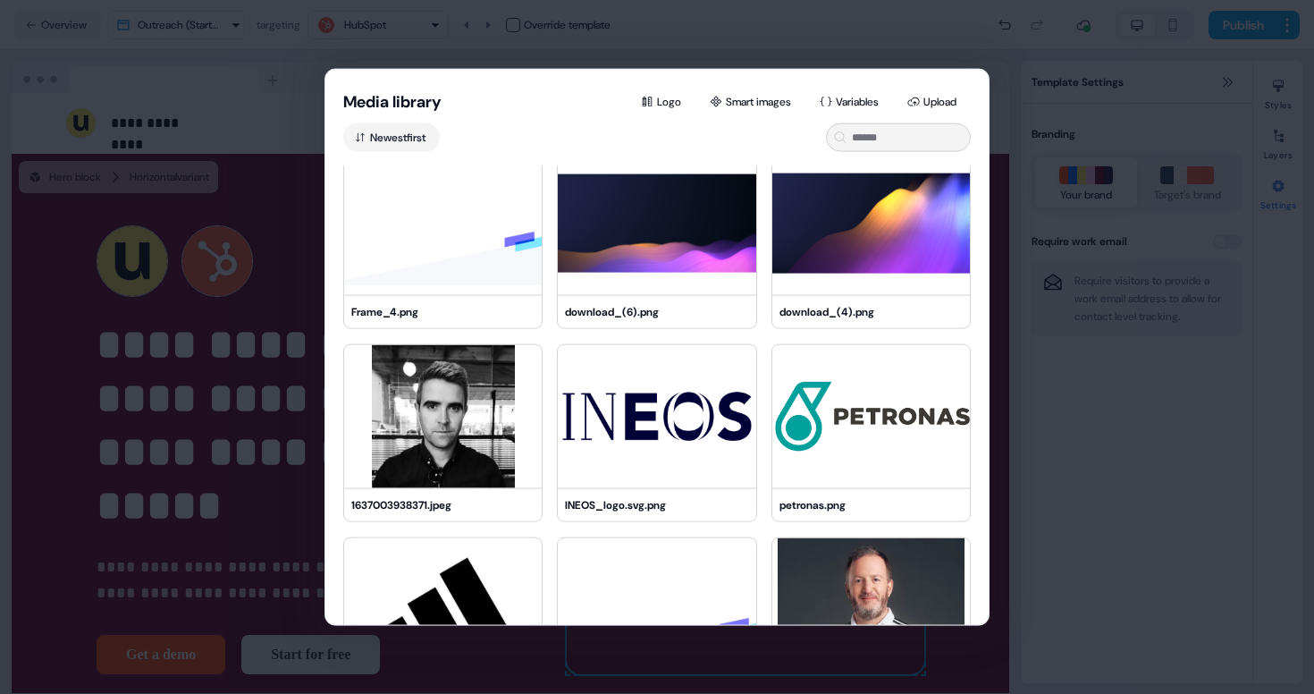
scroll to position [2787, 0]
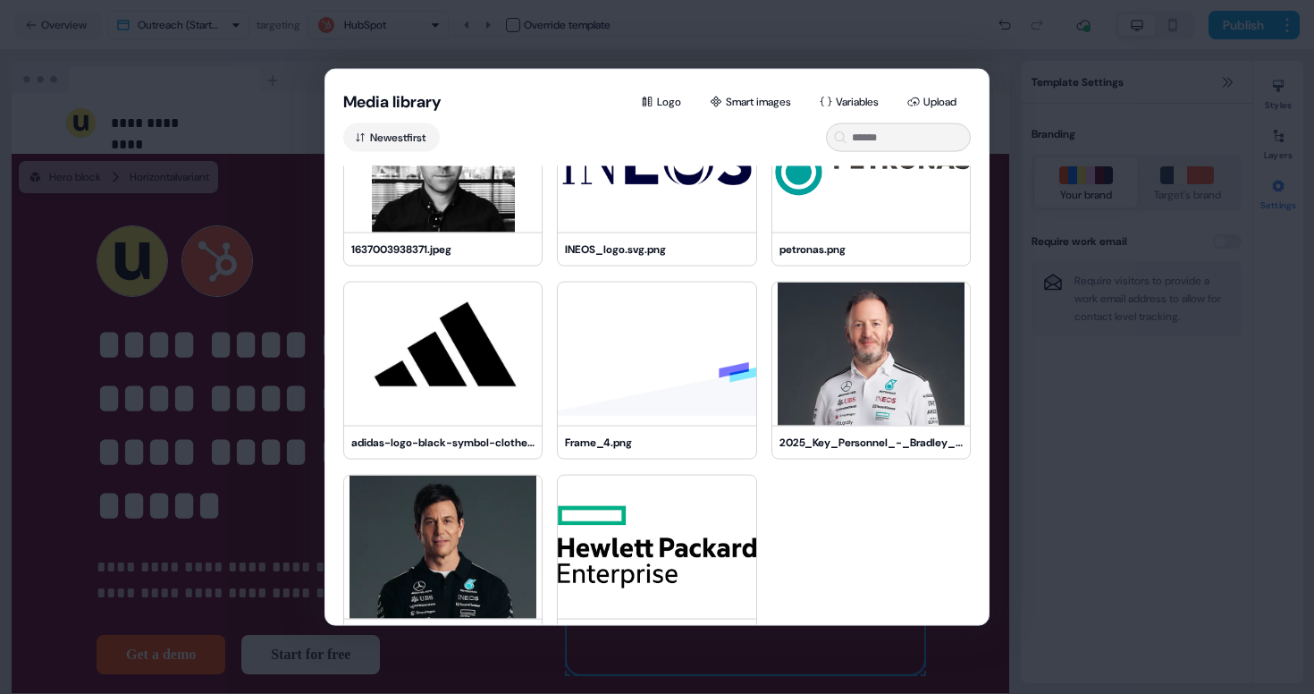
click at [1028, 376] on div "Media library Logo Smart images Variables Upload Newest first Frame_4.png downl…" at bounding box center [657, 347] width 1314 height 694
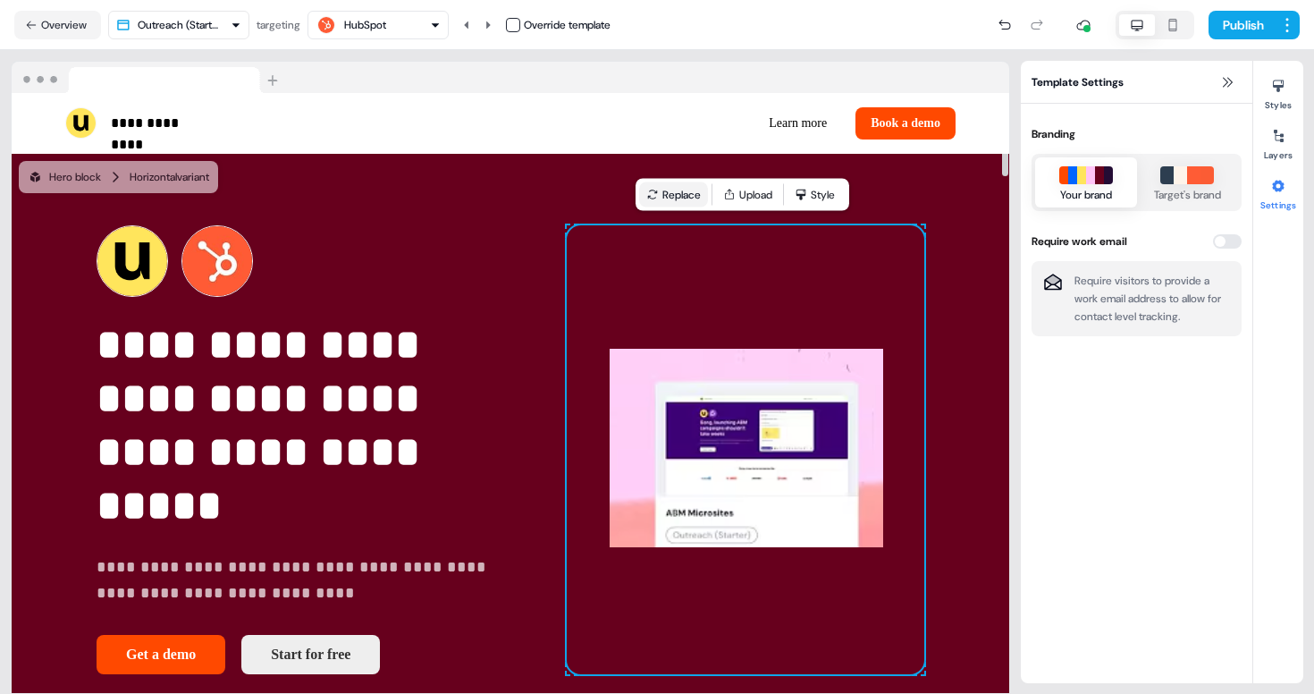
click at [690, 195] on button "Replace" at bounding box center [673, 194] width 69 height 25
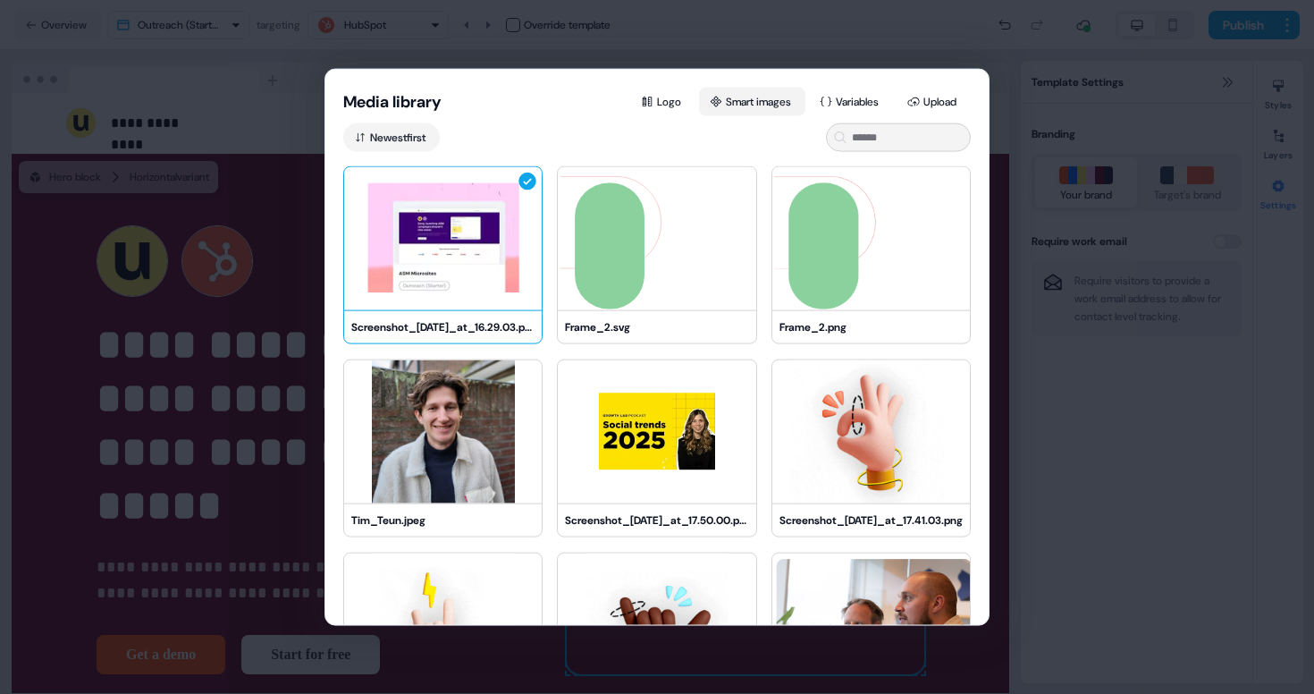
click at [747, 101] on button "Smart images" at bounding box center [752, 102] width 106 height 29
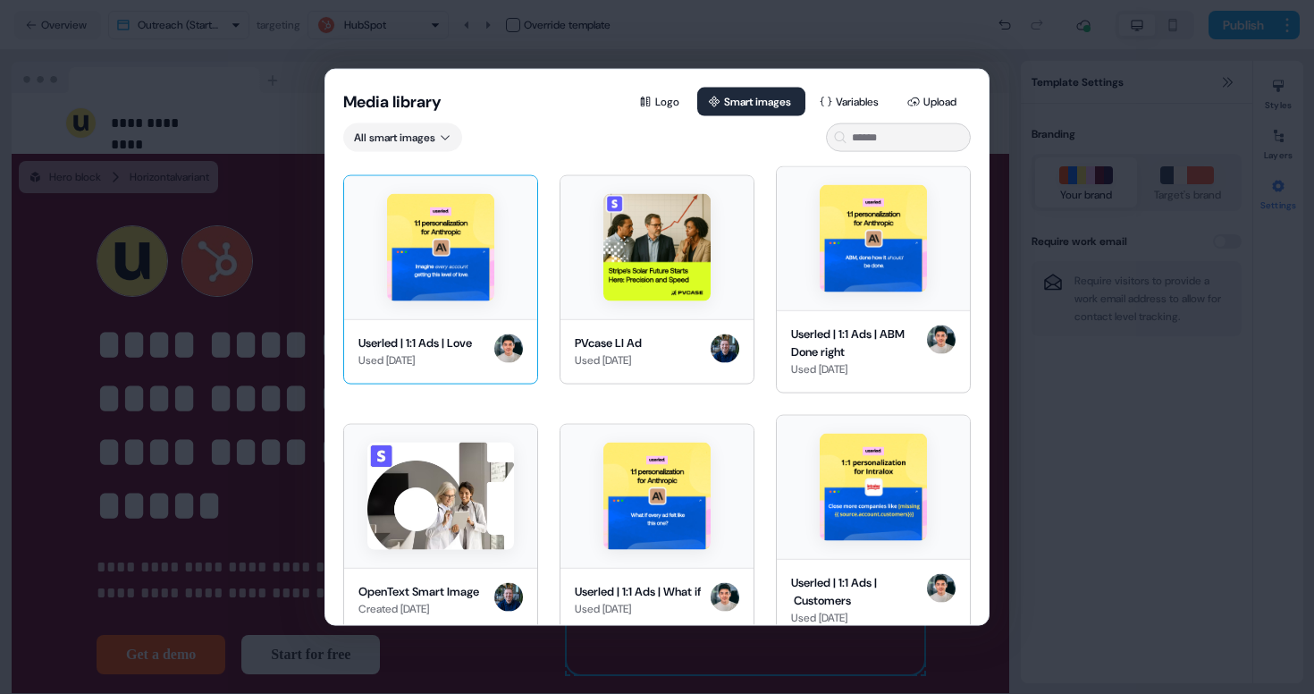
click at [488, 208] on img at bounding box center [440, 246] width 107 height 107
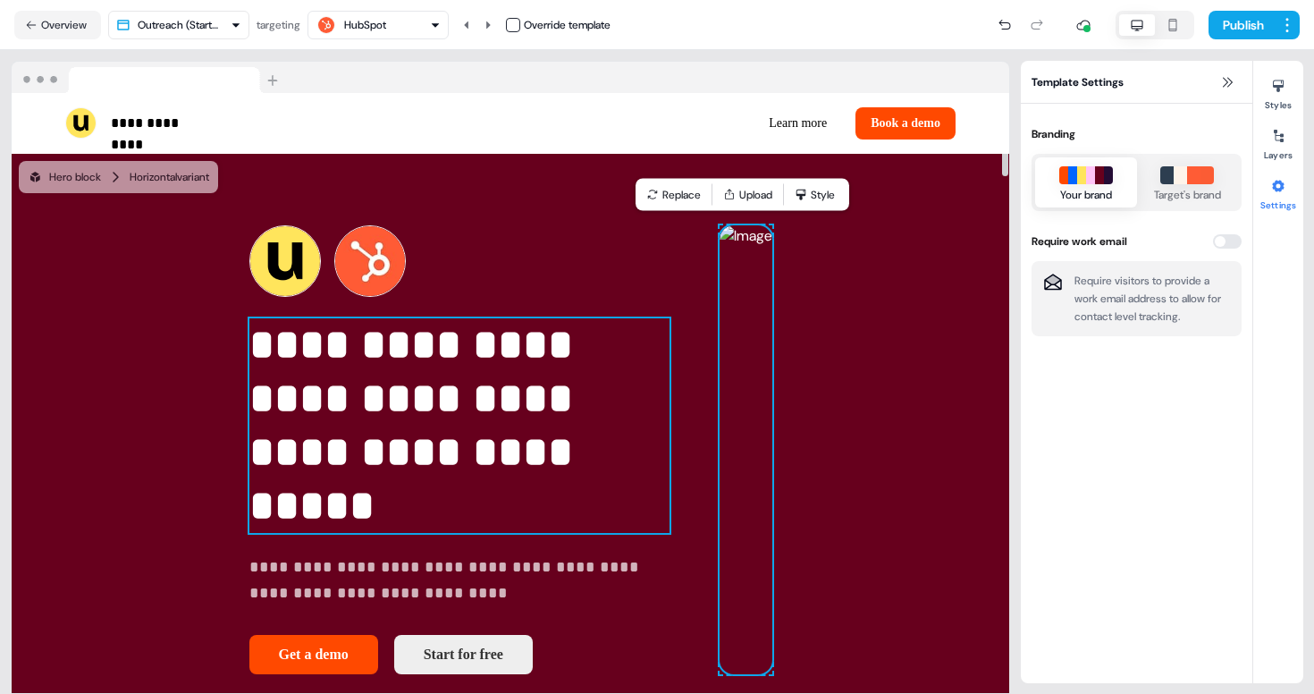
click at [249, 380] on p "**********" at bounding box center [459, 425] width 420 height 215
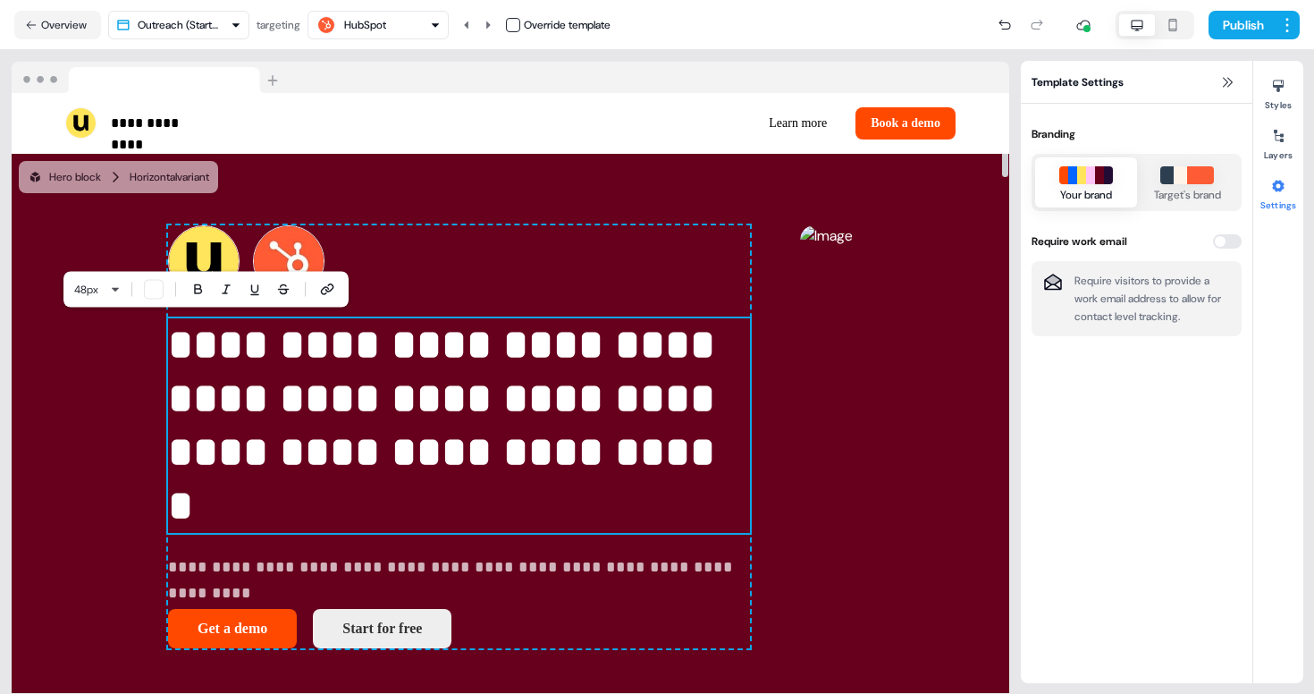
click at [312, 441] on p "**********" at bounding box center [459, 425] width 582 height 215
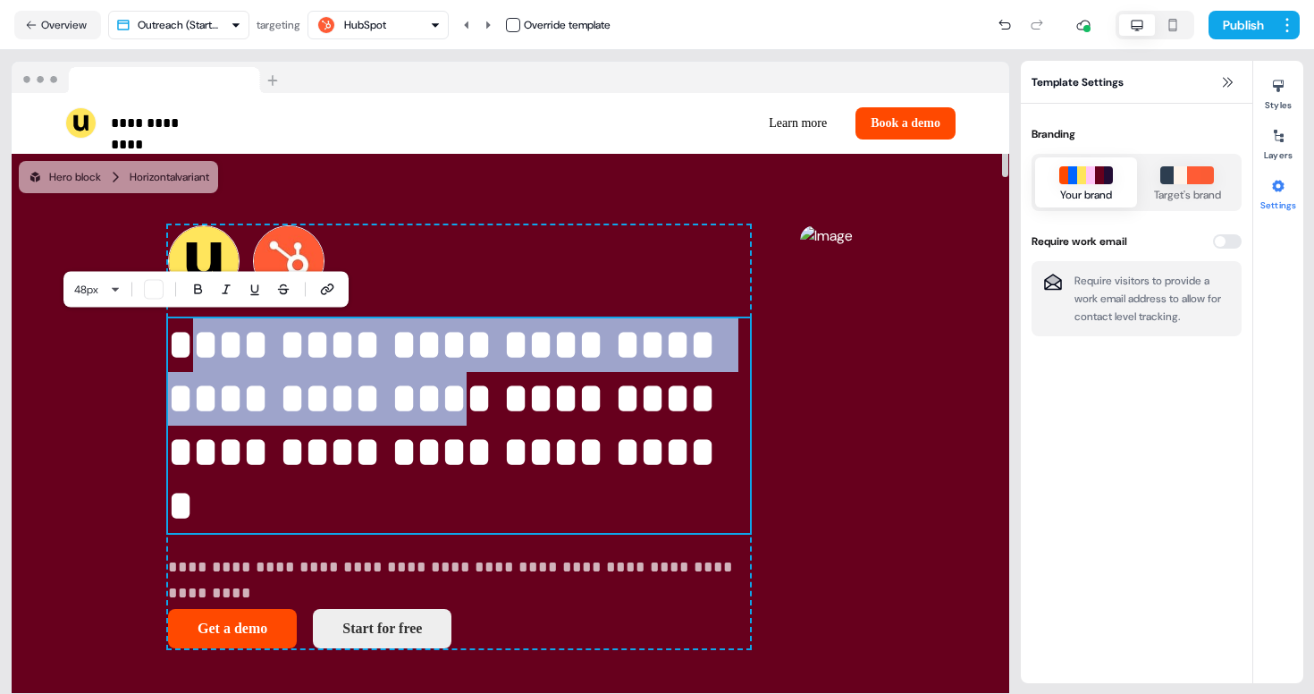
drag, startPoint x: 476, startPoint y: 409, endPoint x: 70, endPoint y: 344, distance: 411.9
click at [168, 344] on p "**********" at bounding box center [459, 425] width 582 height 215
drag, startPoint x: 539, startPoint y: 415, endPoint x: 65, endPoint y: 355, distance: 477.5
click at [168, 355] on p "**********" at bounding box center [459, 425] width 582 height 215
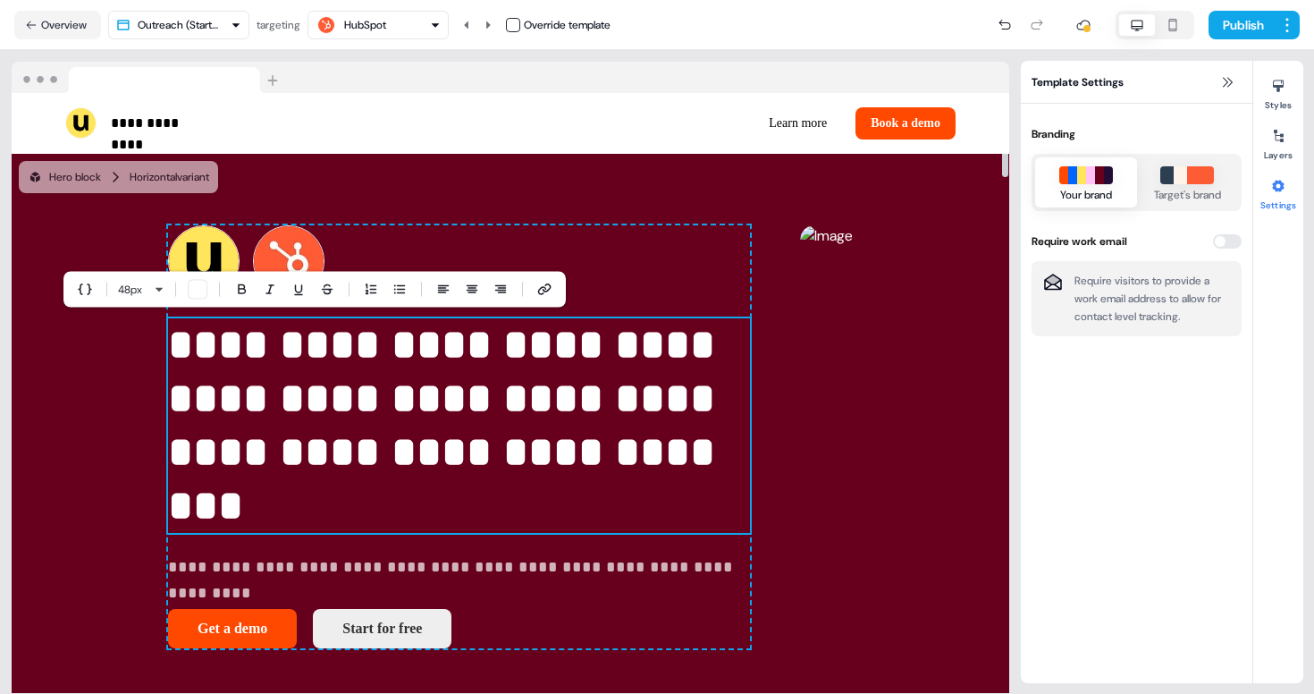
click at [168, 494] on p "**********" at bounding box center [459, 425] width 582 height 215
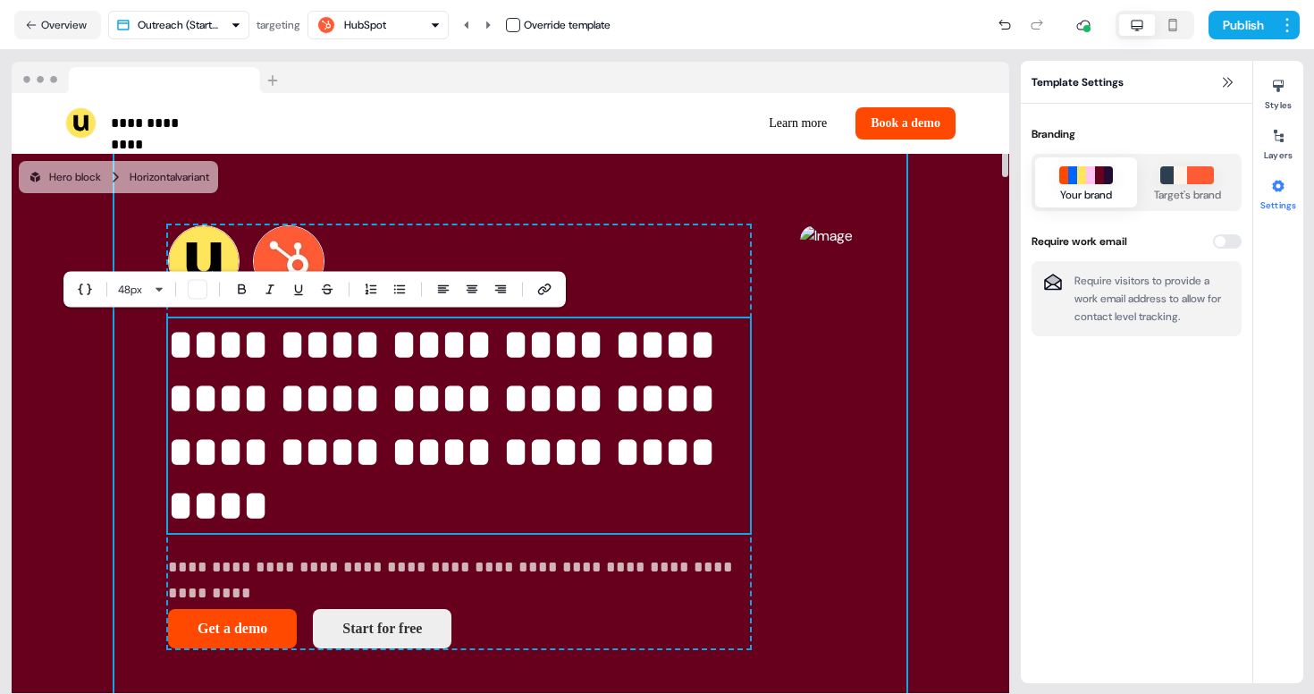
click at [114, 481] on div "**********" at bounding box center [510, 437] width 792 height 566
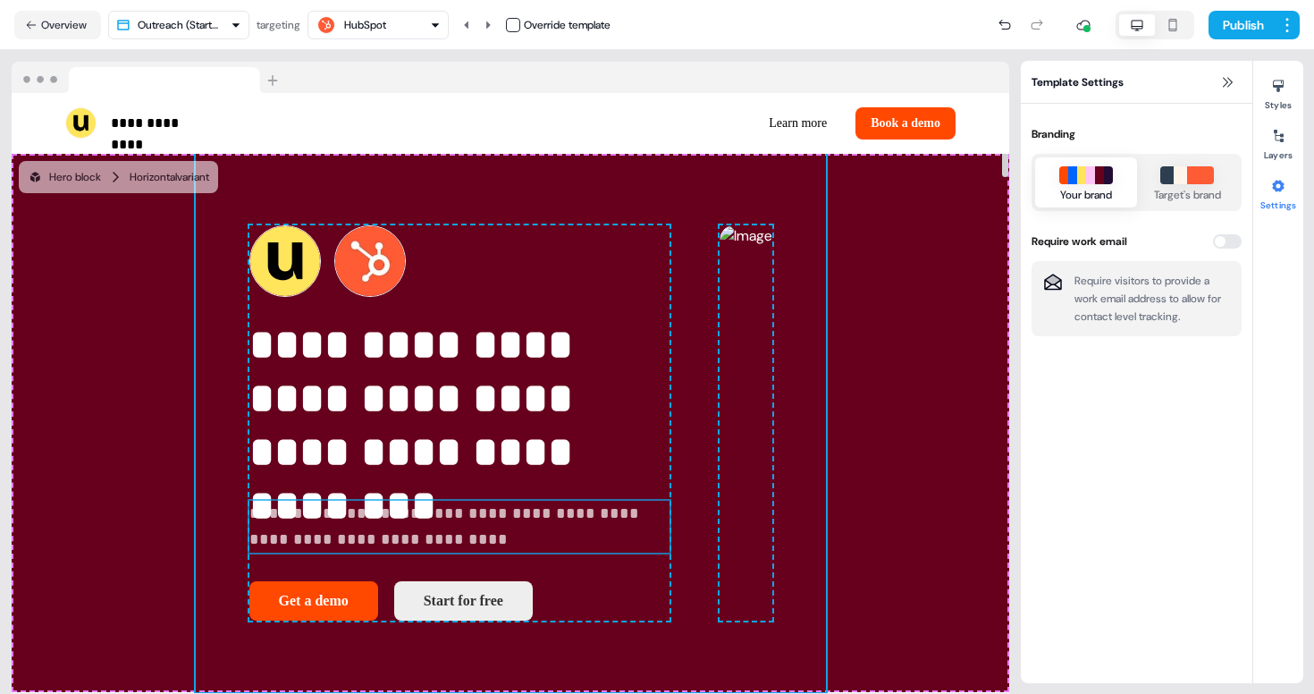
click at [249, 551] on p "**********" at bounding box center [459, 527] width 420 height 53
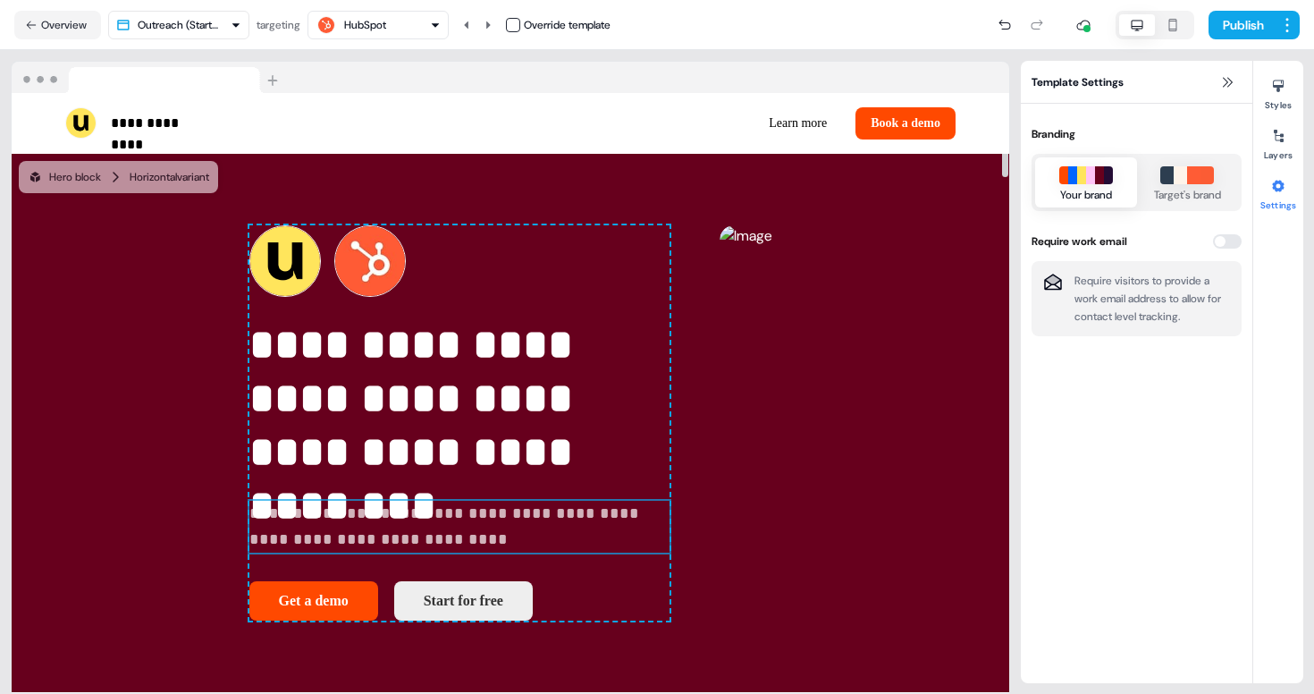
click at [249, 551] on p "**********" at bounding box center [459, 527] width 420 height 53
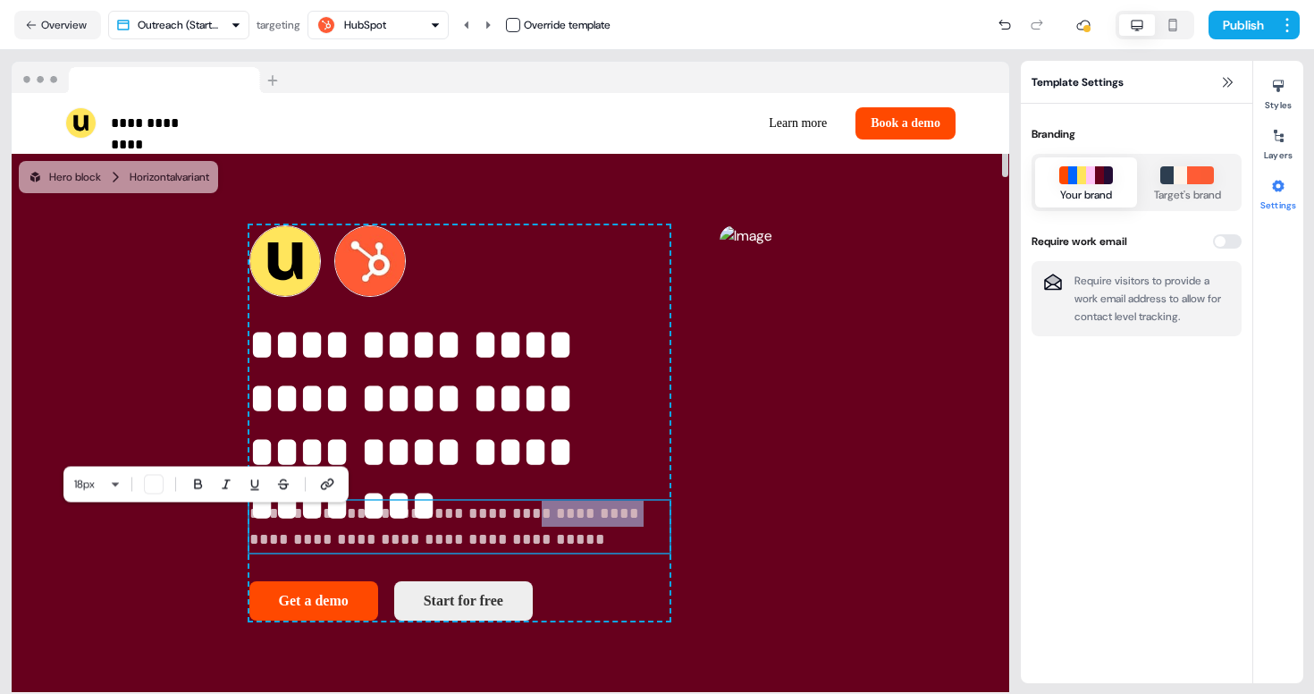
drag, startPoint x: 282, startPoint y: 530, endPoint x: 377, endPoint y: 532, distance: 95.7
click at [377, 532] on p "**********" at bounding box center [459, 527] width 420 height 53
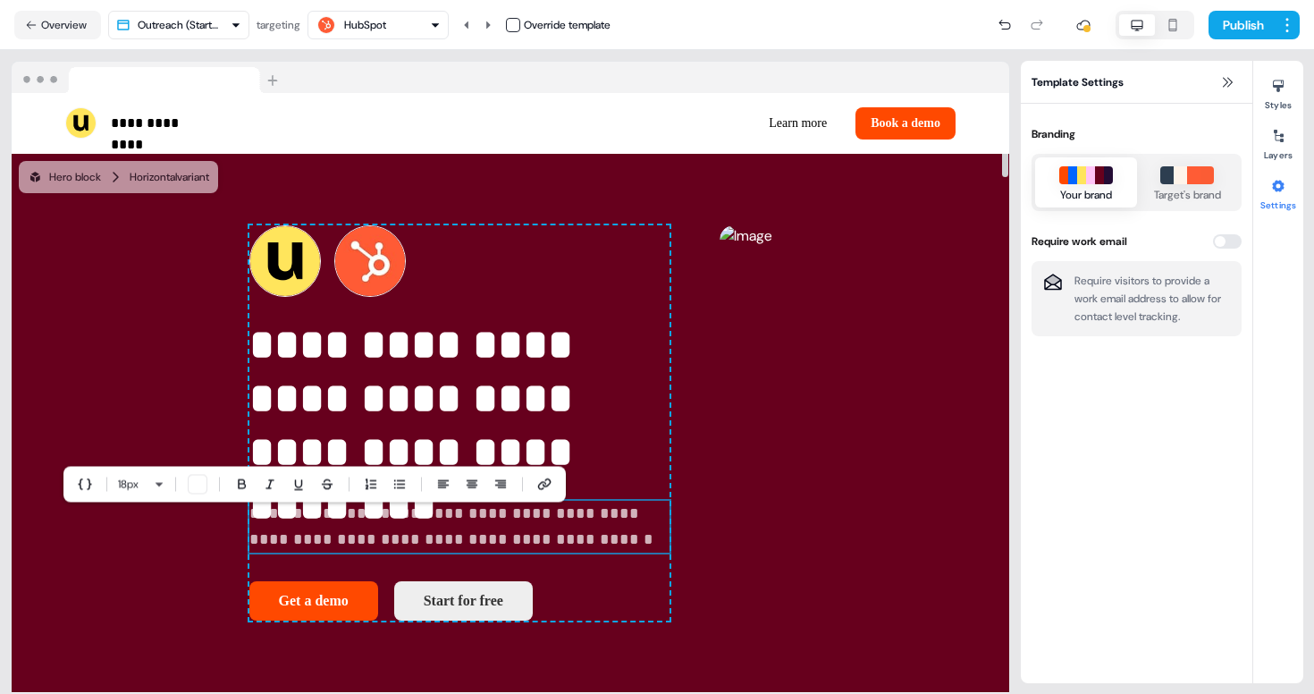
click at [395, 553] on p "**********" at bounding box center [459, 527] width 420 height 53
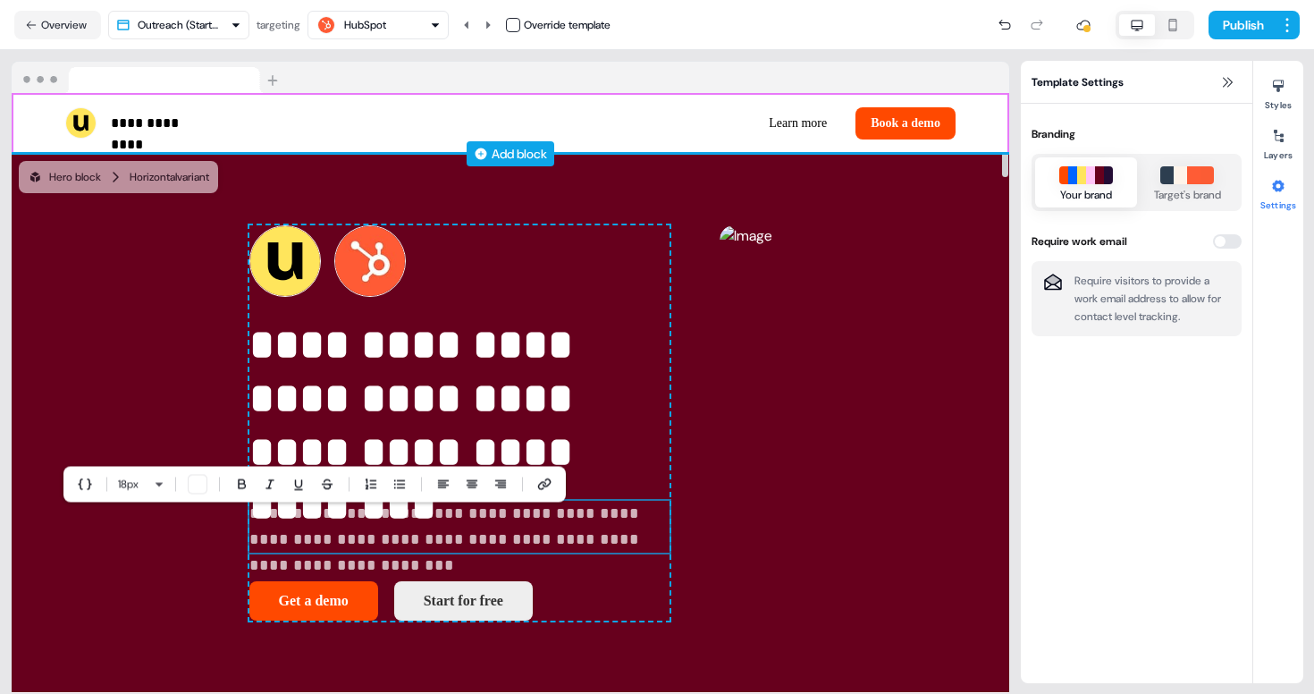
click at [560, 149] on div "Add block" at bounding box center [510, 154] width 997 height 18
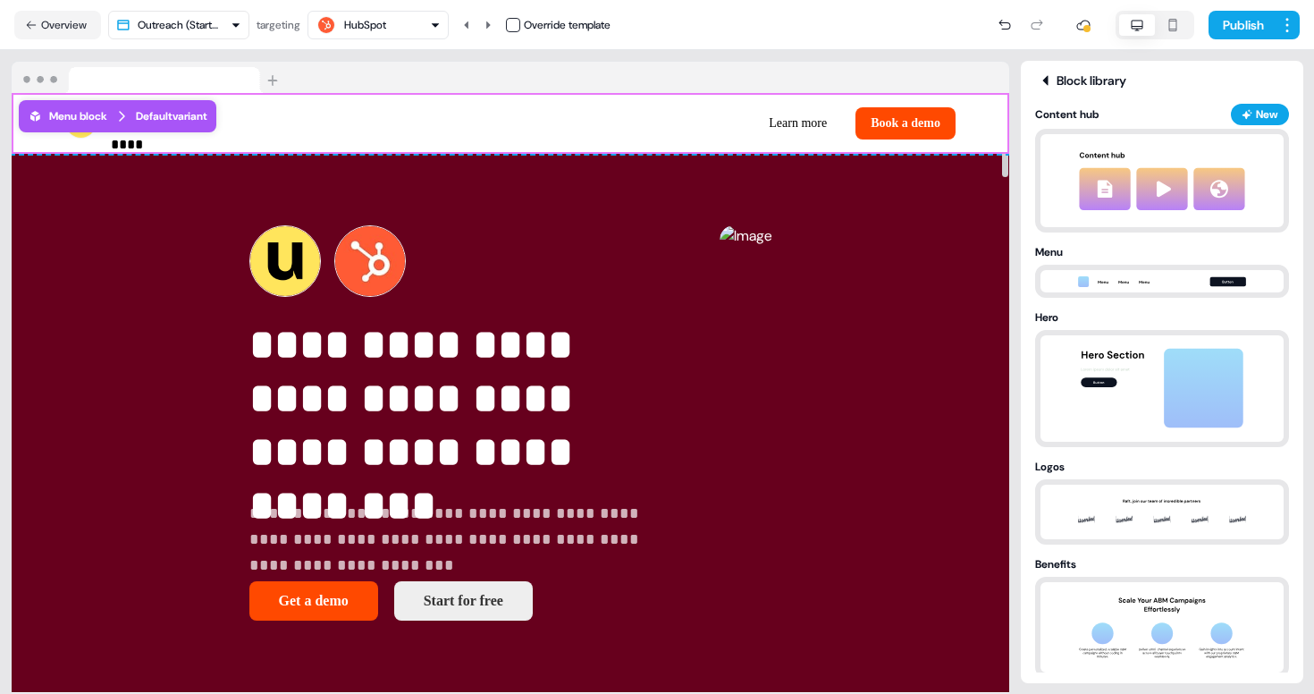
click at [706, 91] on div at bounding box center [510, 78] width 997 height 32
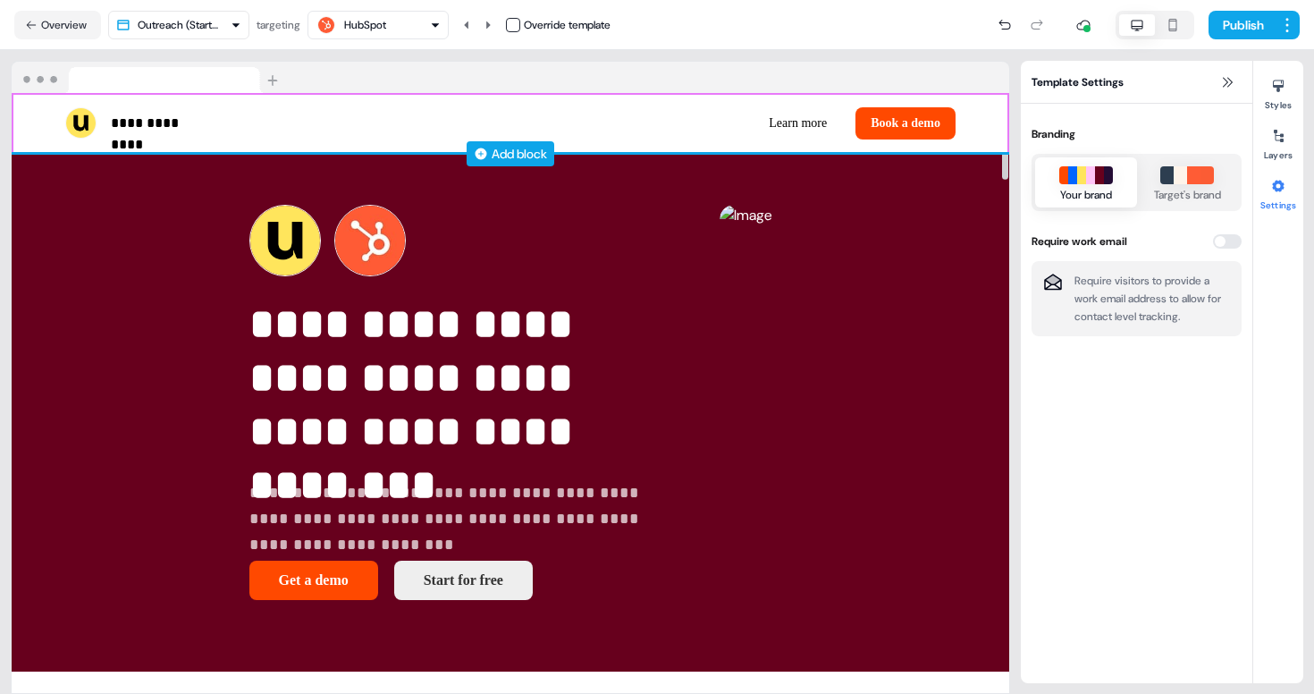
scroll to position [18, 0]
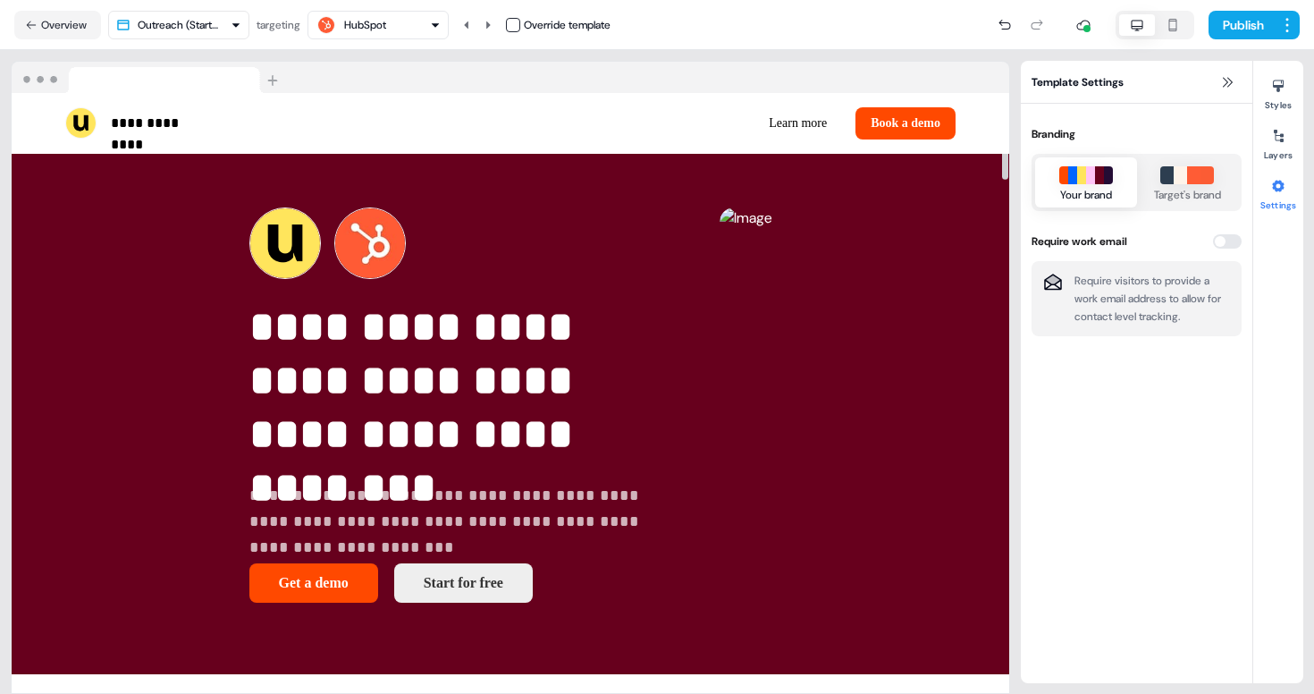
click at [1138, 434] on div "Template Settings Branding Your brand Target's brand Require work email Require…" at bounding box center [1136, 372] width 231 height 622
click at [76, 25] on button "Overview" at bounding box center [57, 25] width 87 height 29
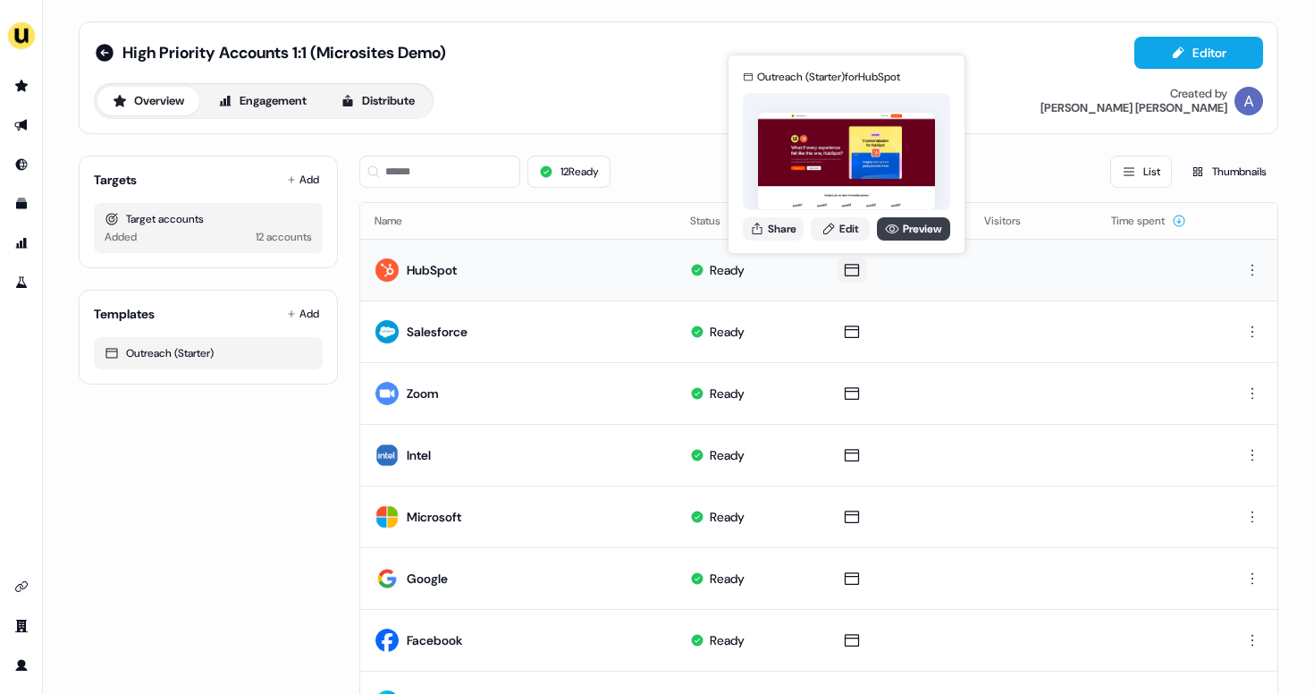
click at [888, 227] on icon at bounding box center [892, 229] width 14 height 14
click at [839, 229] on link "Edit" at bounding box center [840, 228] width 59 height 23
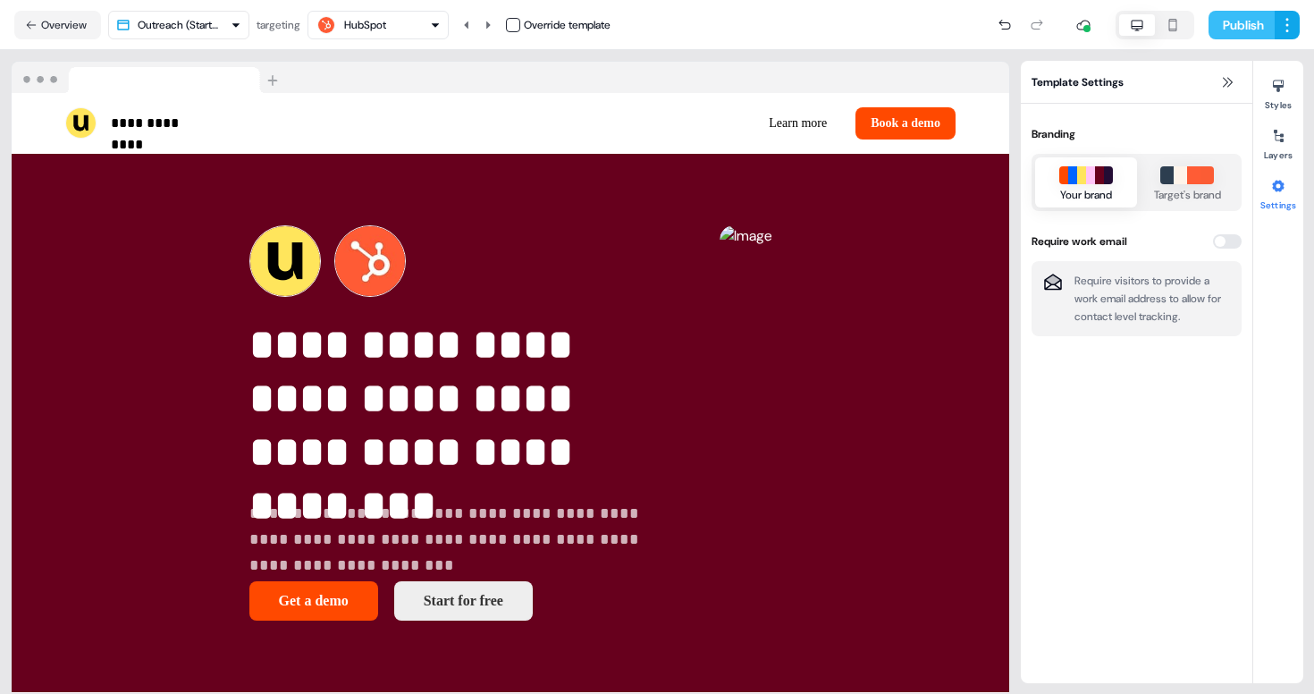
click at [1230, 19] on button "Publish" at bounding box center [1241, 25] width 66 height 29
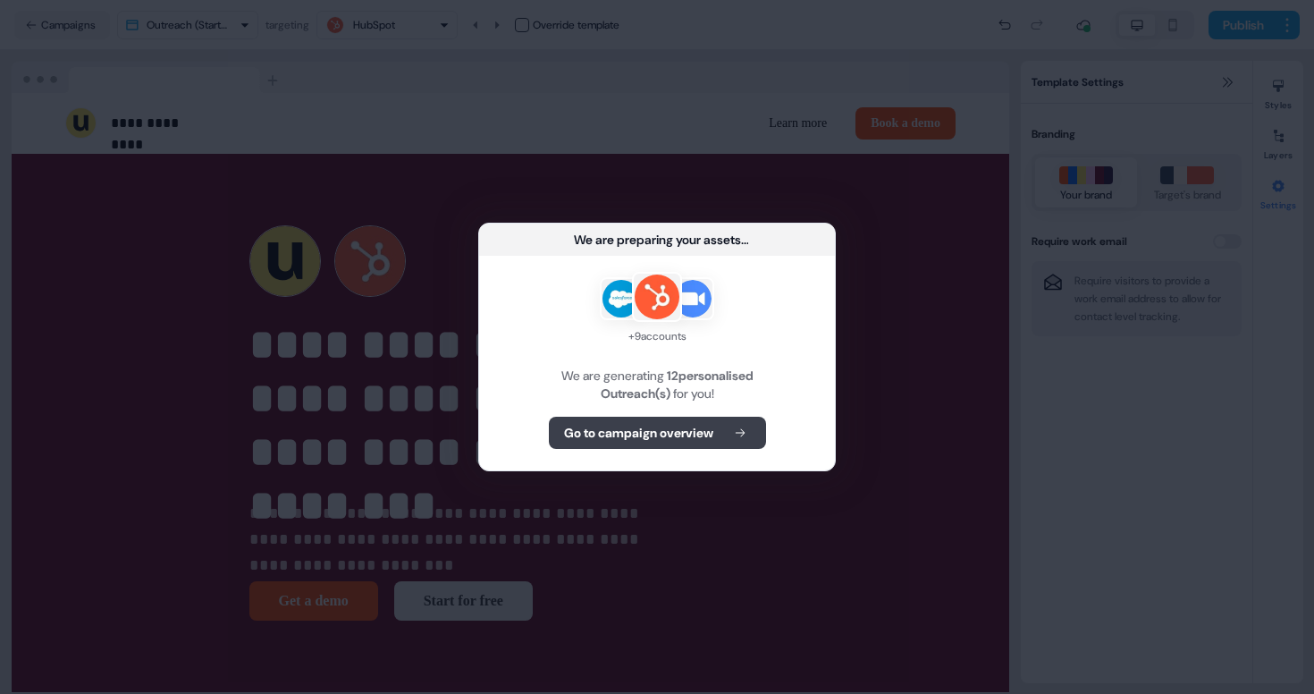
click at [612, 438] on b "Go to campaign overview" at bounding box center [638, 433] width 149 height 18
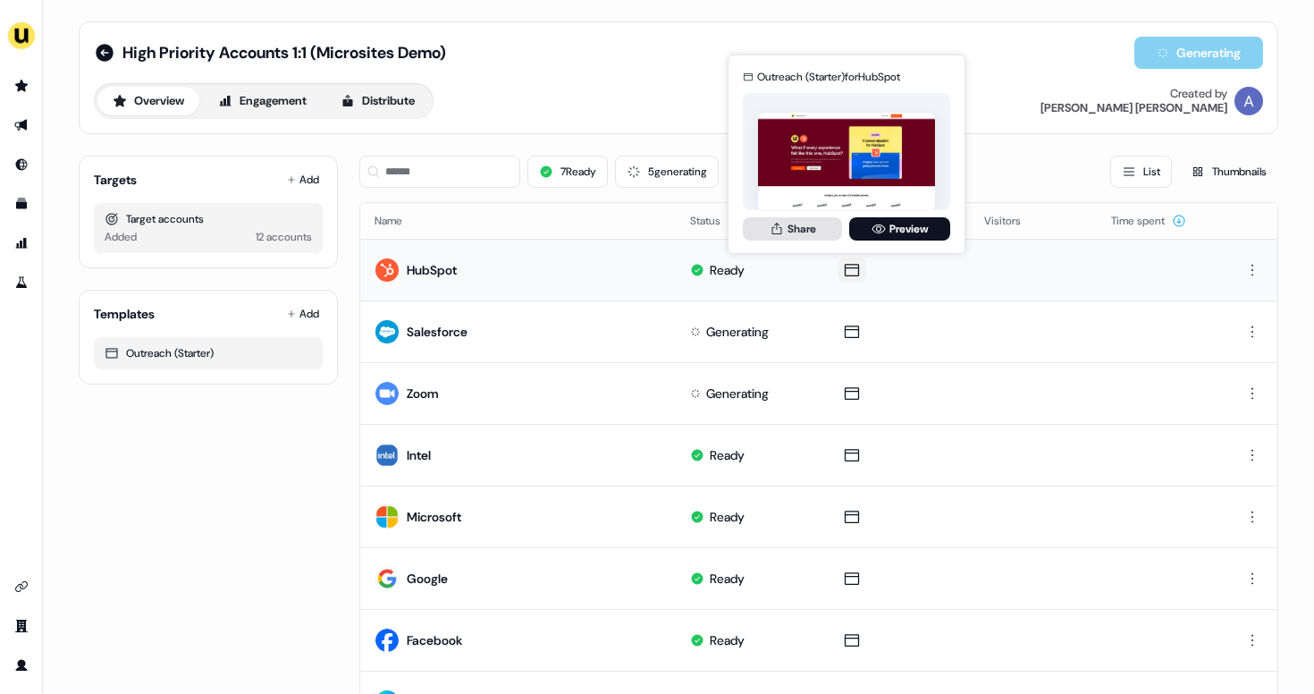
click at [819, 233] on button "Share" at bounding box center [792, 228] width 99 height 23
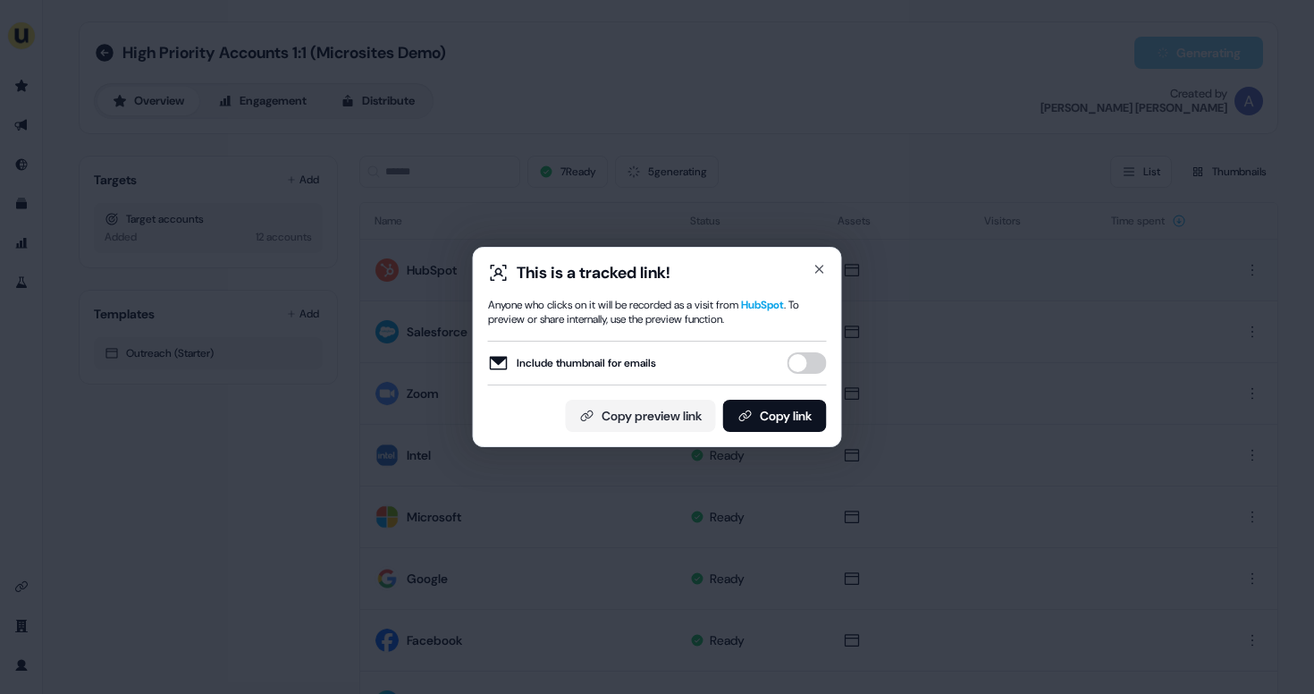
click at [806, 366] on button "Include thumbnail for emails" at bounding box center [806, 362] width 39 height 21
click at [801, 408] on button "Copy link" at bounding box center [775, 416] width 104 height 32
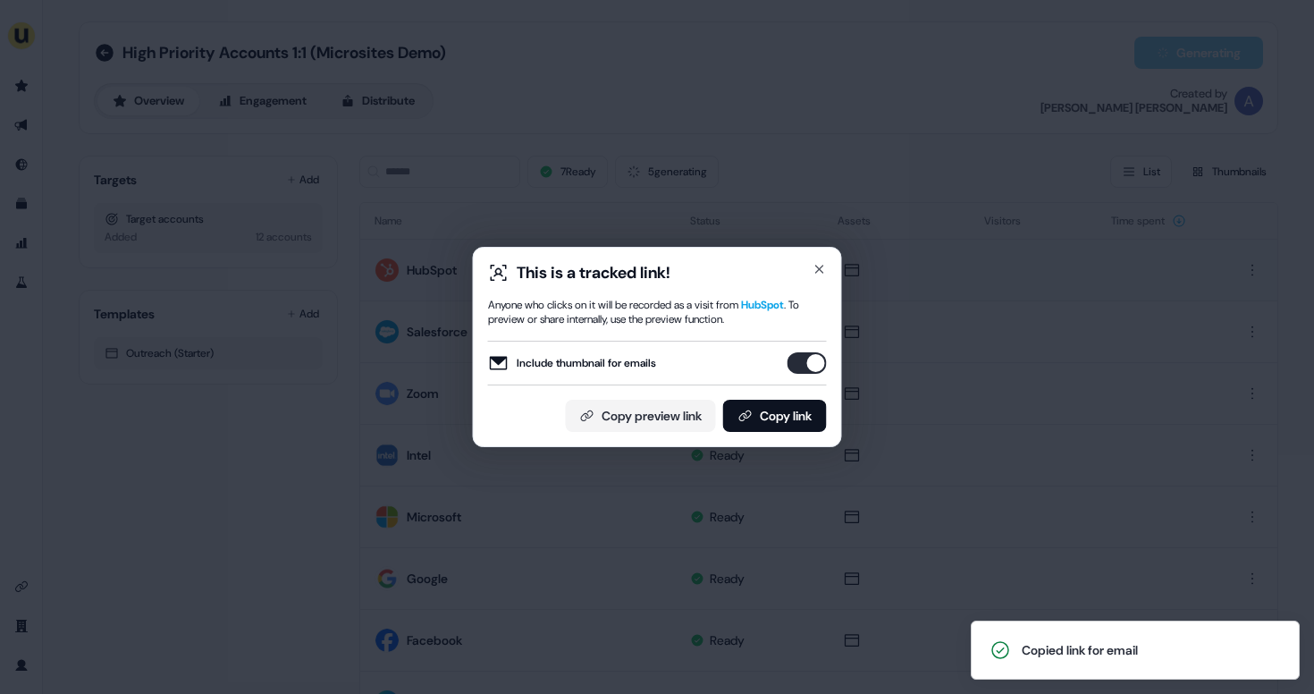
click at [969, 367] on div "This is a tracked link! Anyone who clicks on it will be recorded as a visit fro…" at bounding box center [657, 347] width 1314 height 694
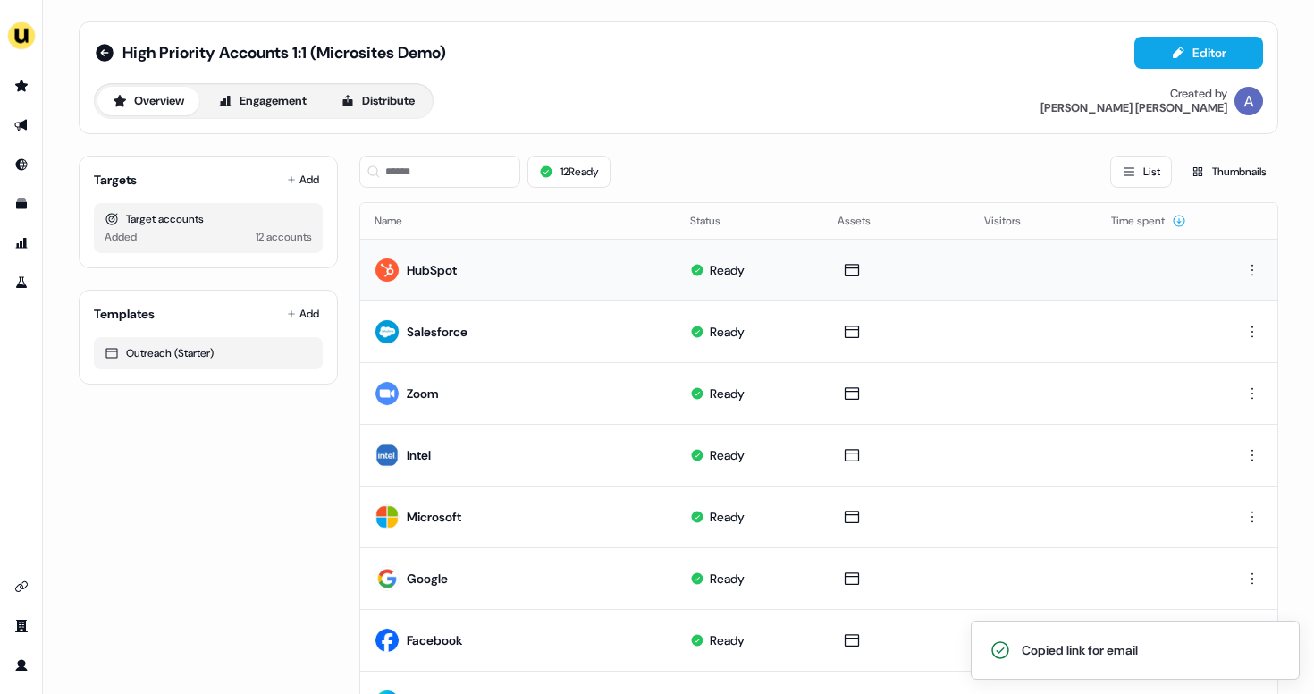
click at [568, 265] on td "HubSpot" at bounding box center [518, 270] width 316 height 62
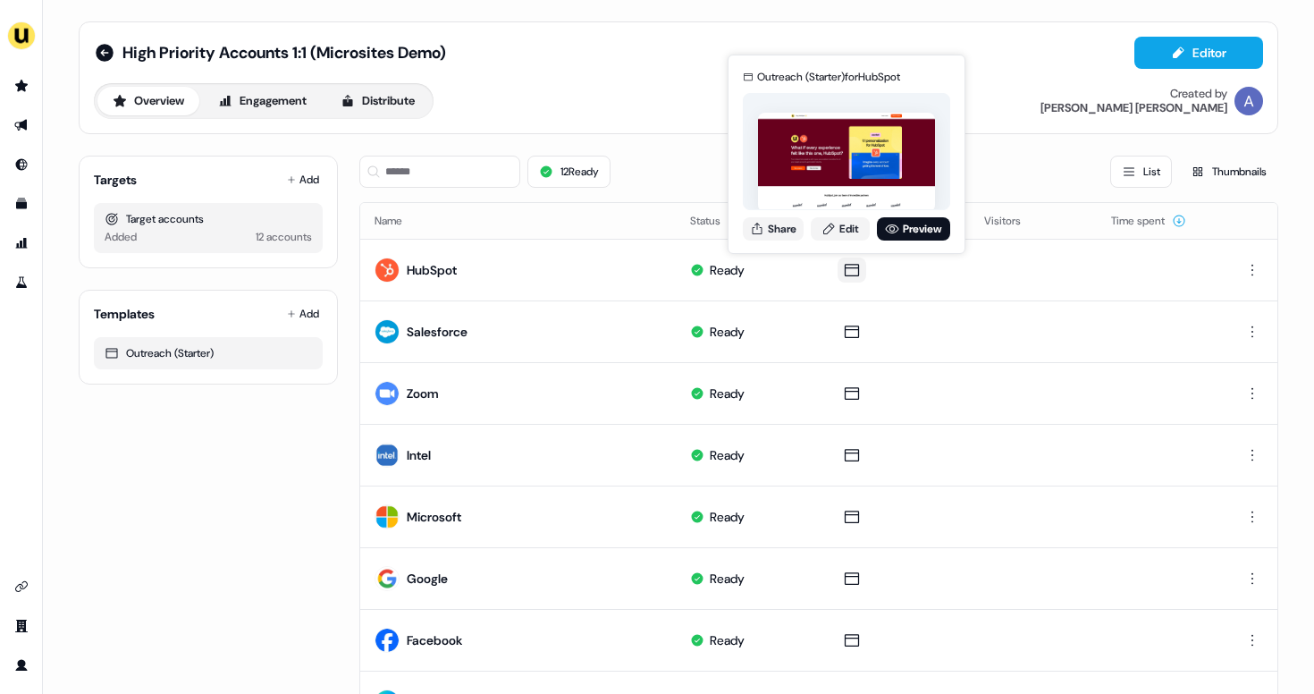
click at [847, 264] on icon at bounding box center [852, 270] width 14 height 13
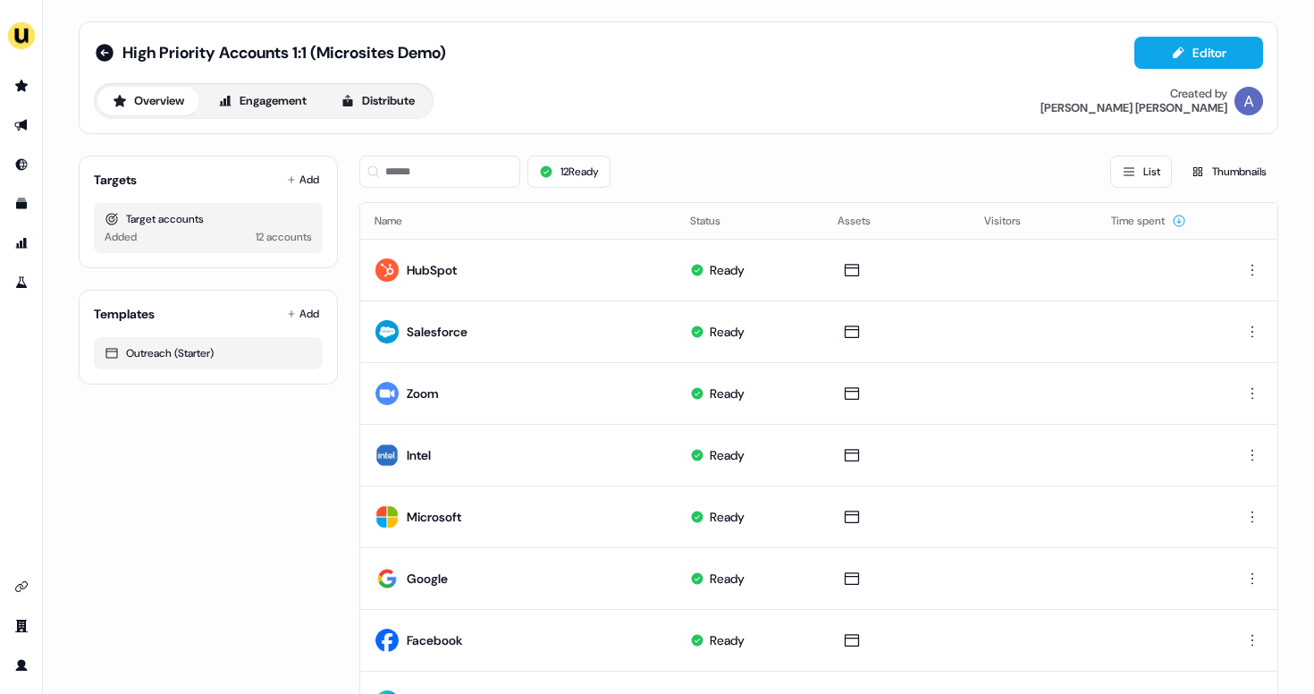
click at [726, 296] on td "Ready" at bounding box center [749, 270] width 147 height 62
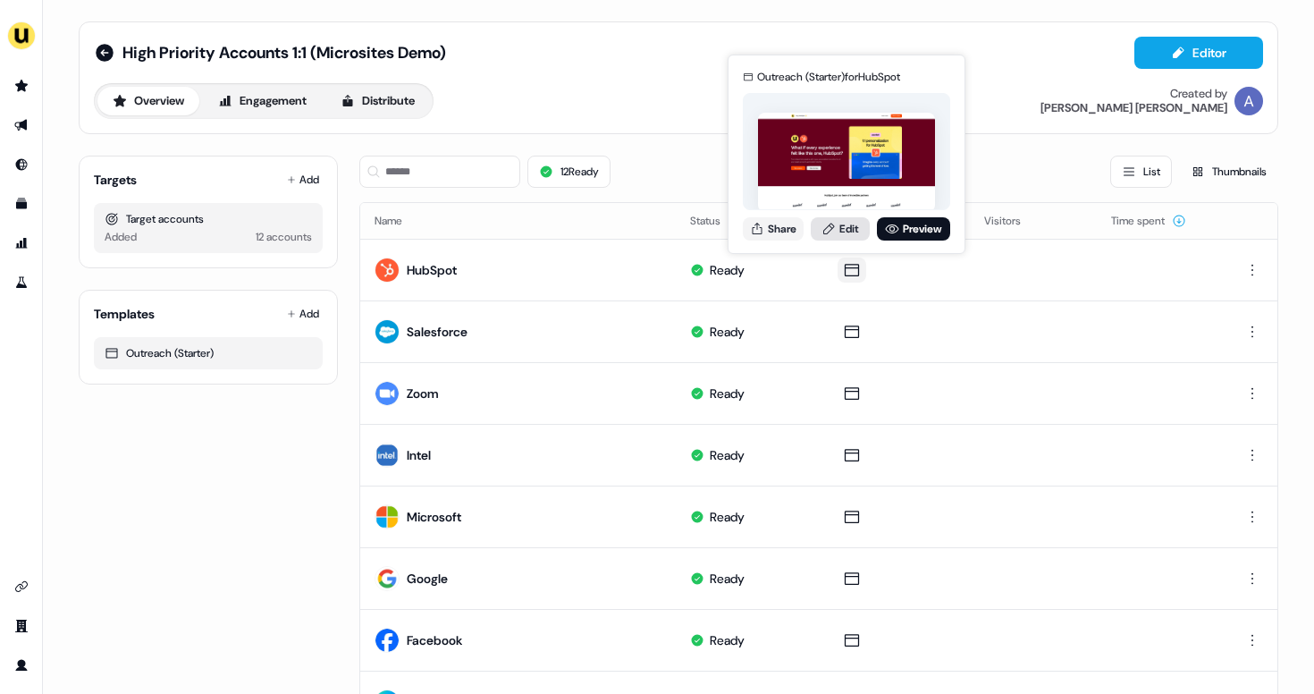
click at [841, 220] on link "Edit" at bounding box center [840, 228] width 59 height 23
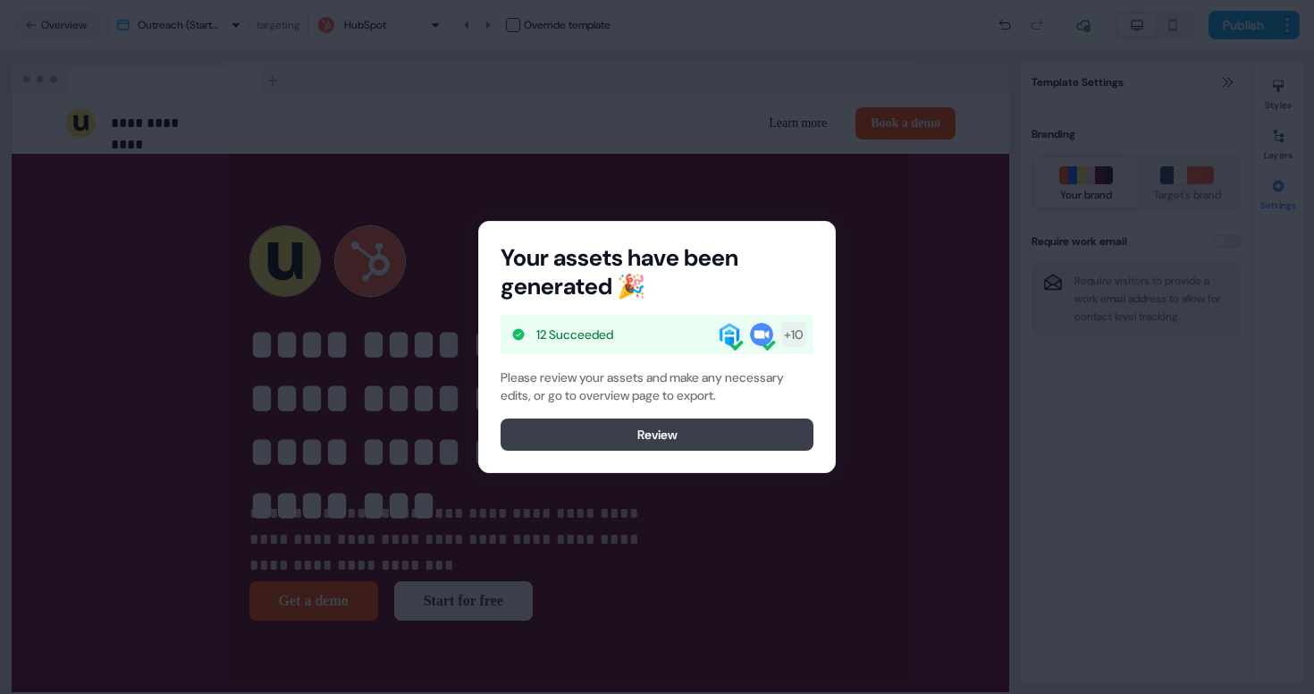
click at [665, 441] on button "Review" at bounding box center [657, 434] width 313 height 32
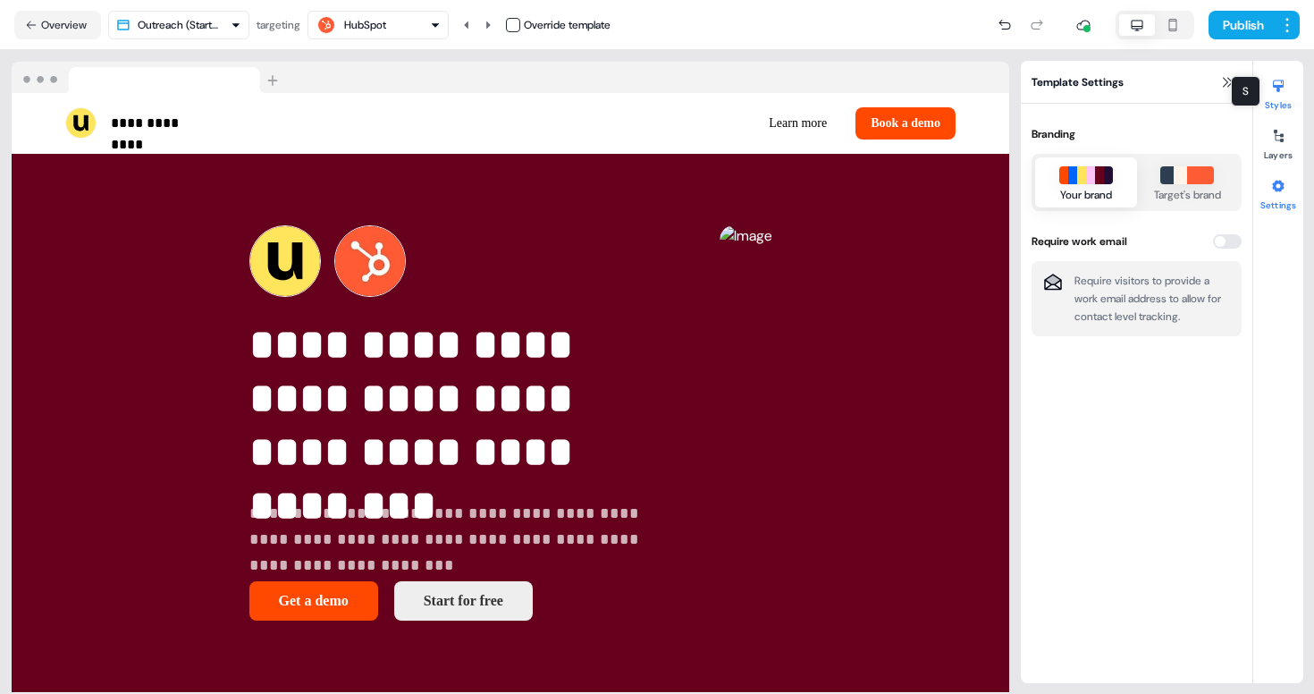
click at [1294, 101] on button "Styles" at bounding box center [1278, 91] width 50 height 39
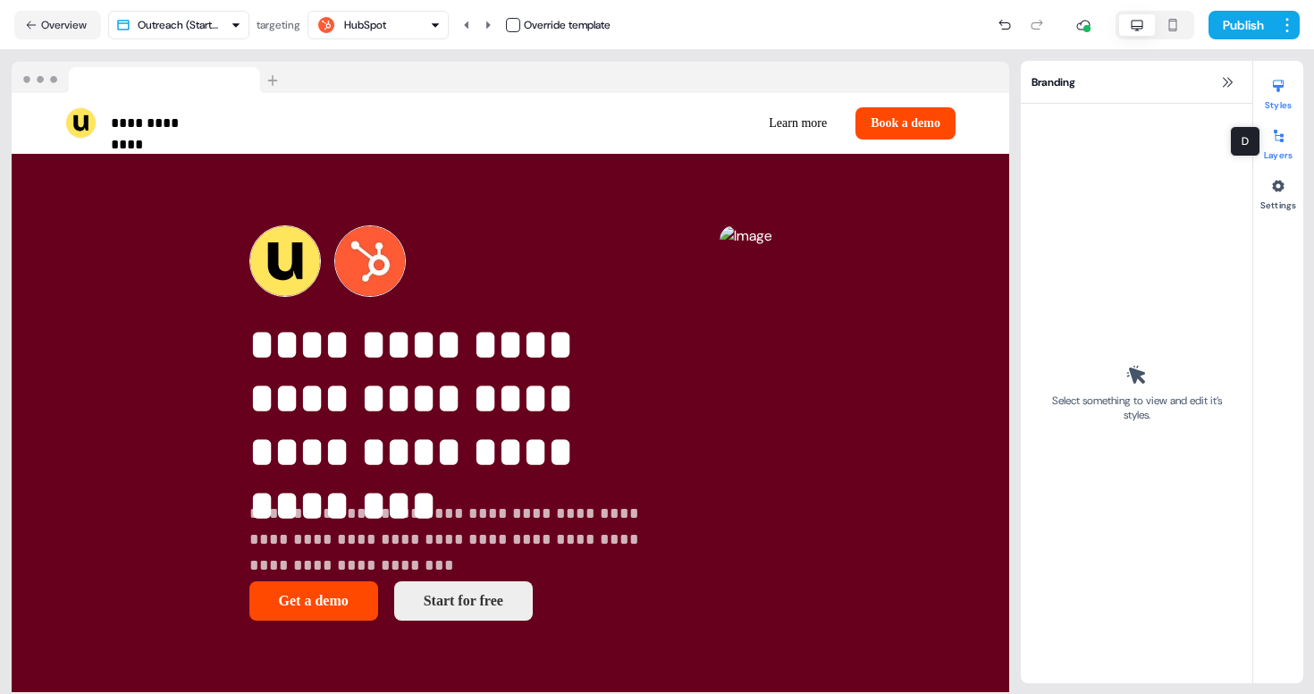
click at [1280, 135] on icon at bounding box center [1279, 136] width 10 height 13
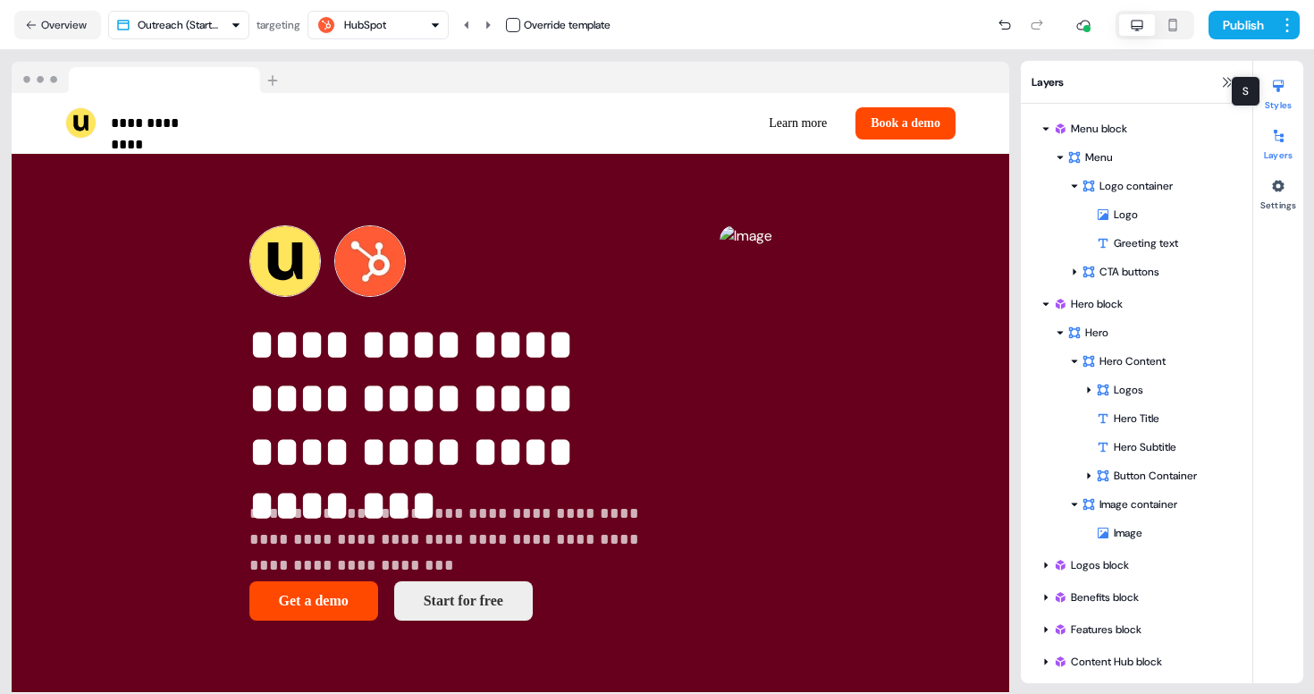
click at [1279, 92] on icon at bounding box center [1278, 86] width 14 height 14
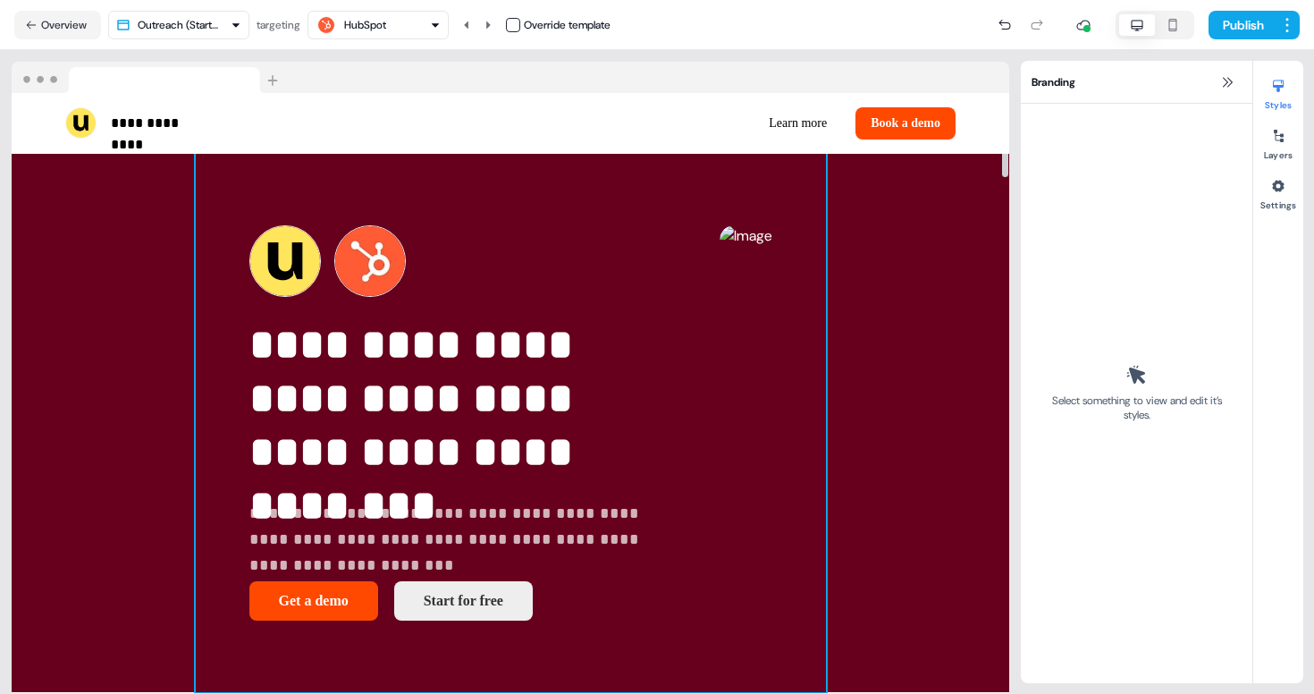
click at [493, 367] on div "**********" at bounding box center [511, 423] width 630 height 539
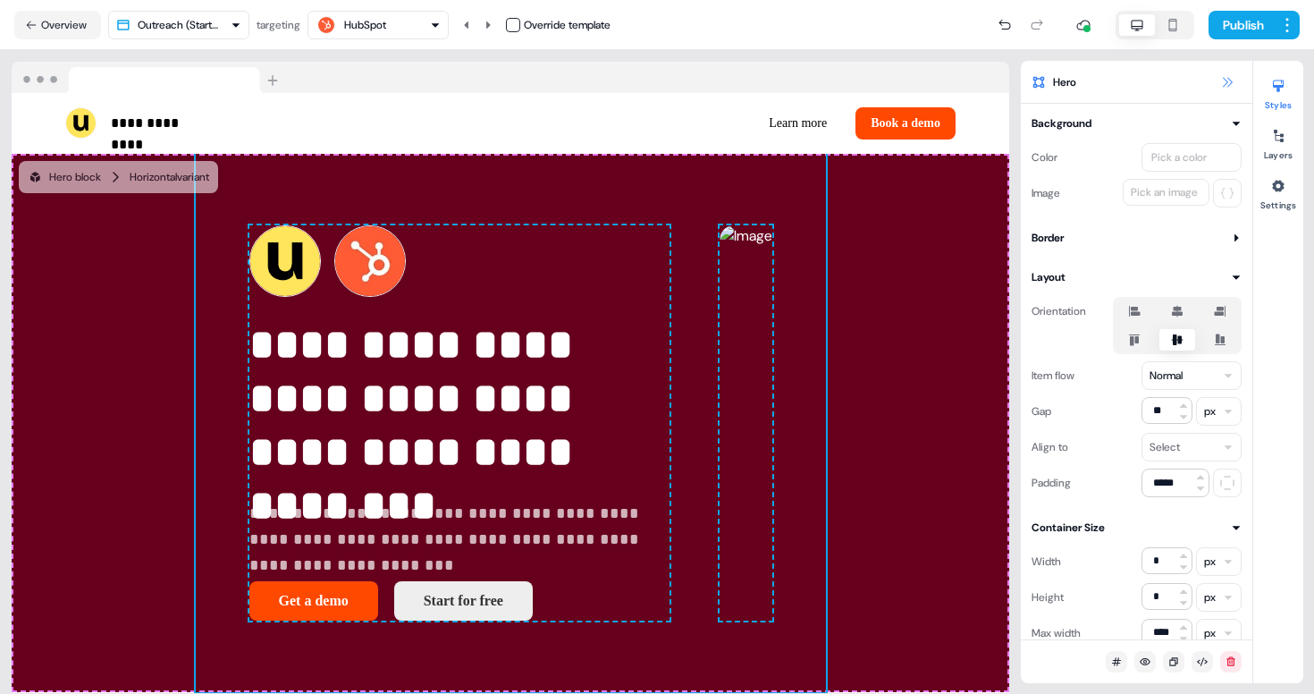
click at [1233, 79] on icon at bounding box center [1227, 82] width 14 height 14
click at [1232, 80] on icon at bounding box center [1227, 82] width 14 height 14
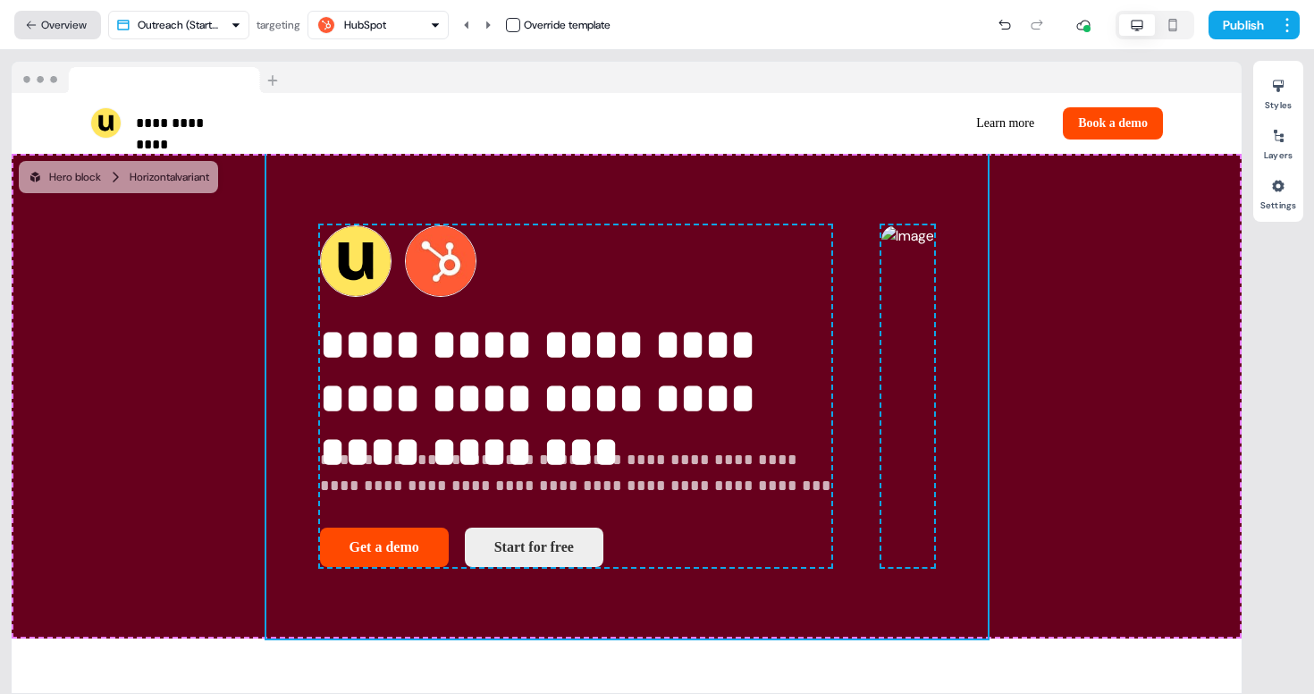
click at [40, 37] on button "Overview" at bounding box center [57, 25] width 87 height 29
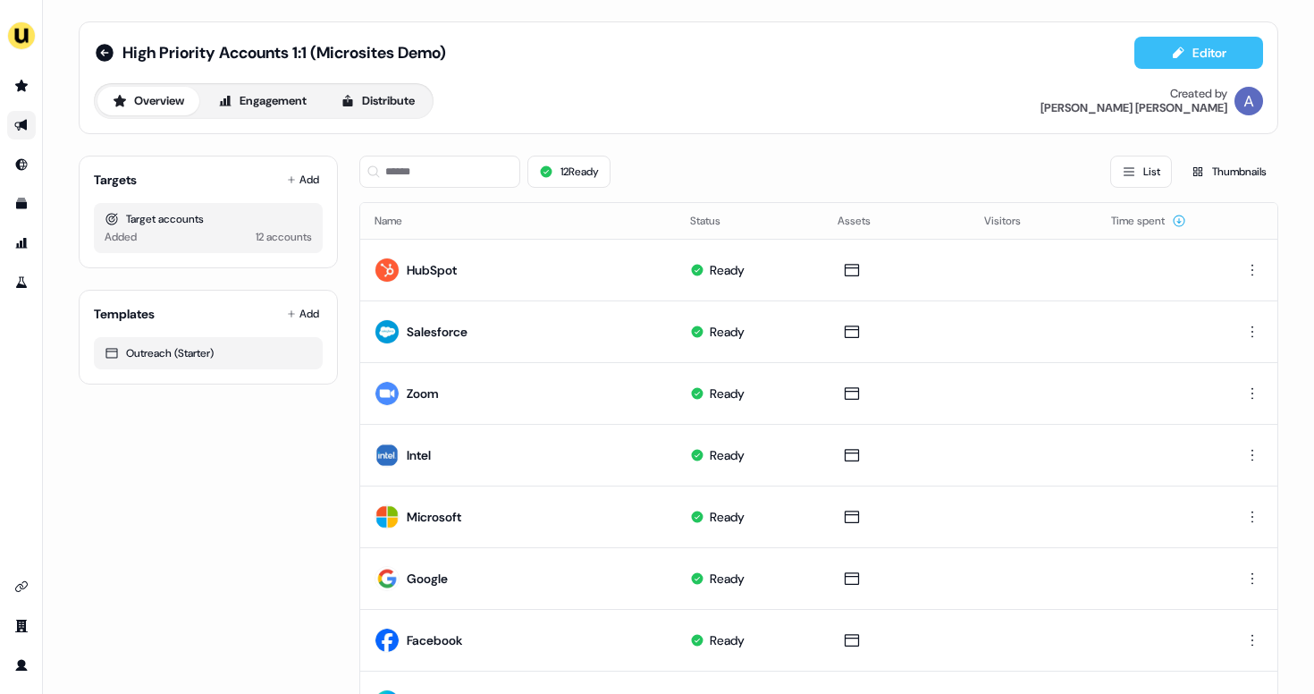
click at [1171, 49] on icon at bounding box center [1178, 53] width 14 height 14
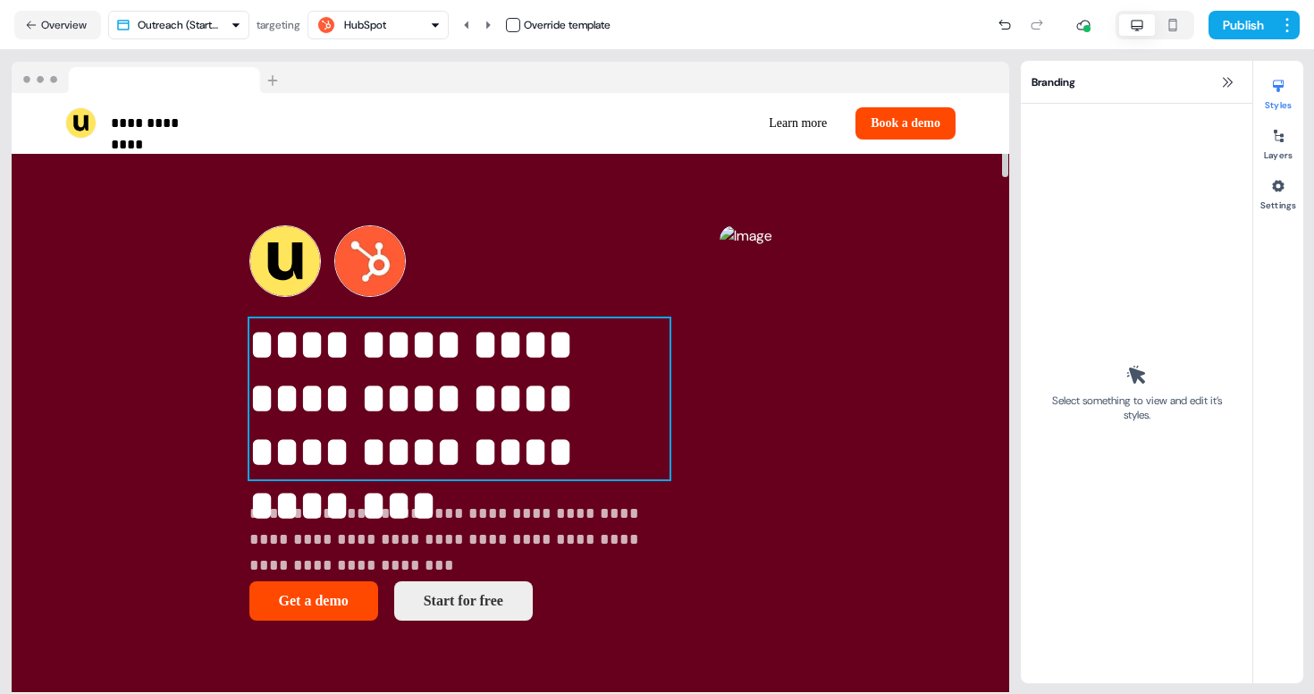
click at [395, 366] on p "**********" at bounding box center [459, 398] width 420 height 161
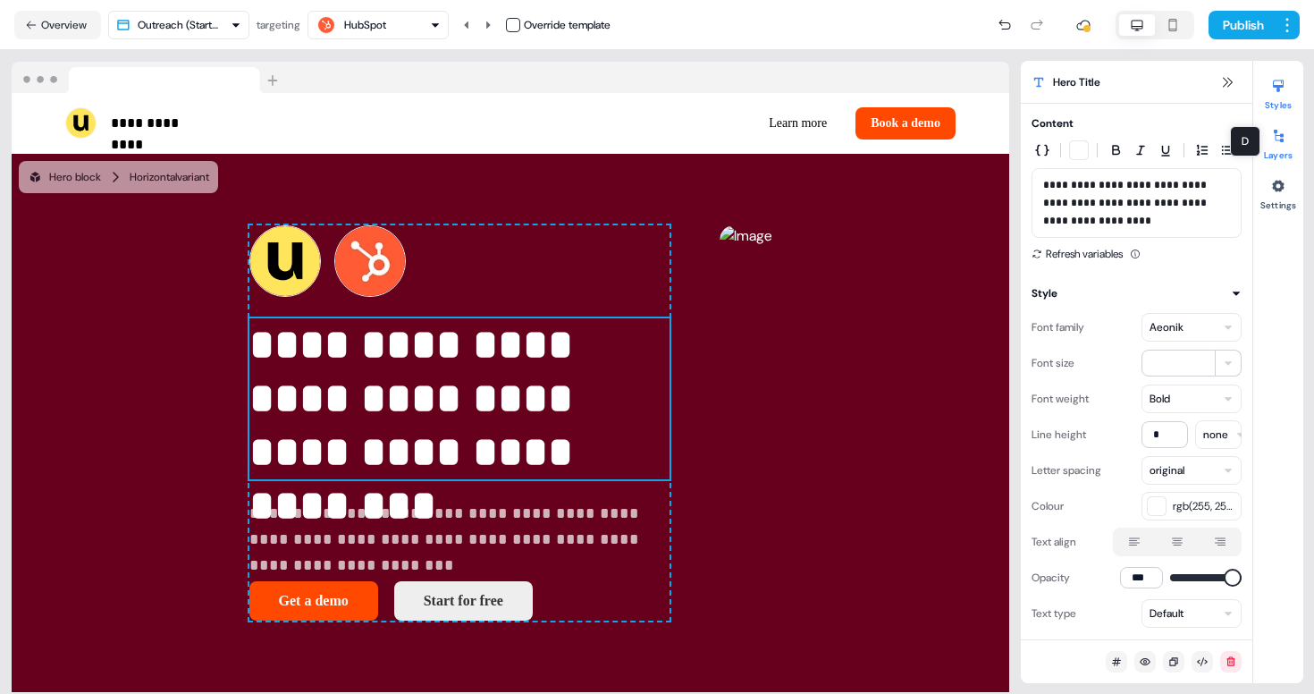
click at [1270, 134] on div at bounding box center [1278, 136] width 29 height 29
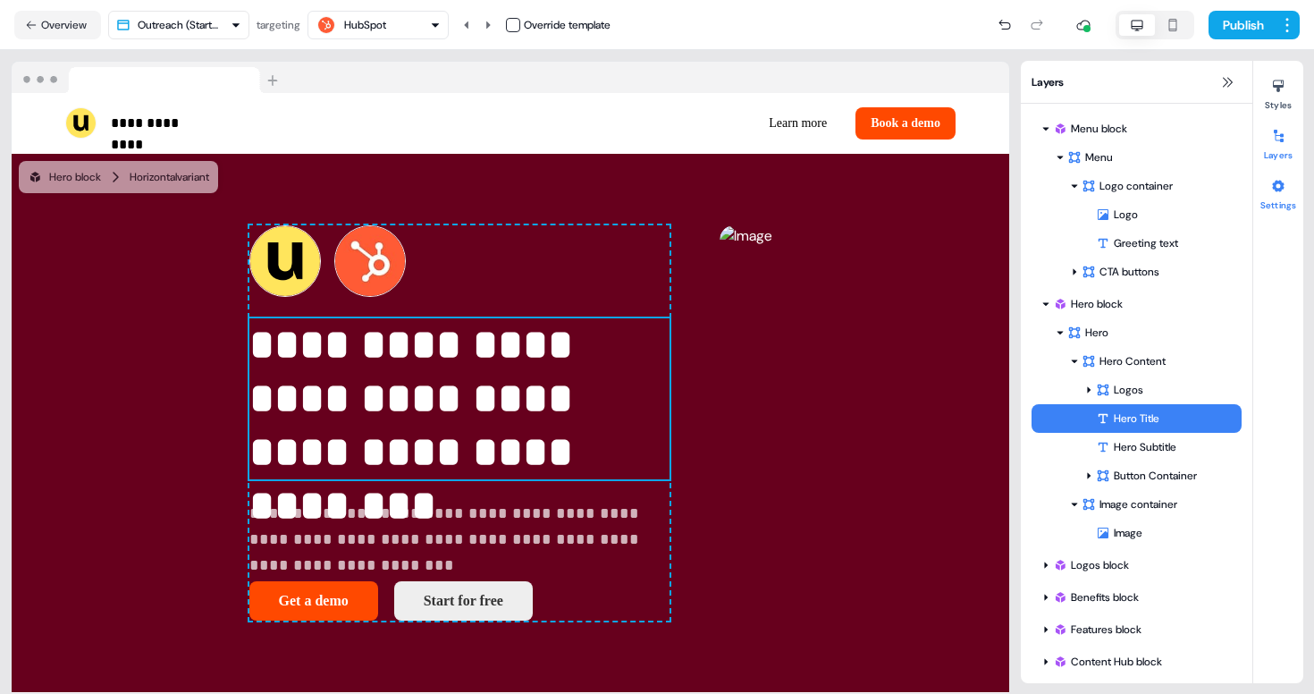
click at [1284, 192] on icon at bounding box center [1278, 186] width 14 height 14
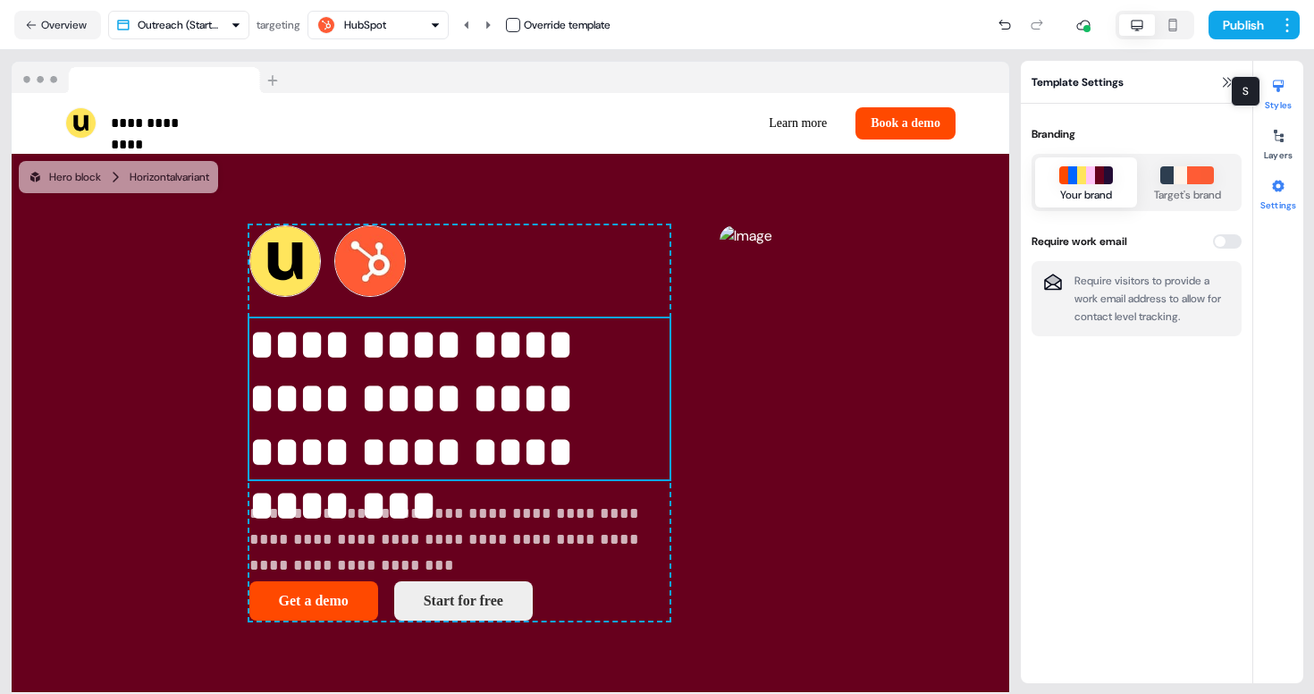
click at [1279, 107] on button "Styles" at bounding box center [1278, 91] width 50 height 39
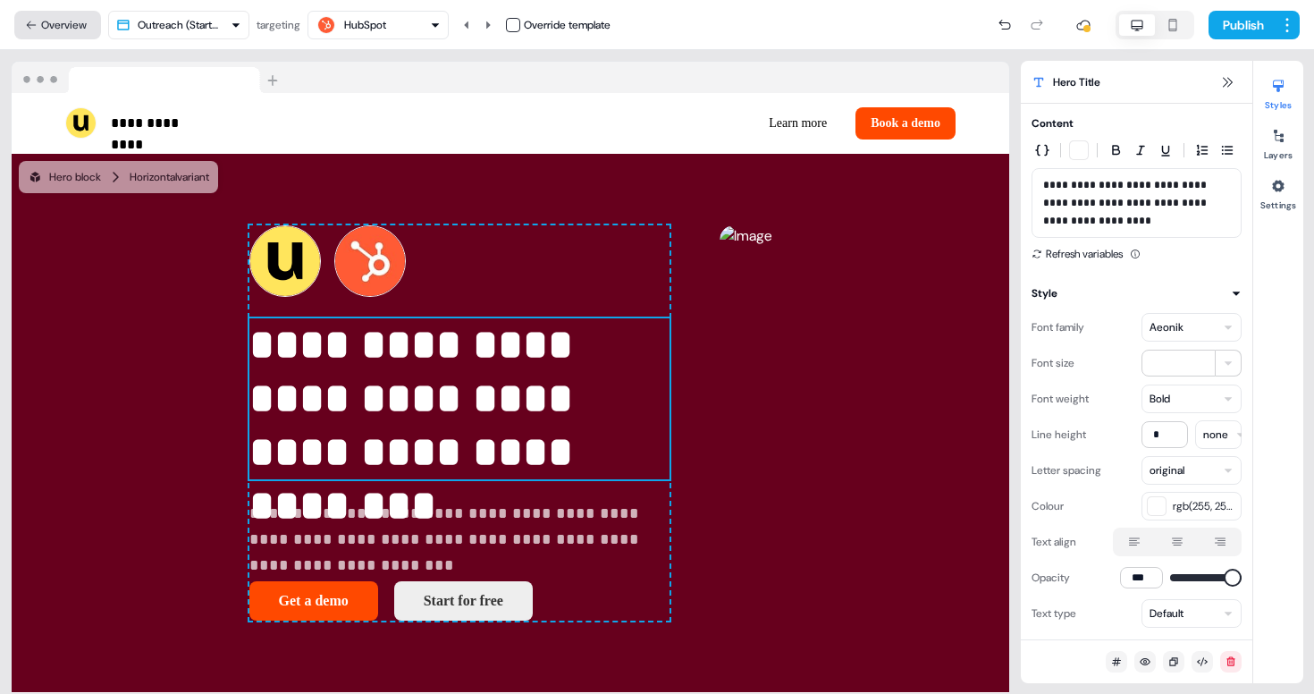
click at [46, 35] on button "Overview" at bounding box center [57, 25] width 87 height 29
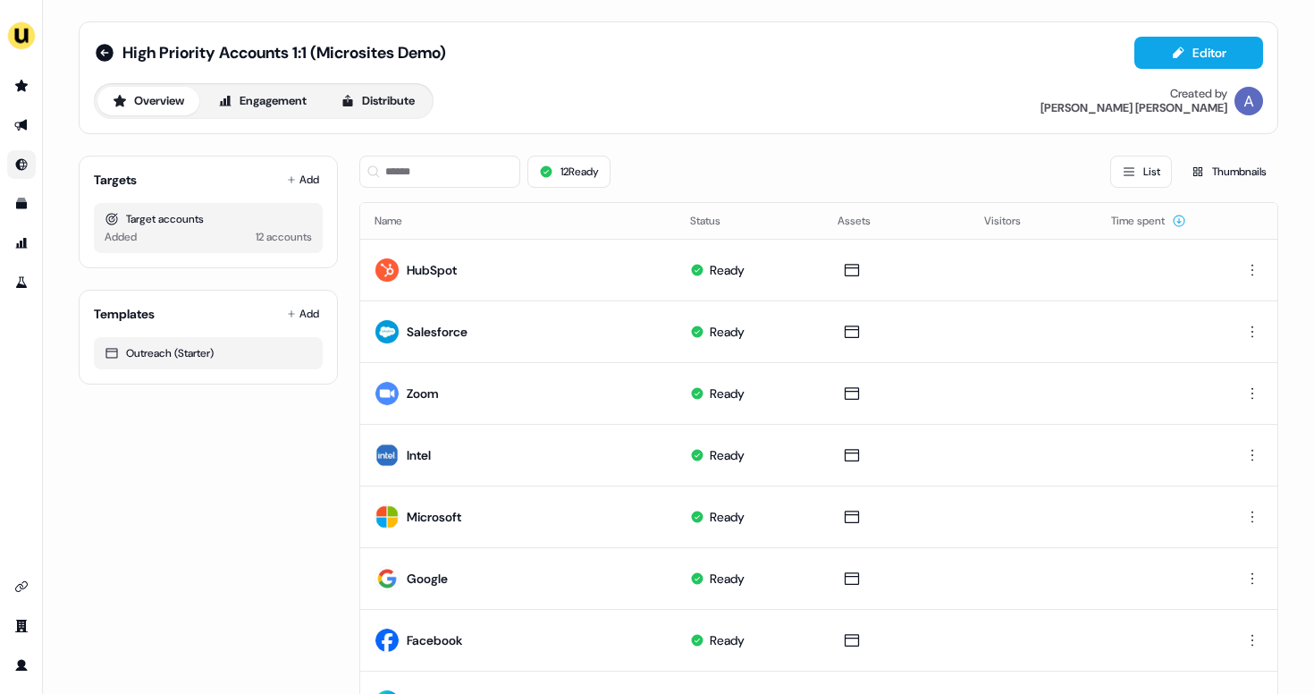
click at [22, 159] on icon "Go to Inbound" at bounding box center [22, 165] width 12 height 12
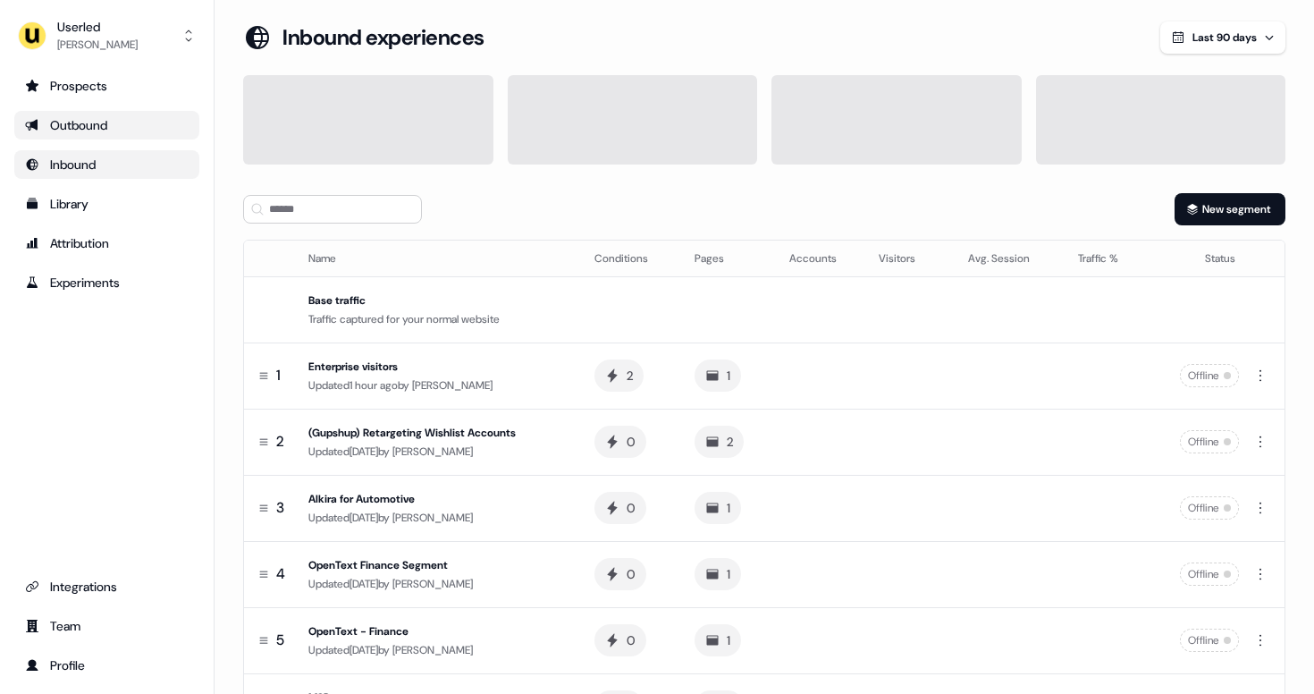
click at [55, 122] on div "Outbound" at bounding box center [107, 125] width 164 height 18
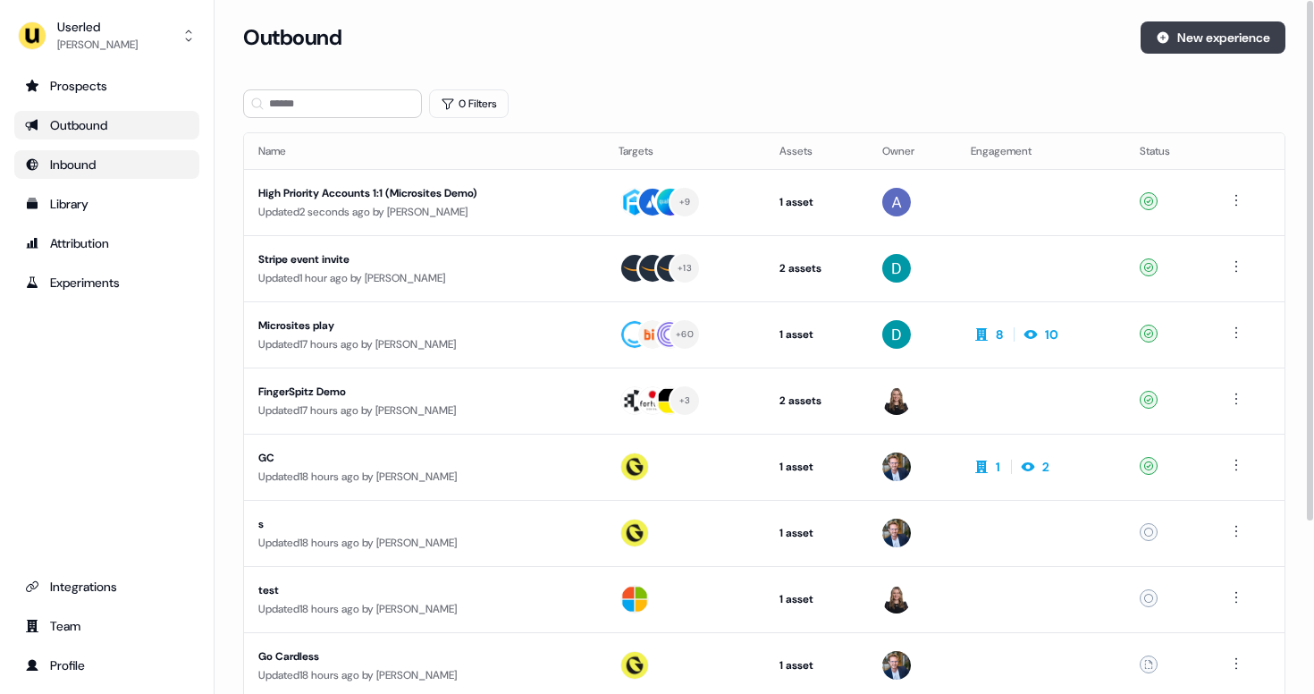
click at [1171, 38] on button "New experience" at bounding box center [1212, 37] width 145 height 32
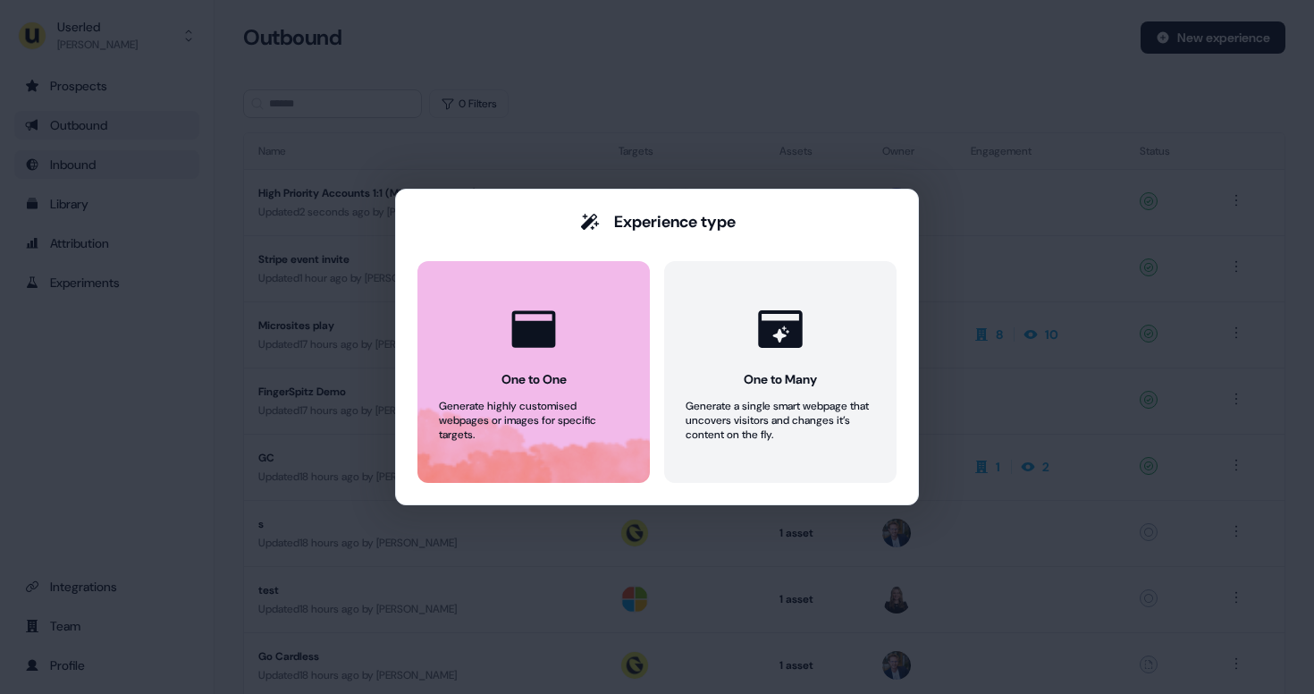
click at [596, 362] on button "One to One Generate highly customised webpages or images for specific targets." at bounding box center [533, 372] width 232 height 222
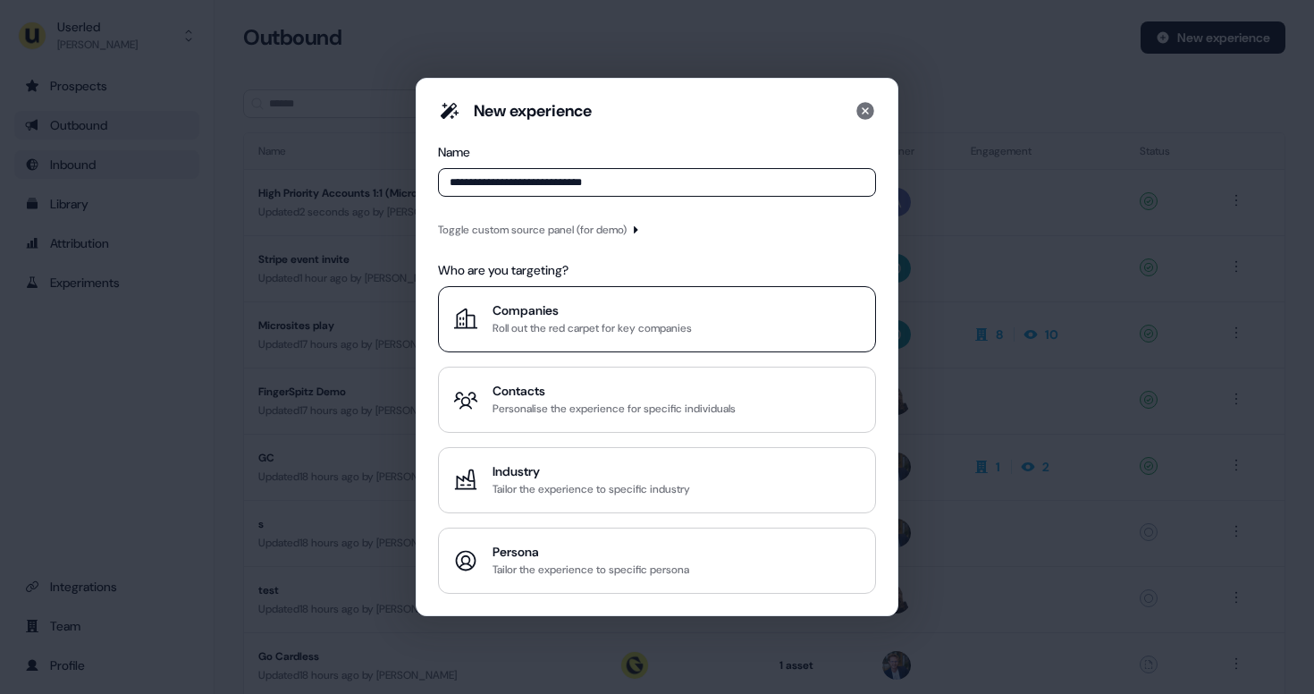
type input "**********"
click at [510, 321] on div "Roll out the red carpet for key companies" at bounding box center [591, 328] width 199 height 18
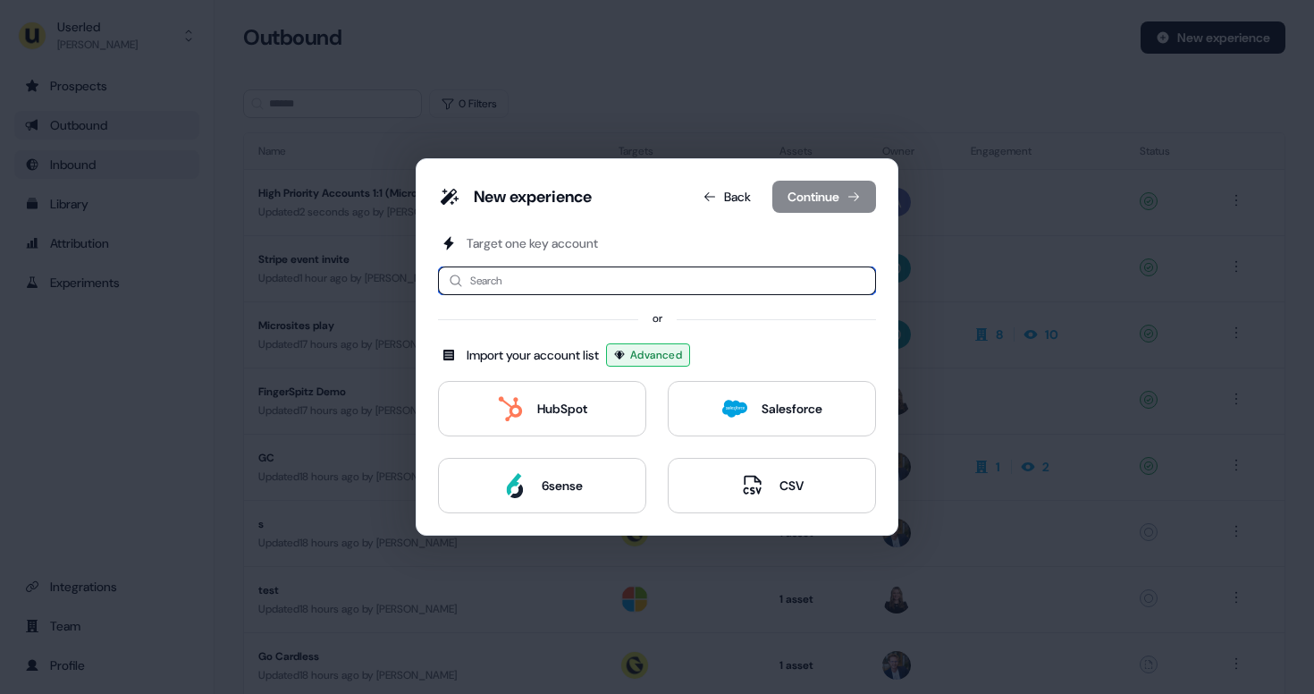
click at [546, 274] on input at bounding box center [657, 280] width 438 height 29
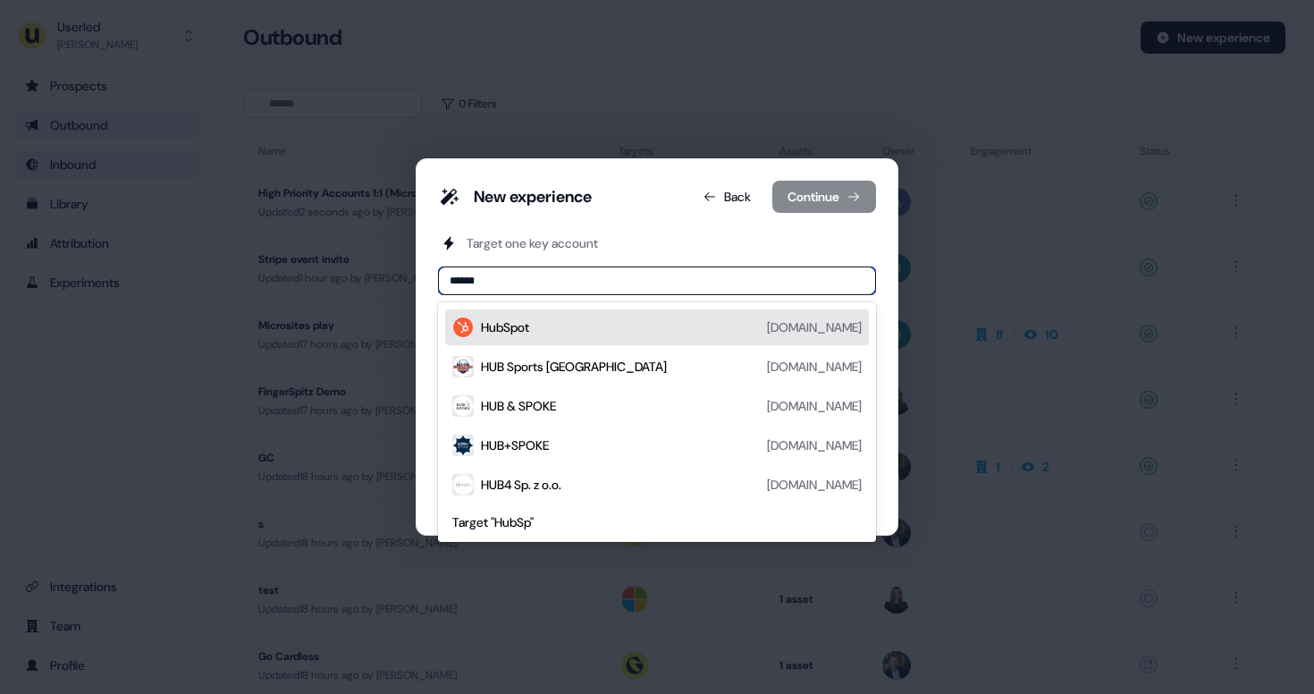
type input "*******"
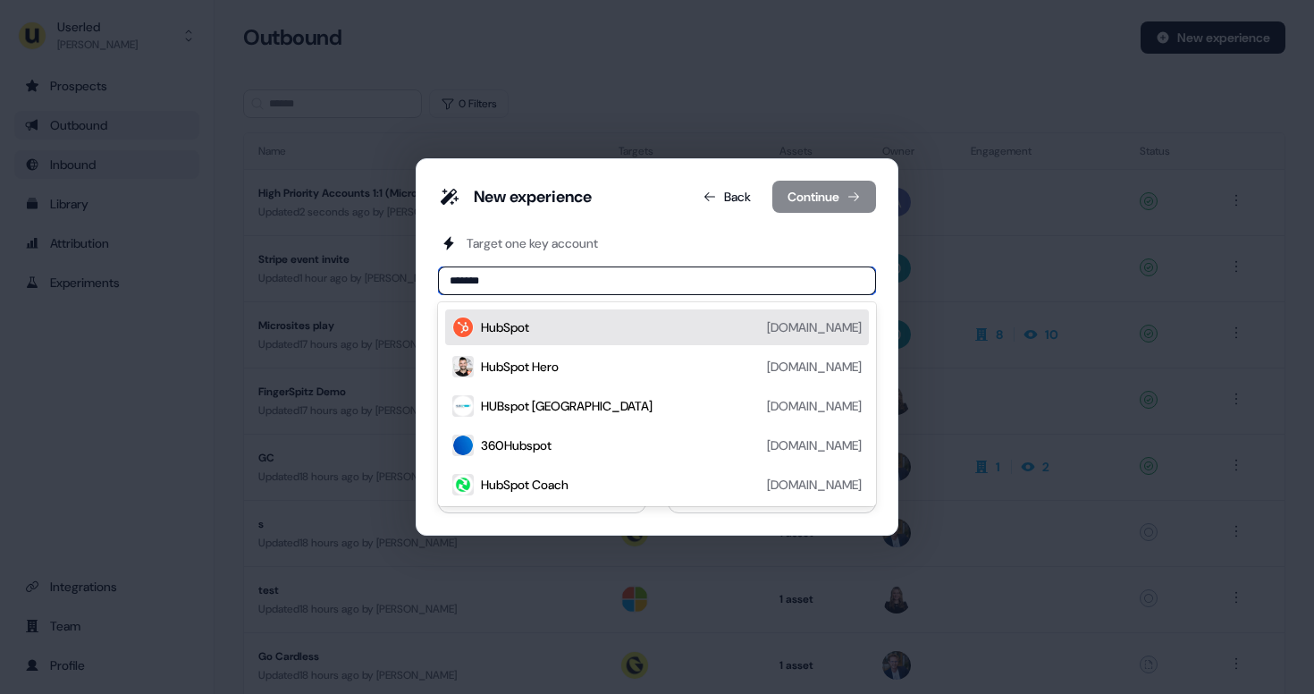
click at [525, 314] on div "HubSpot [DOMAIN_NAME]" at bounding box center [657, 327] width 424 height 36
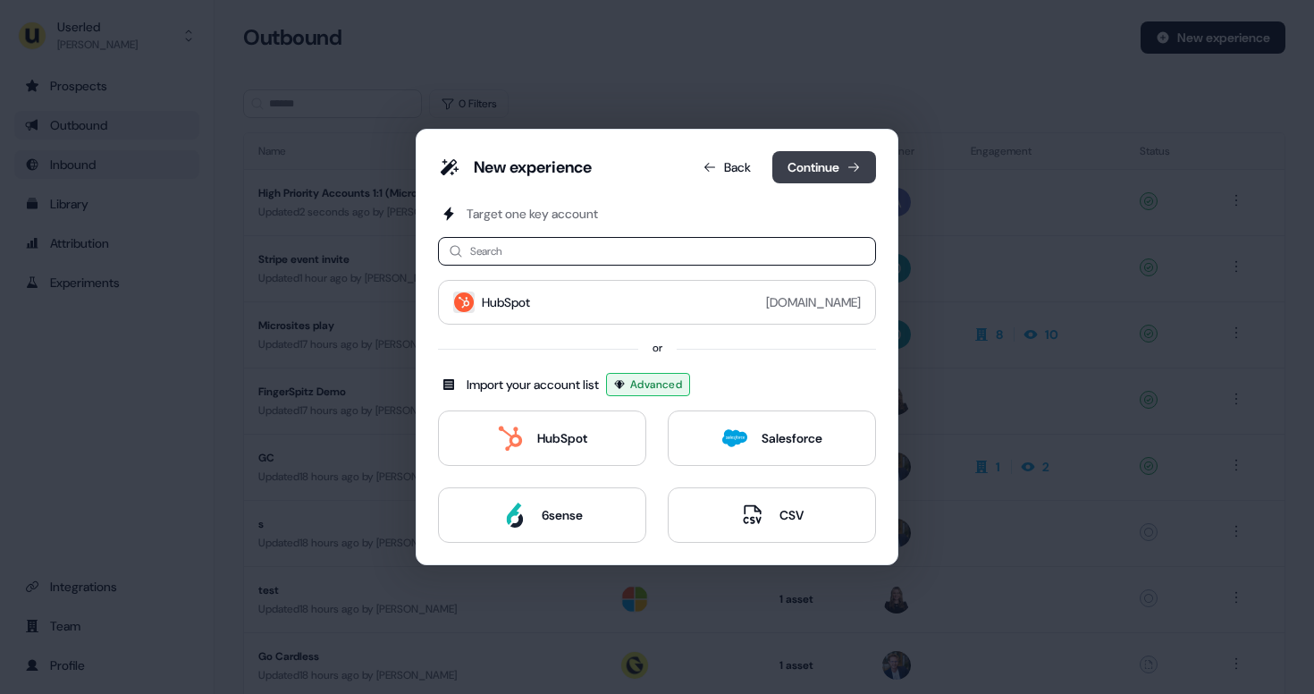
click at [831, 171] on button "Continue" at bounding box center [824, 167] width 104 height 32
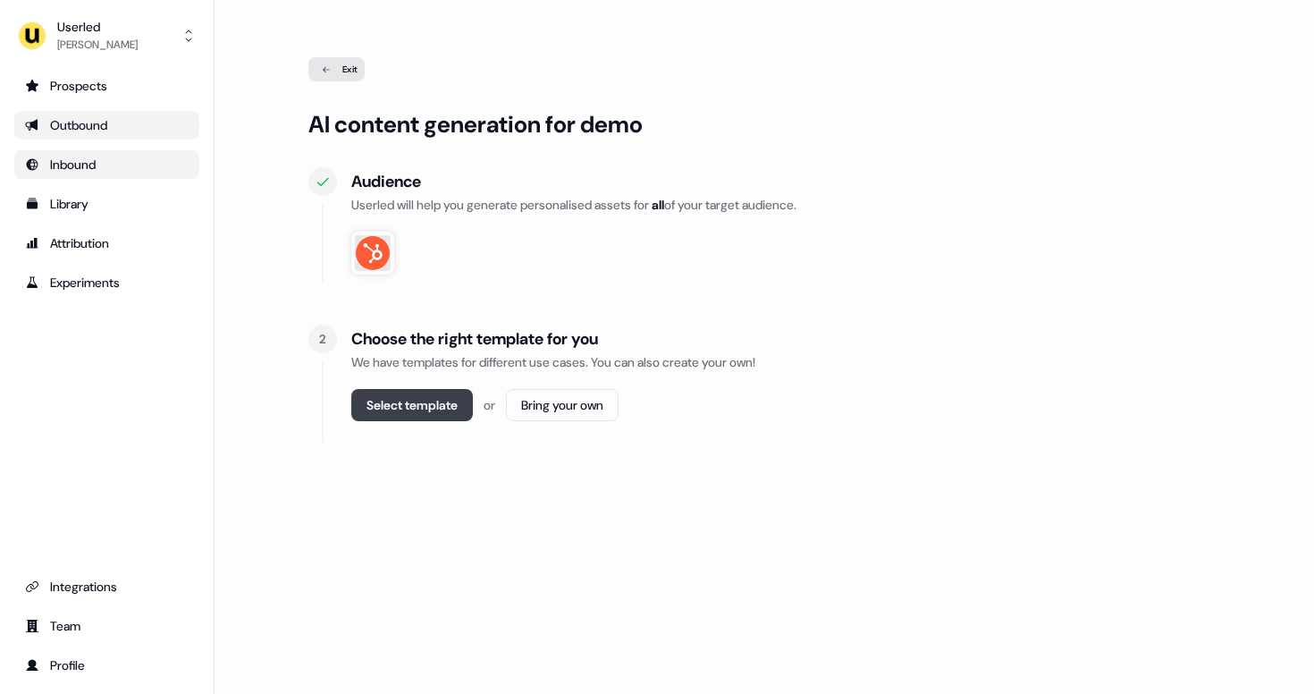
click at [411, 403] on button "Select template" at bounding box center [412, 405] width 122 height 32
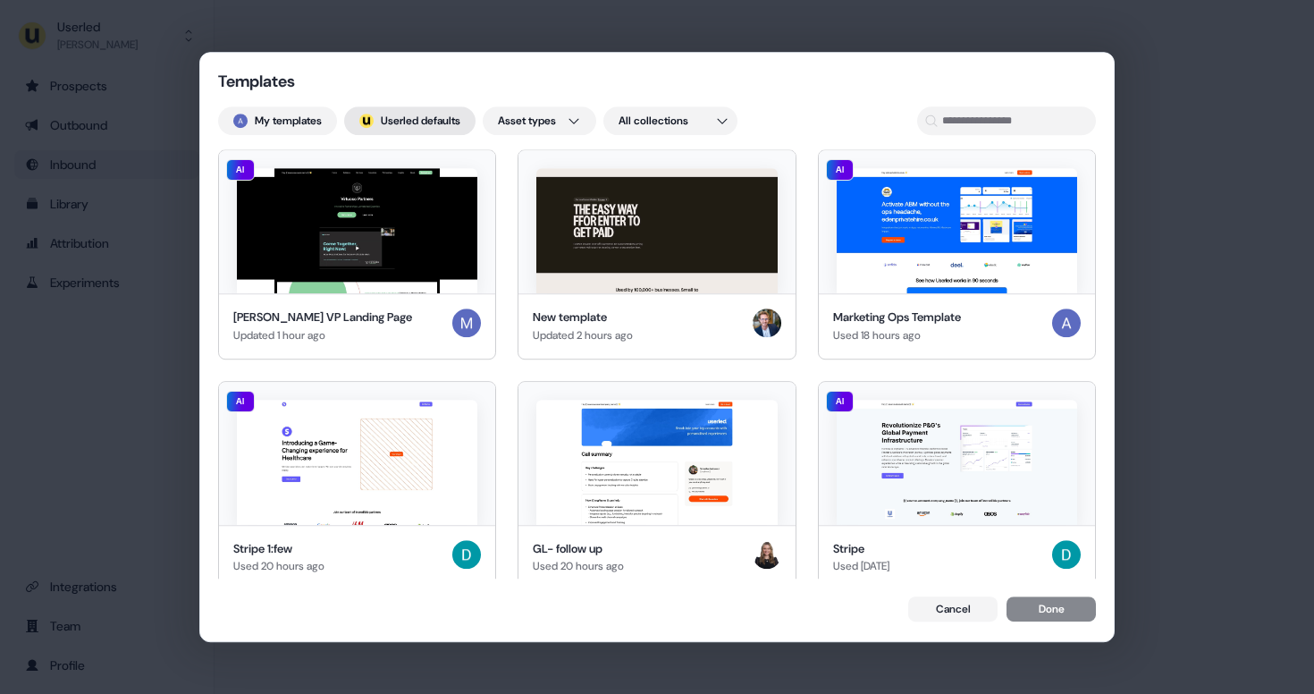
click at [428, 117] on button "; Userled defaults" at bounding box center [409, 120] width 131 height 29
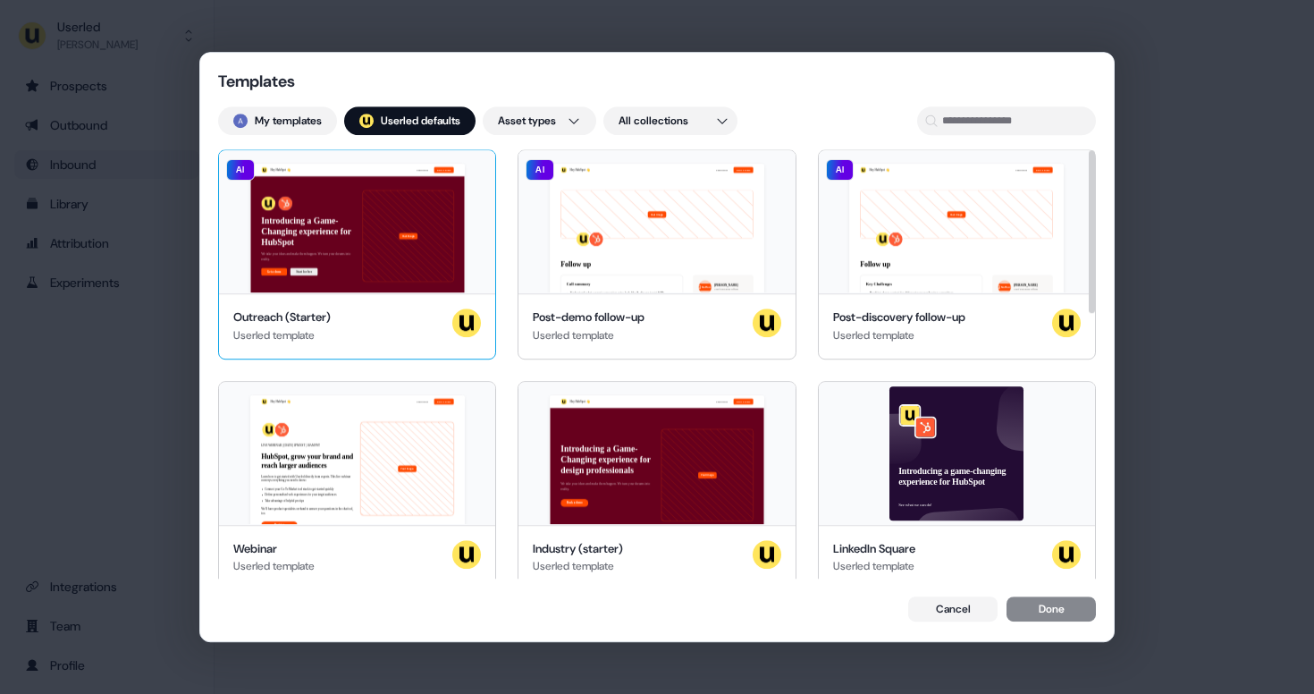
click at [340, 227] on div "Hey HubSpot 👋 Learn more Book a demo Introducing a Game-Changing experience for…" at bounding box center [357, 221] width 276 height 143
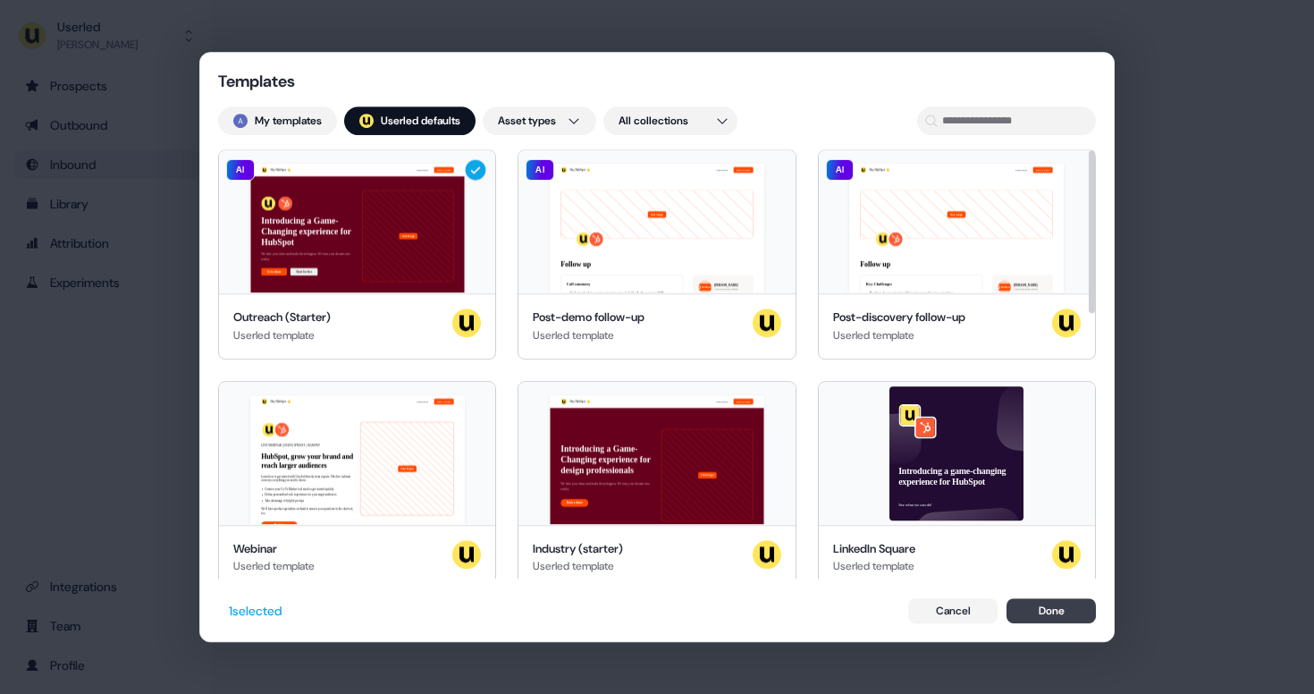
click at [1056, 615] on button "Done" at bounding box center [1050, 610] width 89 height 25
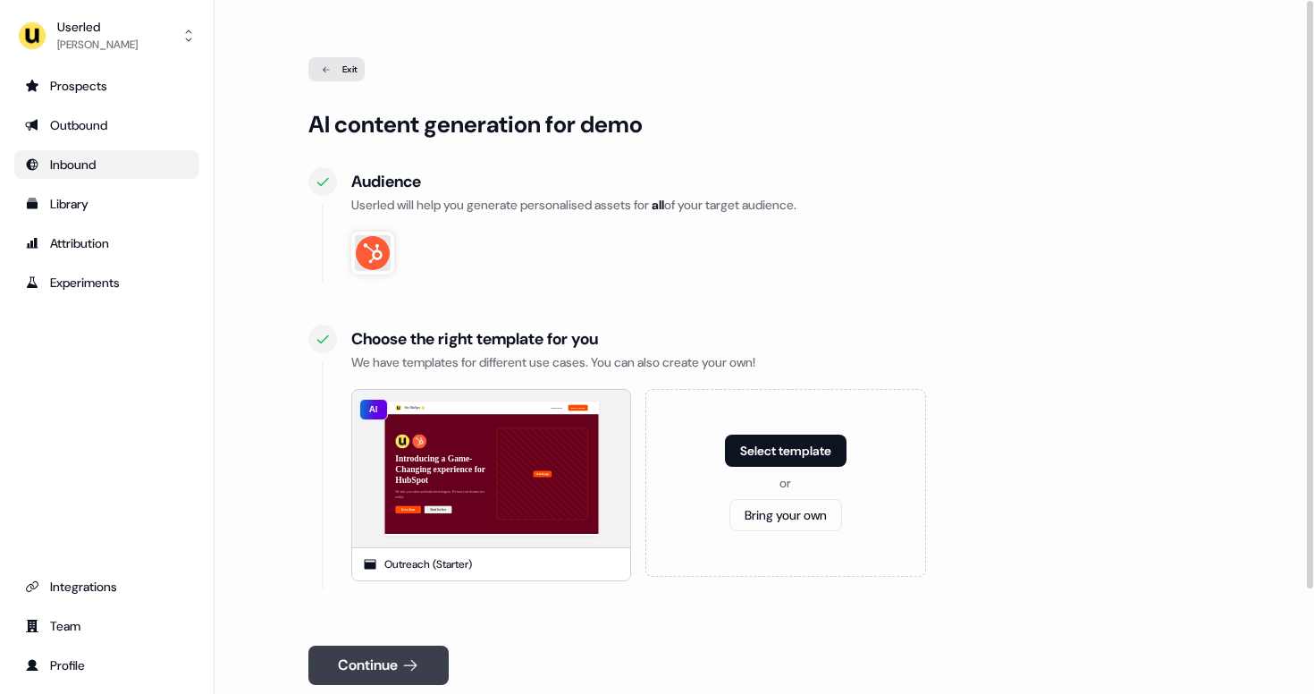
click at [431, 663] on button "Continue" at bounding box center [378, 664] width 140 height 39
